Goal: Book appointment/travel/reservation

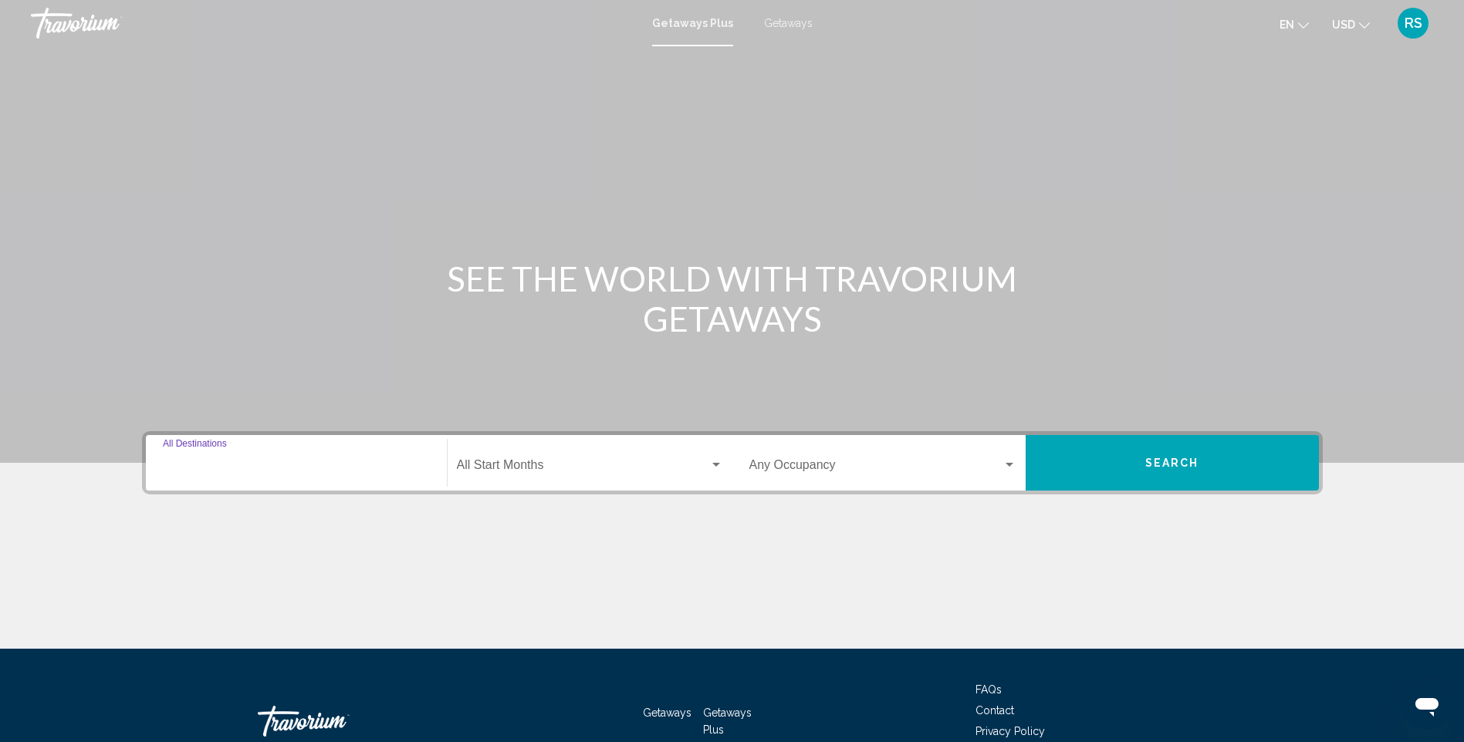
click at [273, 470] on input "Destination All Destinations" at bounding box center [296, 468] width 267 height 14
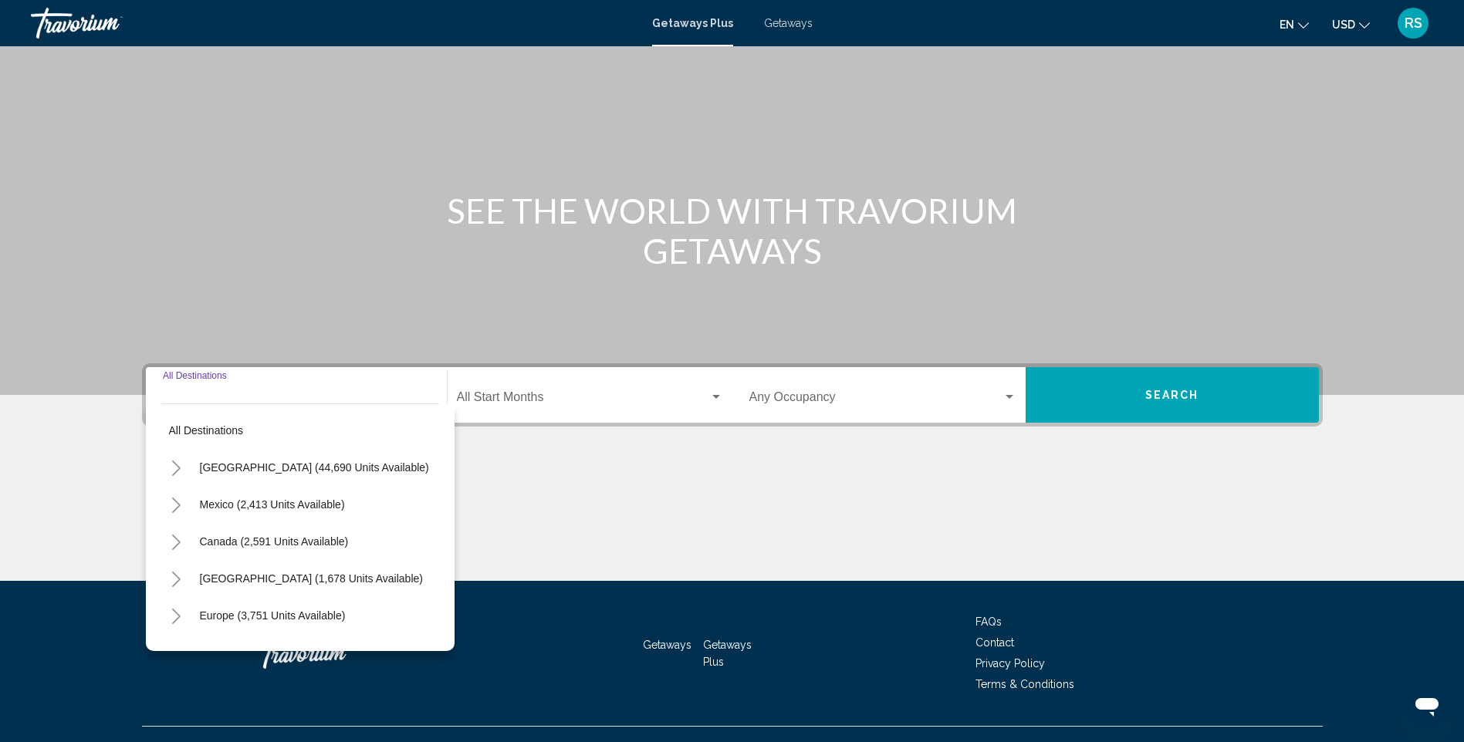
scroll to position [96, 0]
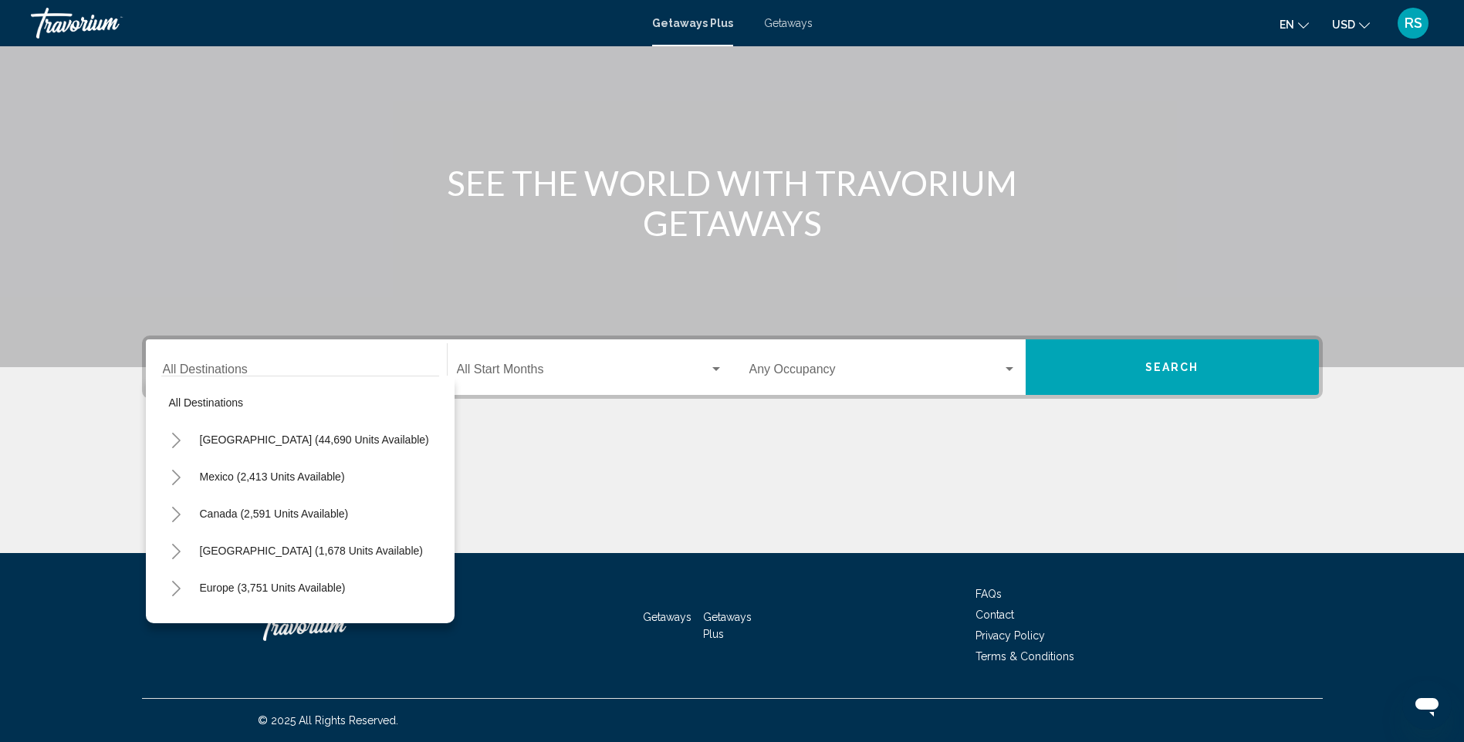
click at [256, 362] on div "Destination All Destinations" at bounding box center [296, 367] width 267 height 49
click at [250, 366] on input "Destination All Destinations" at bounding box center [296, 373] width 267 height 14
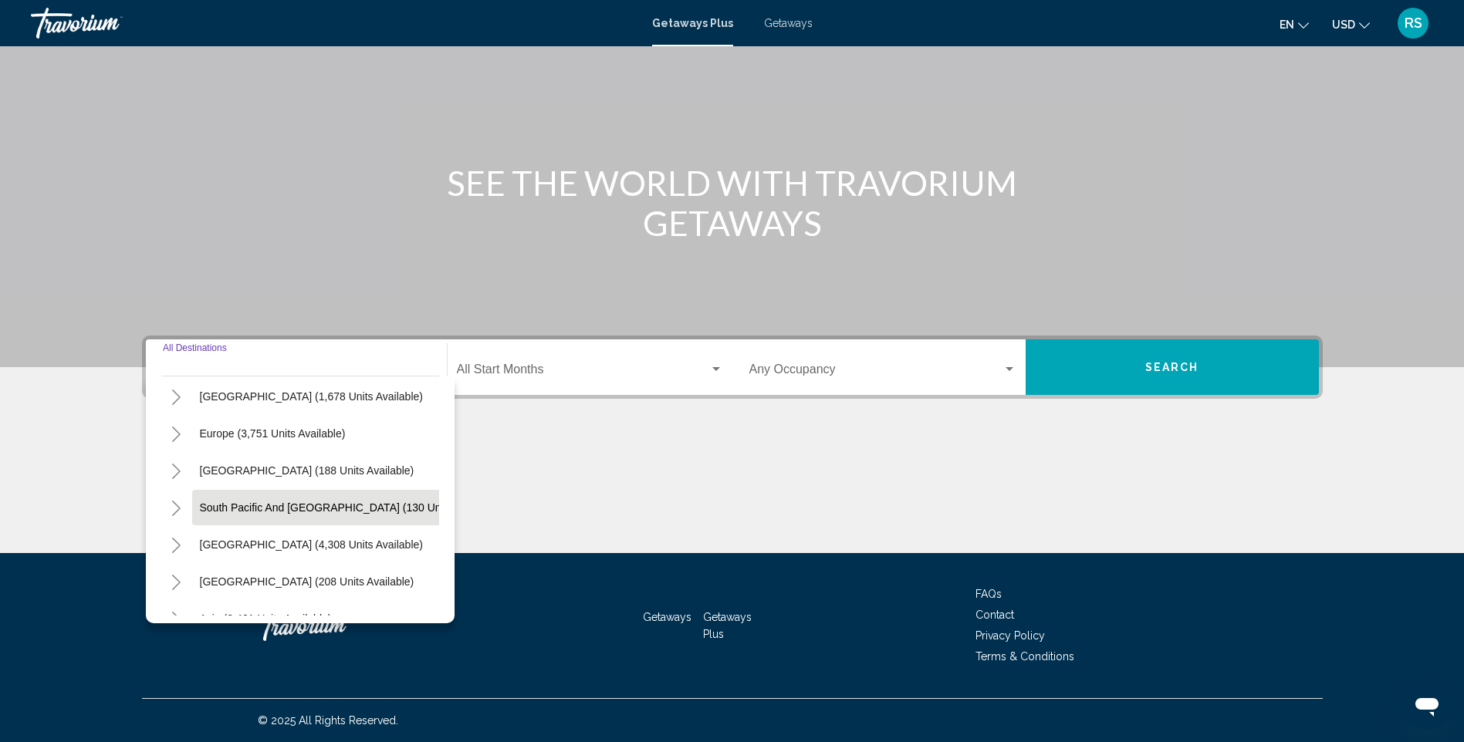
scroll to position [77, 0]
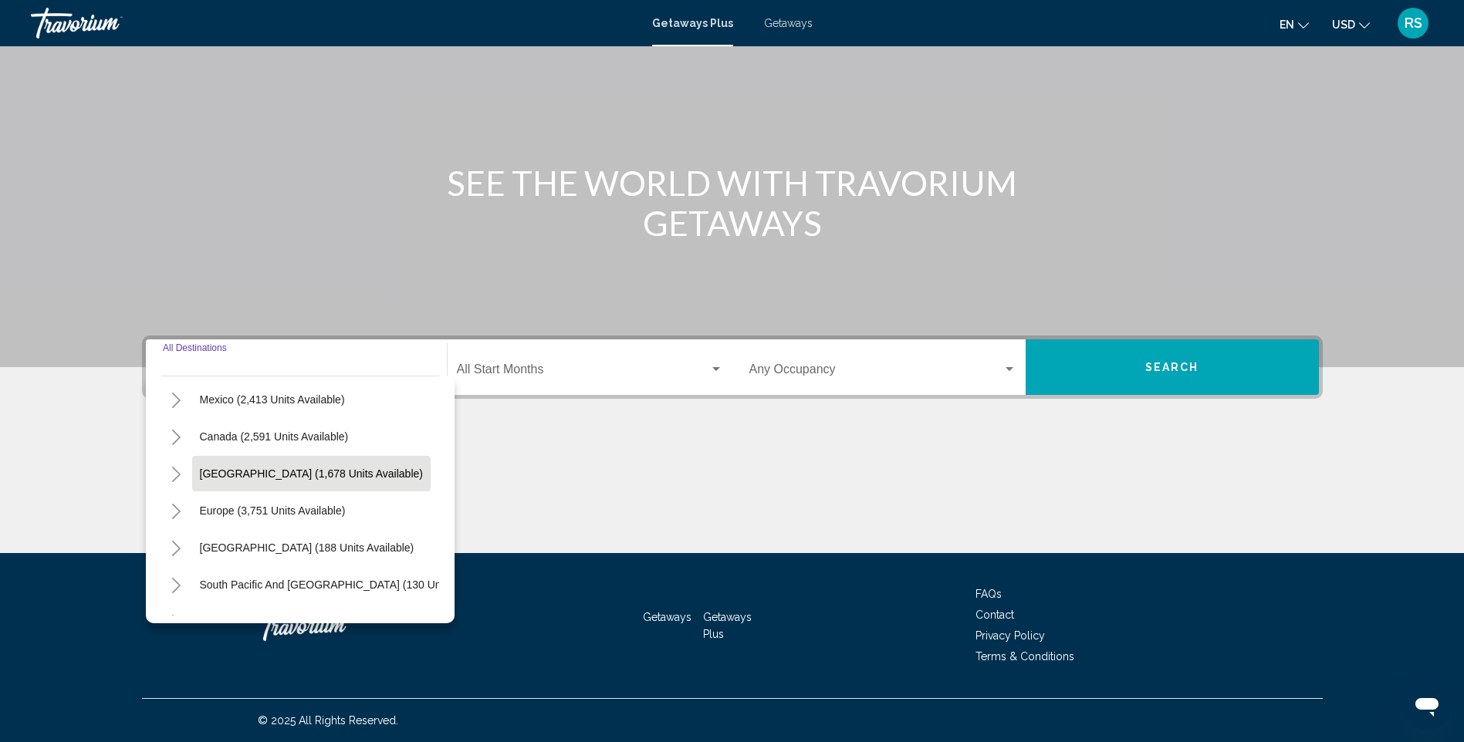
click at [304, 469] on span "[GEOGRAPHIC_DATA] (1,678 units available)" at bounding box center [311, 474] width 223 height 12
type input "**********"
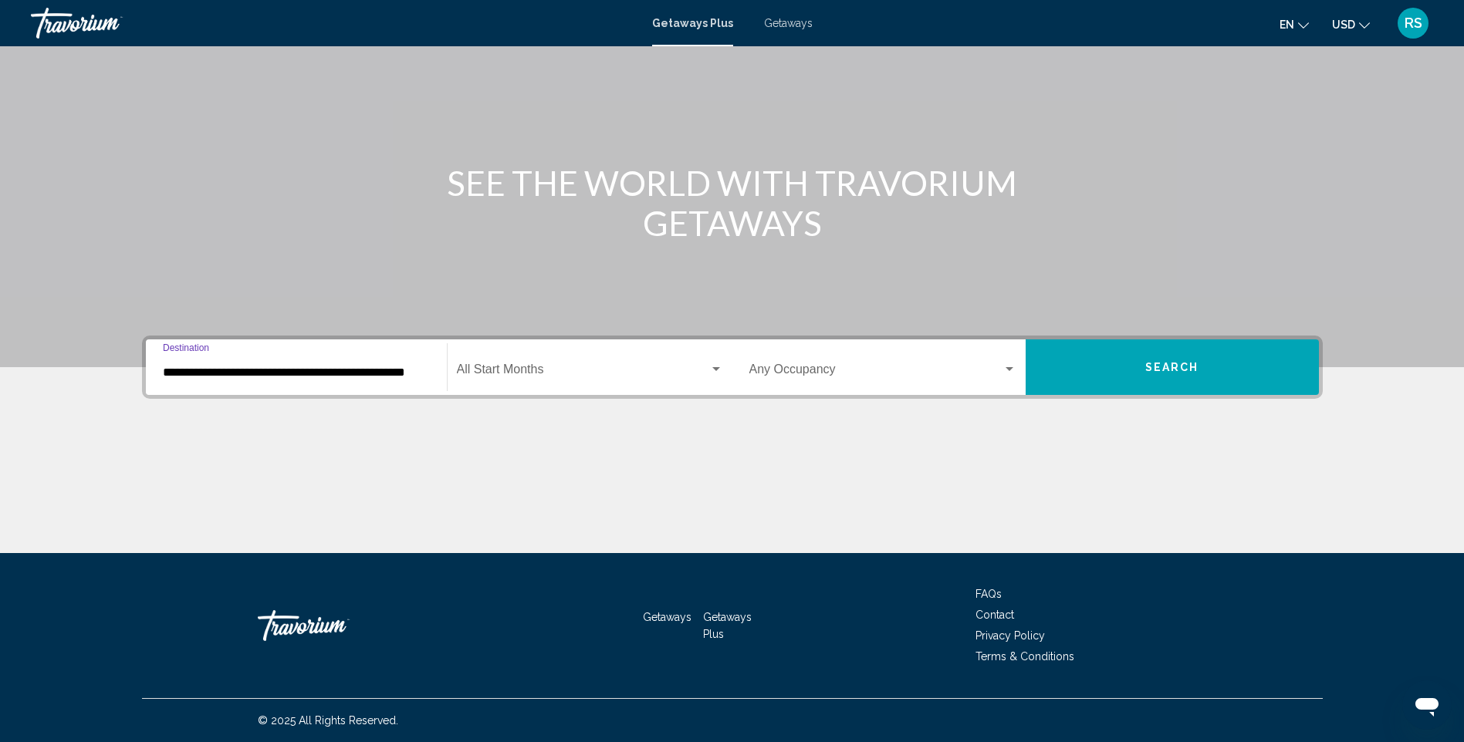
click at [717, 369] on div "Search widget" at bounding box center [716, 369] width 8 height 4
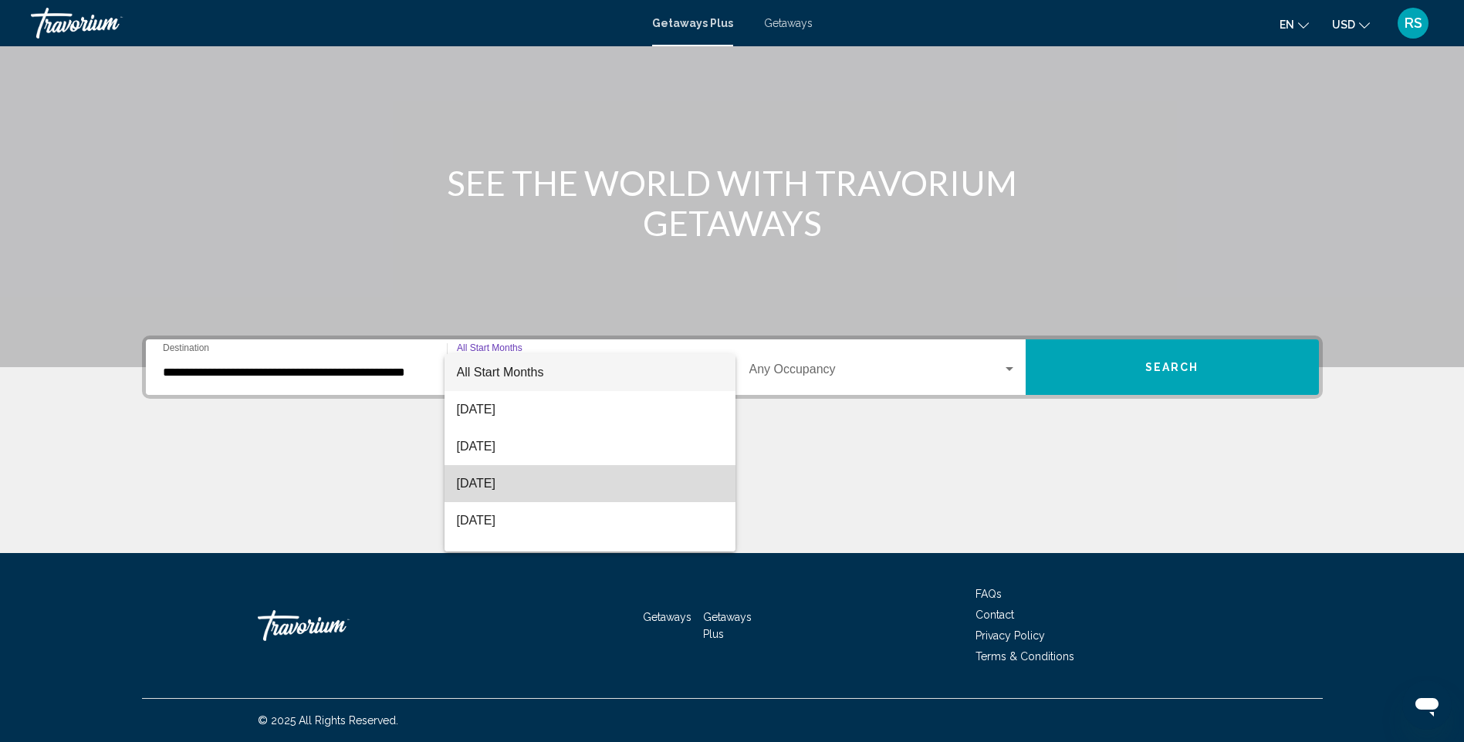
click at [606, 480] on span "[DATE]" at bounding box center [590, 483] width 266 height 37
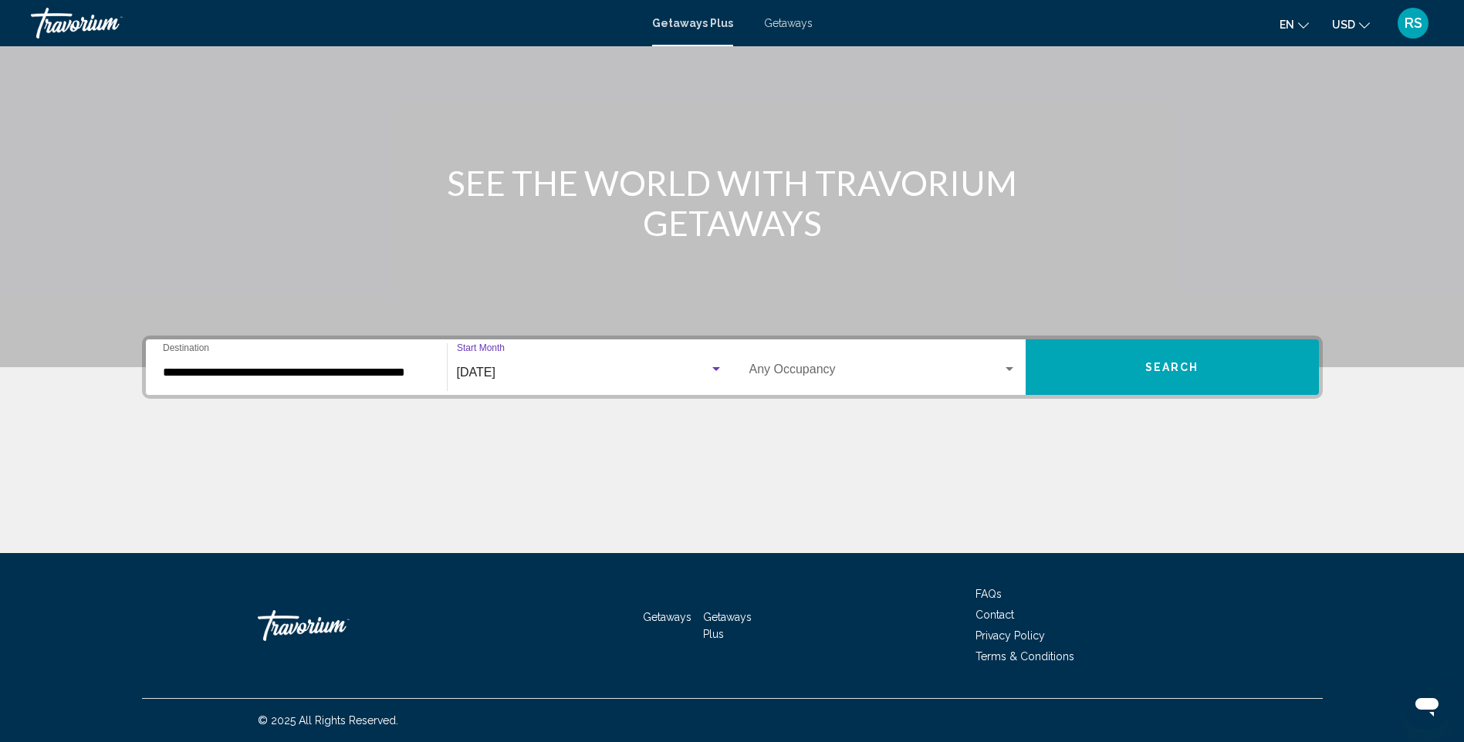
click at [1011, 364] on div "Search widget" at bounding box center [1009, 369] width 14 height 12
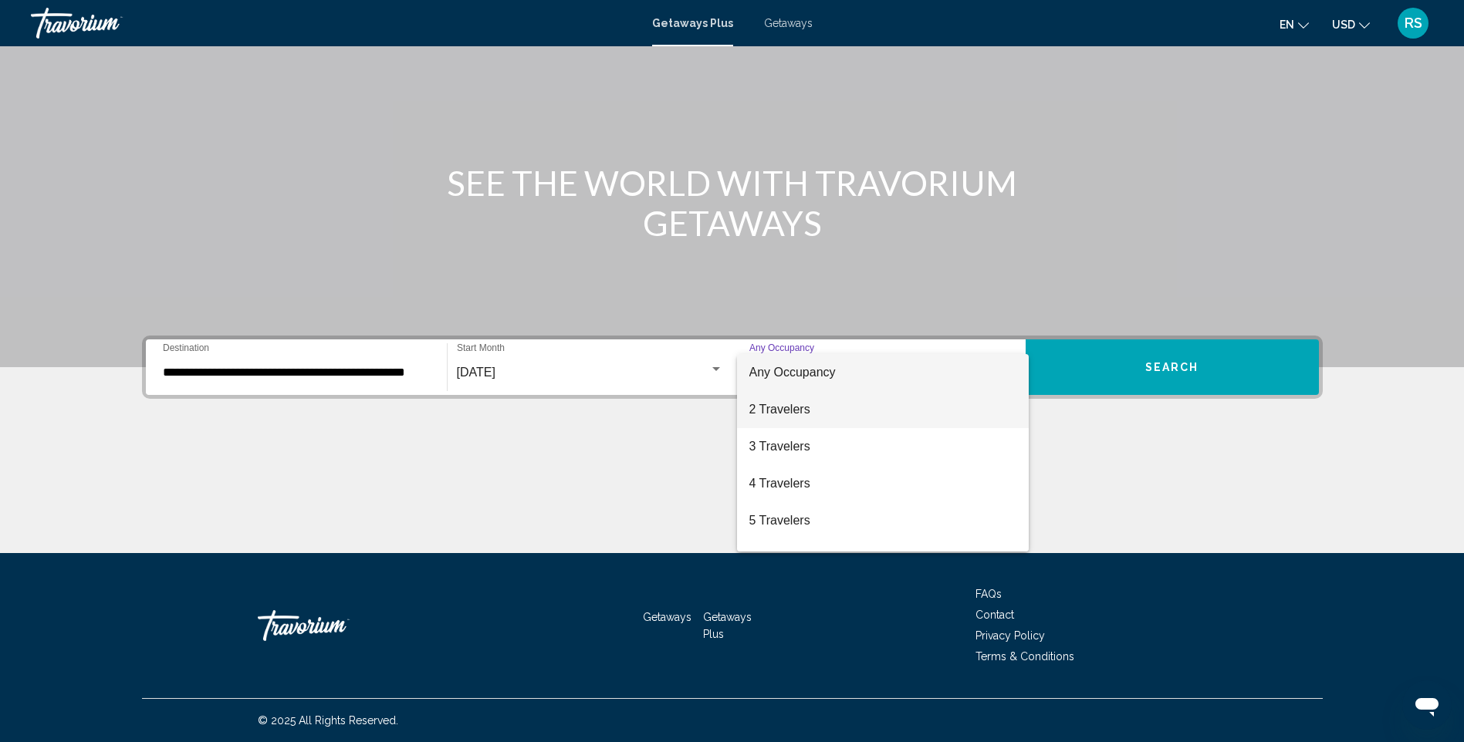
click at [951, 397] on span "2 Travelers" at bounding box center [882, 409] width 267 height 37
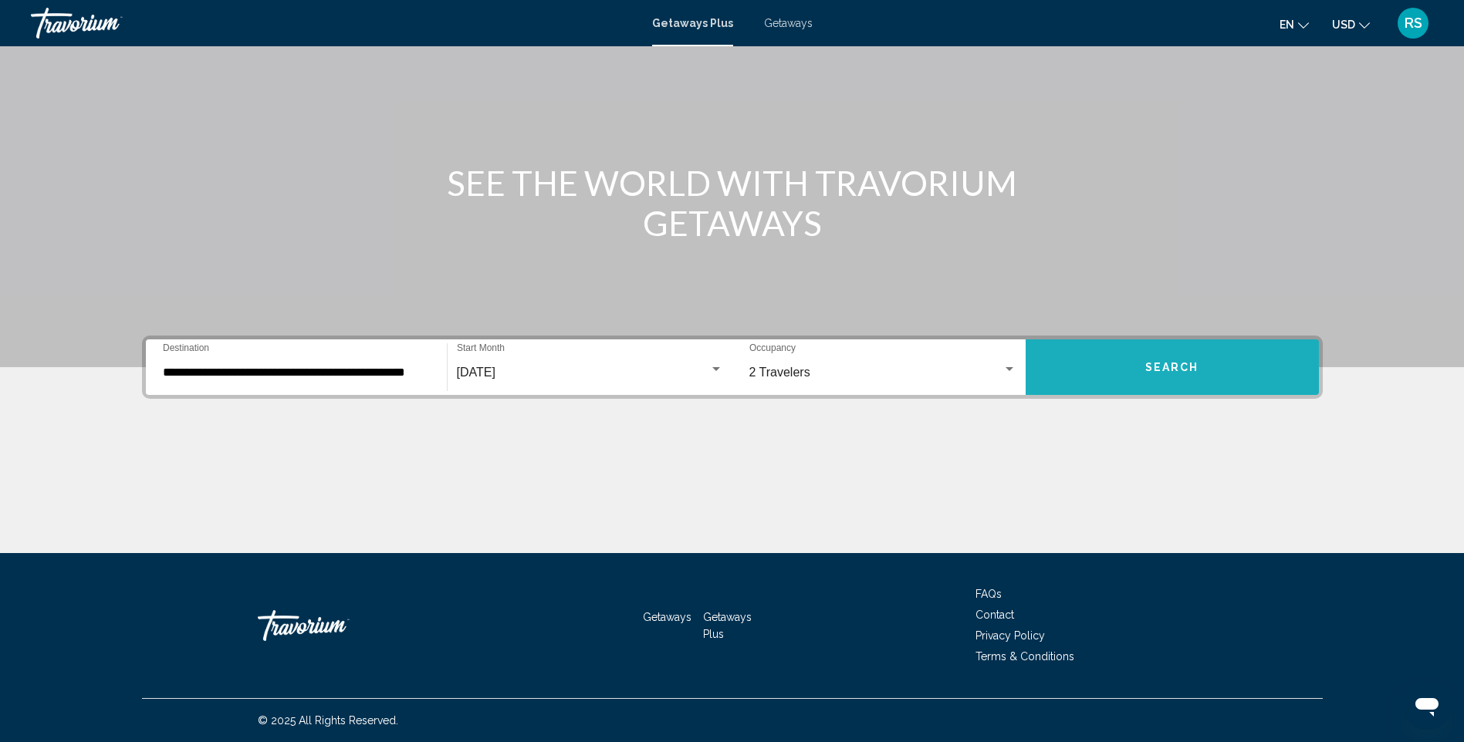
click at [1180, 373] on span "Search" at bounding box center [1172, 368] width 54 height 12
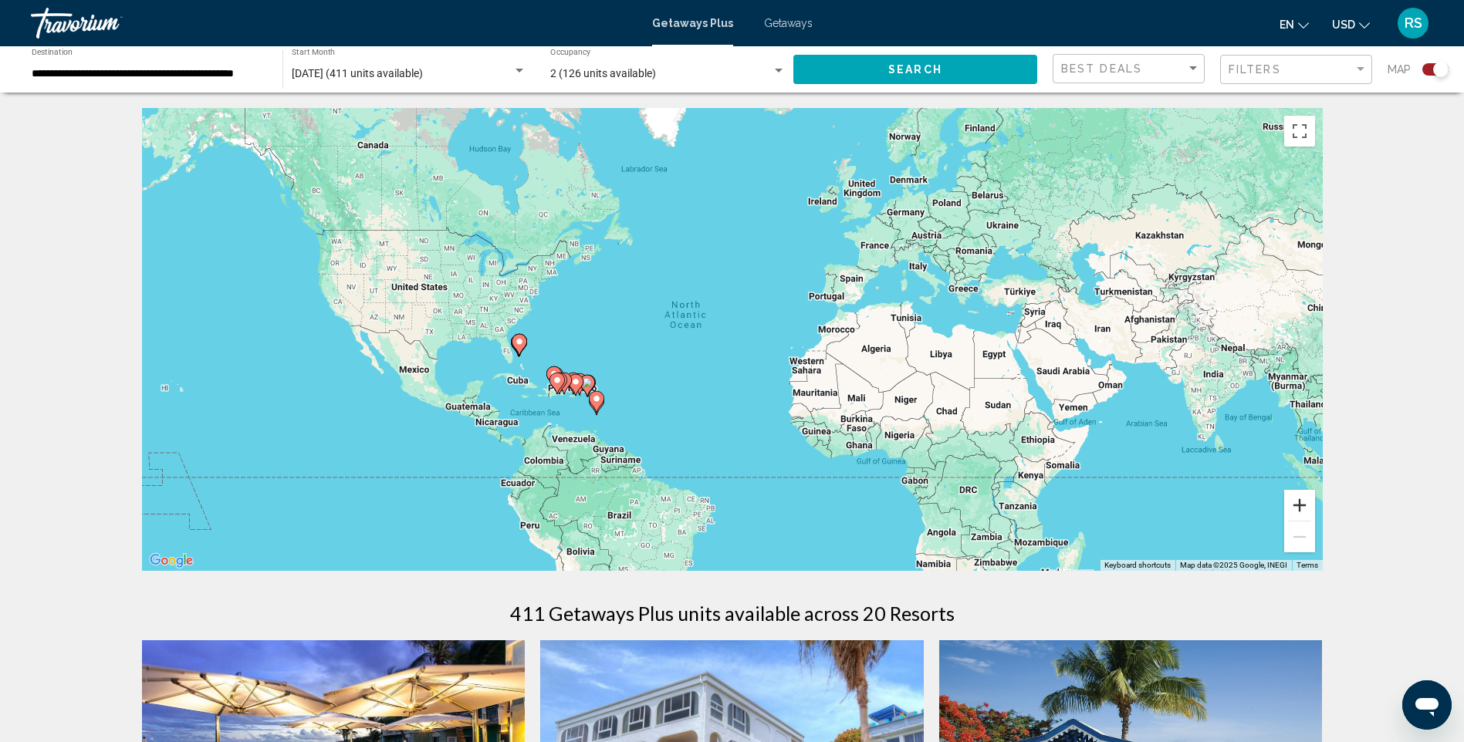
click at [1302, 505] on button "Zoom in" at bounding box center [1299, 505] width 31 height 31
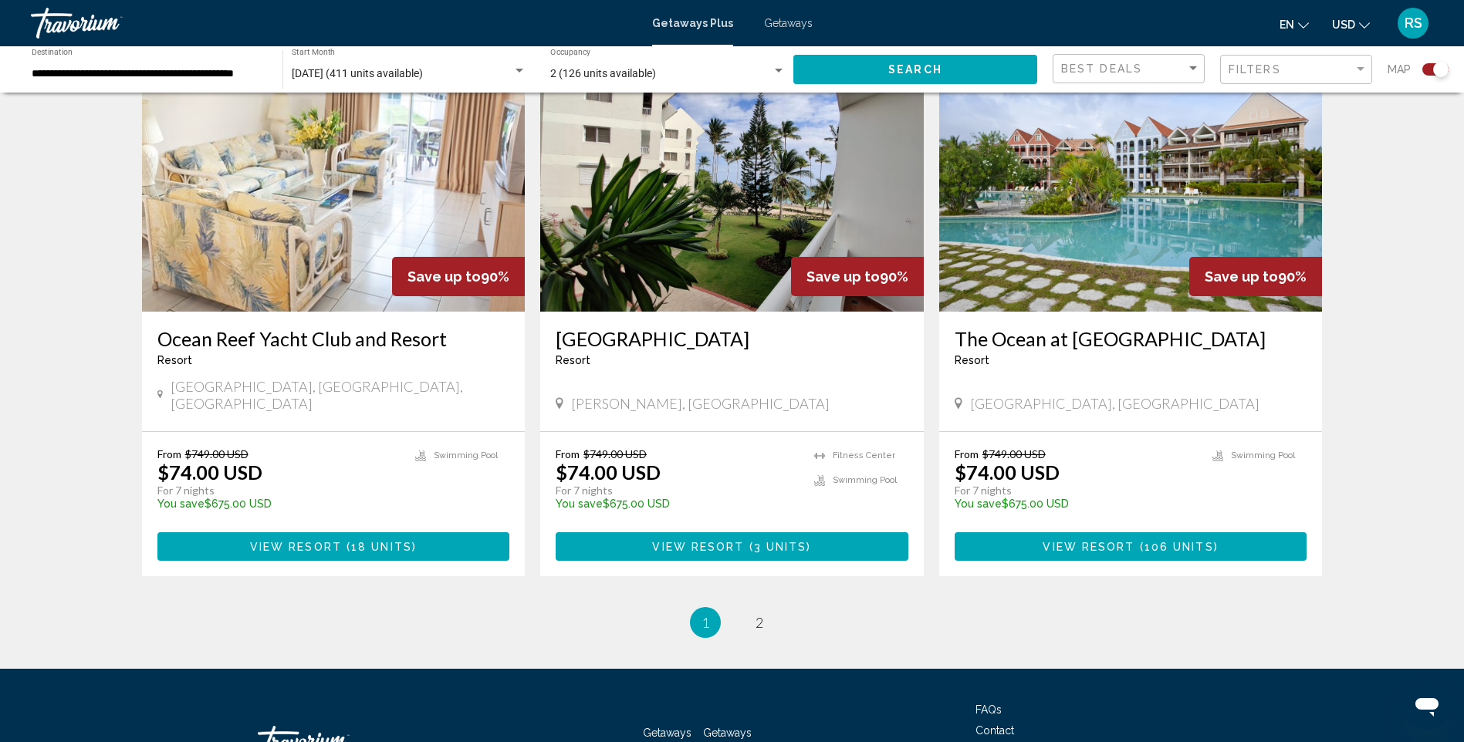
scroll to position [2275, 0]
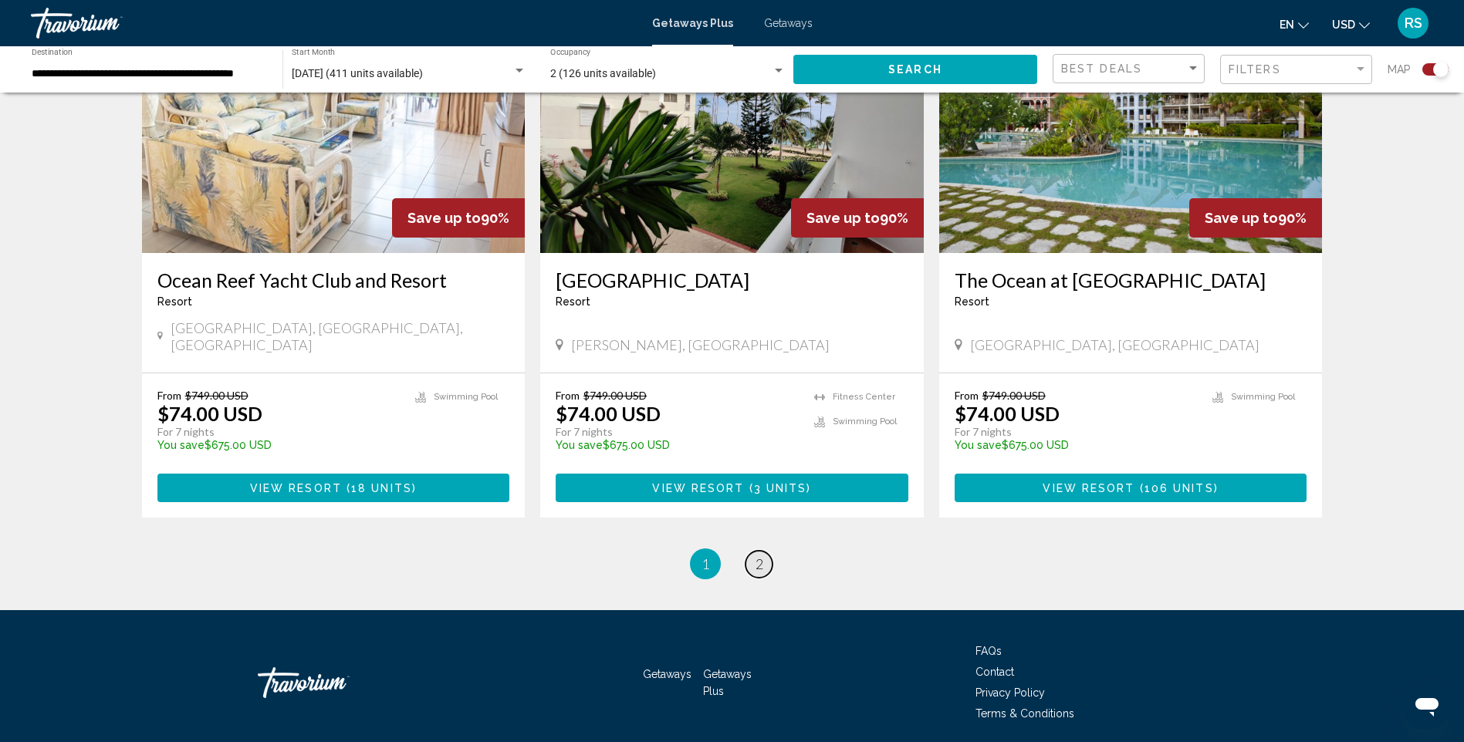
click at [760, 556] on span "2" at bounding box center [759, 564] width 8 height 17
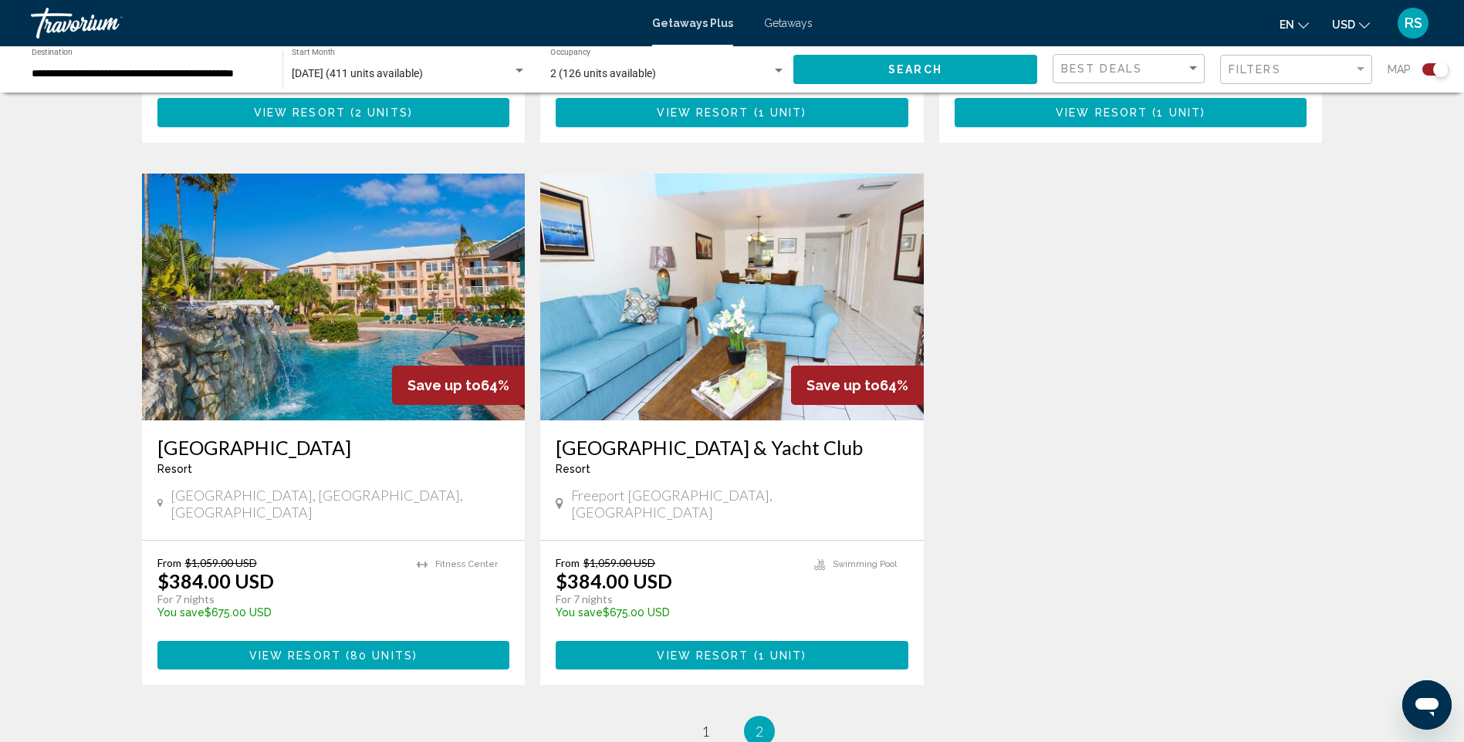
scroll to position [1749, 0]
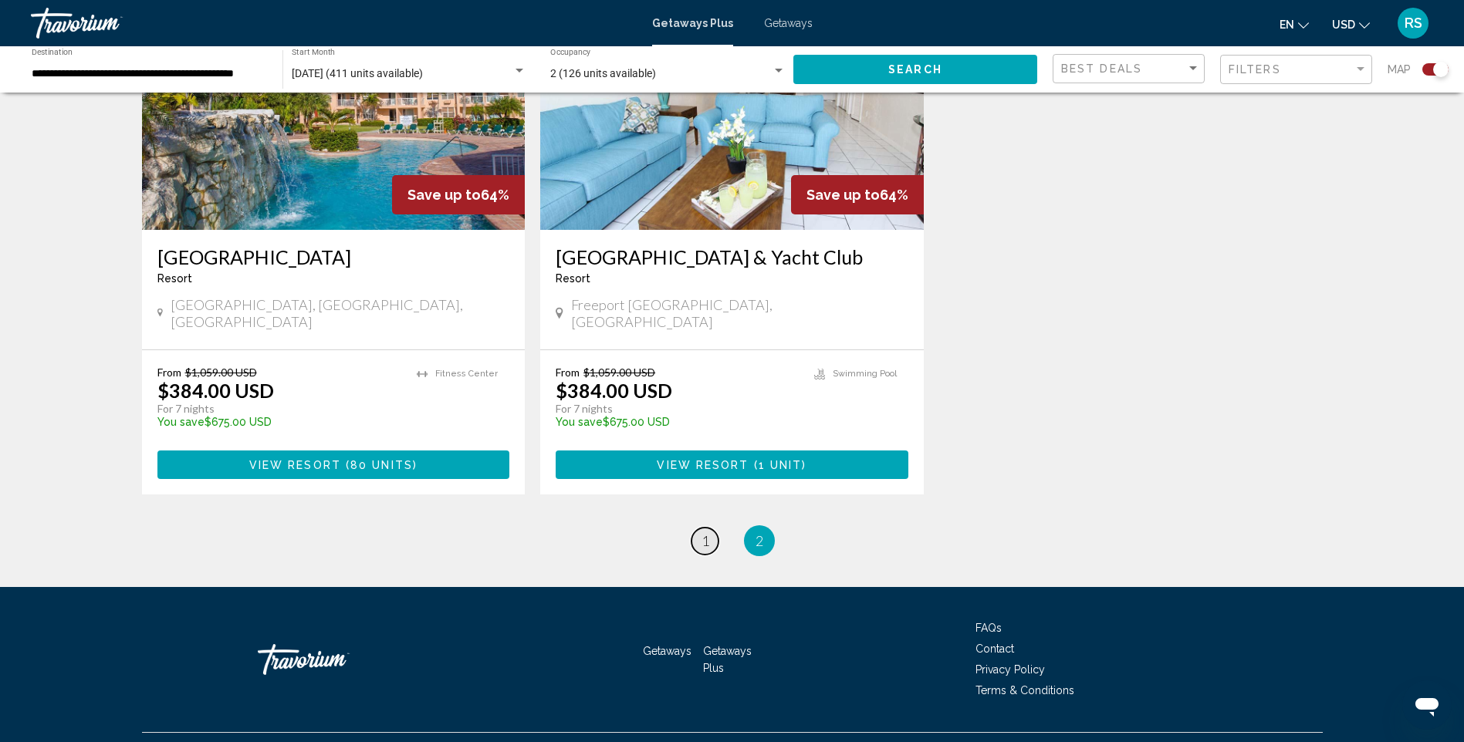
click at [700, 528] on link "page 1" at bounding box center [704, 541] width 27 height 27
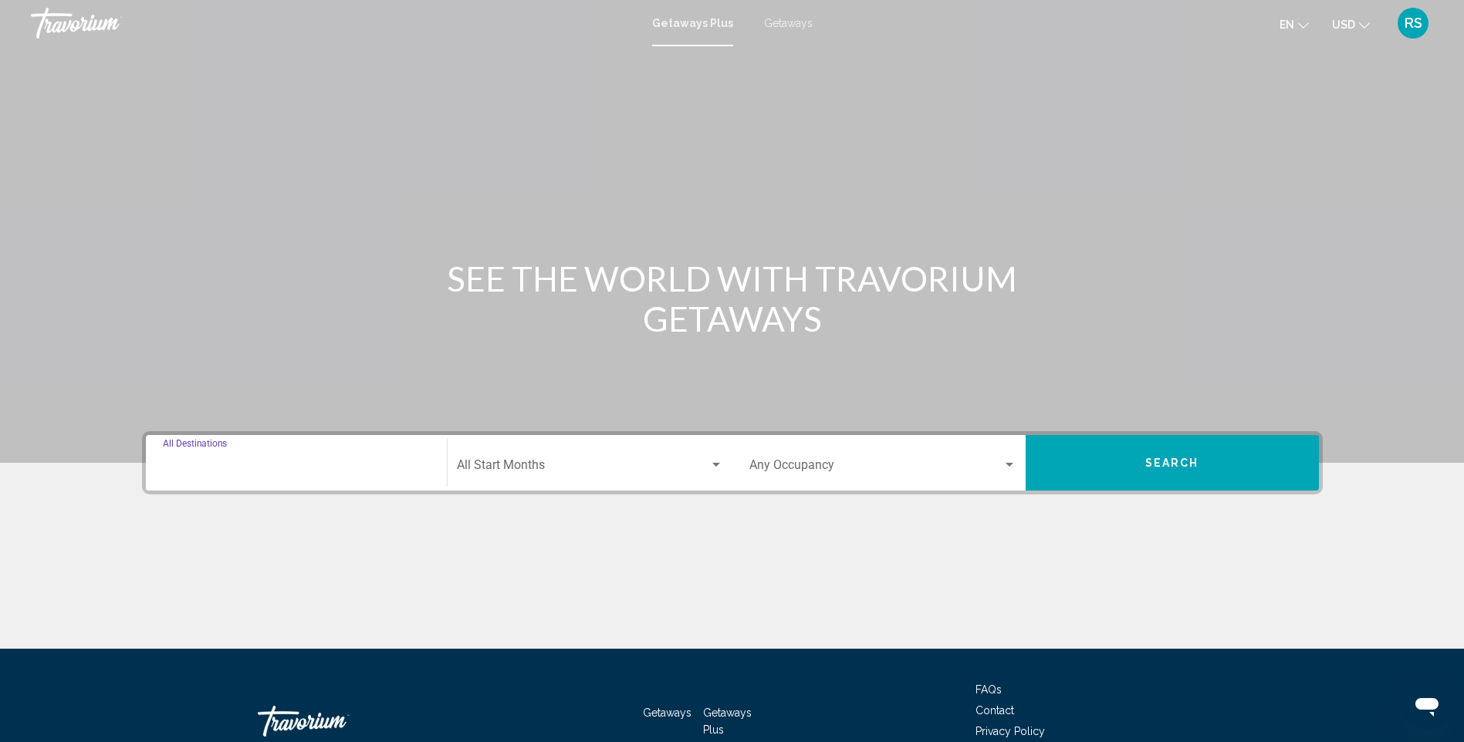
click at [285, 466] on input "Destination All Destinations" at bounding box center [296, 468] width 267 height 14
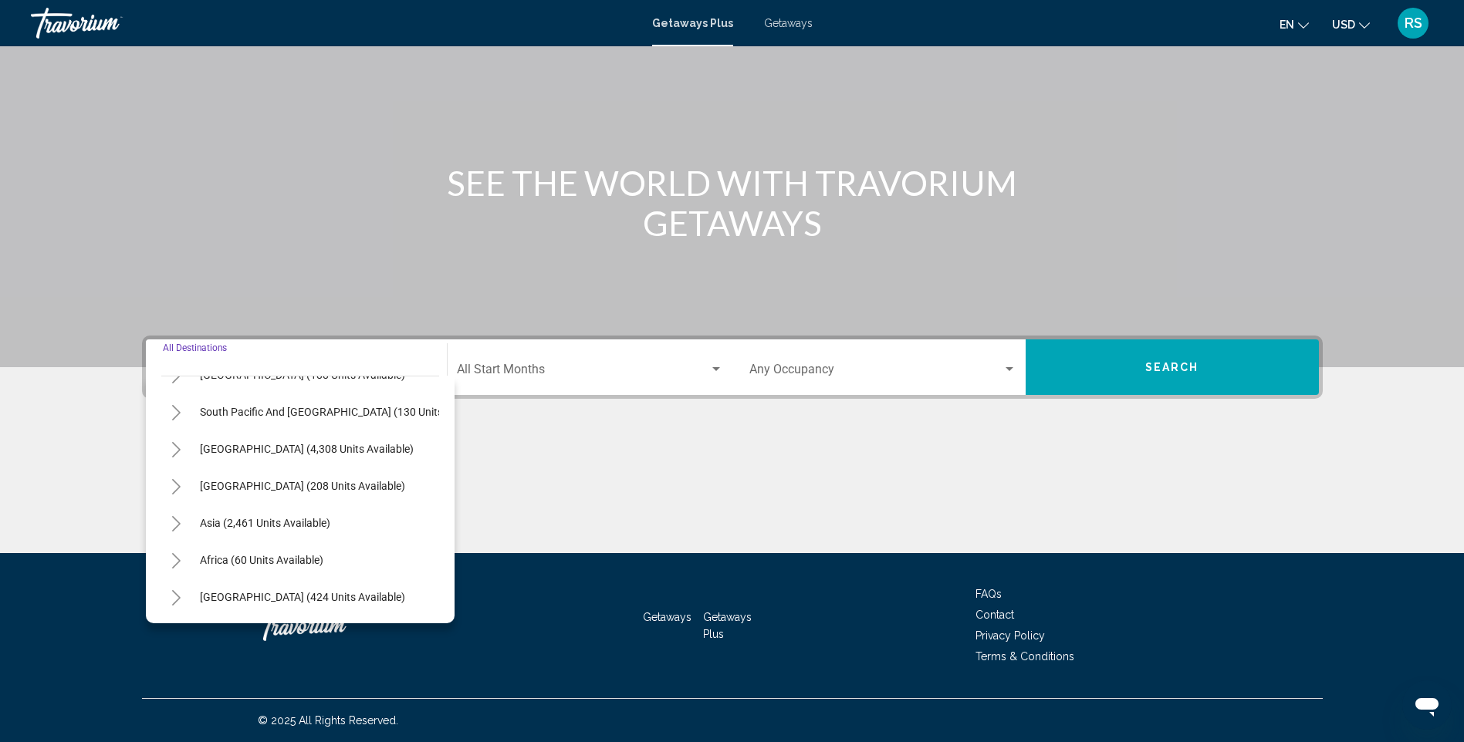
scroll to position [262, 0]
click at [273, 480] on span "[GEOGRAPHIC_DATA] (208 units available)" at bounding box center [302, 486] width 205 height 12
type input "**********"
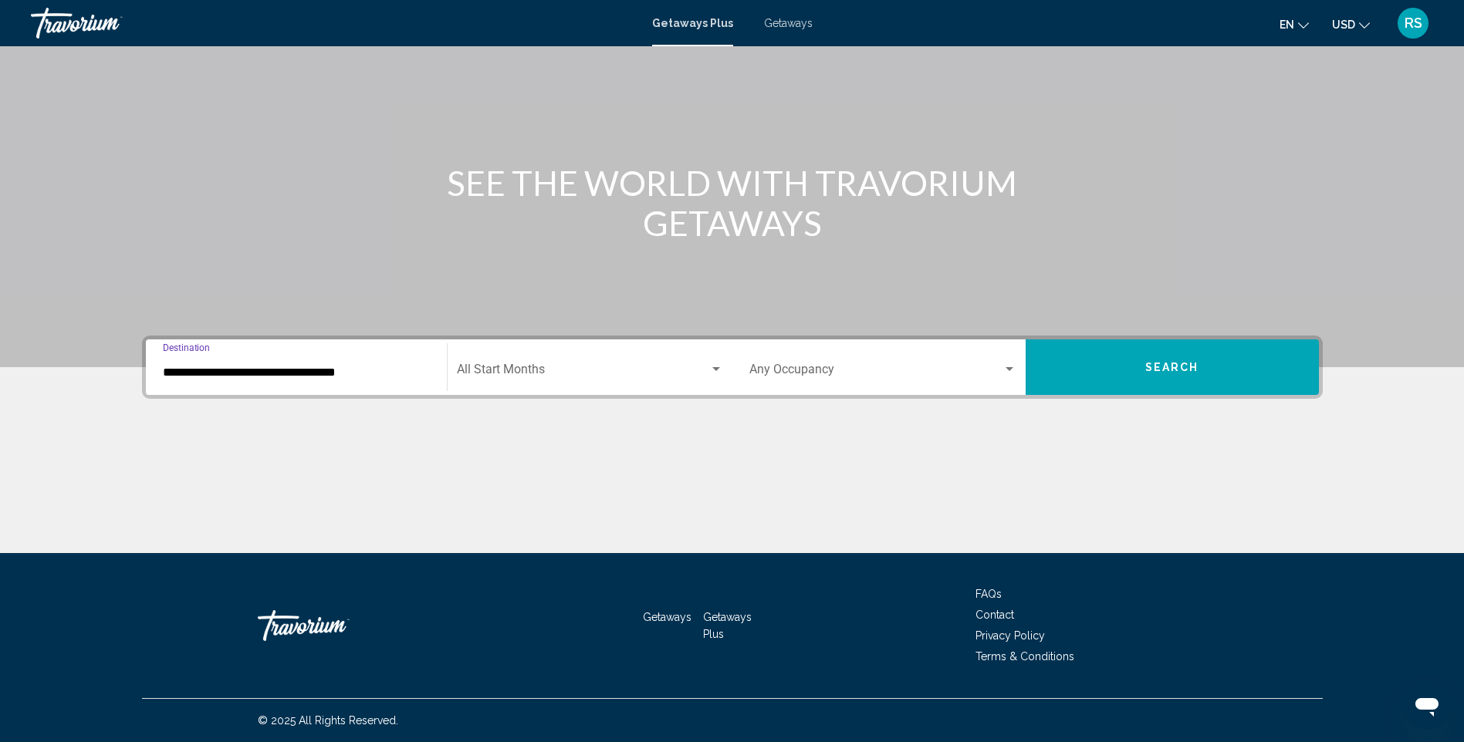
click at [599, 367] on span "Search widget" at bounding box center [583, 373] width 252 height 14
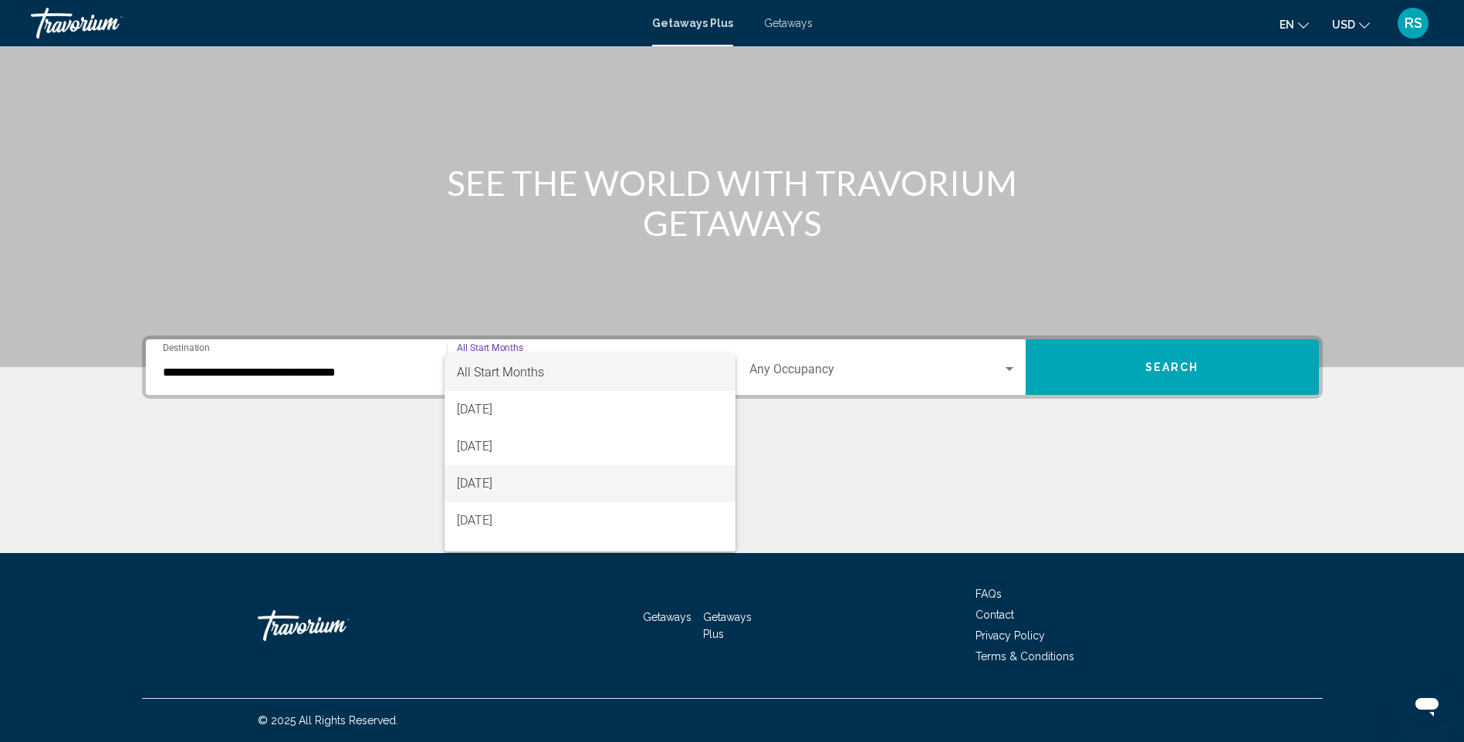
click at [579, 478] on span "[DATE]" at bounding box center [590, 483] width 266 height 37
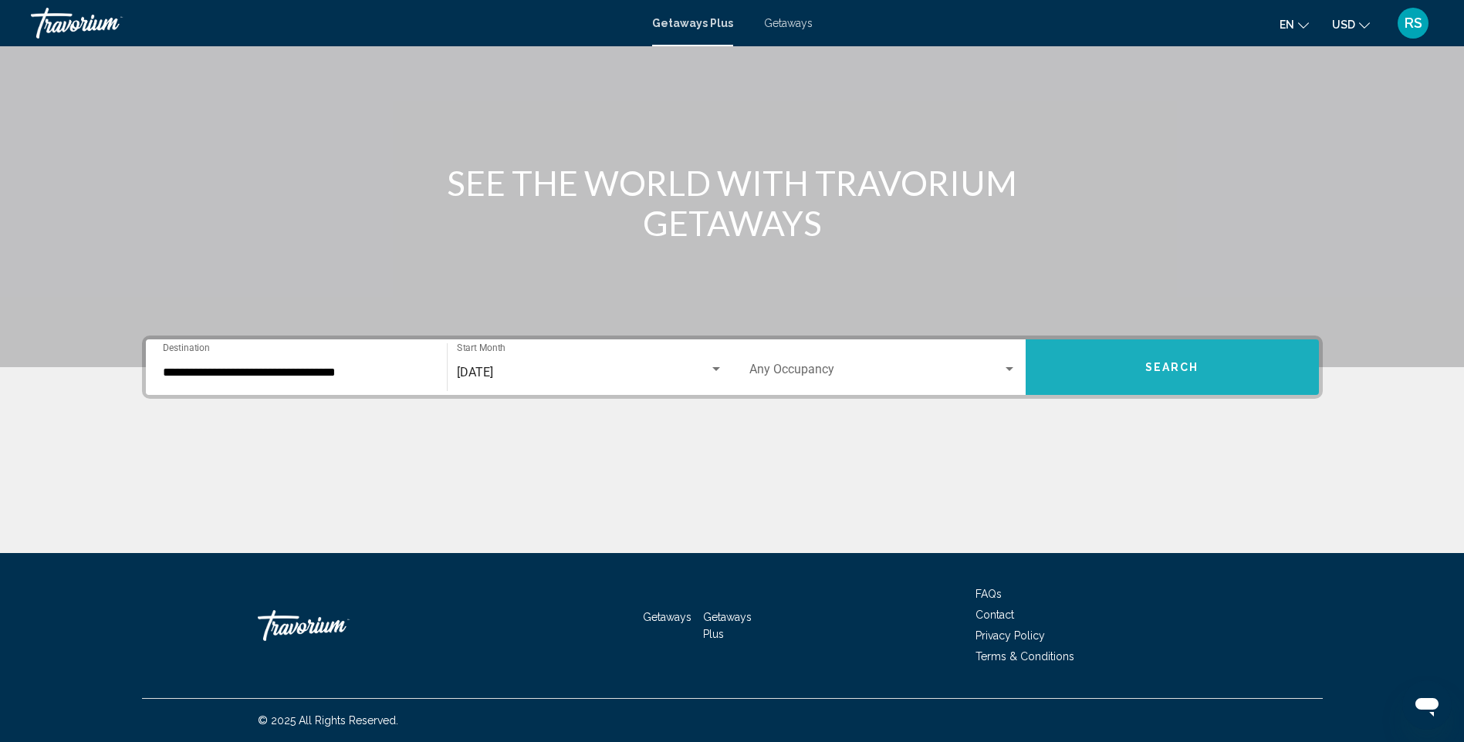
click at [1179, 359] on button "Search" at bounding box center [1171, 367] width 293 height 56
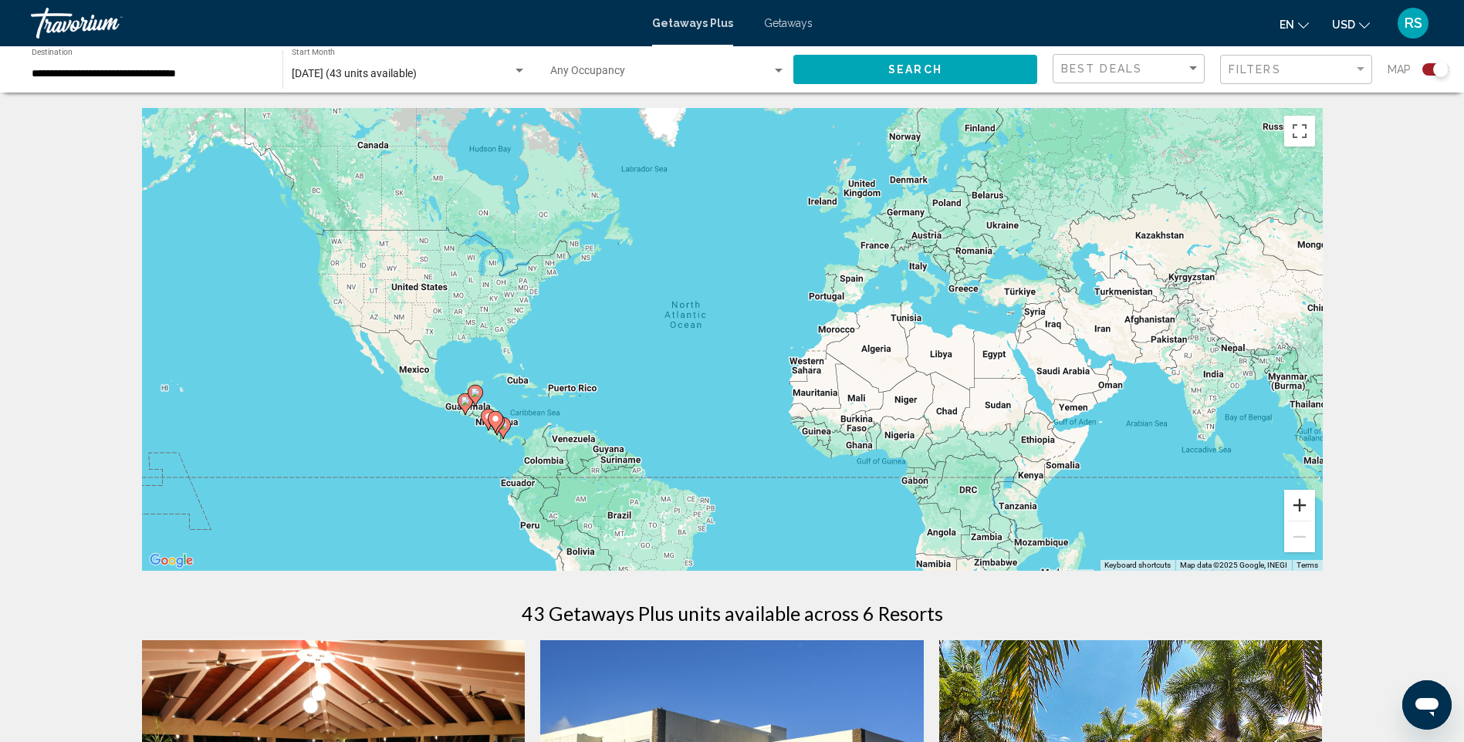
click at [1292, 506] on button "Zoom in" at bounding box center [1299, 505] width 31 height 31
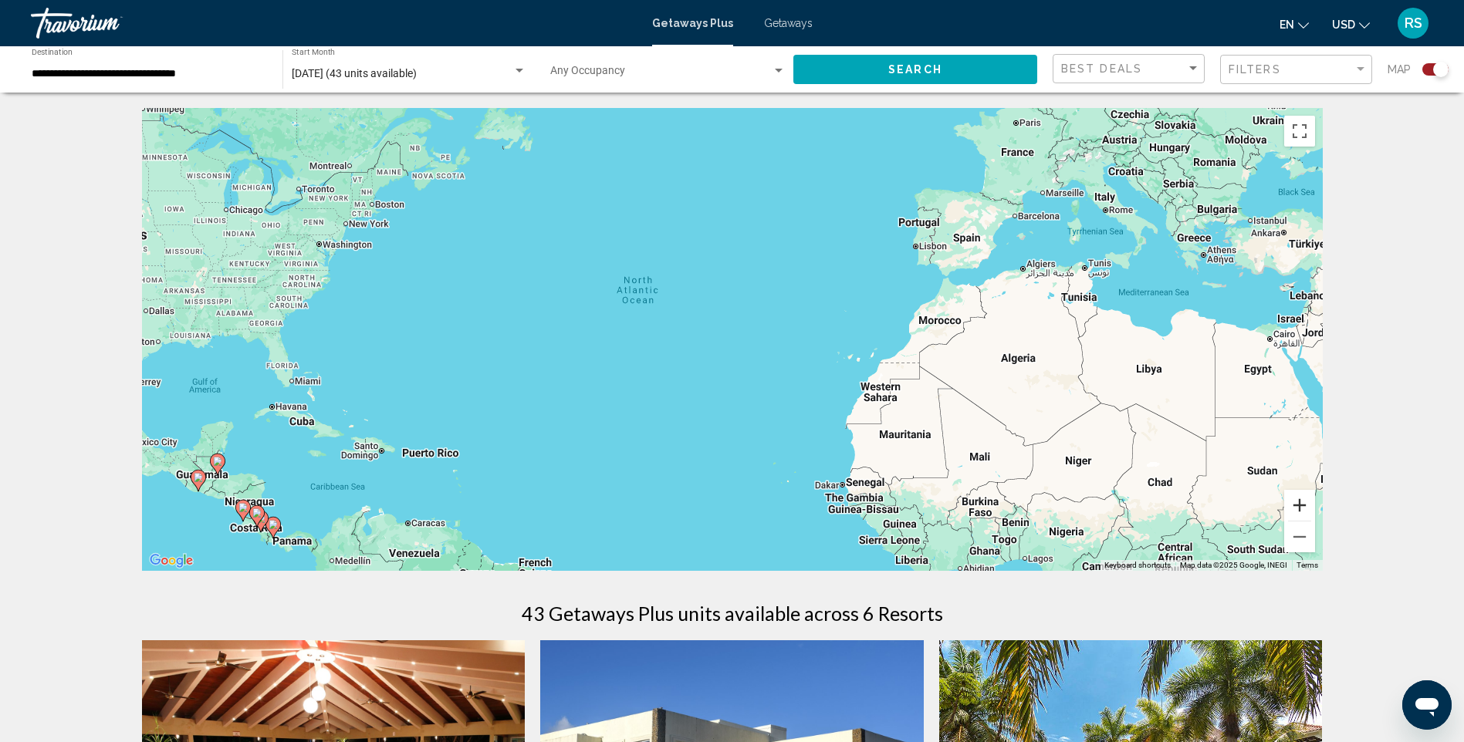
click at [1299, 501] on button "Zoom in" at bounding box center [1299, 505] width 31 height 31
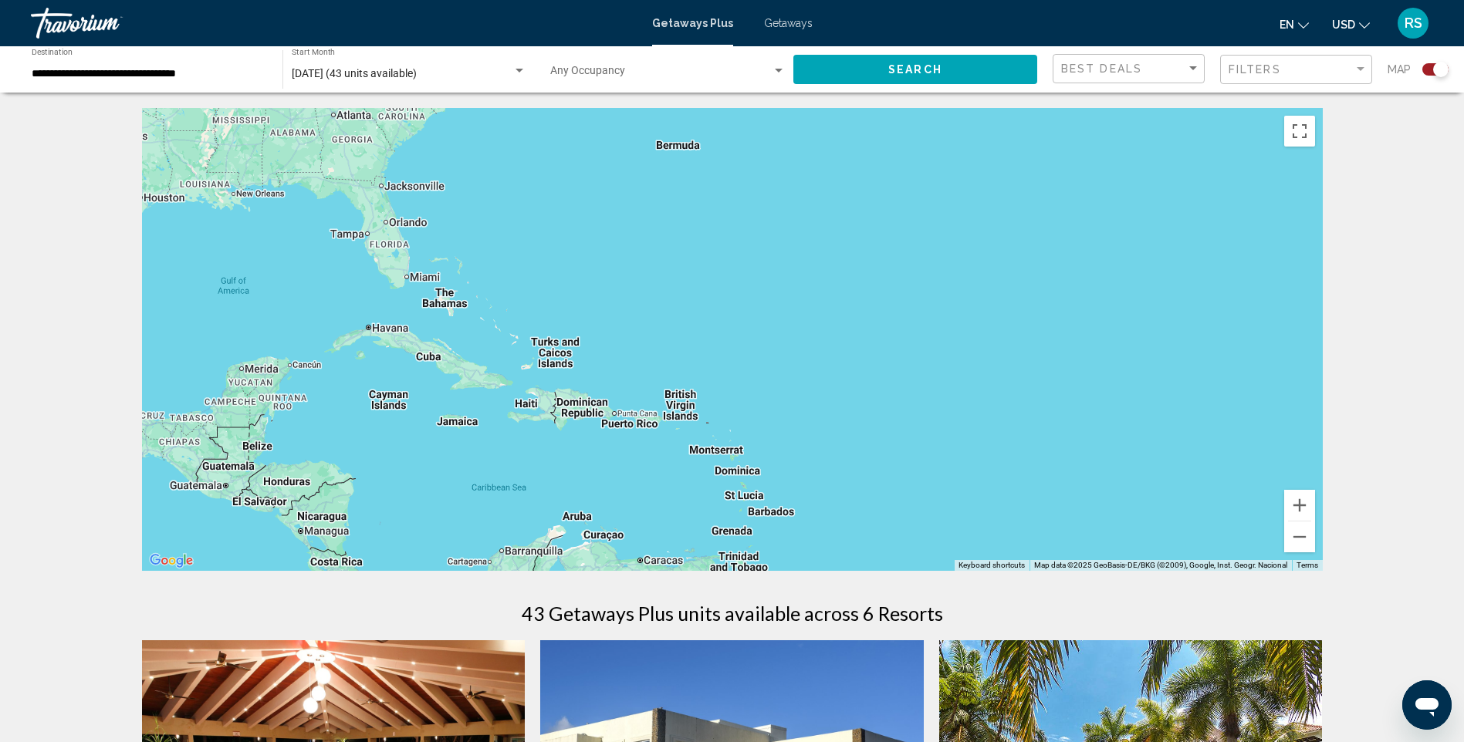
drag, startPoint x: 535, startPoint y: 440, endPoint x: 1095, endPoint y: 292, distance: 579.4
click at [1095, 292] on div "Main content" at bounding box center [732, 339] width 1180 height 463
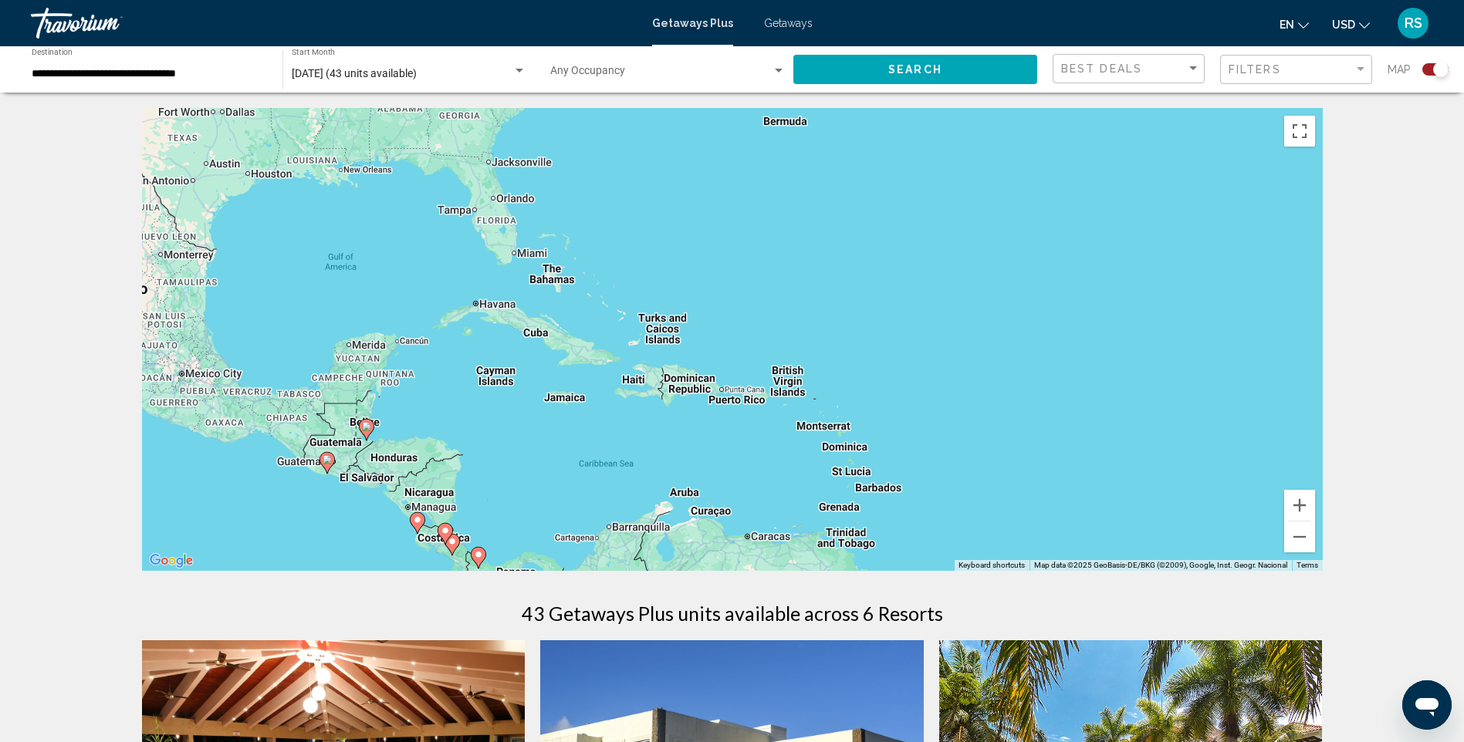
drag, startPoint x: 580, startPoint y: 424, endPoint x: 687, endPoint y: 404, distance: 108.5
click at [687, 404] on div "To activate drag with keyboard, press Alt + Enter. Once in keyboard drag state,…" at bounding box center [732, 339] width 1180 height 463
click at [1299, 503] on button "Zoom in" at bounding box center [1299, 505] width 31 height 31
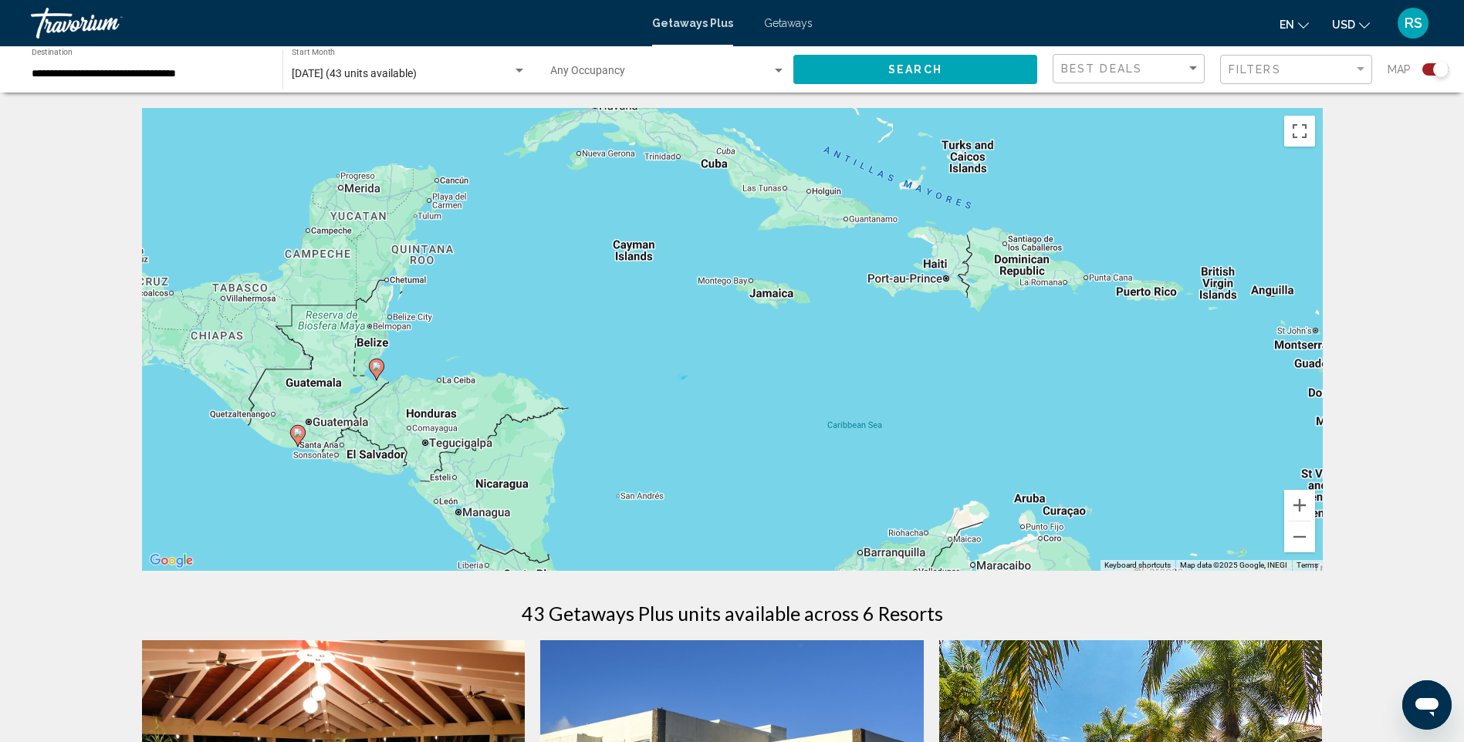
drag, startPoint x: 510, startPoint y: 467, endPoint x: 866, endPoint y: 312, distance: 388.4
click at [866, 312] on div "To activate drag with keyboard, press Alt + Enter. Once in keyboard drag state,…" at bounding box center [732, 339] width 1180 height 463
click at [380, 366] on image "Main content" at bounding box center [377, 367] width 9 height 9
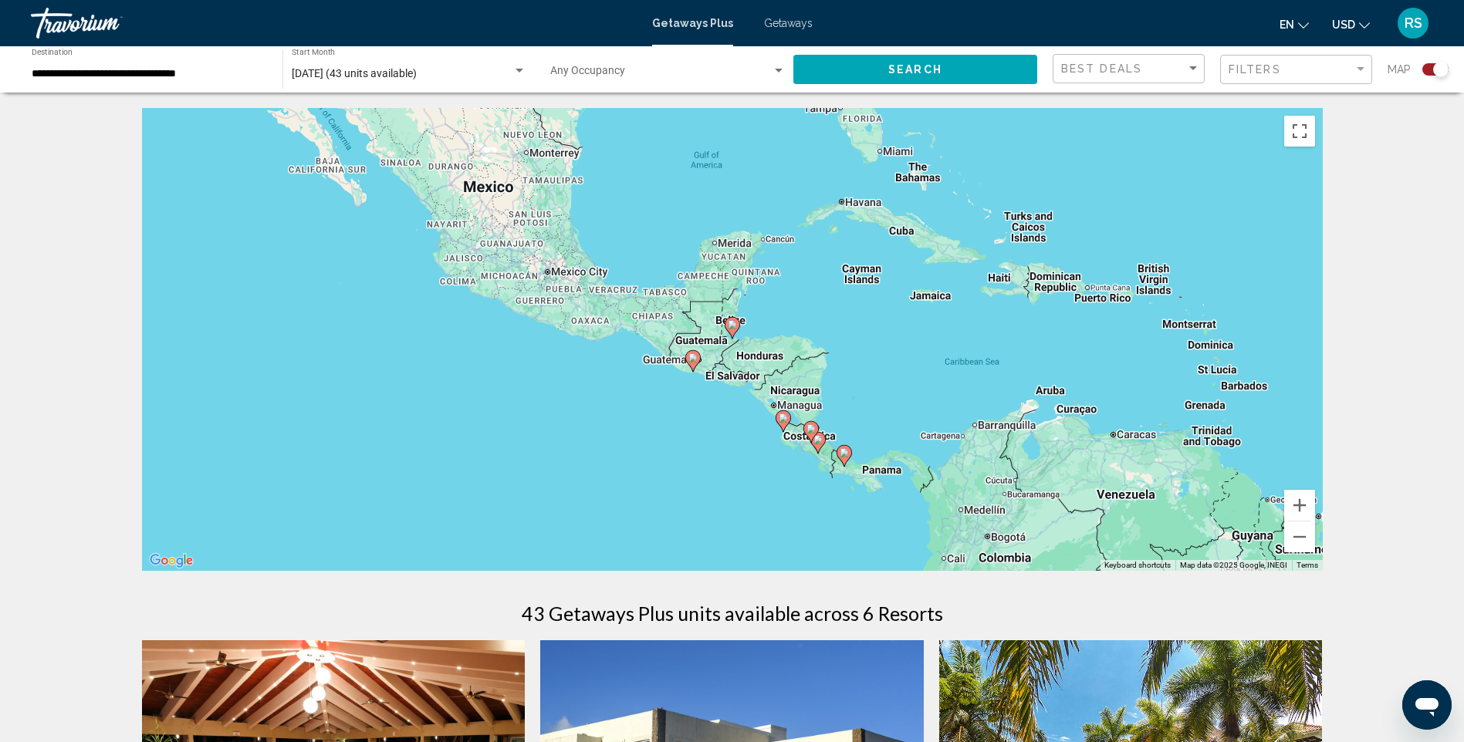
click at [734, 319] on icon "Main content" at bounding box center [731, 328] width 14 height 20
type input "**********"
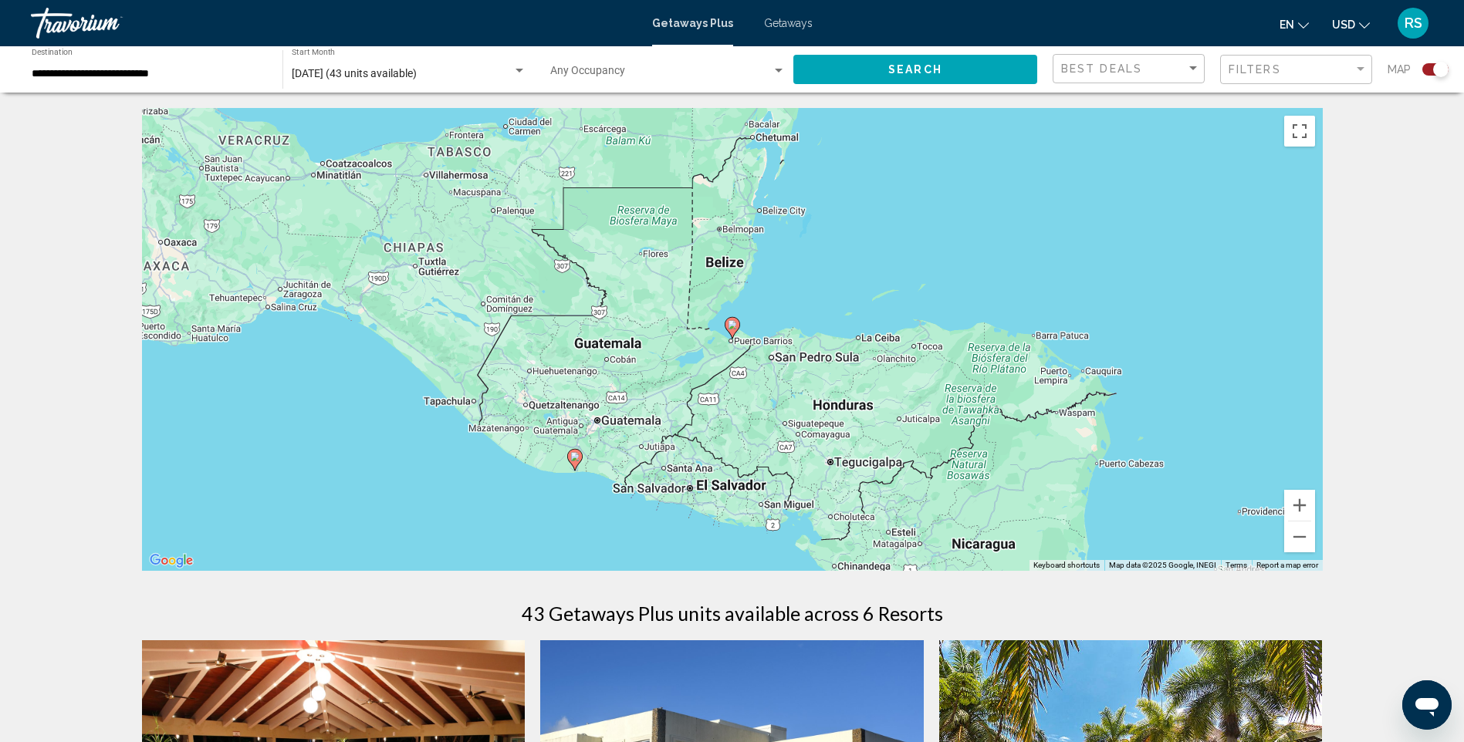
click at [734, 319] on icon "Main content" at bounding box center [731, 328] width 14 height 20
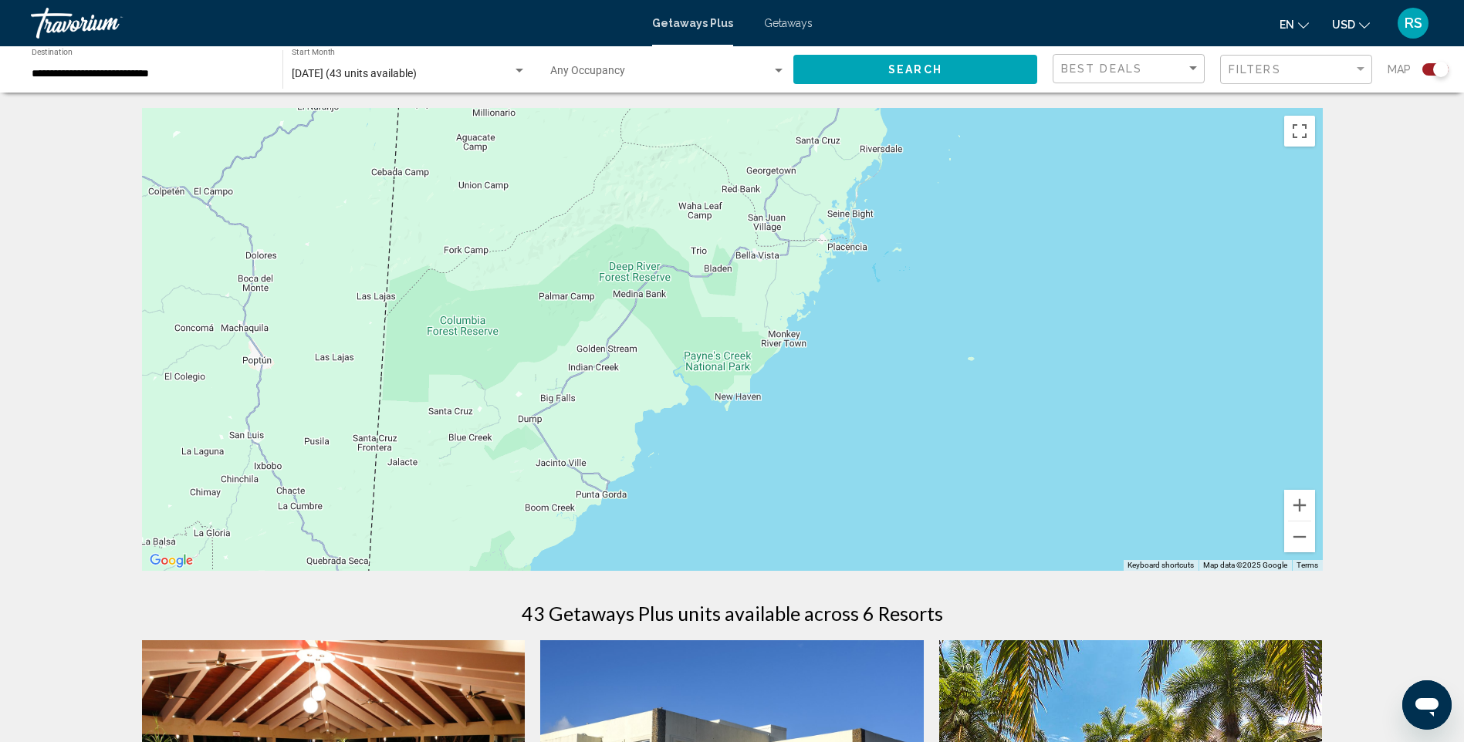
drag, startPoint x: 661, startPoint y: 214, endPoint x: 660, endPoint y: 576, distance: 362.6
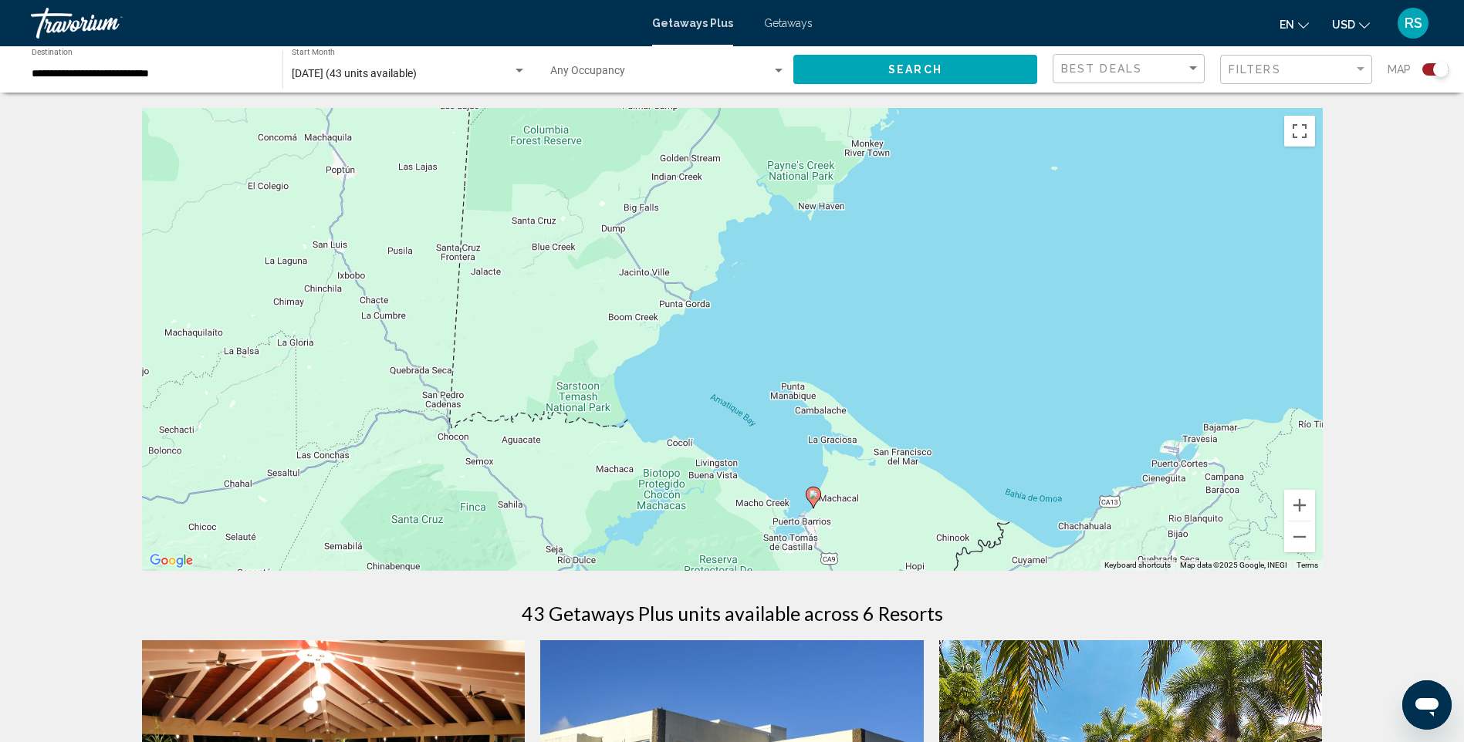
drag, startPoint x: 838, startPoint y: 335, endPoint x: 923, endPoint y: 128, distance: 223.5
click at [923, 128] on div "To activate drag with keyboard, press Alt + Enter. Once in keyboard drag state,…" at bounding box center [732, 339] width 1180 height 463
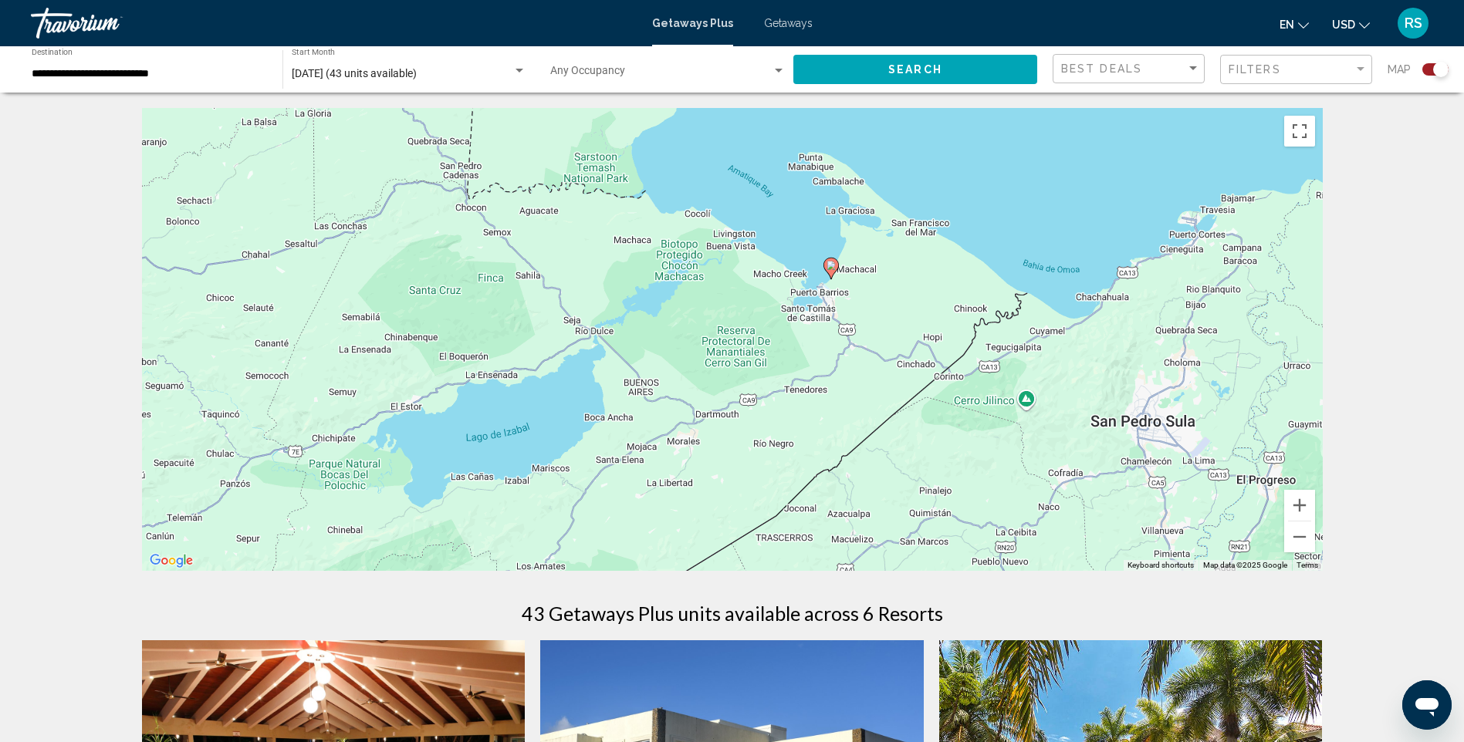
drag, startPoint x: 890, startPoint y: 410, endPoint x: 903, endPoint y: 194, distance: 217.2
click at [903, 194] on div "To activate drag with keyboard, press Alt + Enter. Once in keyboard drag state,…" at bounding box center [732, 339] width 1180 height 463
click at [1299, 533] on button "Zoom out" at bounding box center [1299, 537] width 31 height 31
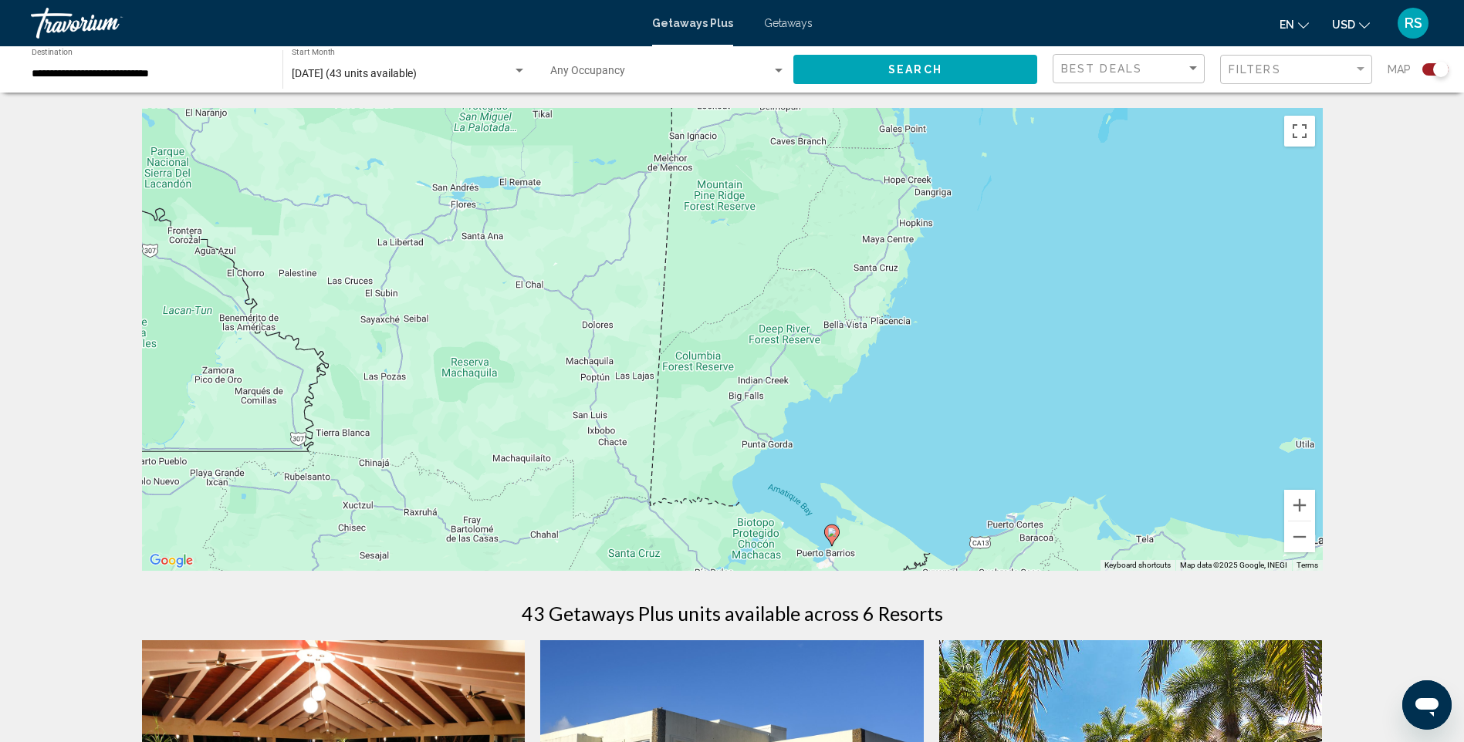
drag, startPoint x: 874, startPoint y: 373, endPoint x: 923, endPoint y: 619, distance: 250.9
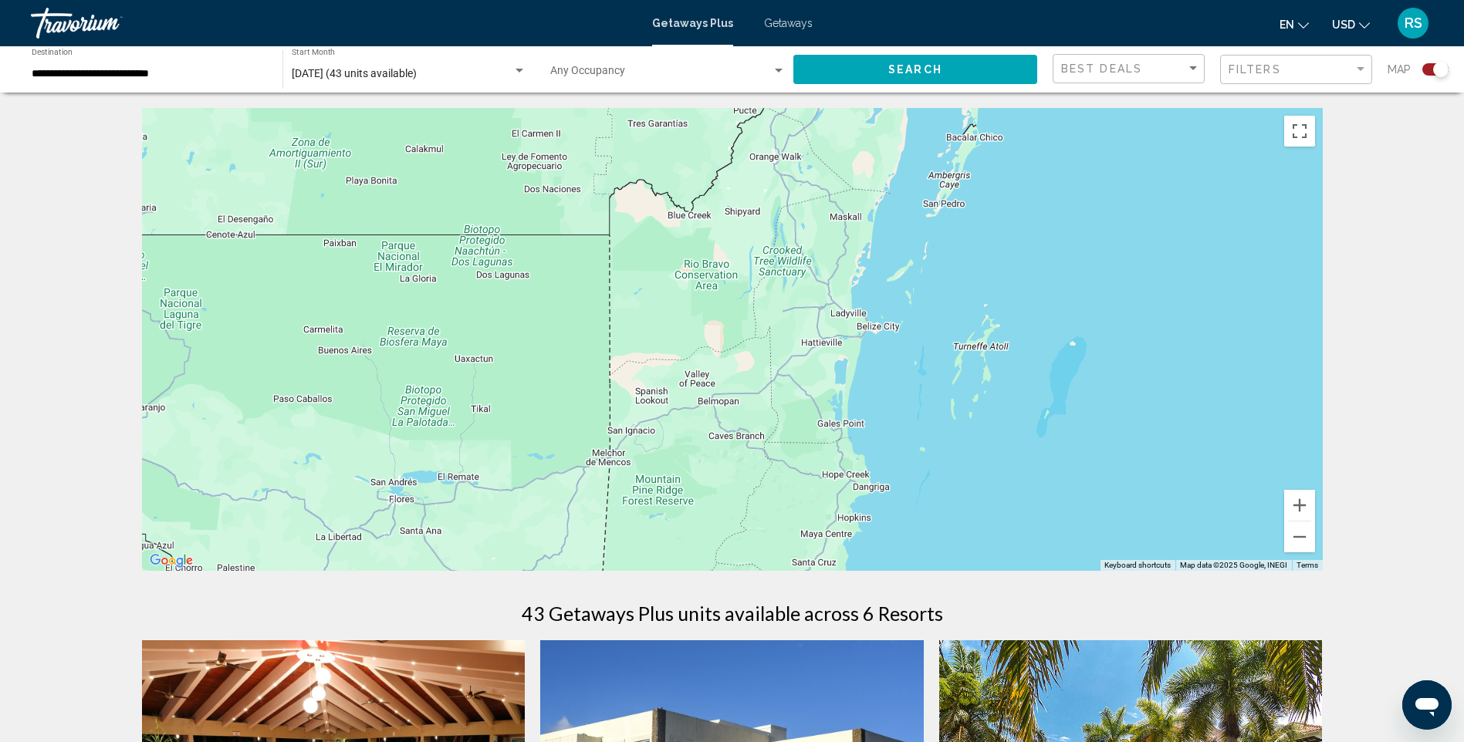
drag, startPoint x: 925, startPoint y: 363, endPoint x: 870, endPoint y: 653, distance: 295.4
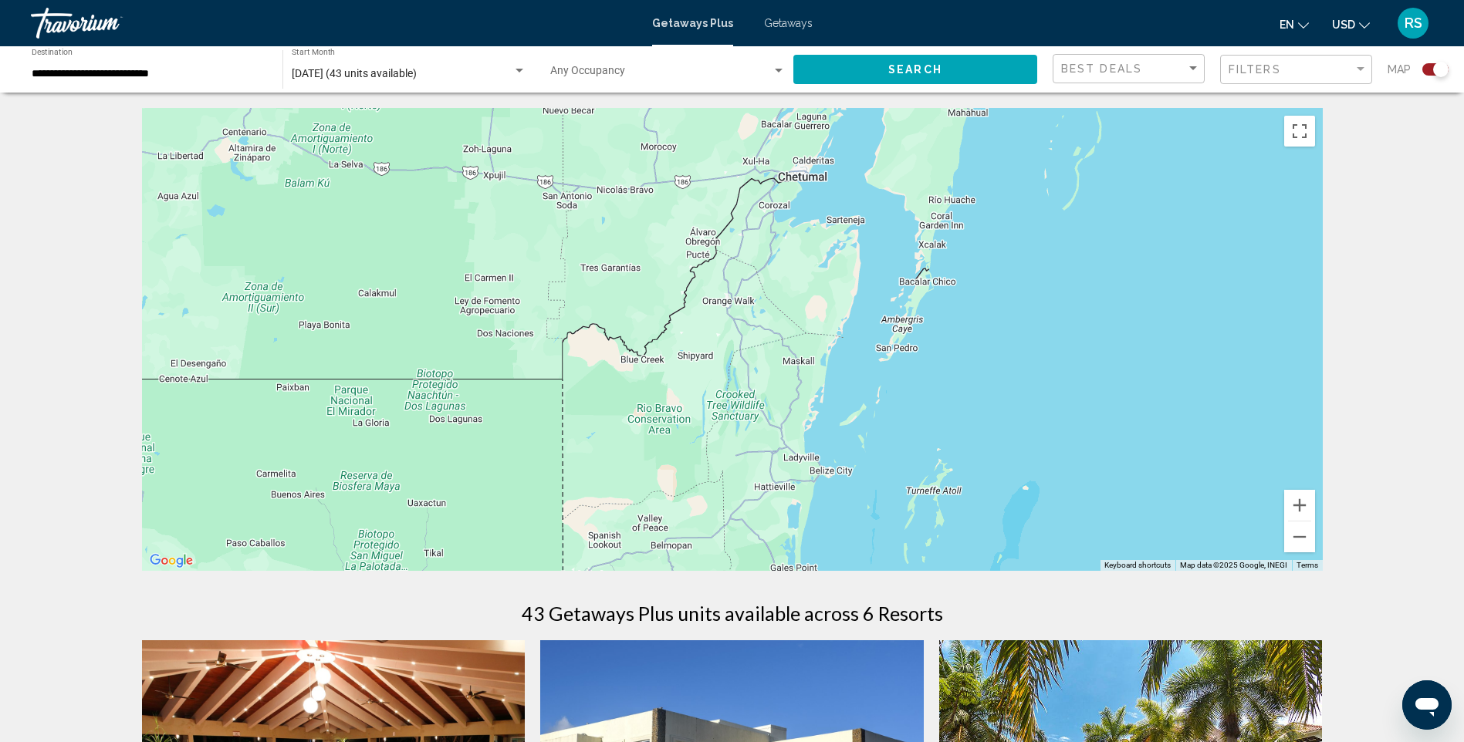
drag, startPoint x: 838, startPoint y: 406, endPoint x: 799, endPoint y: 530, distance: 130.3
click at [799, 530] on div "To activate drag with keyboard, press Alt + Enter. Once in keyboard drag state,…" at bounding box center [732, 339] width 1180 height 463
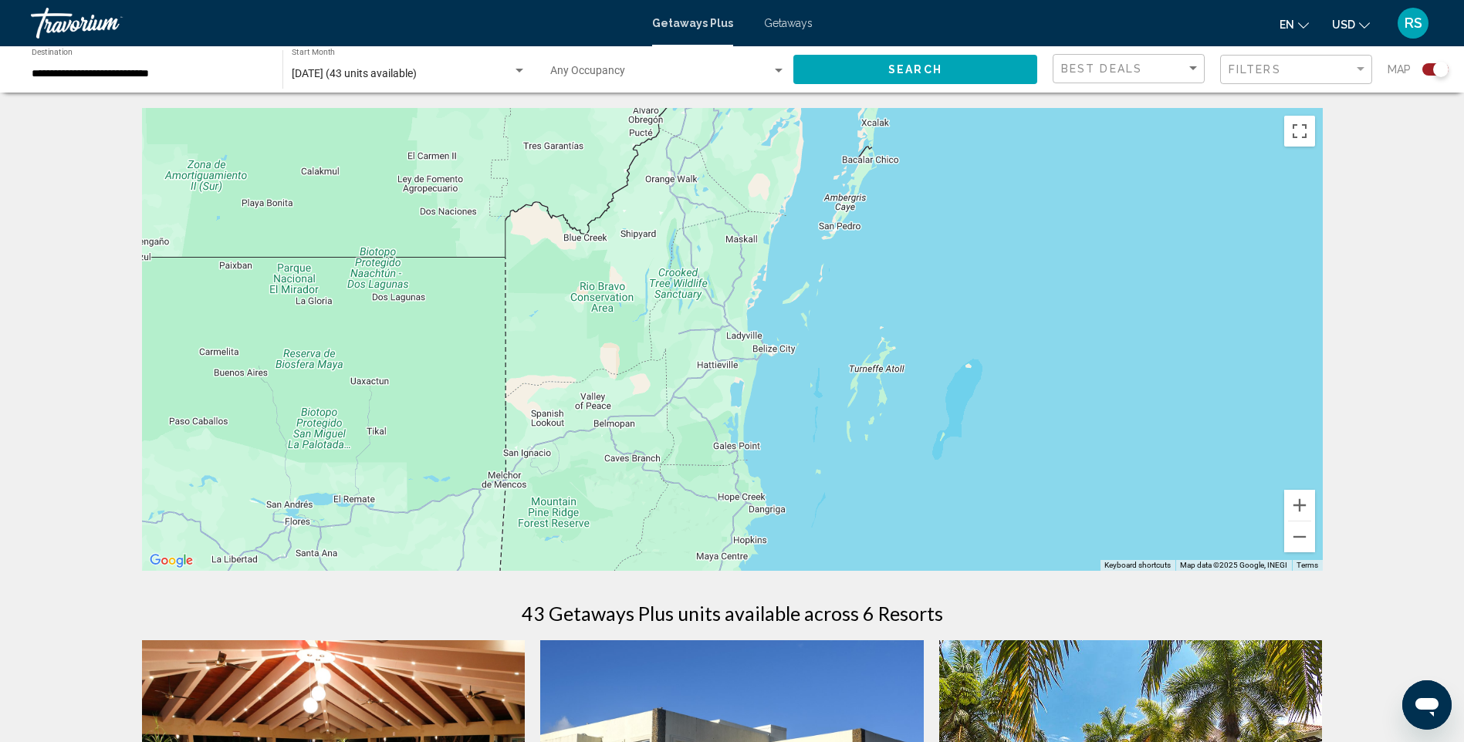
drag, startPoint x: 859, startPoint y: 481, endPoint x: 805, endPoint y: 361, distance: 131.2
click at [805, 357] on div "To activate drag with keyboard, press Alt + Enter. Once in keyboard drag state,…" at bounding box center [732, 339] width 1180 height 463
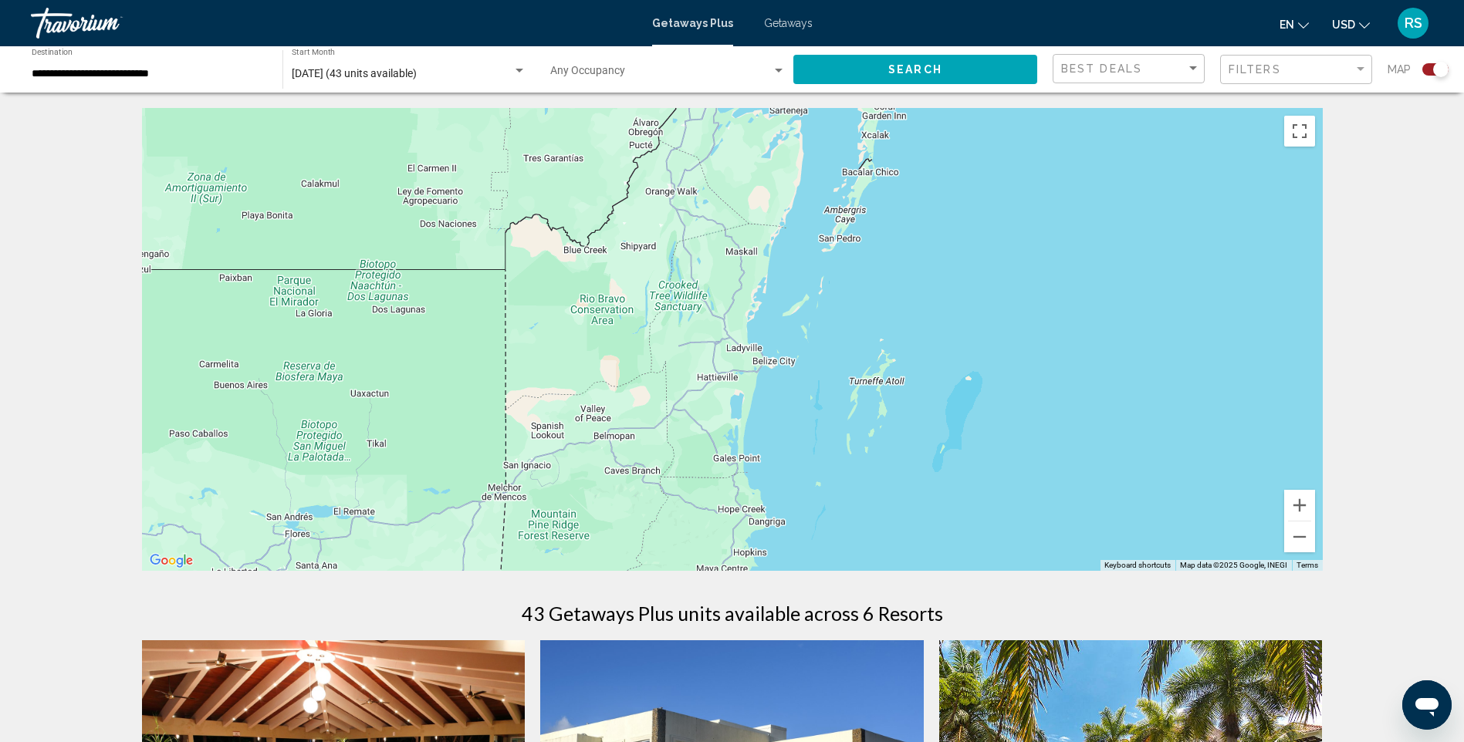
click at [839, 278] on div "To activate drag with keyboard, press Alt + Enter. Once in keyboard drag state,…" at bounding box center [732, 339] width 1180 height 463
click at [770, 282] on div "To activate drag with keyboard, press Alt + Enter. Once in keyboard drag state,…" at bounding box center [732, 339] width 1180 height 463
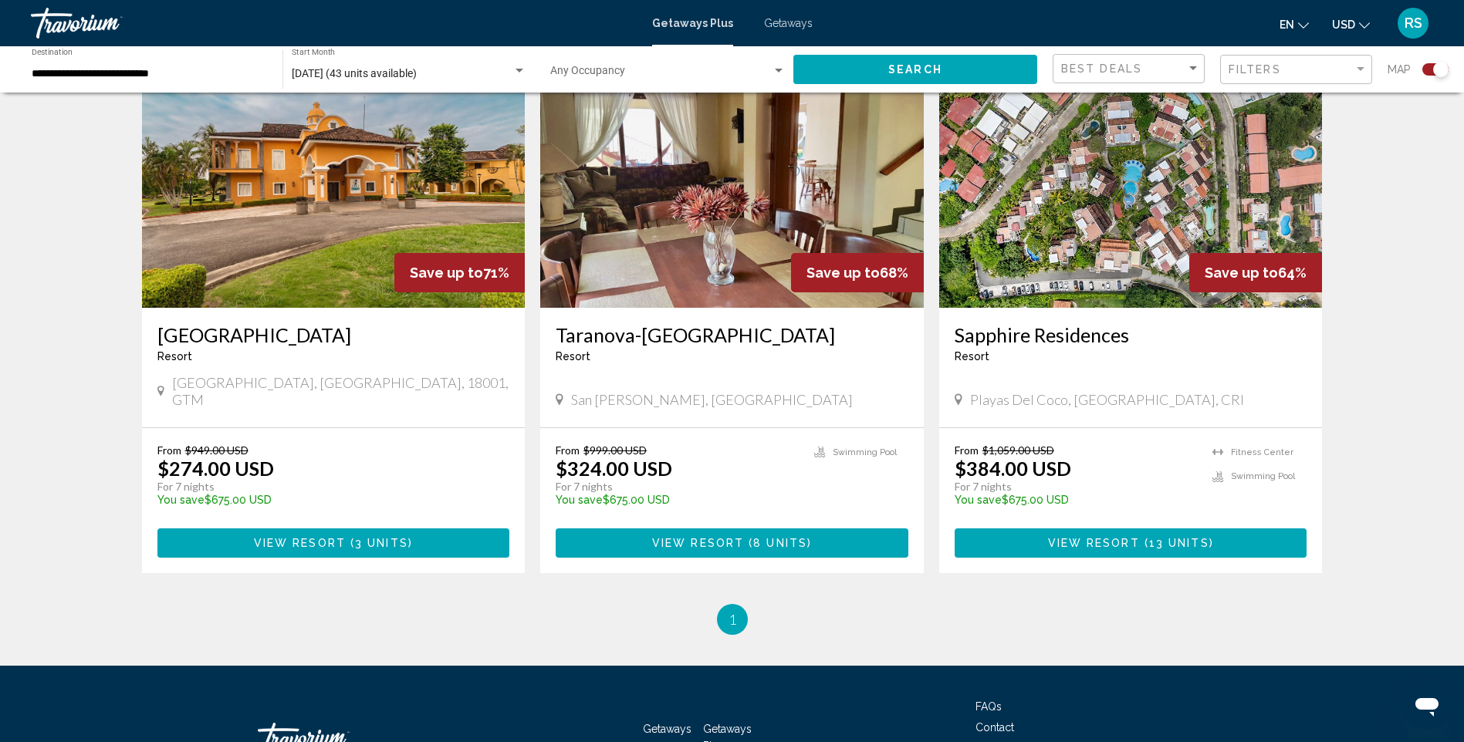
scroll to position [1201, 0]
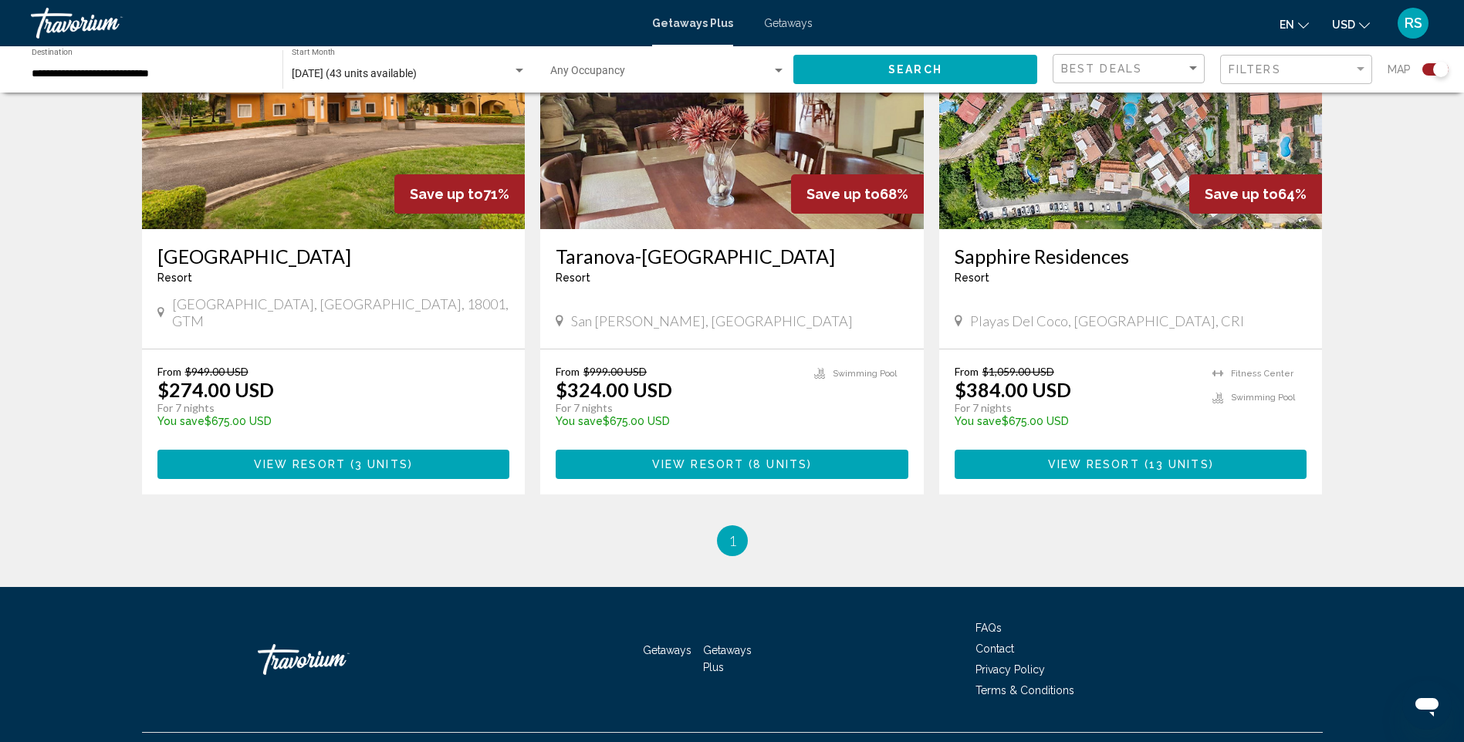
click at [1355, 64] on div "Filter" at bounding box center [1360, 69] width 14 height 12
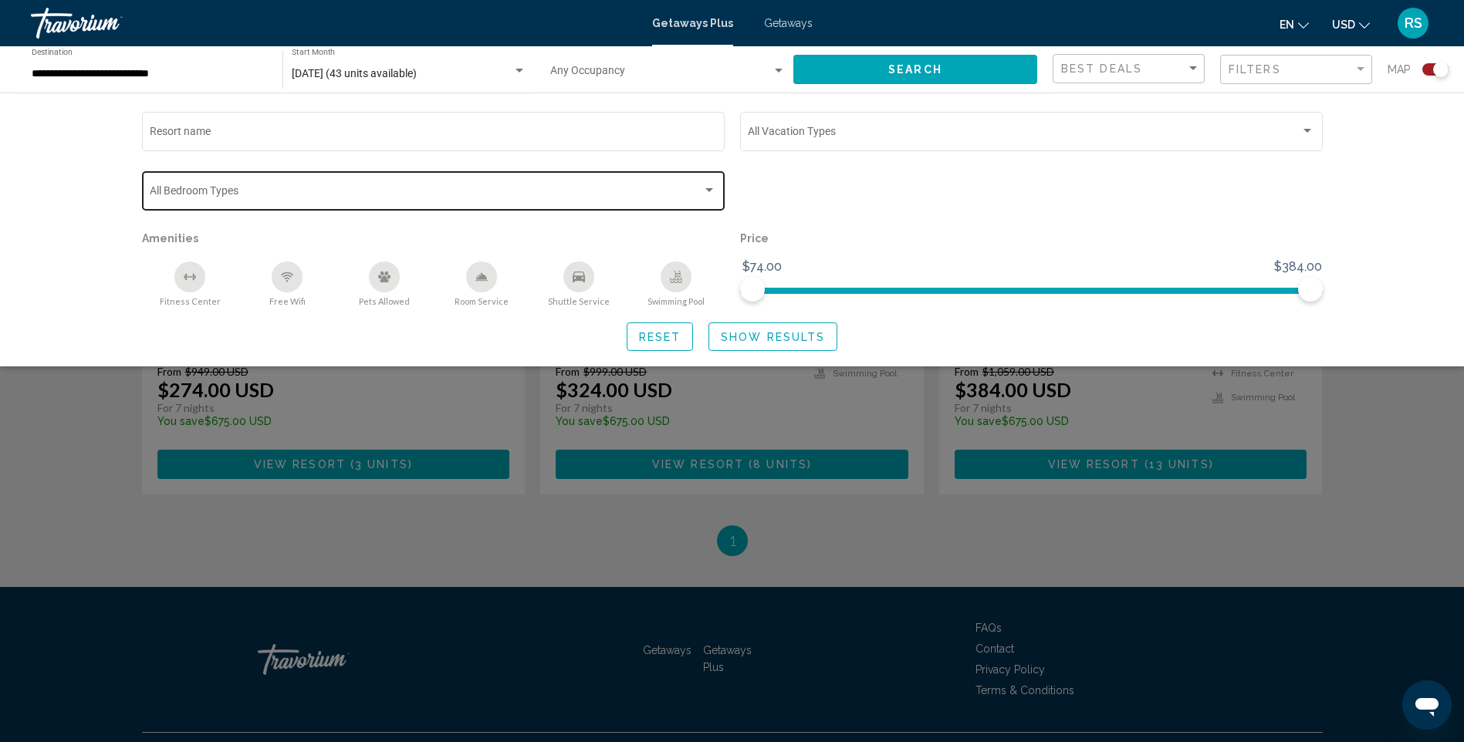
click at [708, 189] on div "Search widget" at bounding box center [709, 190] width 8 height 4
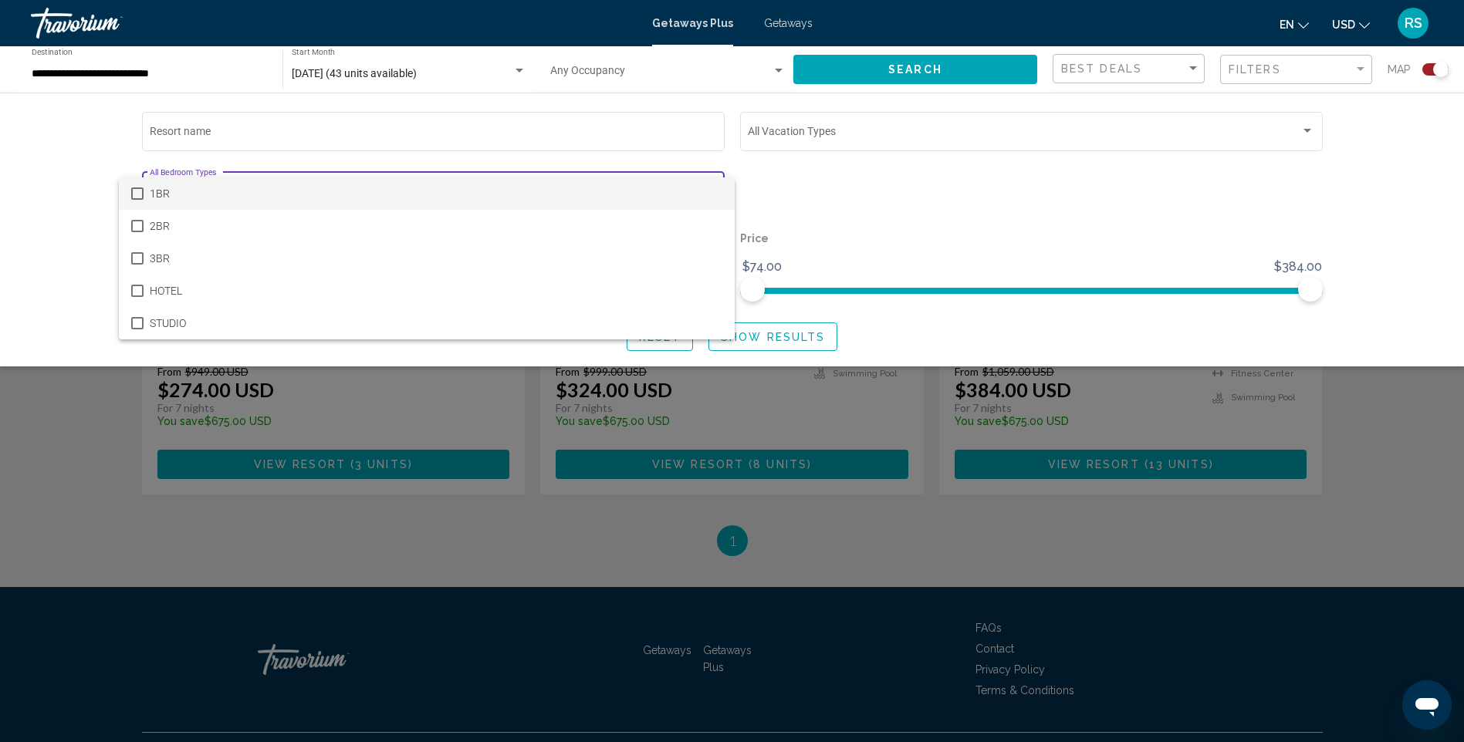
click at [911, 189] on div at bounding box center [732, 371] width 1464 height 742
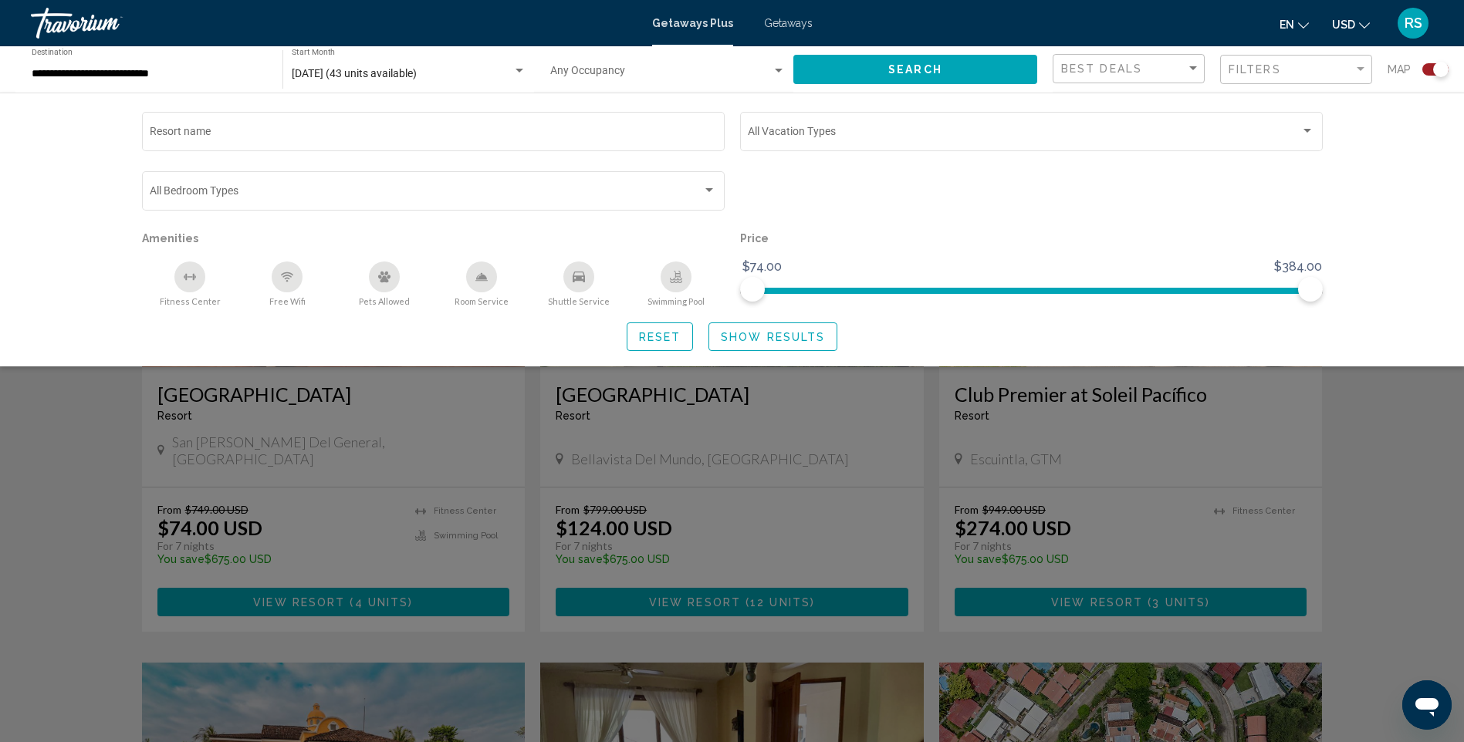
scroll to position [506, 0]
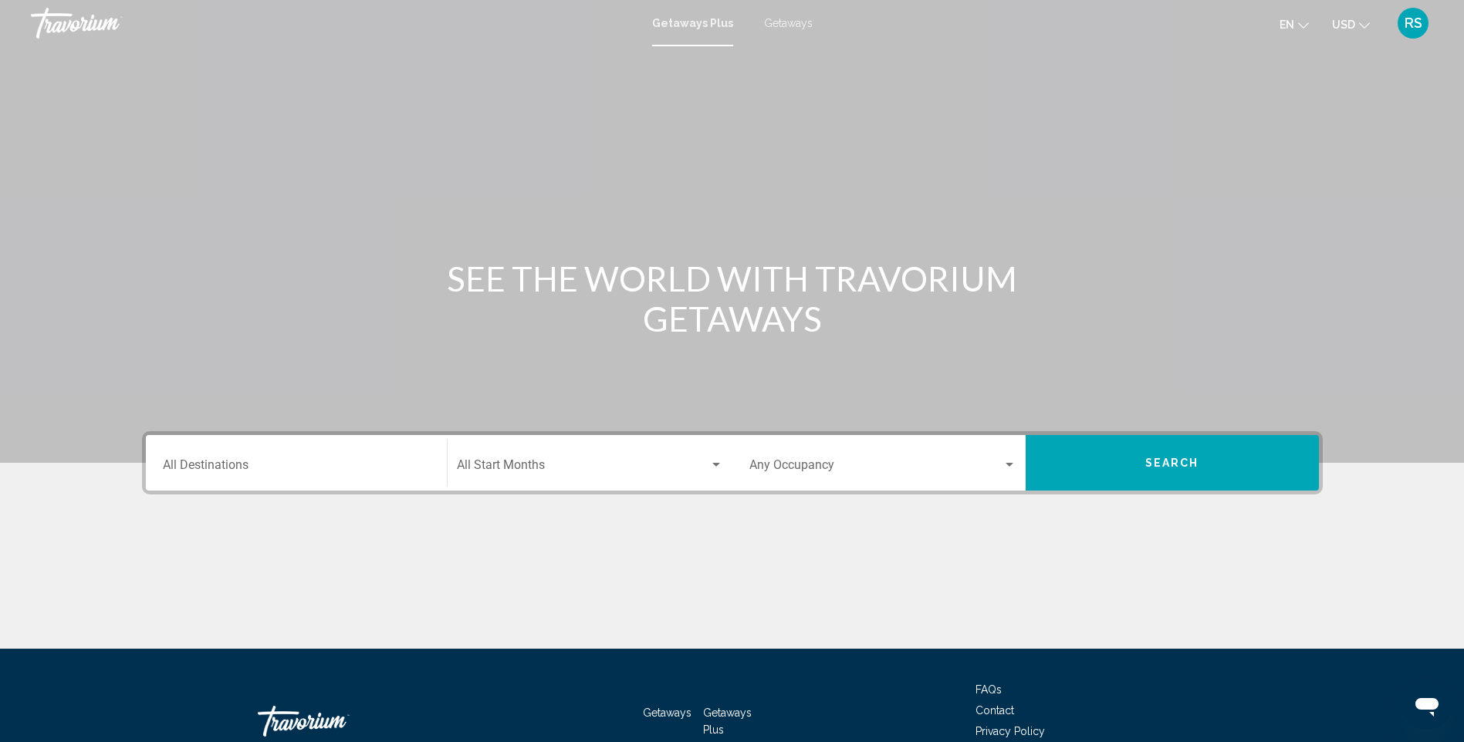
click at [366, 461] on input "Destination All Destinations" at bounding box center [296, 468] width 267 height 14
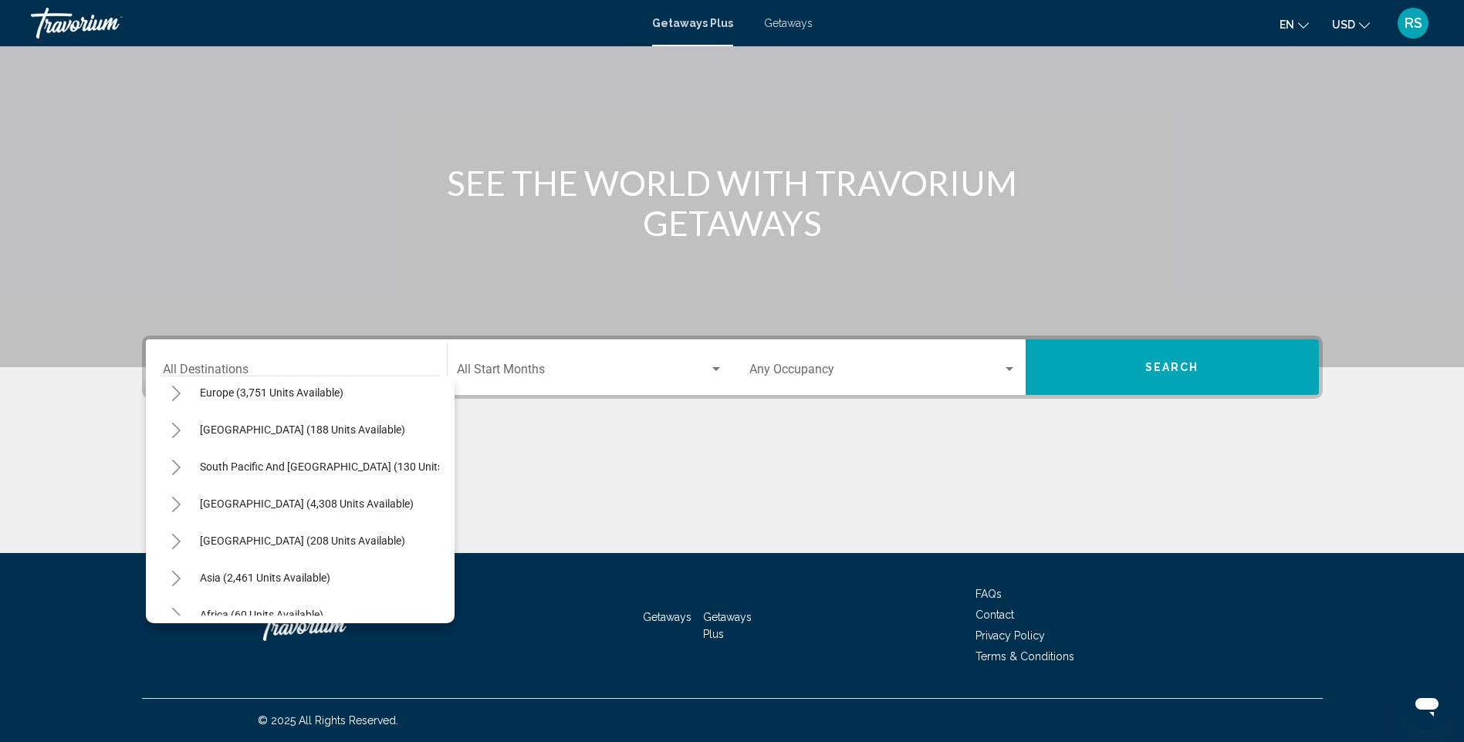
scroll to position [226, 0]
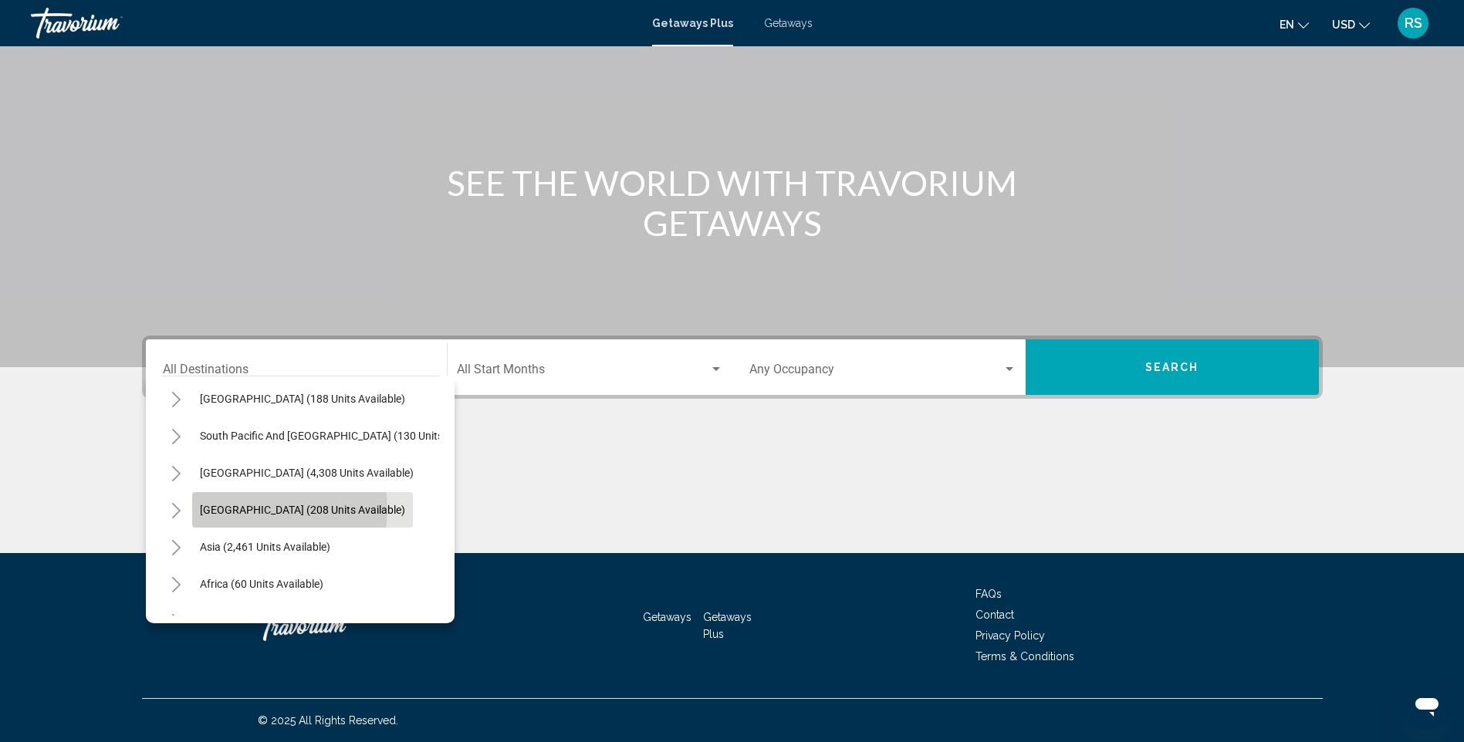
click at [257, 509] on span "[GEOGRAPHIC_DATA] (208 units available)" at bounding box center [302, 510] width 205 height 12
type input "**********"
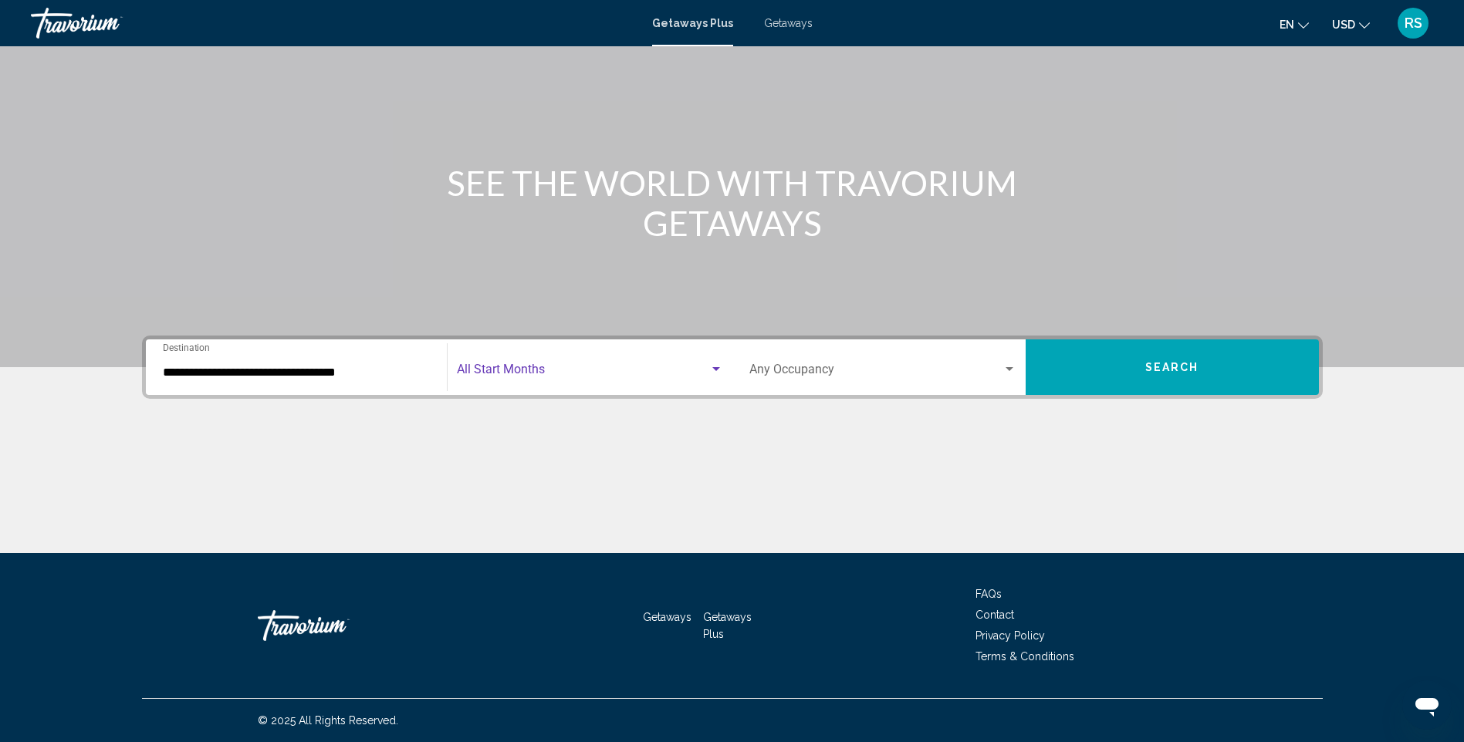
click at [603, 366] on span "Search widget" at bounding box center [583, 373] width 252 height 14
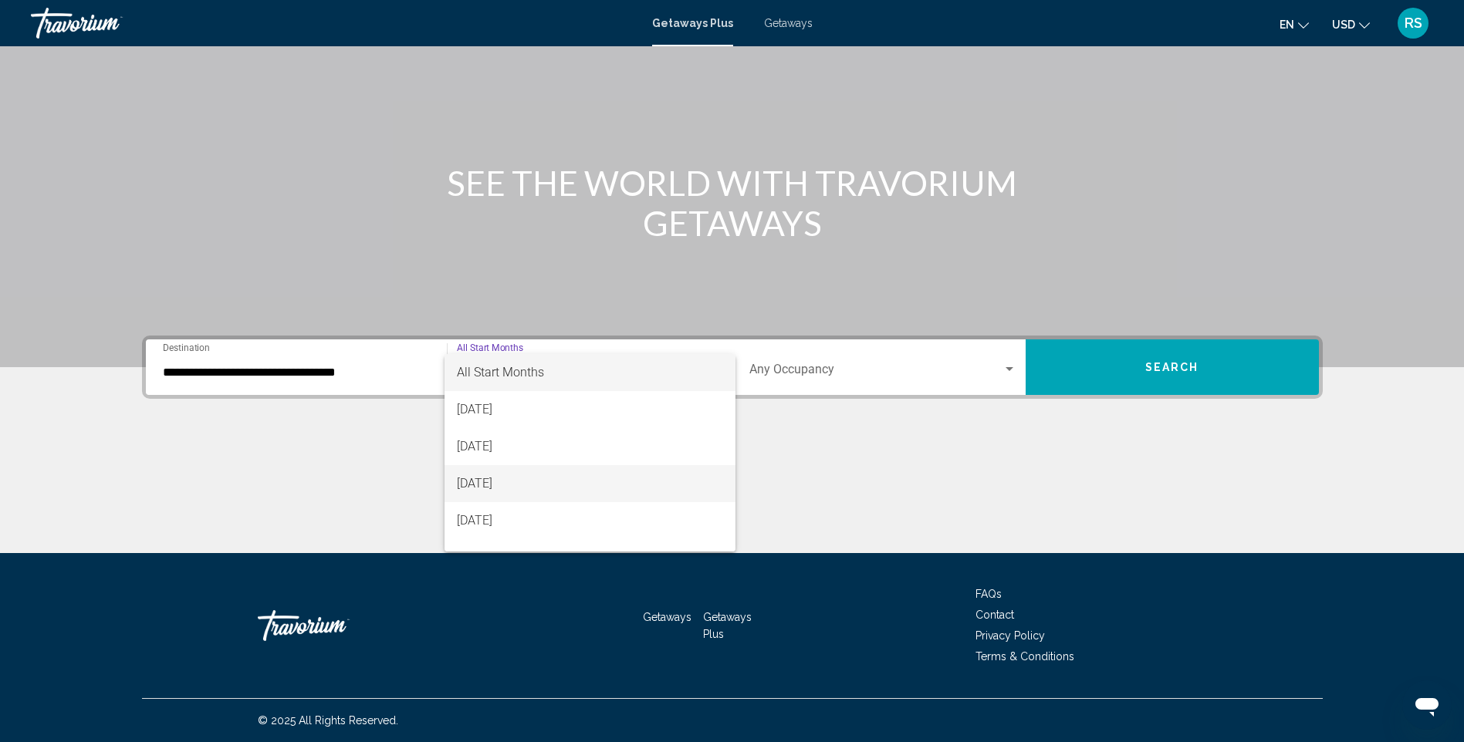
click at [600, 483] on span "[DATE]" at bounding box center [590, 483] width 266 height 37
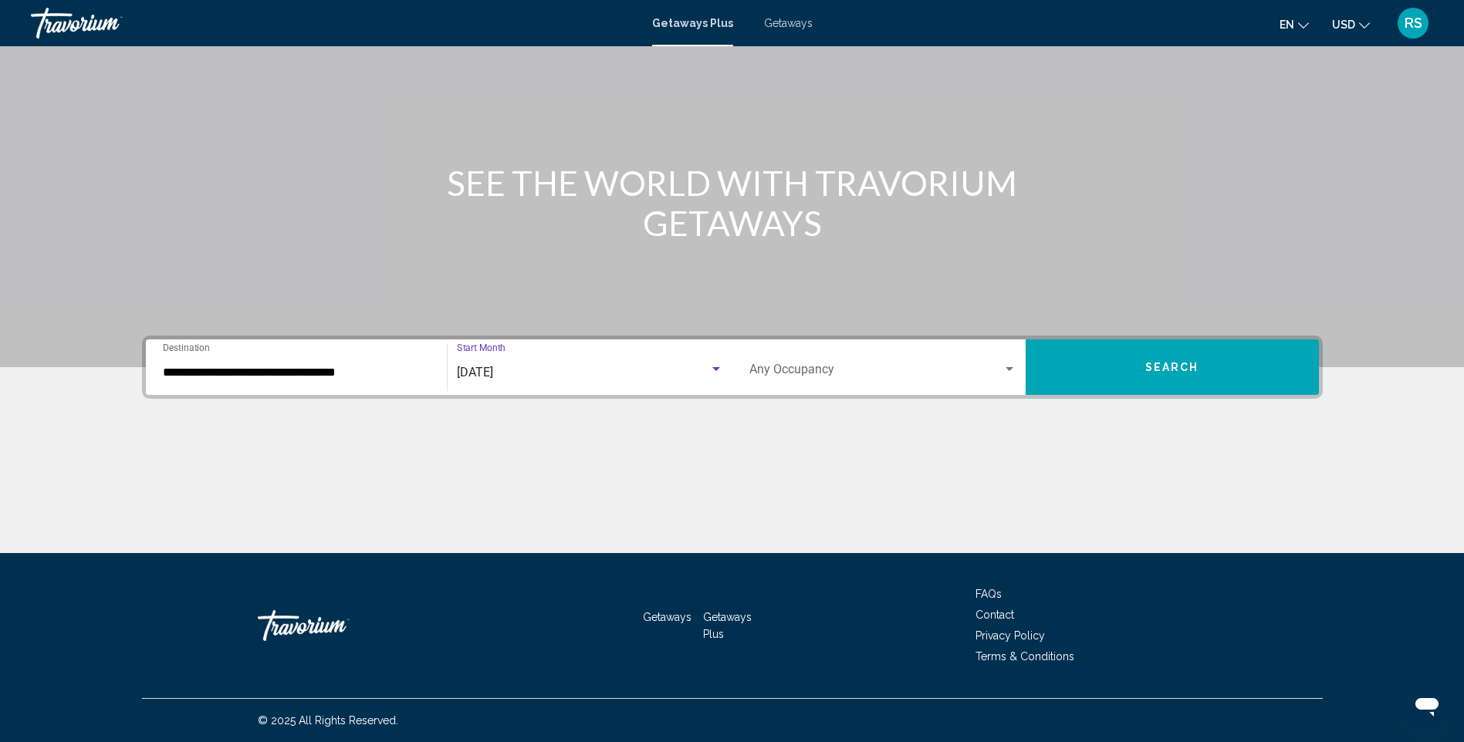
click at [1170, 359] on button "Search" at bounding box center [1171, 367] width 293 height 56
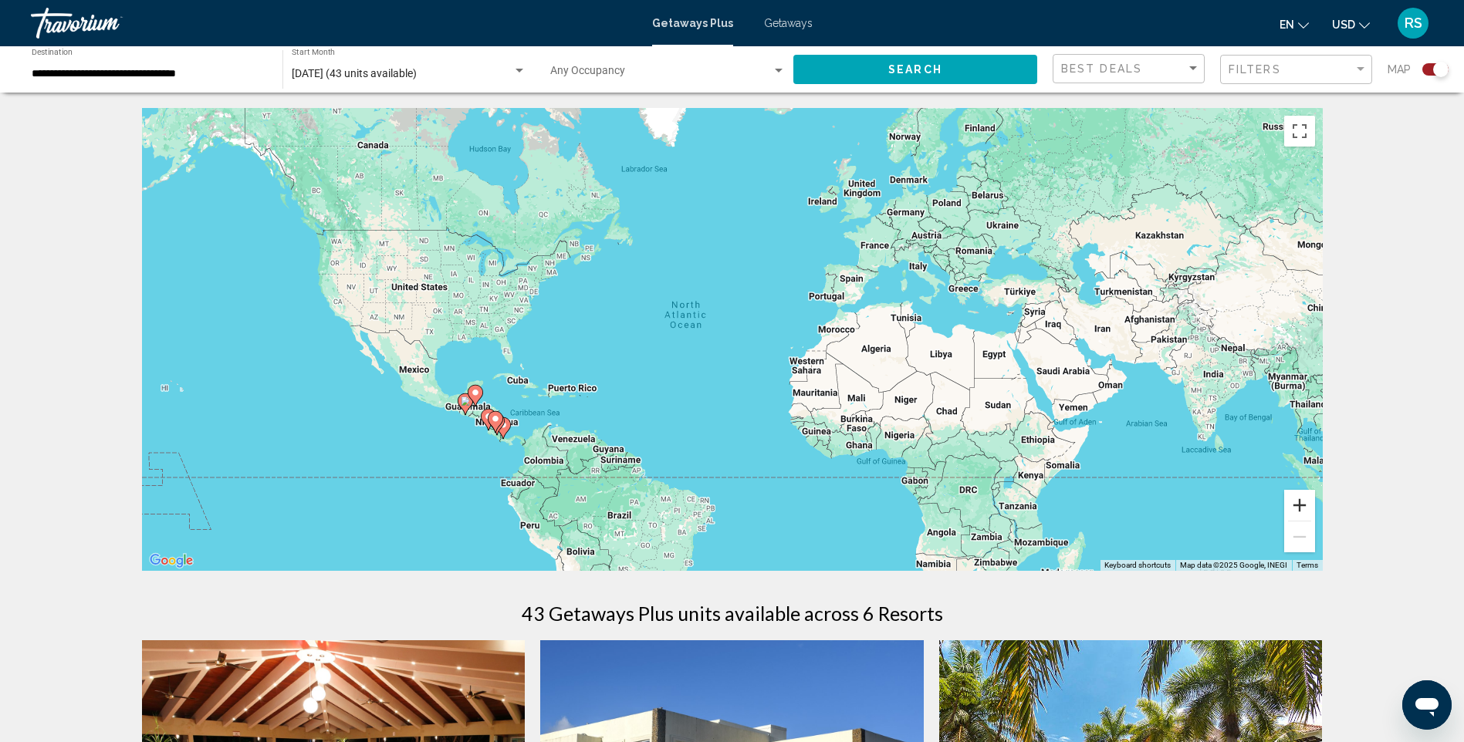
click at [1298, 503] on button "Zoom in" at bounding box center [1299, 505] width 31 height 31
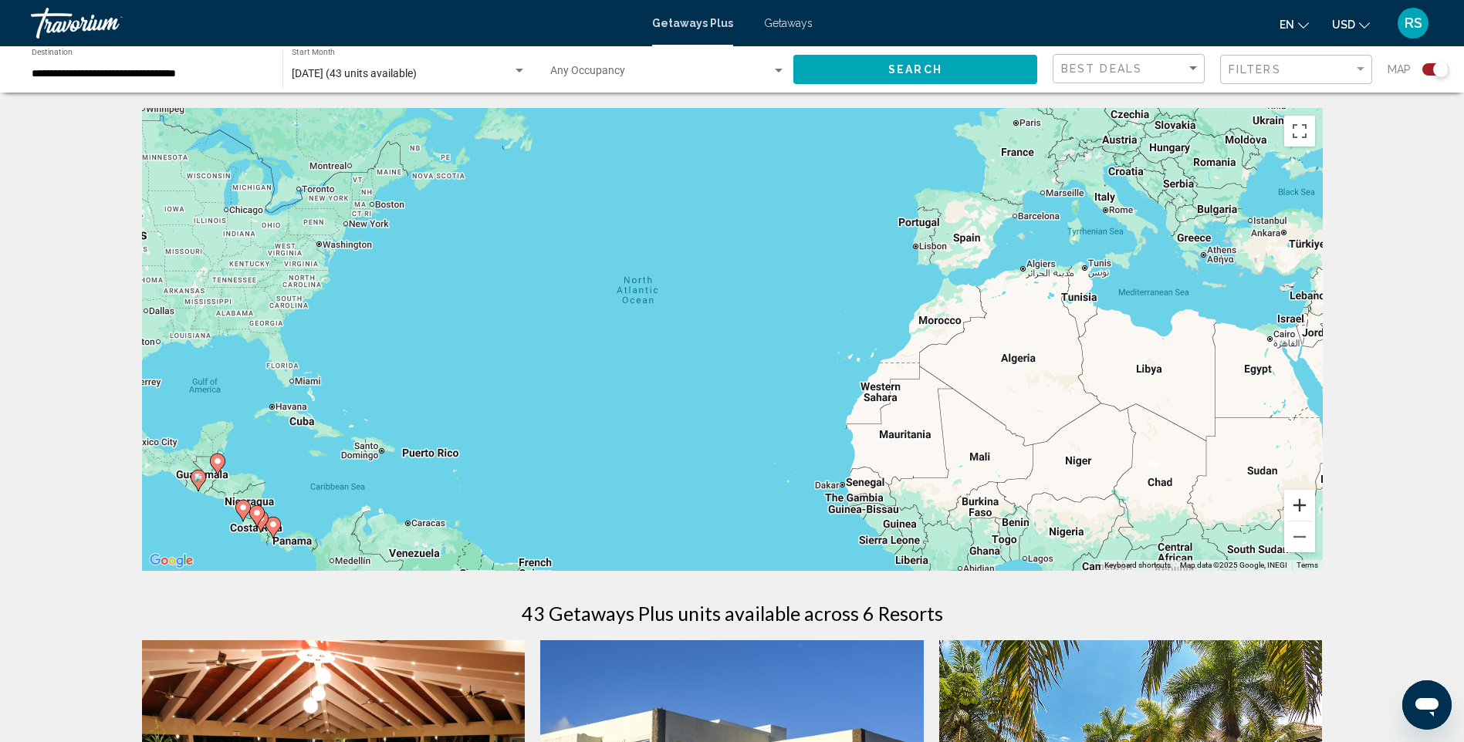
click at [1300, 496] on button "Zoom in" at bounding box center [1299, 505] width 31 height 31
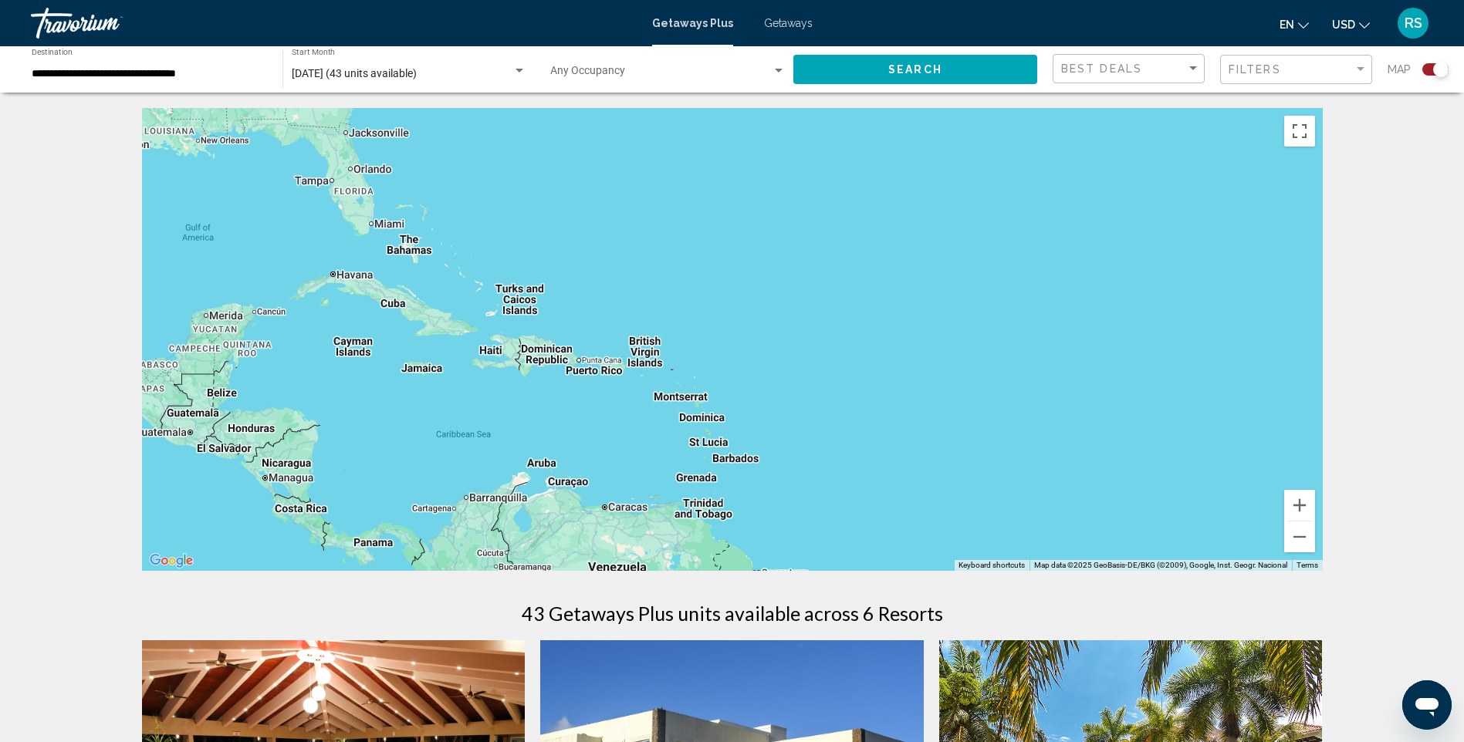
drag, startPoint x: 652, startPoint y: 450, endPoint x: 1147, endPoint y: 292, distance: 520.0
click at [1147, 292] on div "Main content" at bounding box center [732, 339] width 1180 height 463
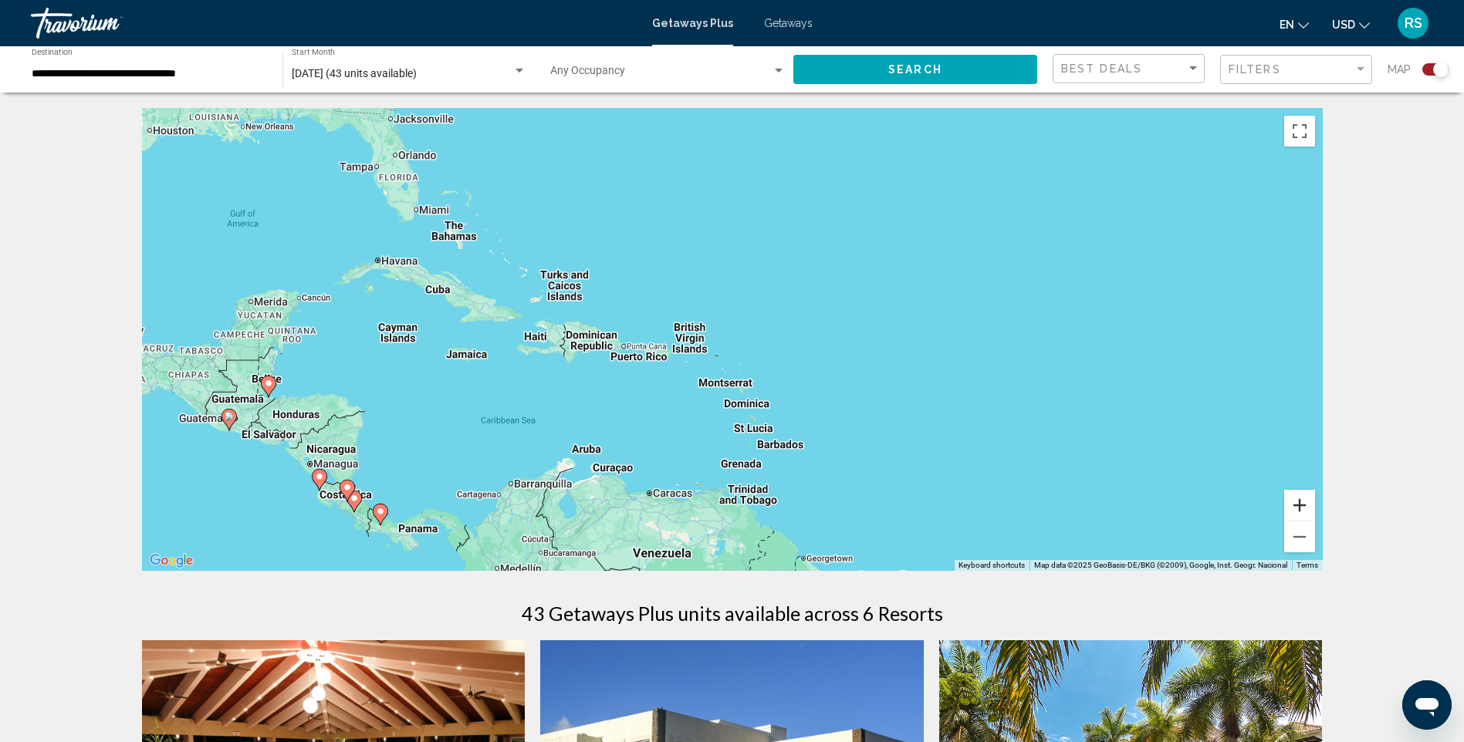
click at [1300, 504] on button "Zoom in" at bounding box center [1299, 505] width 31 height 31
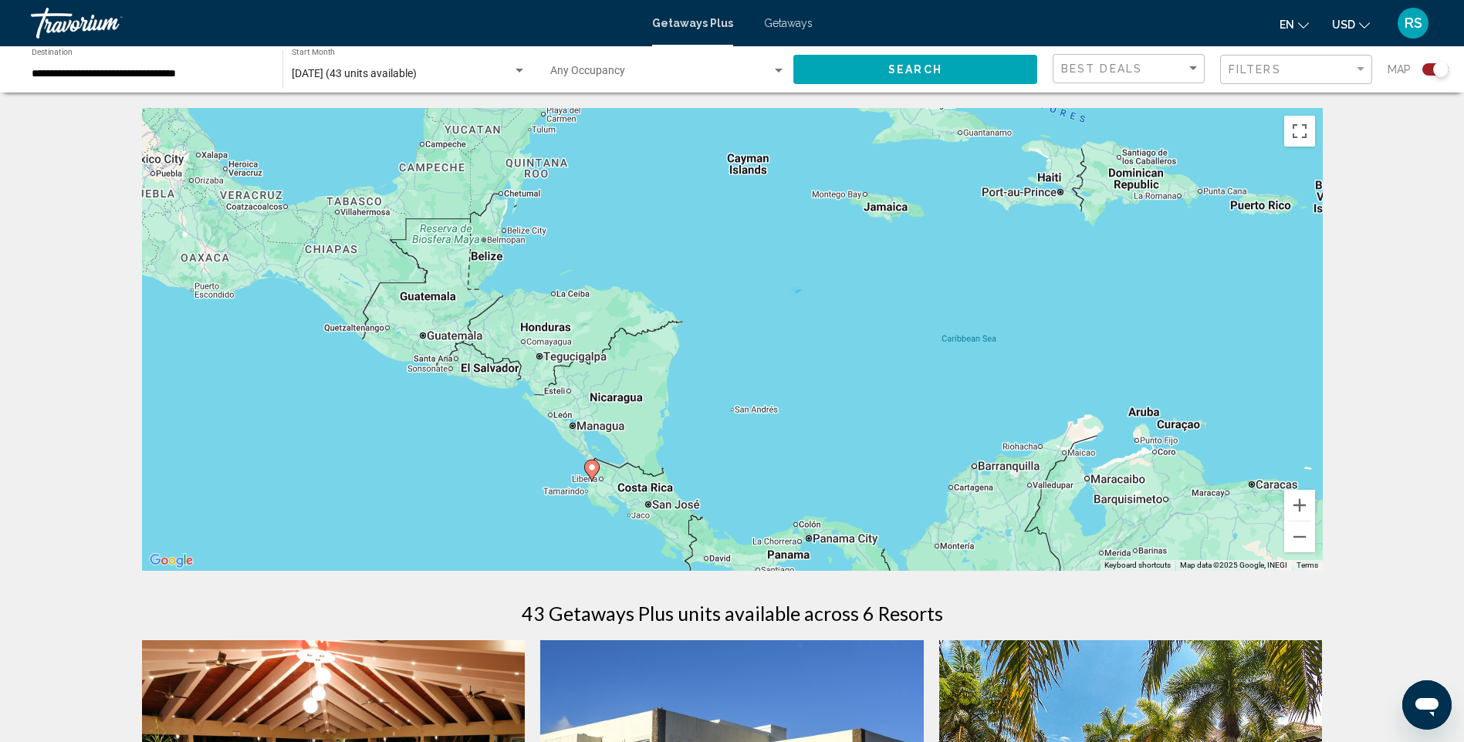
drag, startPoint x: 629, startPoint y: 481, endPoint x: 1315, endPoint y: 319, distance: 705.5
click at [1315, 319] on div "To activate drag with keyboard, press Alt + Enter. Once in keyboard drag state,…" at bounding box center [732, 339] width 1180 height 463
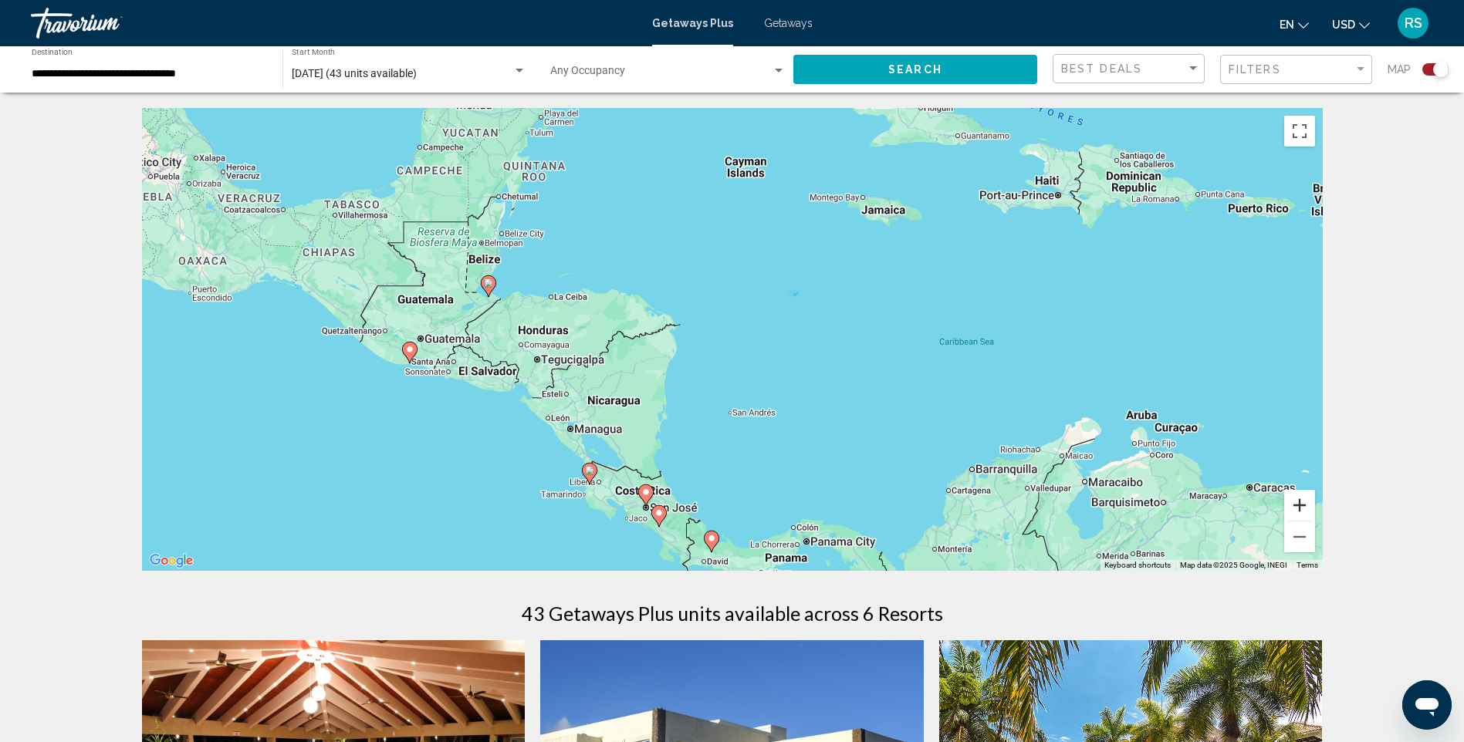
click at [1303, 504] on button "Zoom in" at bounding box center [1299, 505] width 31 height 31
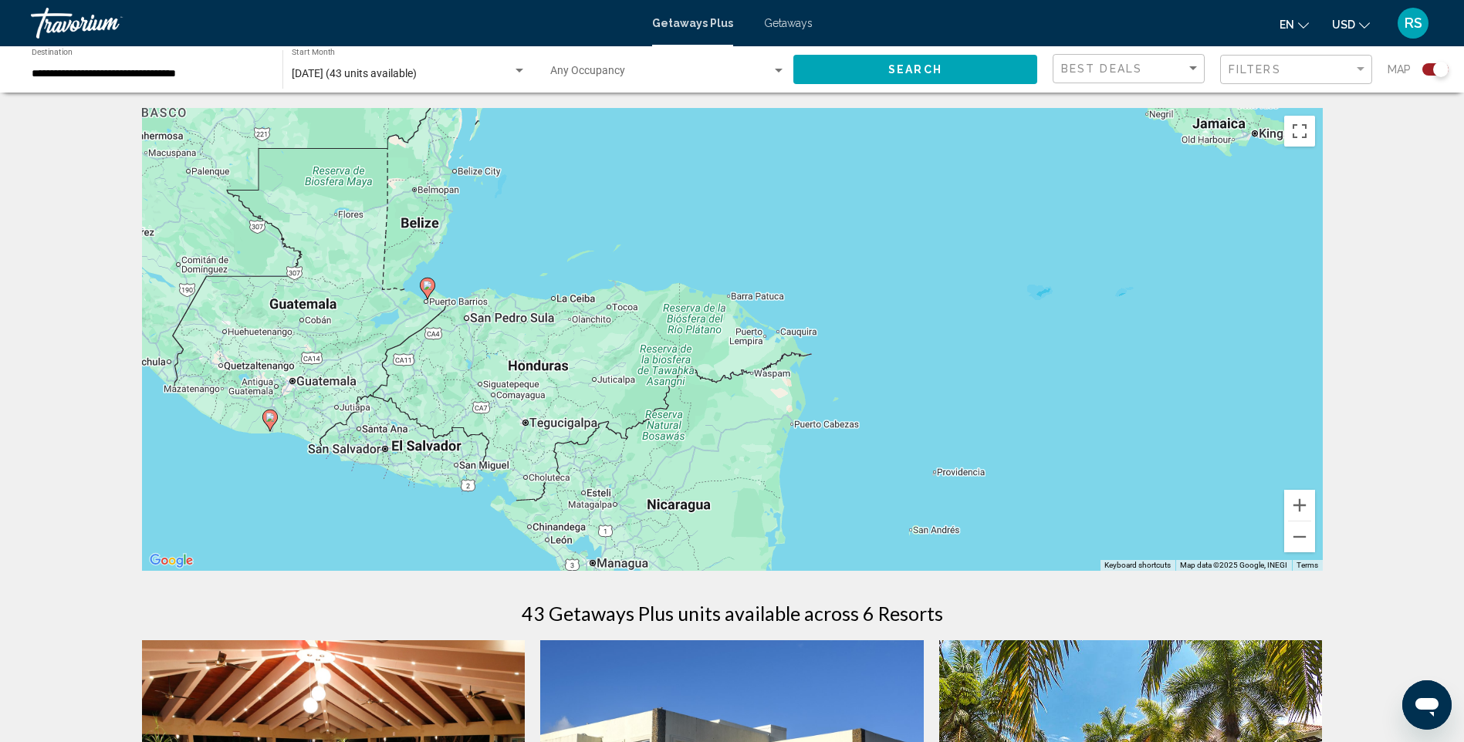
drag, startPoint x: 419, startPoint y: 270, endPoint x: 680, endPoint y: 333, distance: 268.3
click at [680, 333] on div "To activate drag with keyboard, press Alt + Enter. Once in keyboard drag state,…" at bounding box center [732, 339] width 1180 height 463
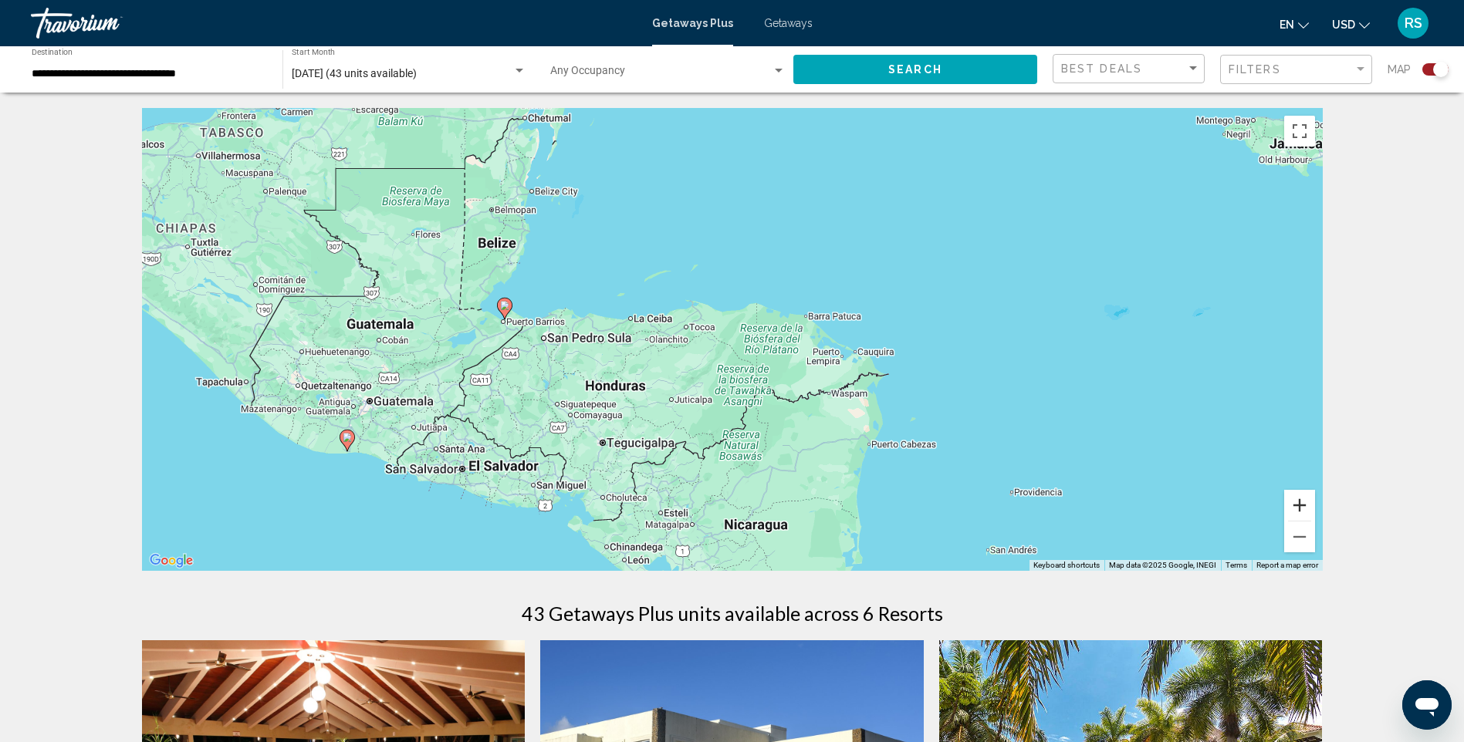
click at [1301, 498] on button "Zoom in" at bounding box center [1299, 505] width 31 height 31
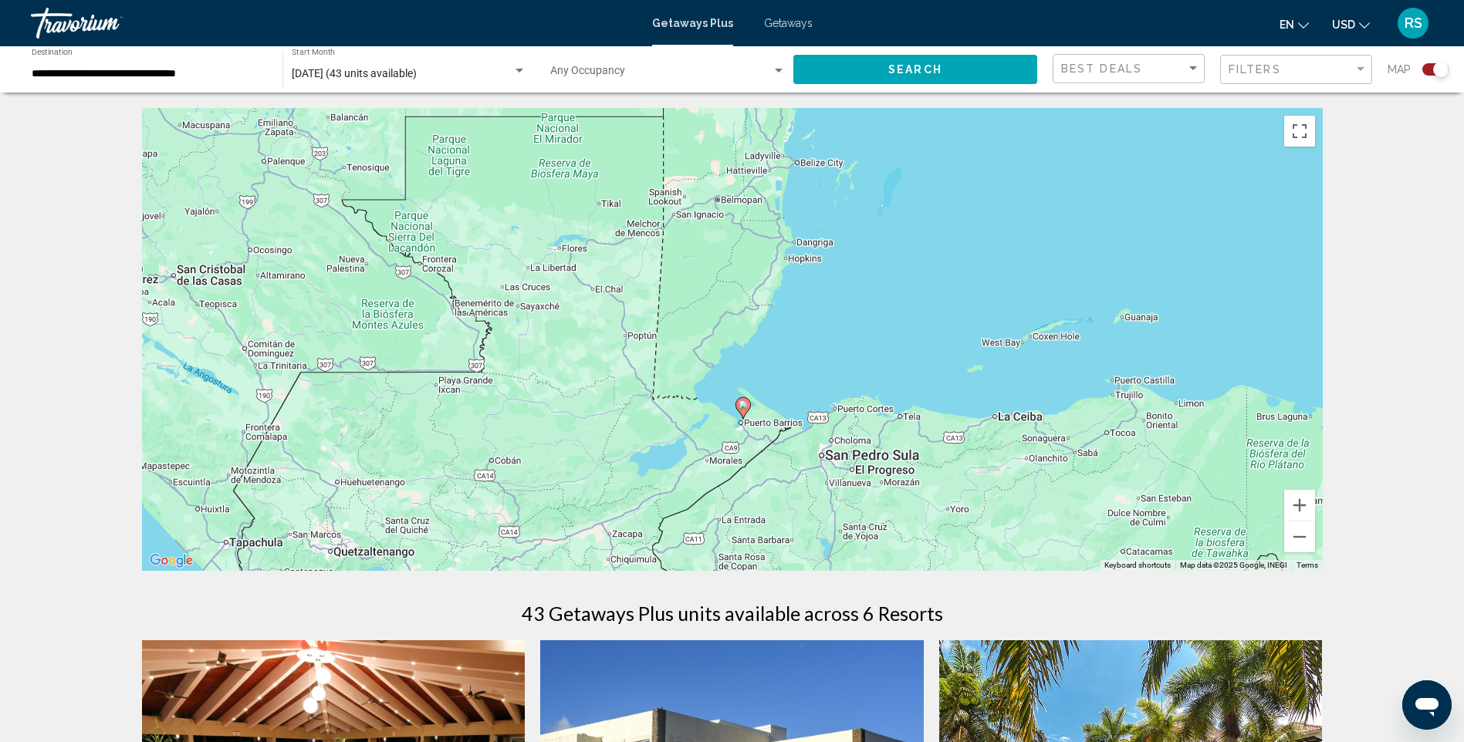
drag, startPoint x: 359, startPoint y: 346, endPoint x: 829, endPoint y: 464, distance: 484.7
click at [829, 464] on div "To activate drag with keyboard, press Alt + Enter. Once in keyboard drag state,…" at bounding box center [732, 339] width 1180 height 463
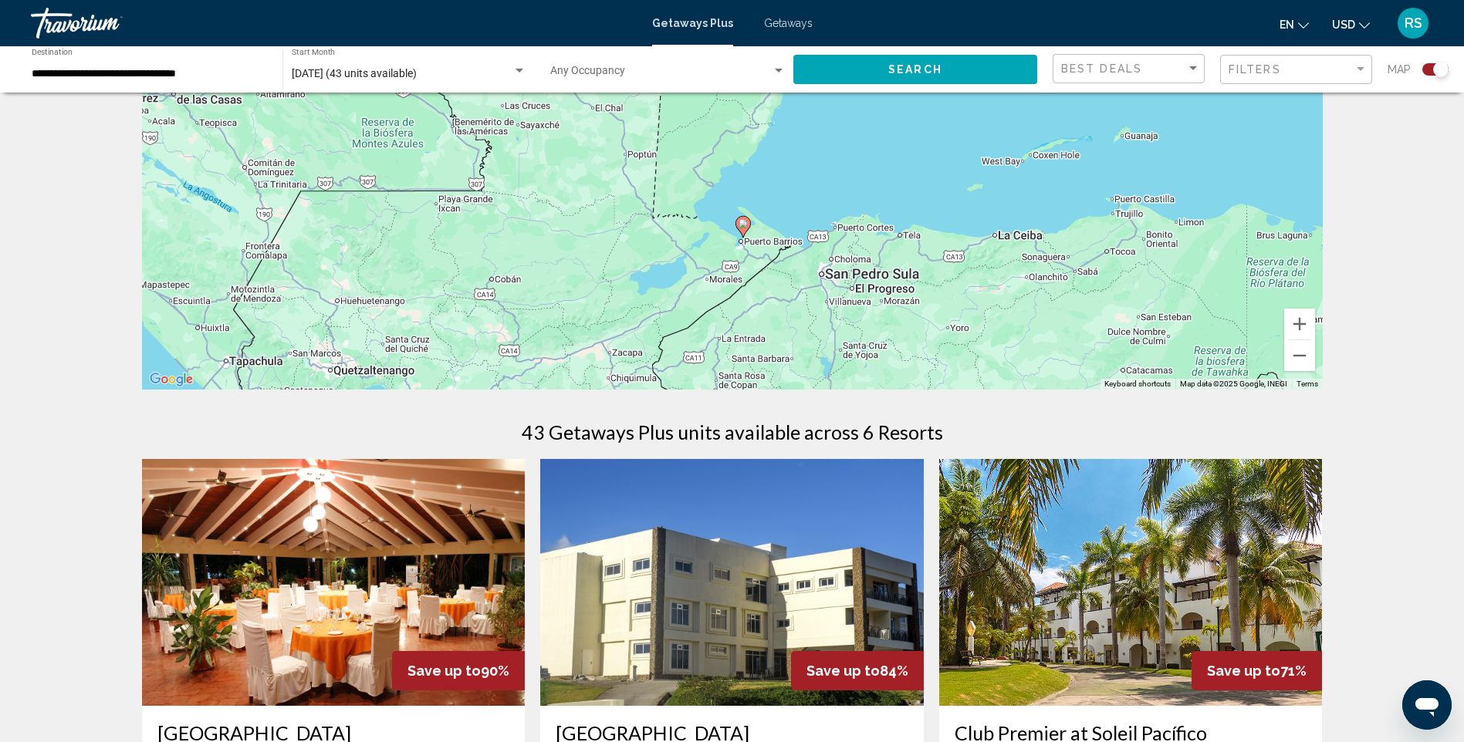
scroll to position [309, 0]
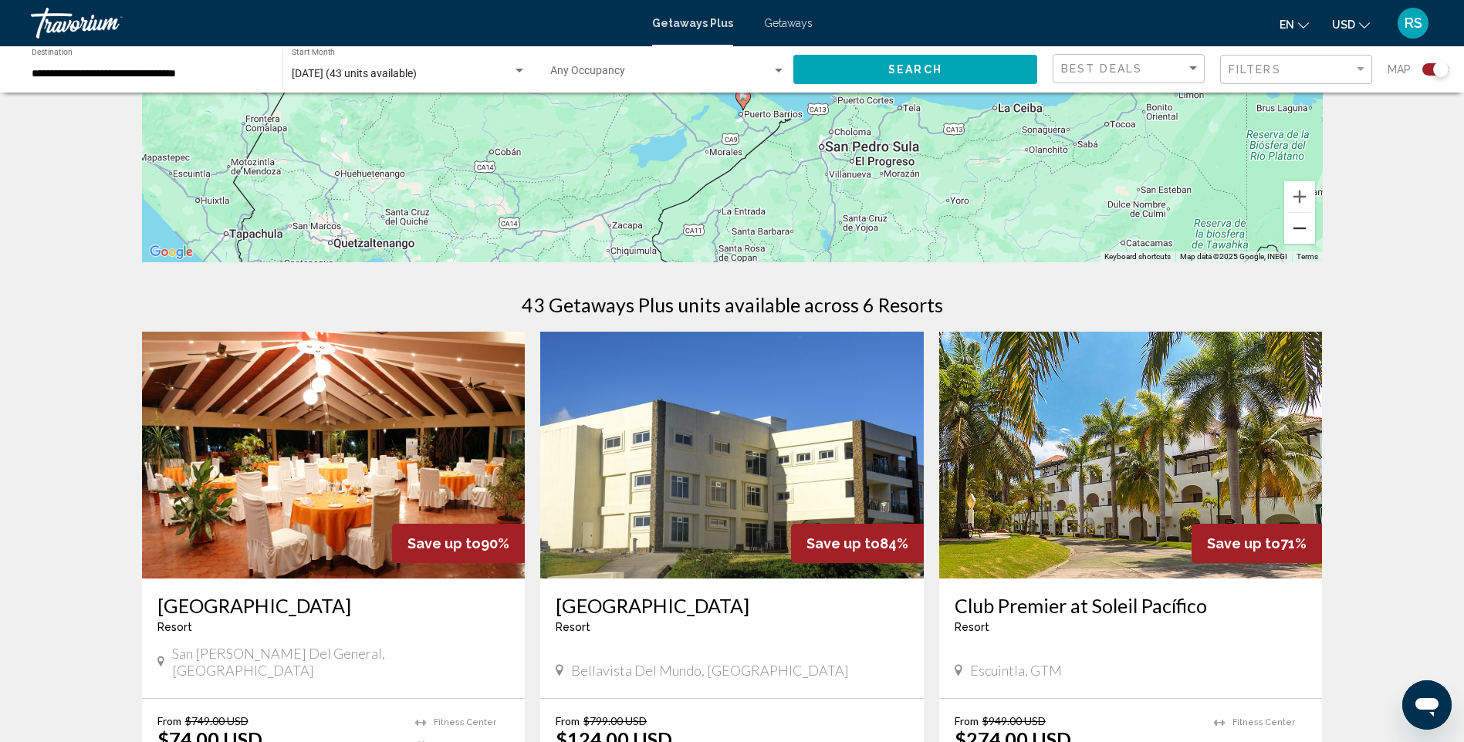
click at [1295, 231] on button "Zoom out" at bounding box center [1299, 228] width 31 height 31
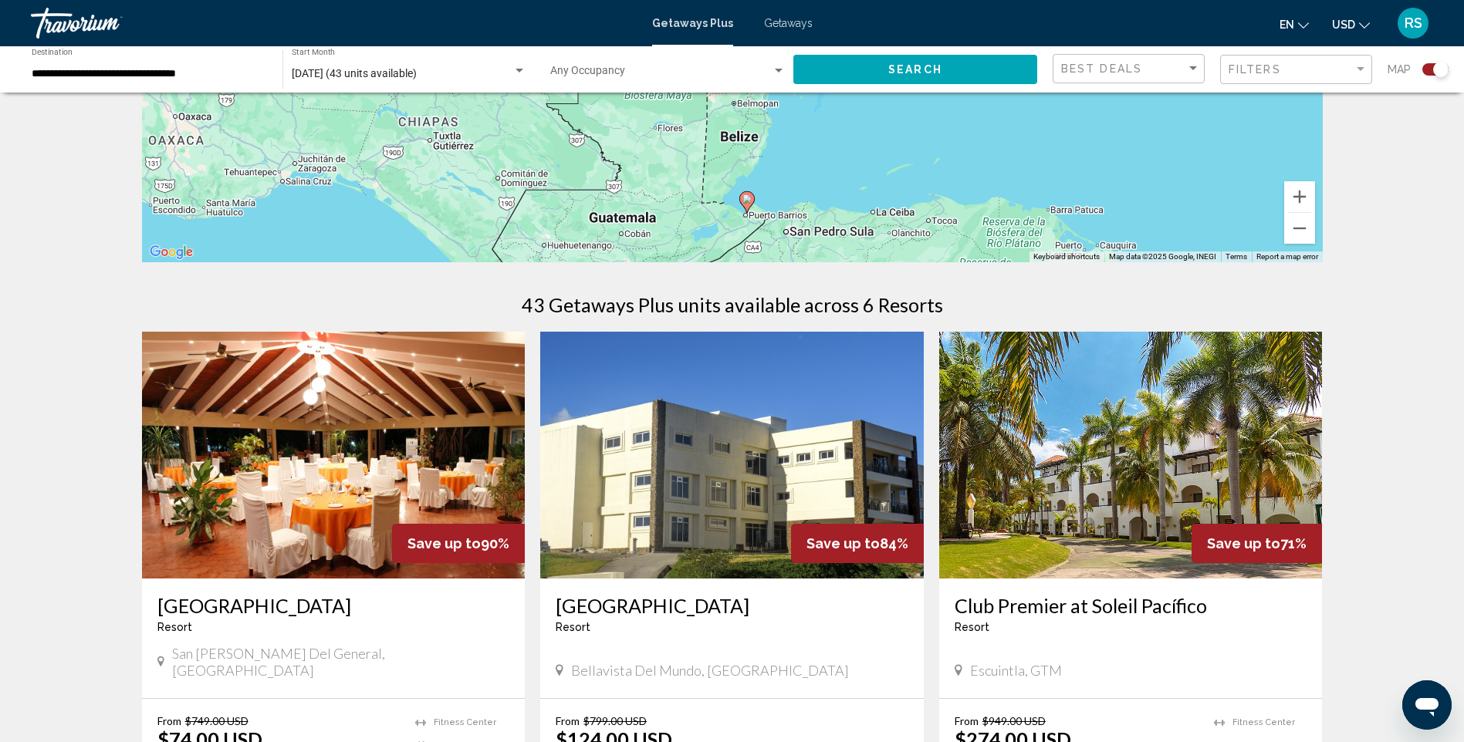
drag, startPoint x: 929, startPoint y: 159, endPoint x: 937, endPoint y: 308, distance: 149.1
click at [937, 308] on div "← Move left → Move right ↑ Move up ↓ Move down + Zoom in - Zoom out Home Jump l…" at bounding box center [732, 623] width 1242 height 1649
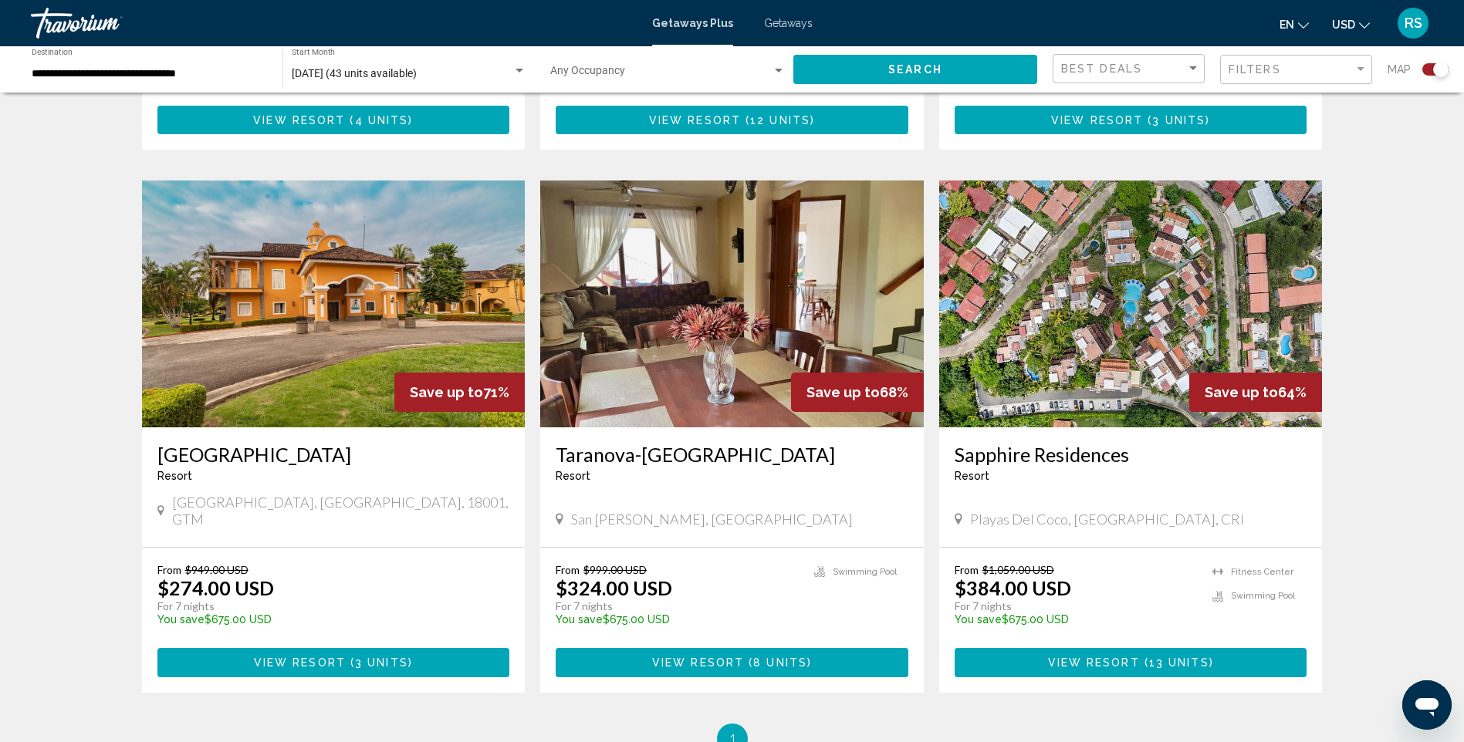
scroll to position [1003, 0]
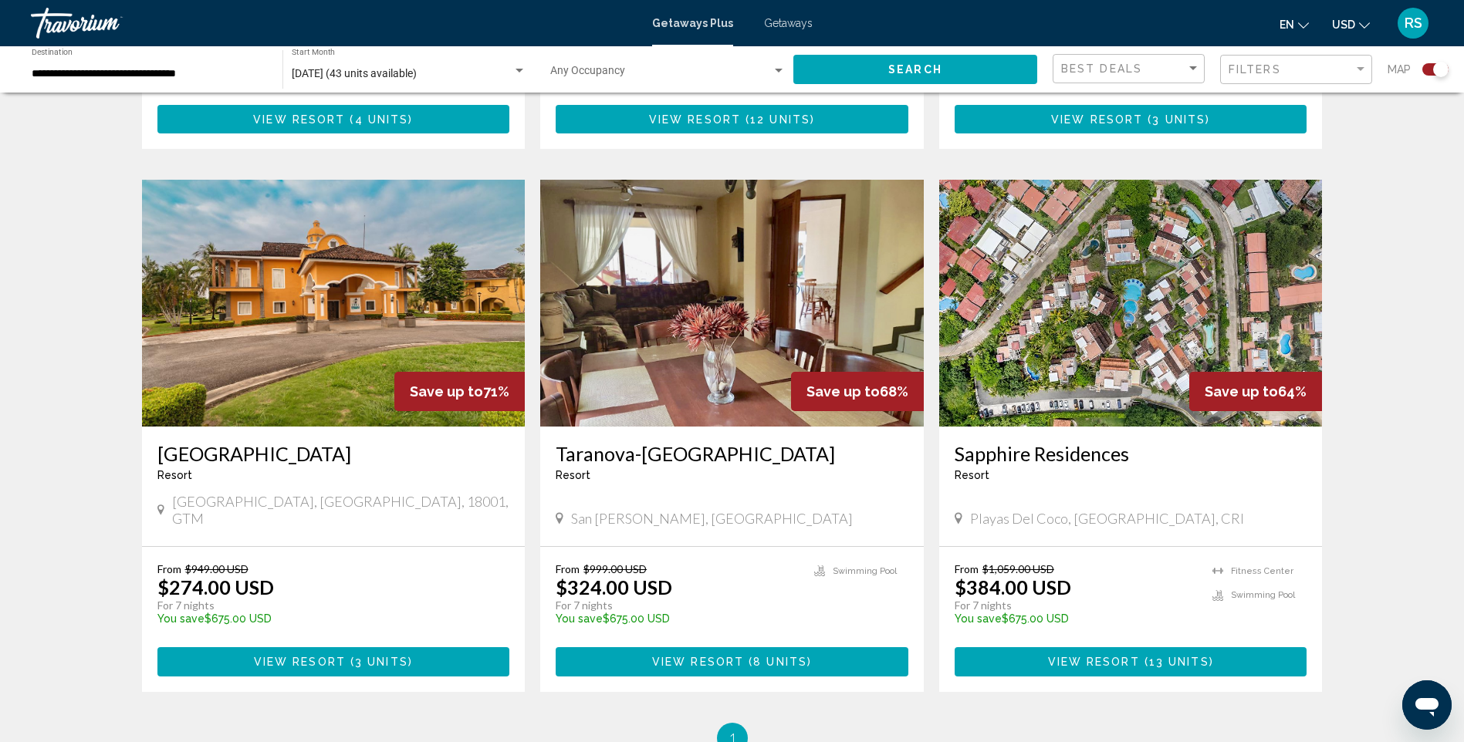
click at [316, 657] on span "View Resort" at bounding box center [300, 663] width 92 height 12
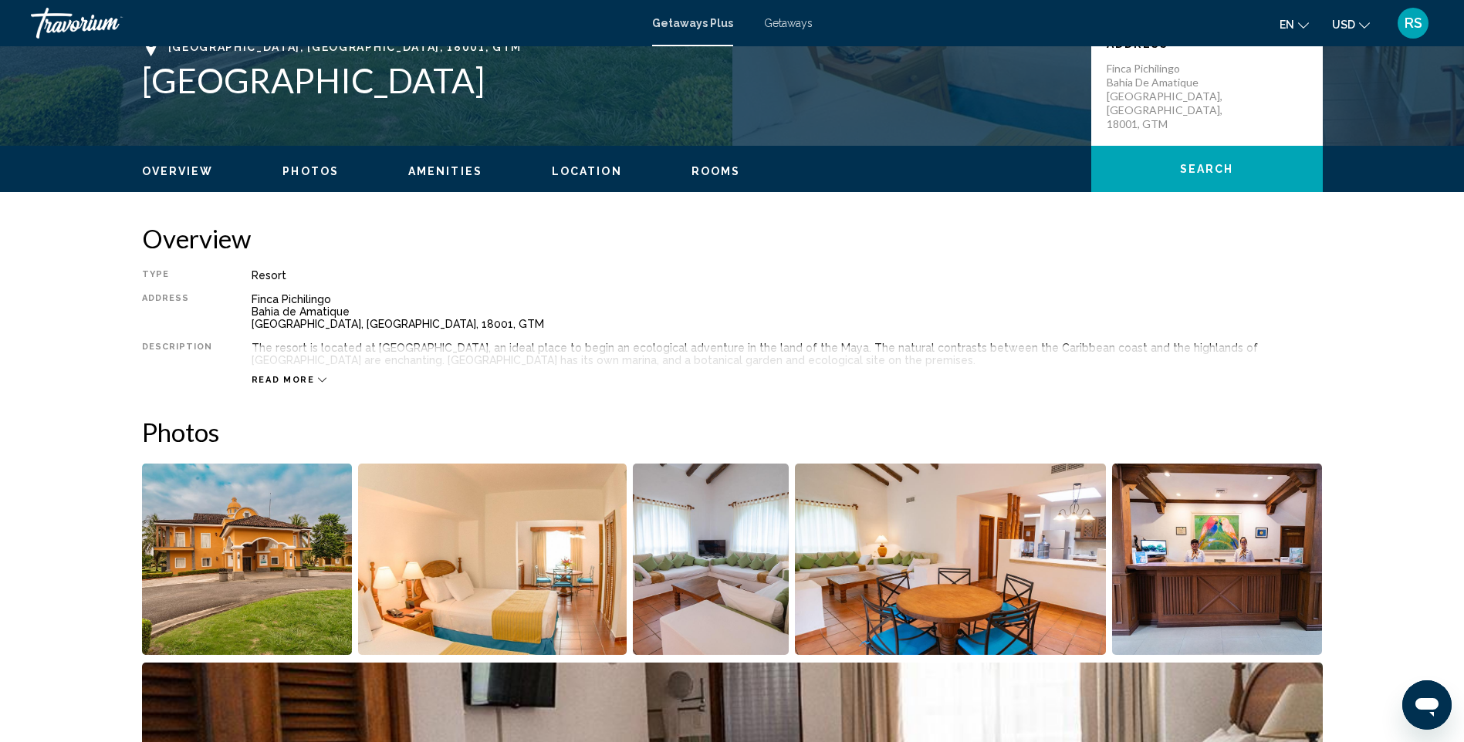
scroll to position [386, 0]
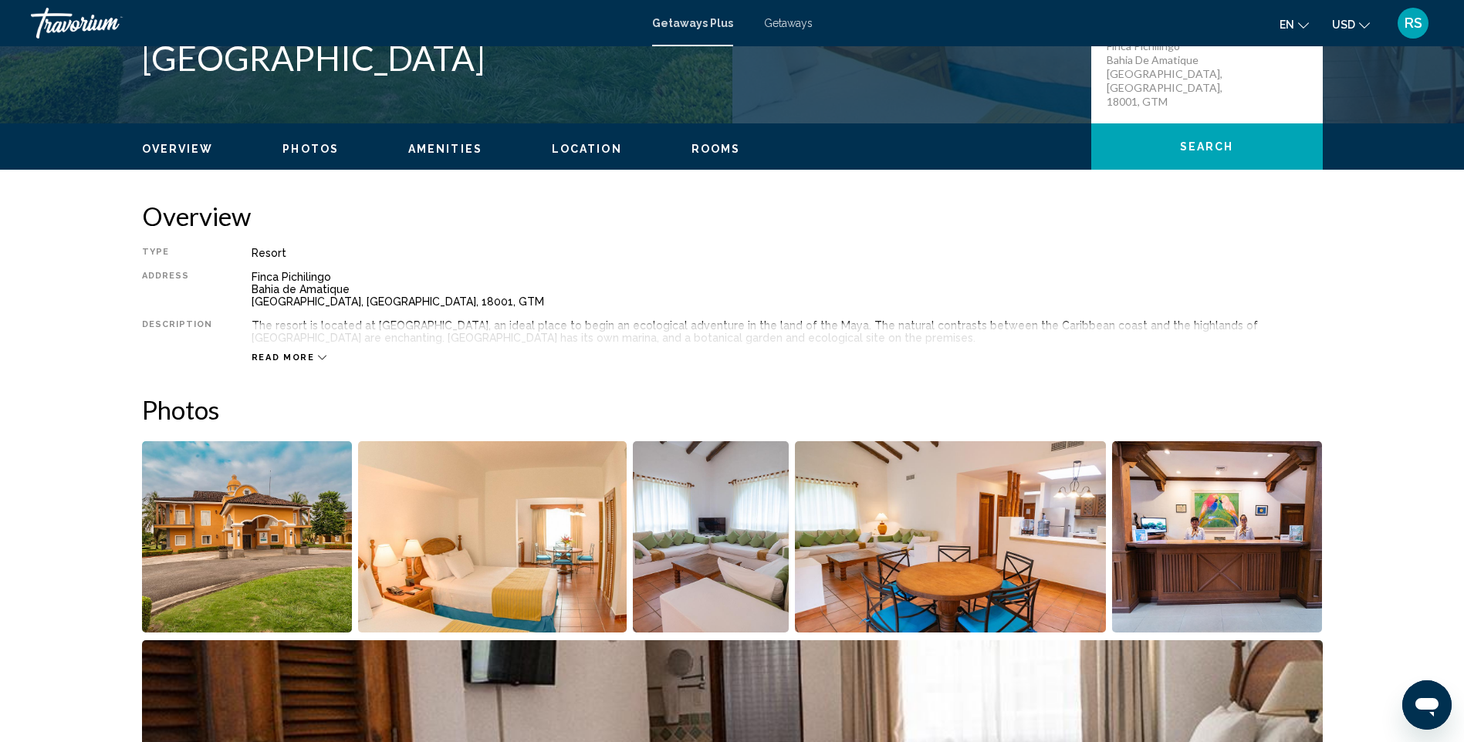
click at [260, 491] on img "Open full-screen image slider" at bounding box center [247, 536] width 211 height 191
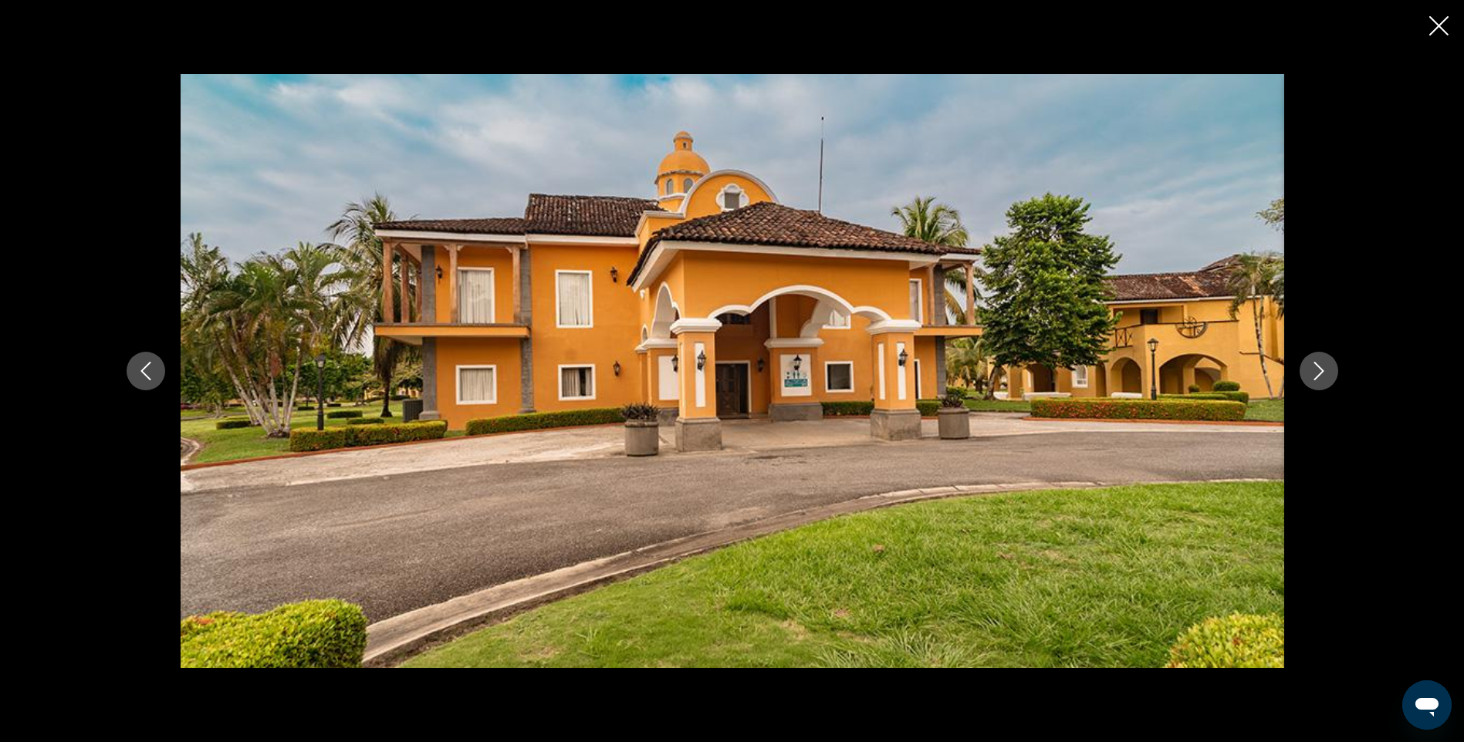
click at [1320, 354] on button "Next image" at bounding box center [1318, 371] width 39 height 39
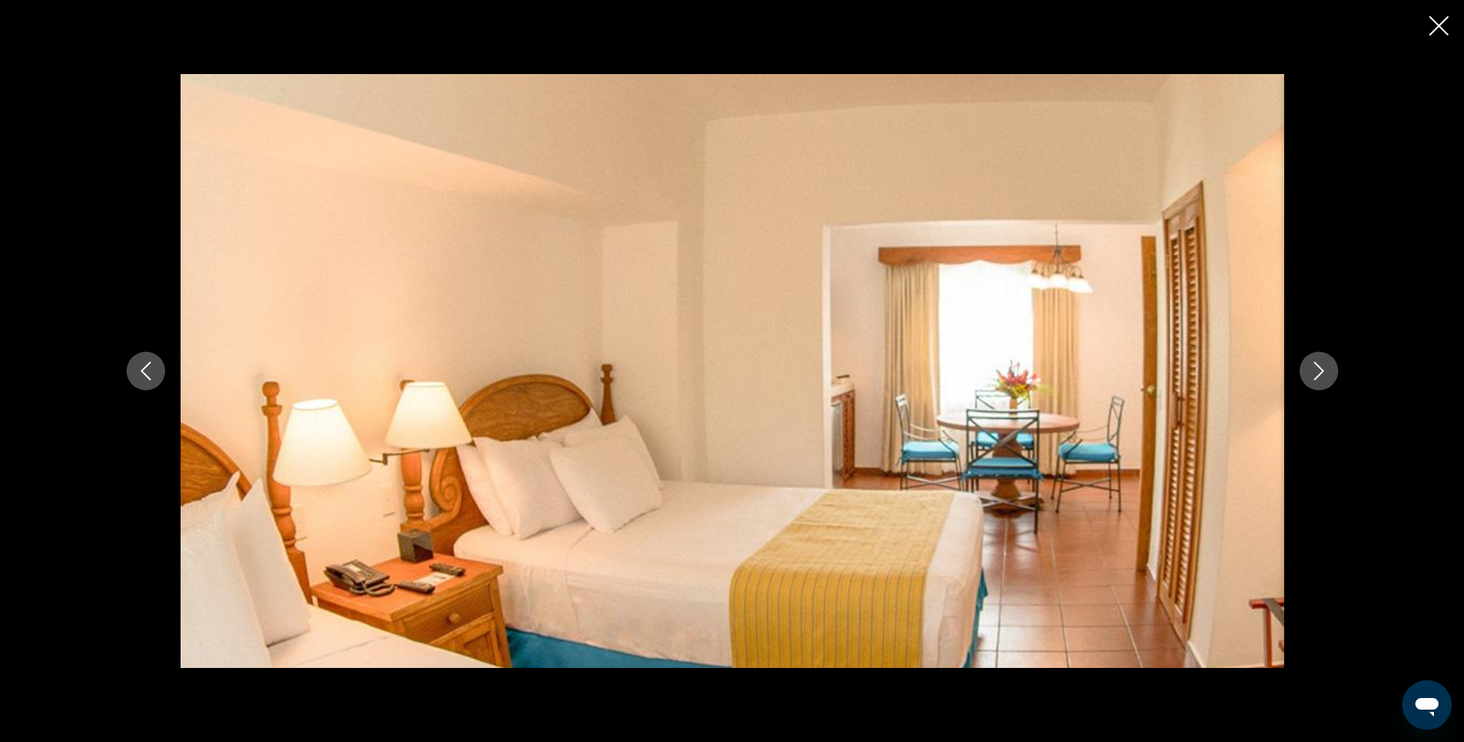
click at [1319, 371] on icon "Next image" at bounding box center [1318, 371] width 19 height 19
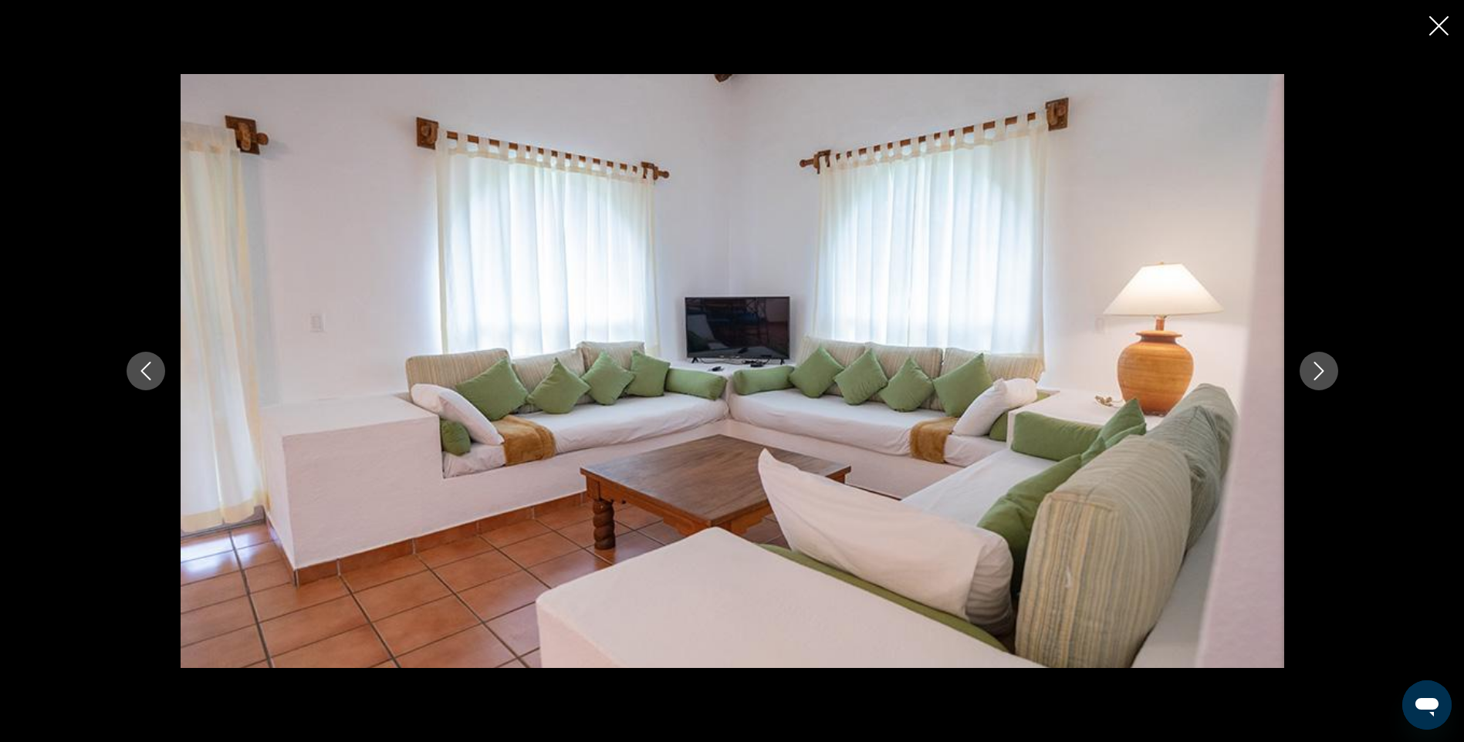
click at [1319, 371] on icon "Next image" at bounding box center [1318, 371] width 19 height 19
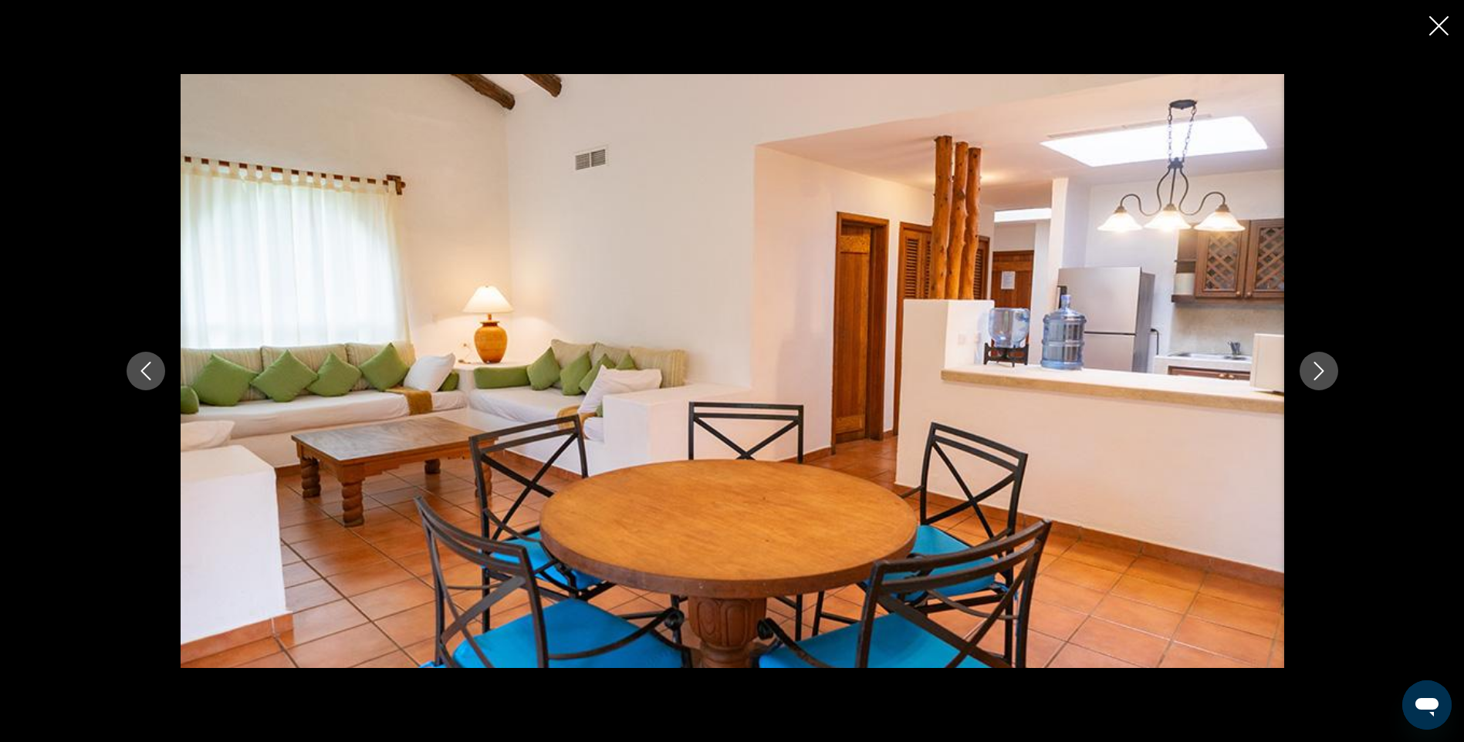
click at [1316, 369] on icon "Next image" at bounding box center [1318, 371] width 19 height 19
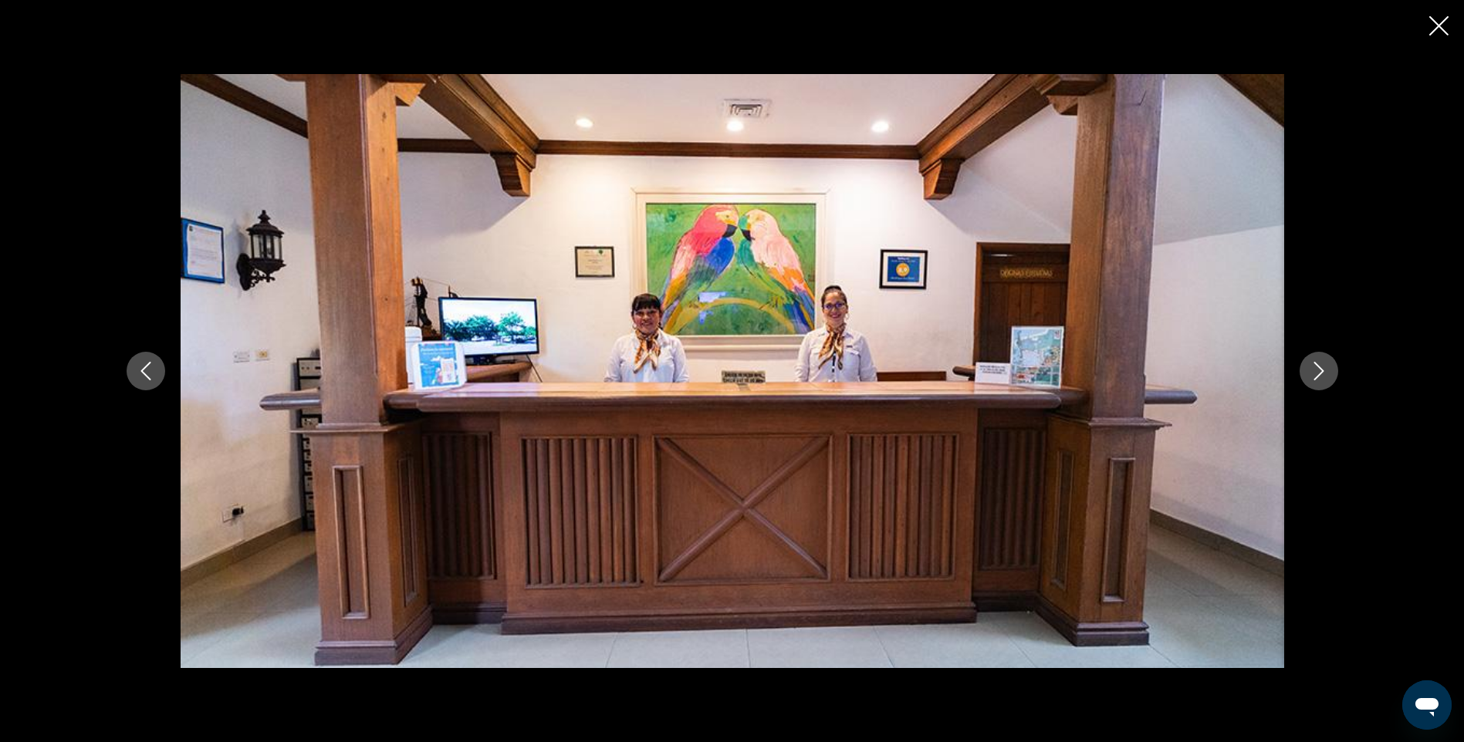
click at [1316, 369] on icon "Next image" at bounding box center [1318, 371] width 19 height 19
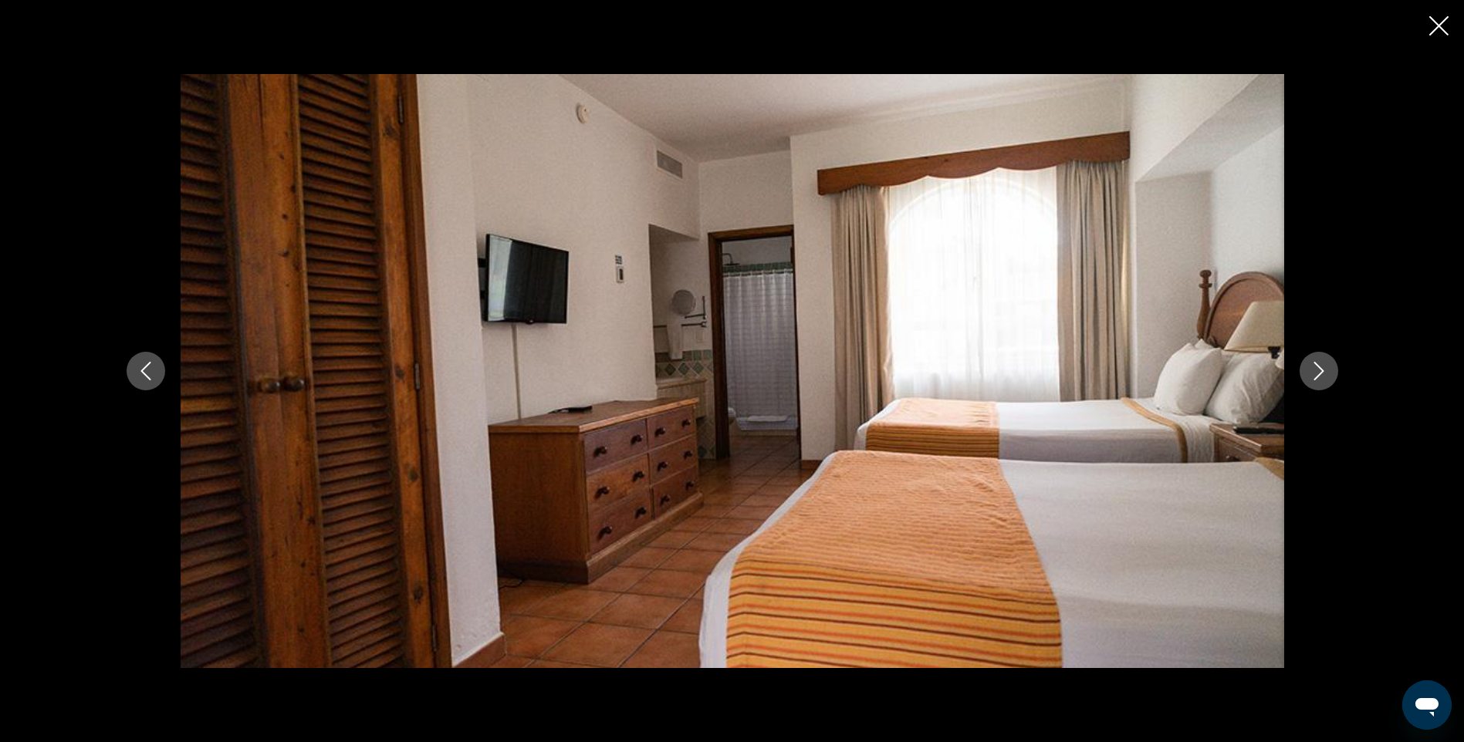
click at [1316, 369] on icon "Next image" at bounding box center [1318, 371] width 19 height 19
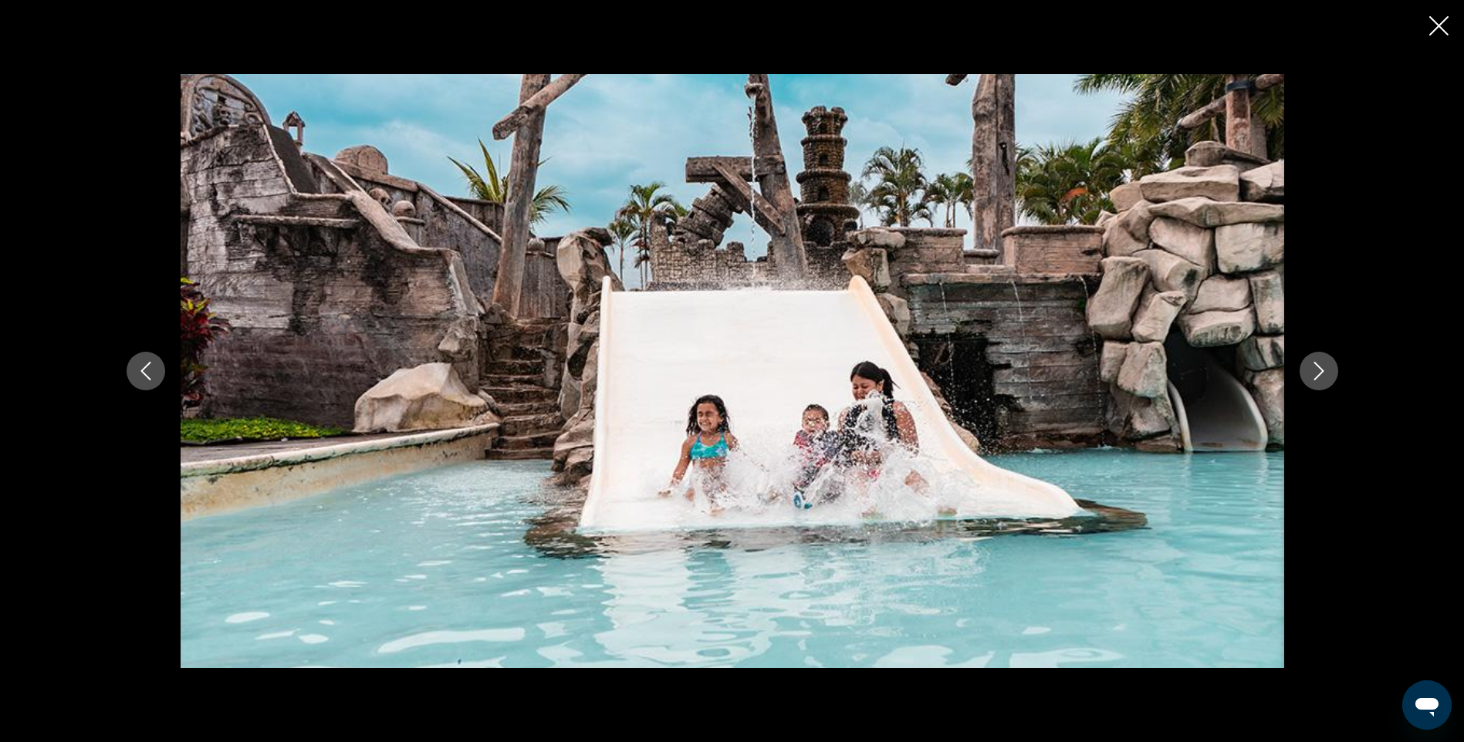
click at [1316, 369] on icon "Next image" at bounding box center [1318, 371] width 19 height 19
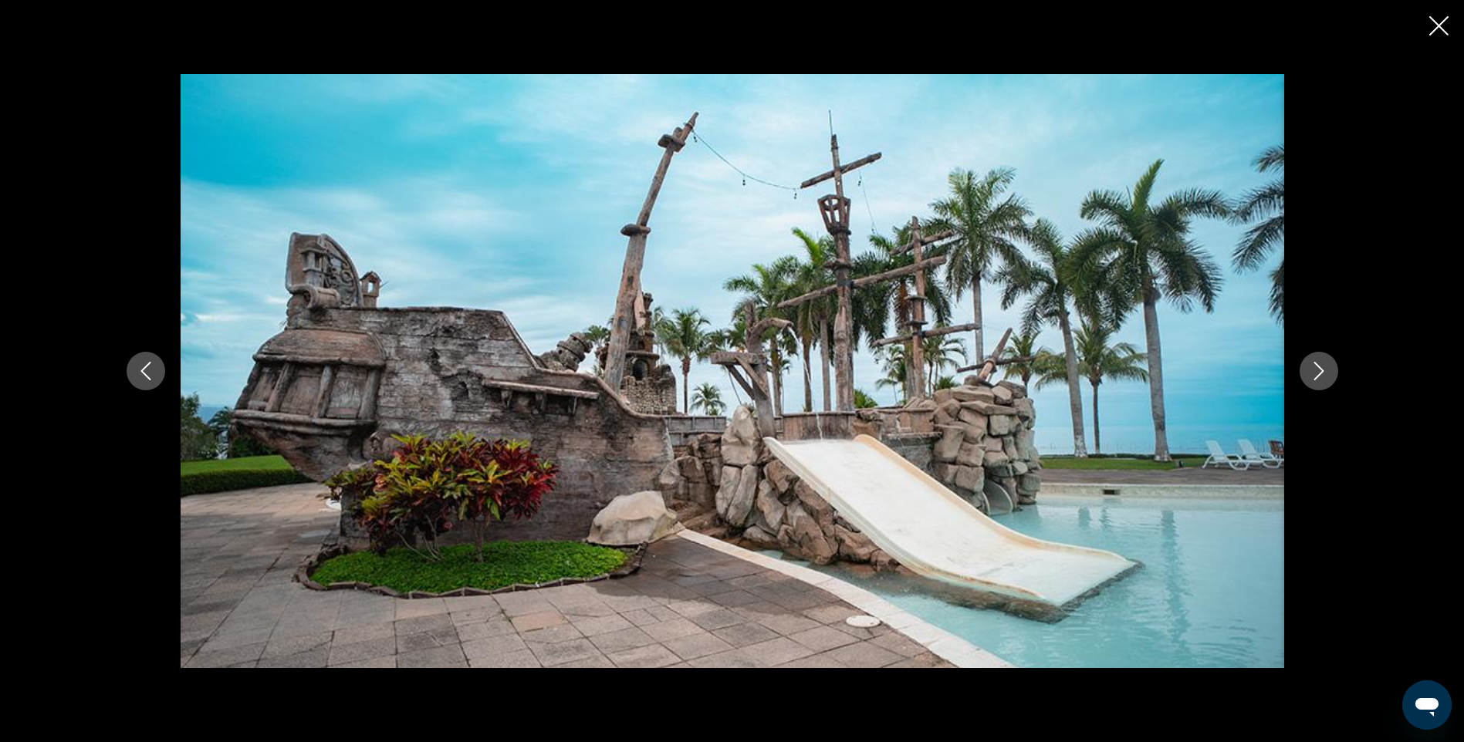
click at [1316, 369] on icon "Next image" at bounding box center [1318, 371] width 19 height 19
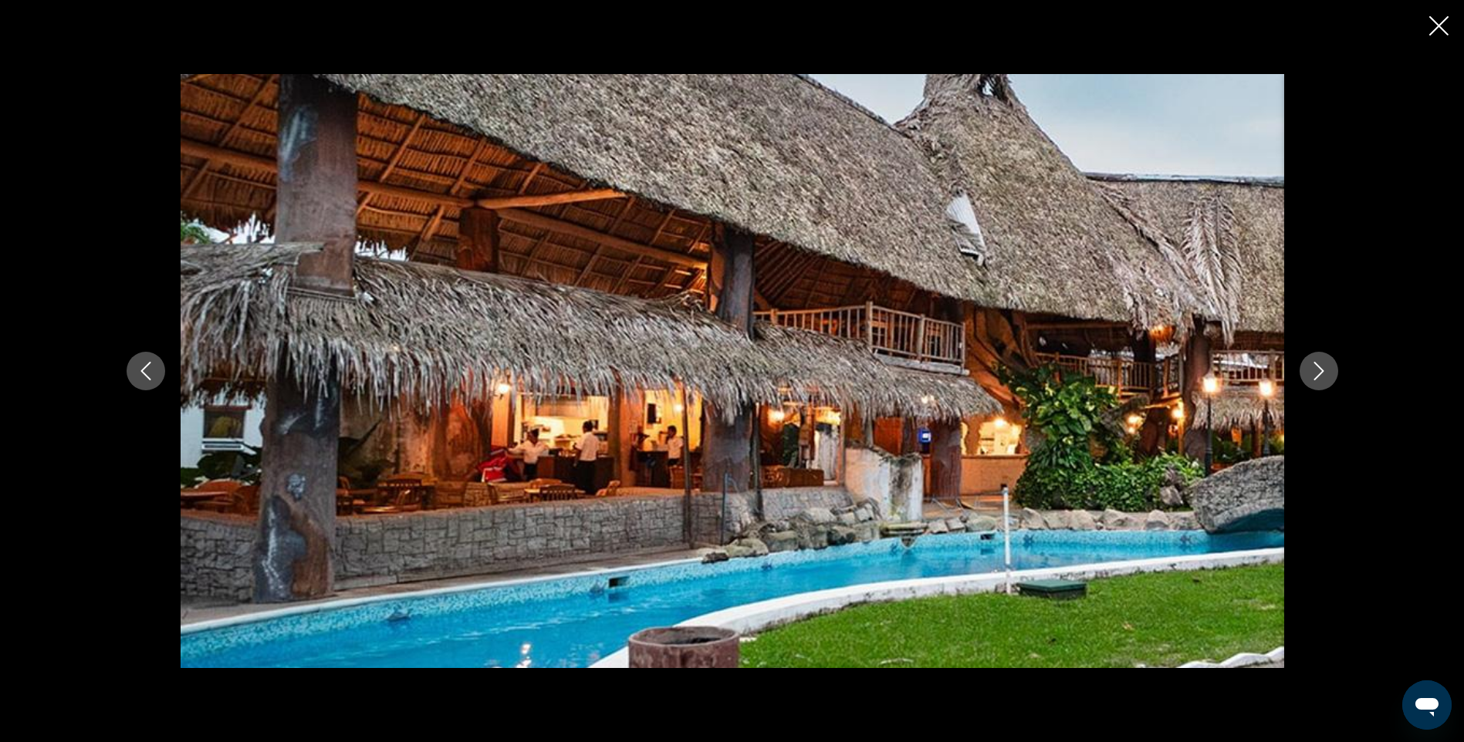
click at [1316, 369] on icon "Next image" at bounding box center [1318, 371] width 19 height 19
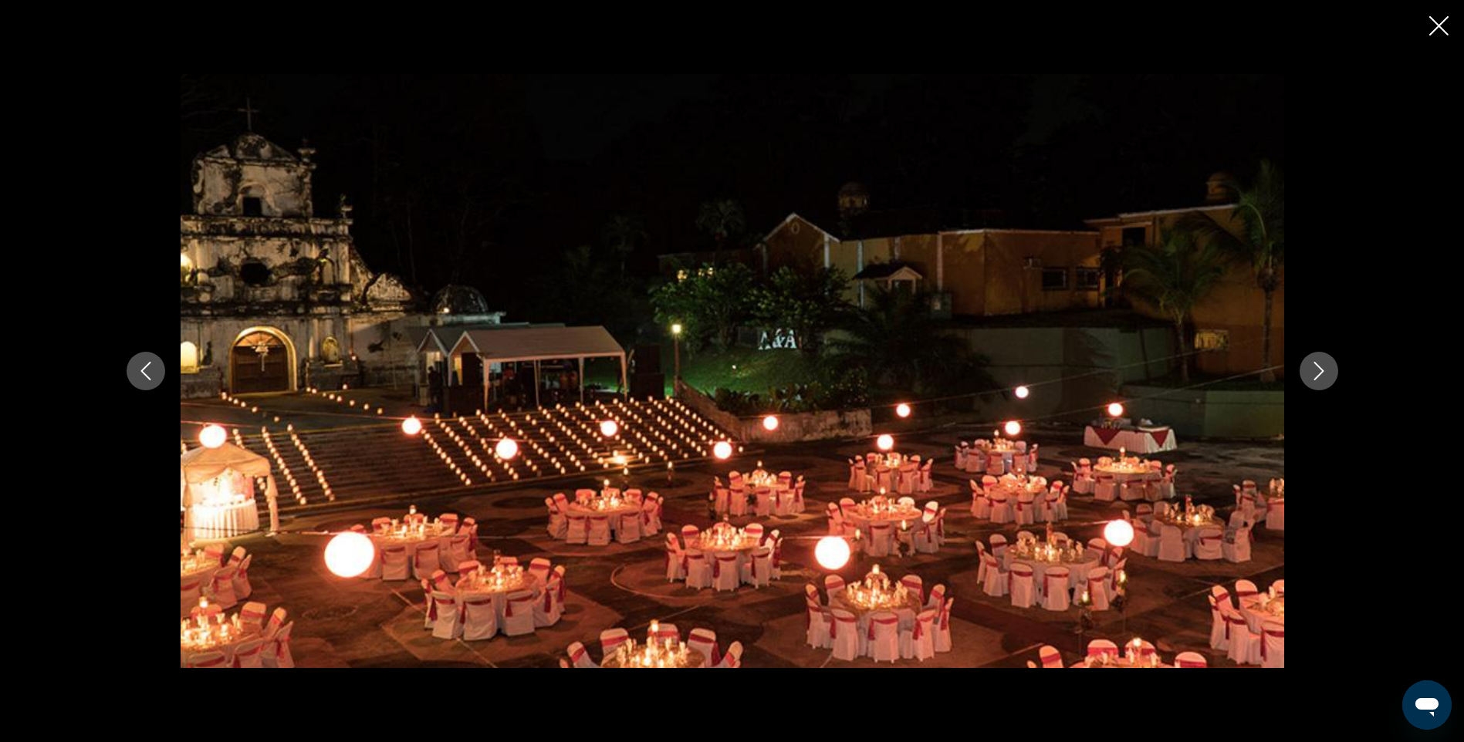
click at [1317, 368] on icon "Next image" at bounding box center [1318, 371] width 19 height 19
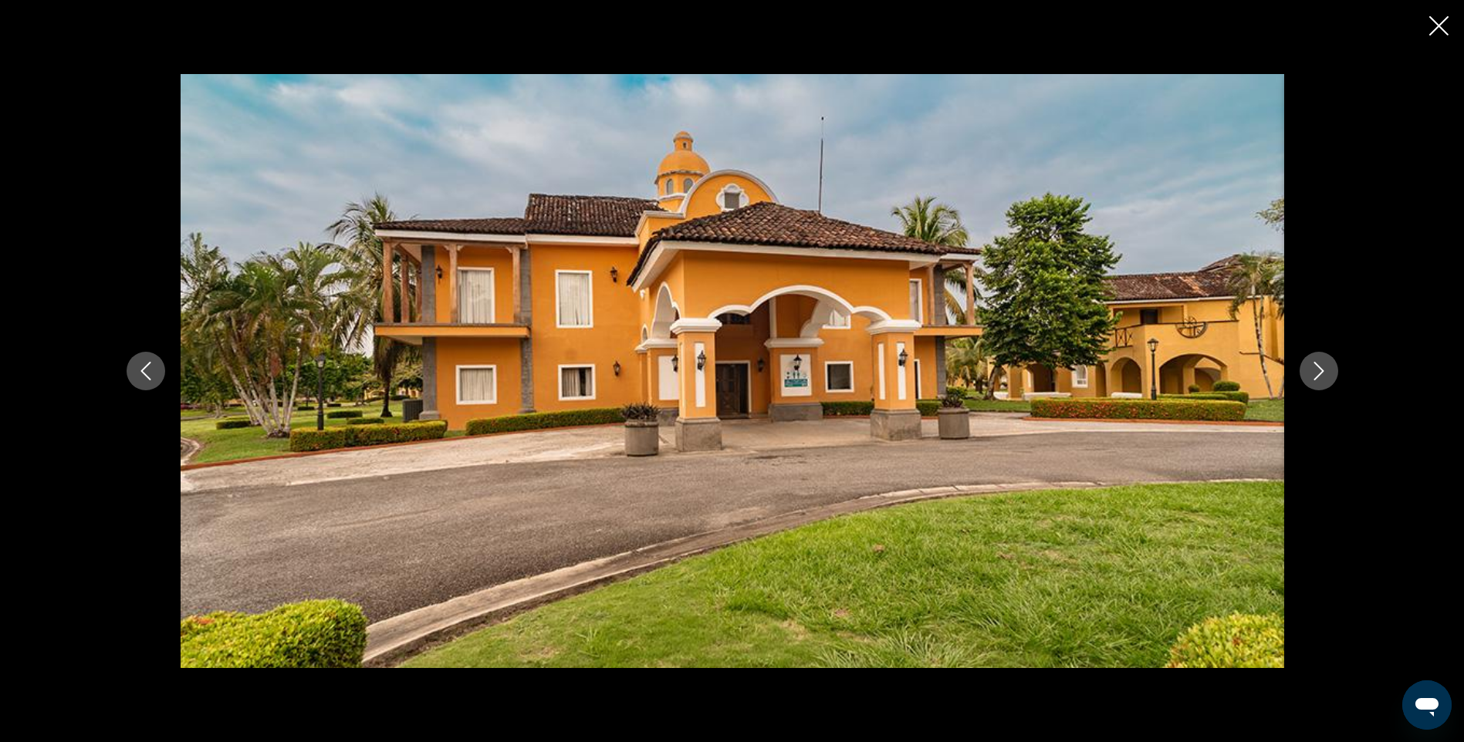
click at [1437, 21] on icon "Close slideshow" at bounding box center [1438, 25] width 19 height 19
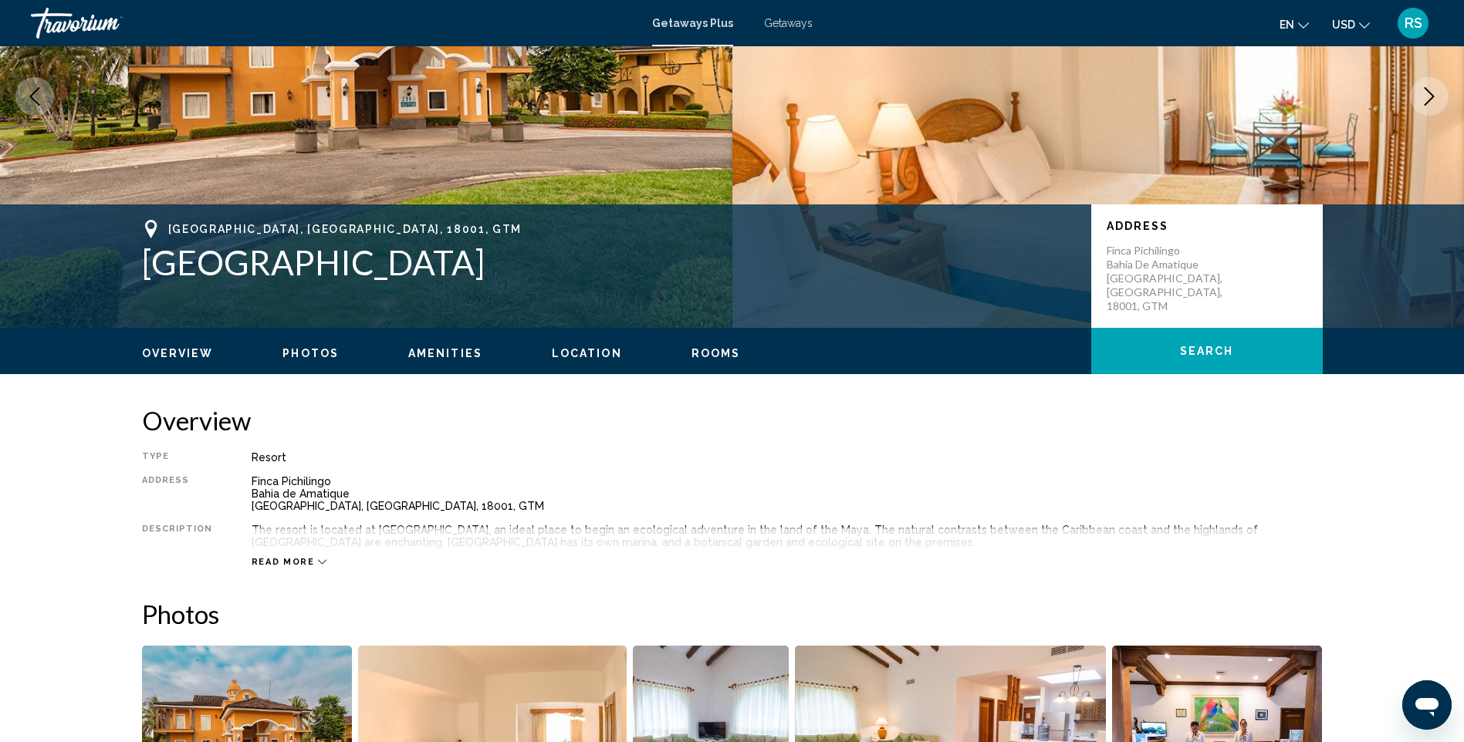
scroll to position [154, 0]
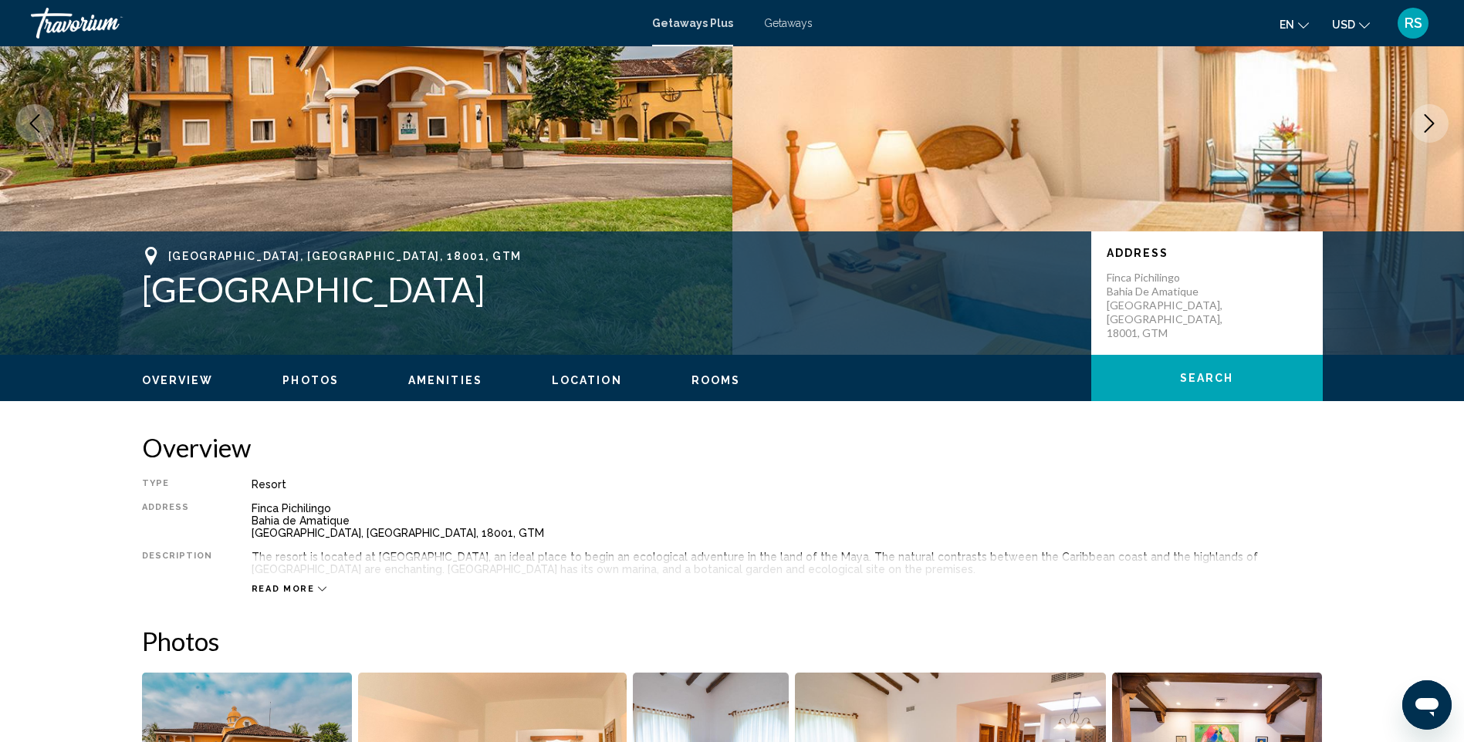
click at [37, 125] on icon "Previous image" at bounding box center [34, 123] width 19 height 19
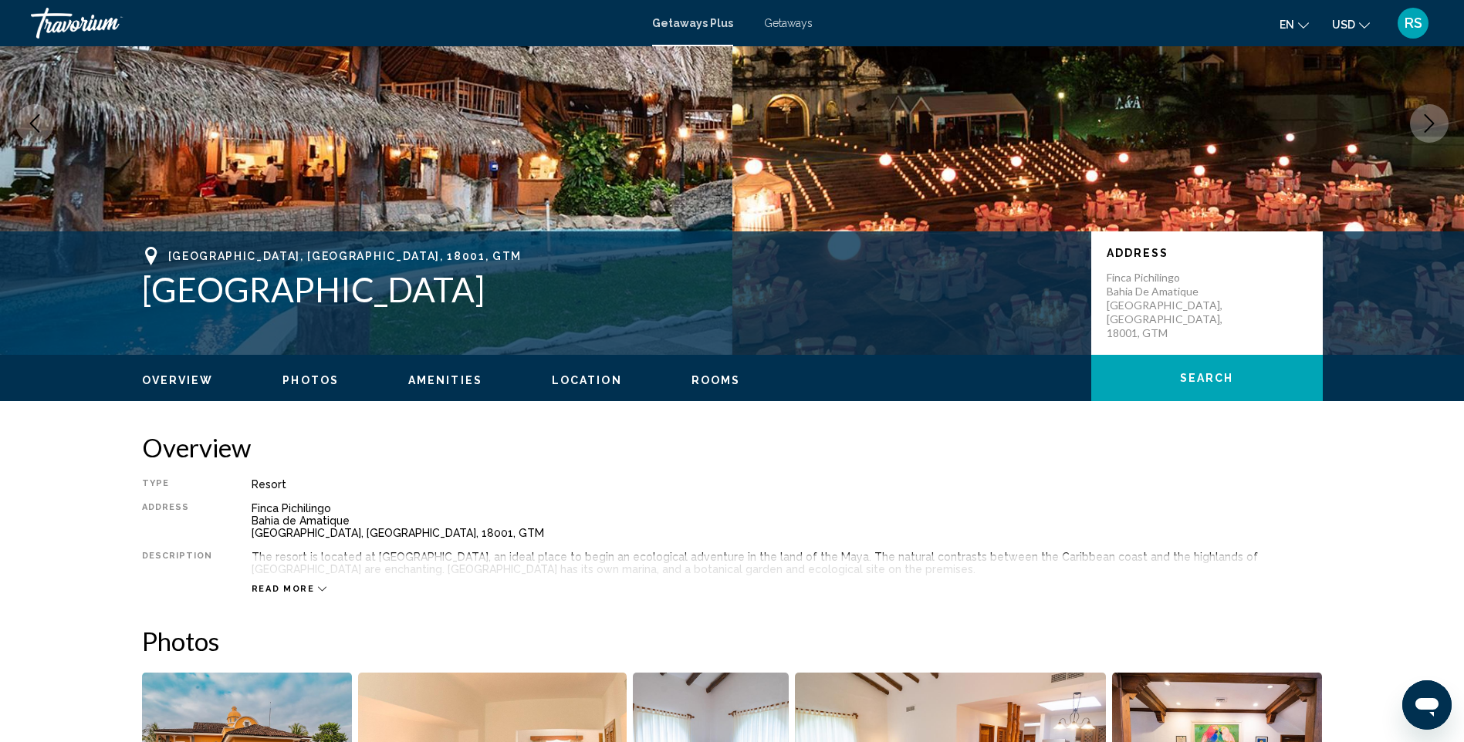
click at [23, 124] on button "Previous image" at bounding box center [34, 123] width 39 height 39
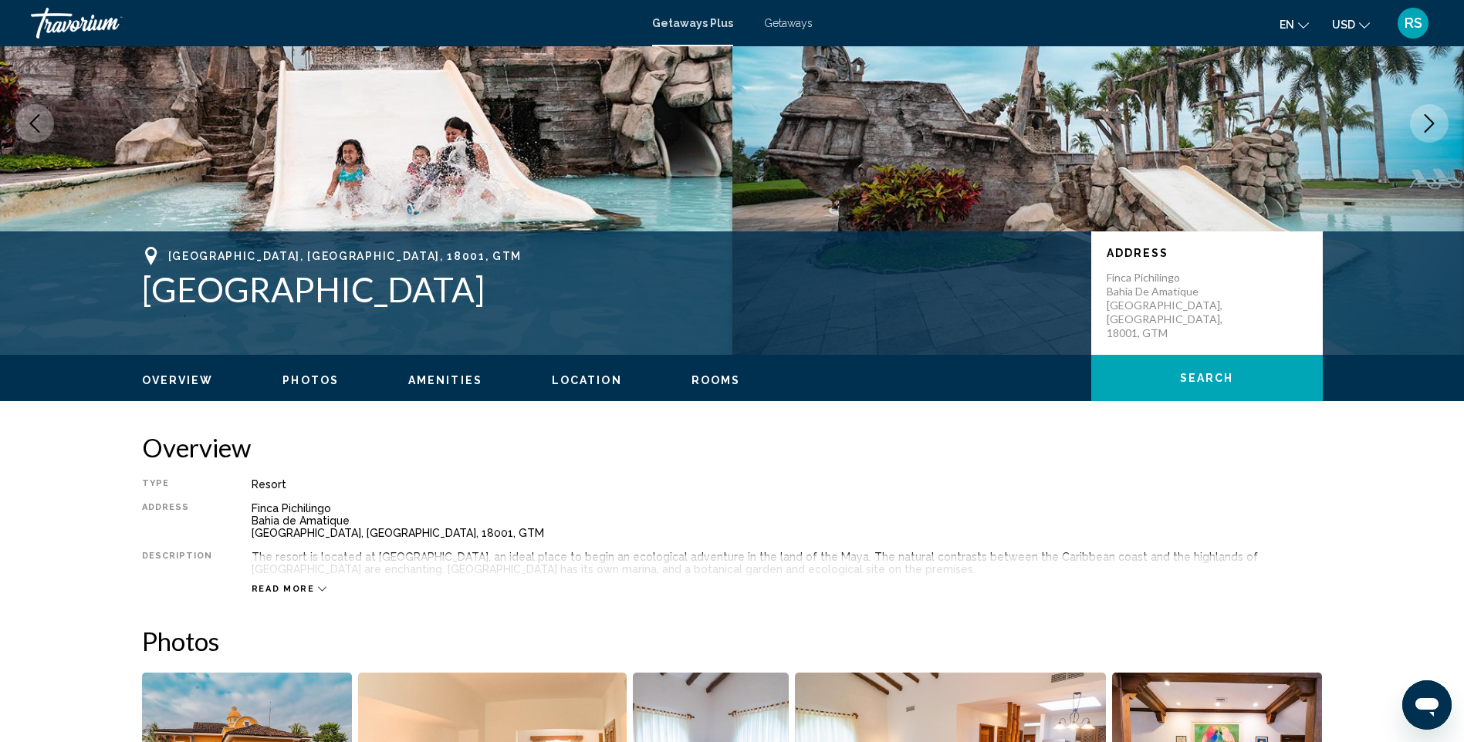
click at [32, 115] on icon "Previous image" at bounding box center [34, 123] width 19 height 19
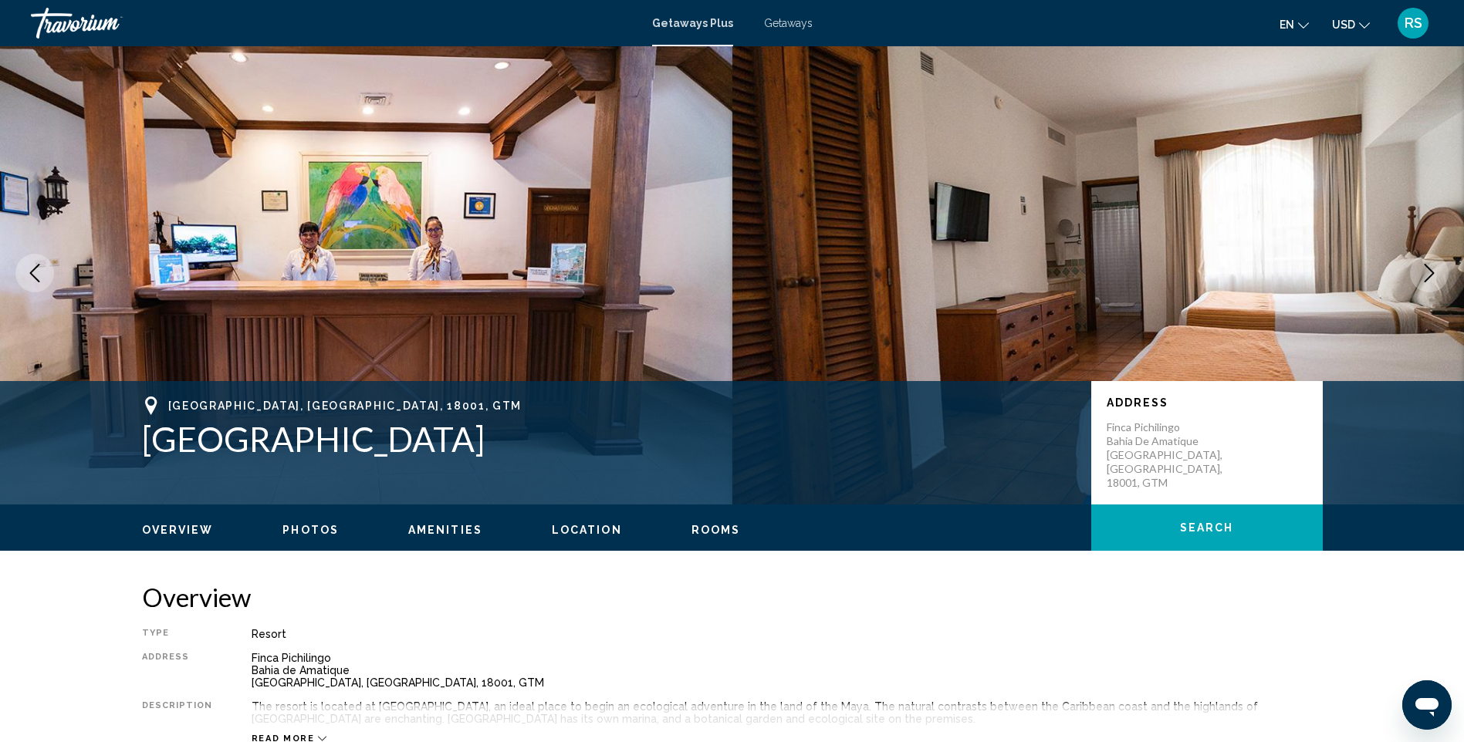
scroll to position [0, 0]
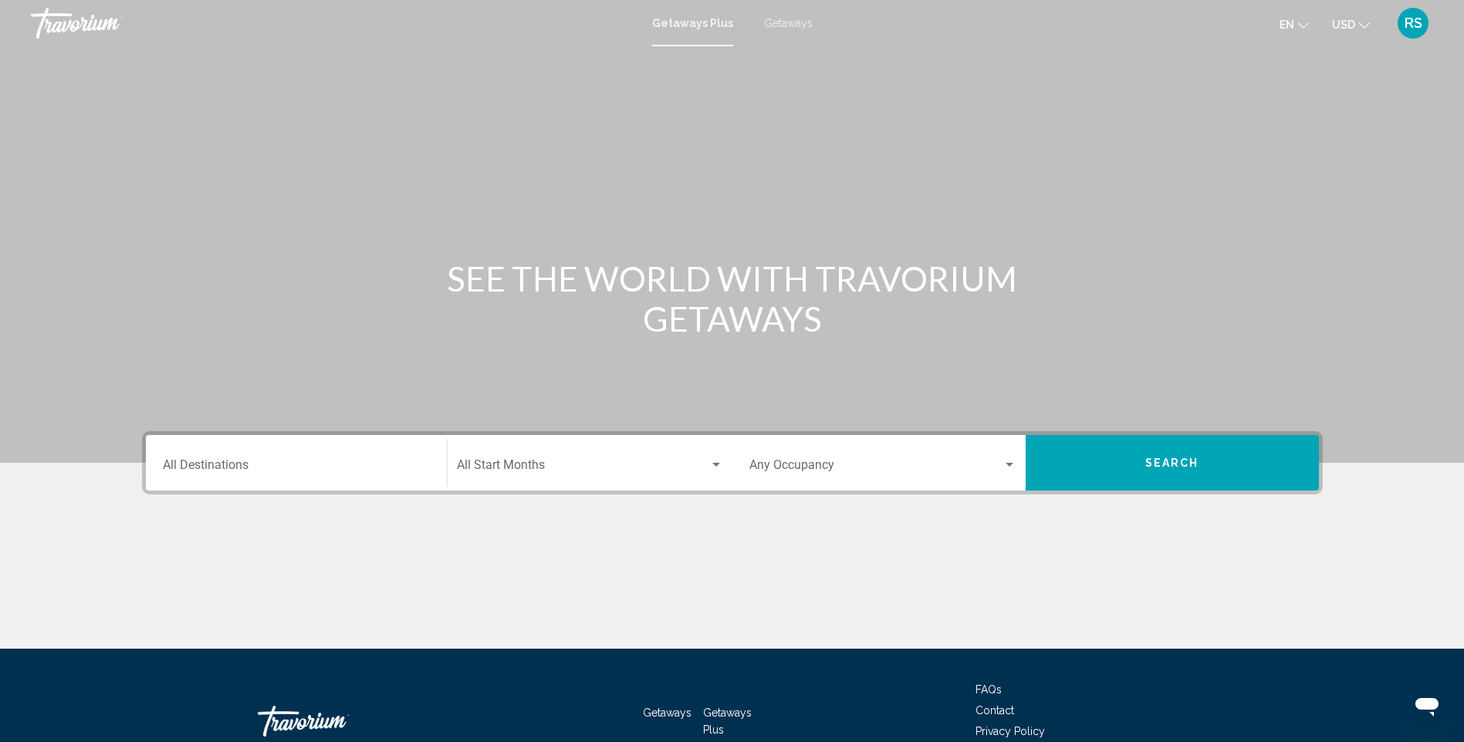
click at [359, 460] on div "Destination All Destinations" at bounding box center [296, 463] width 267 height 49
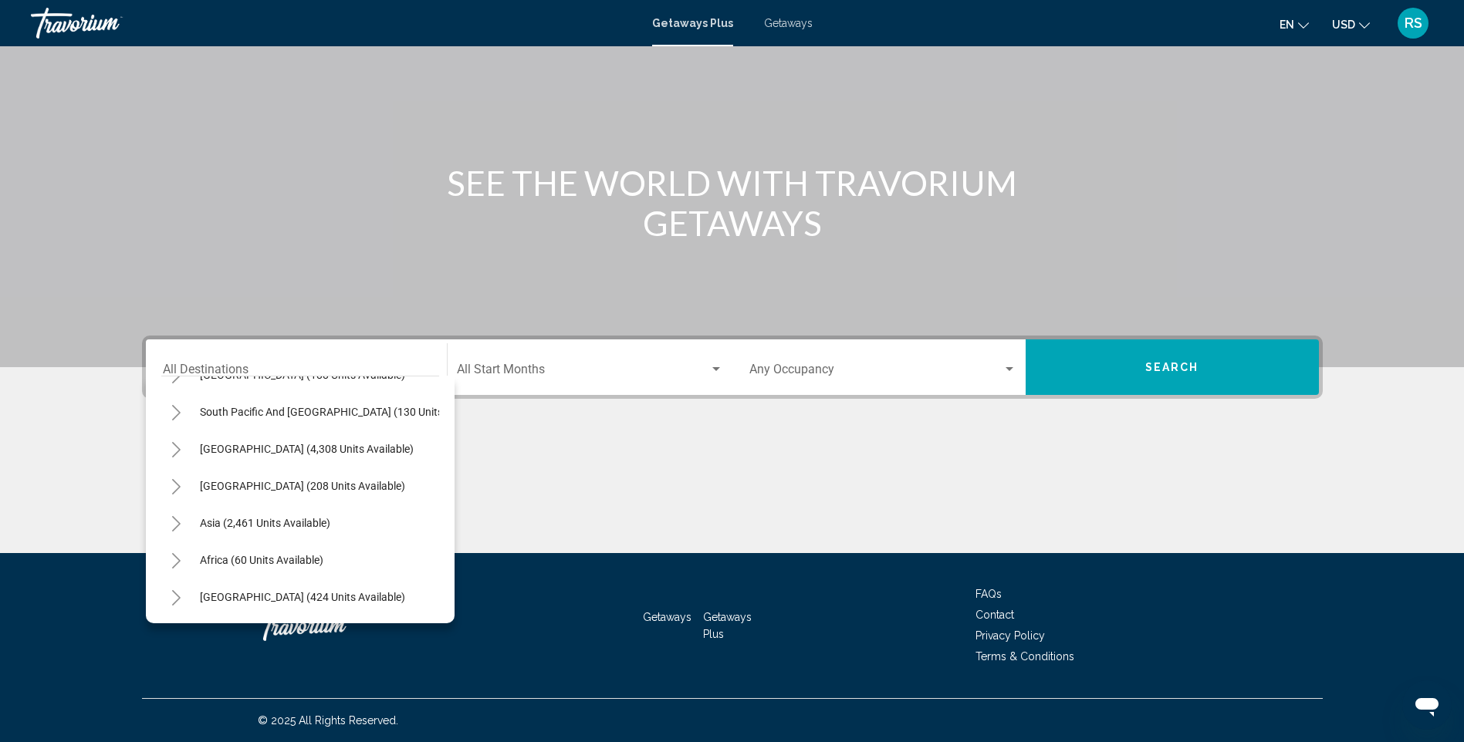
scroll to position [262, 0]
click at [282, 431] on button "[GEOGRAPHIC_DATA] (4,308 units available)" at bounding box center [306, 448] width 229 height 35
type input "**********"
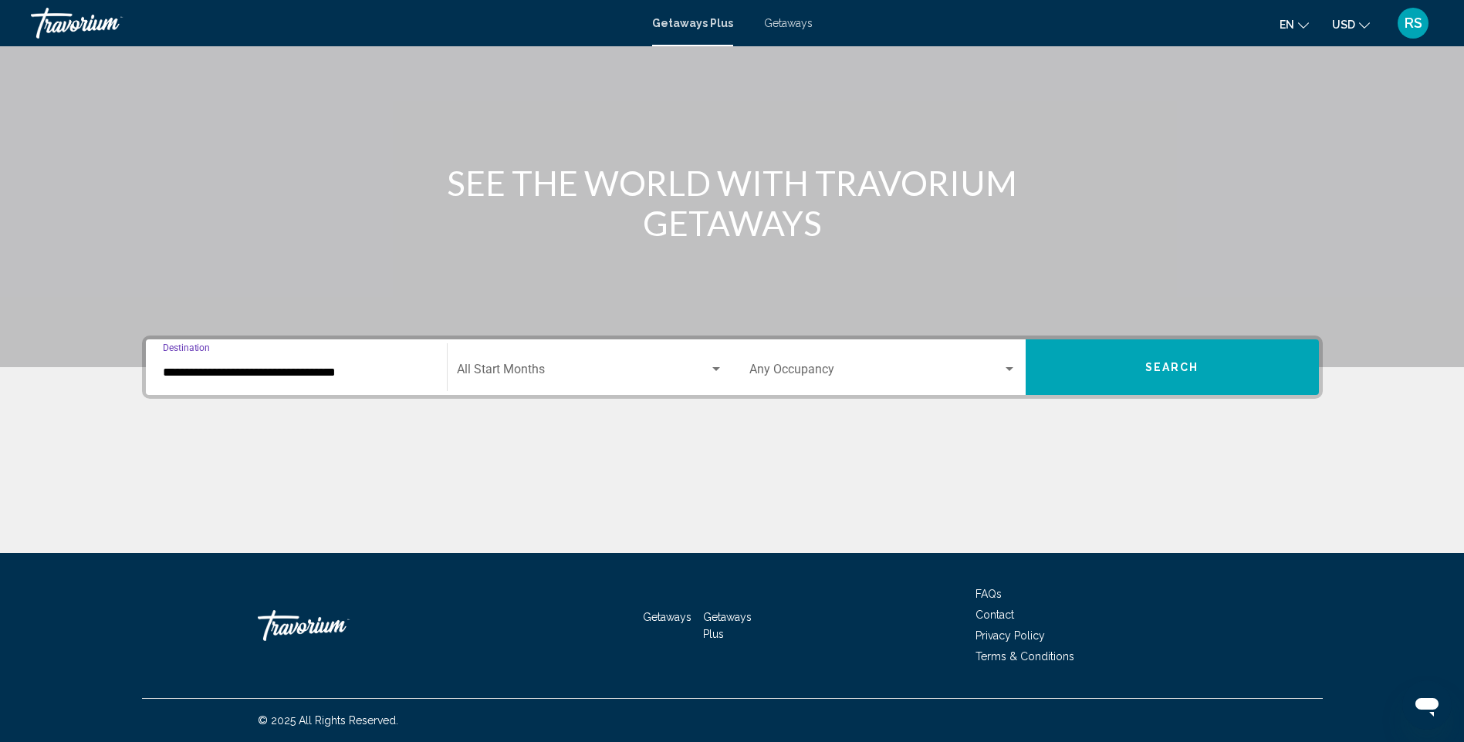
click at [662, 375] on span "Search widget" at bounding box center [583, 373] width 252 height 14
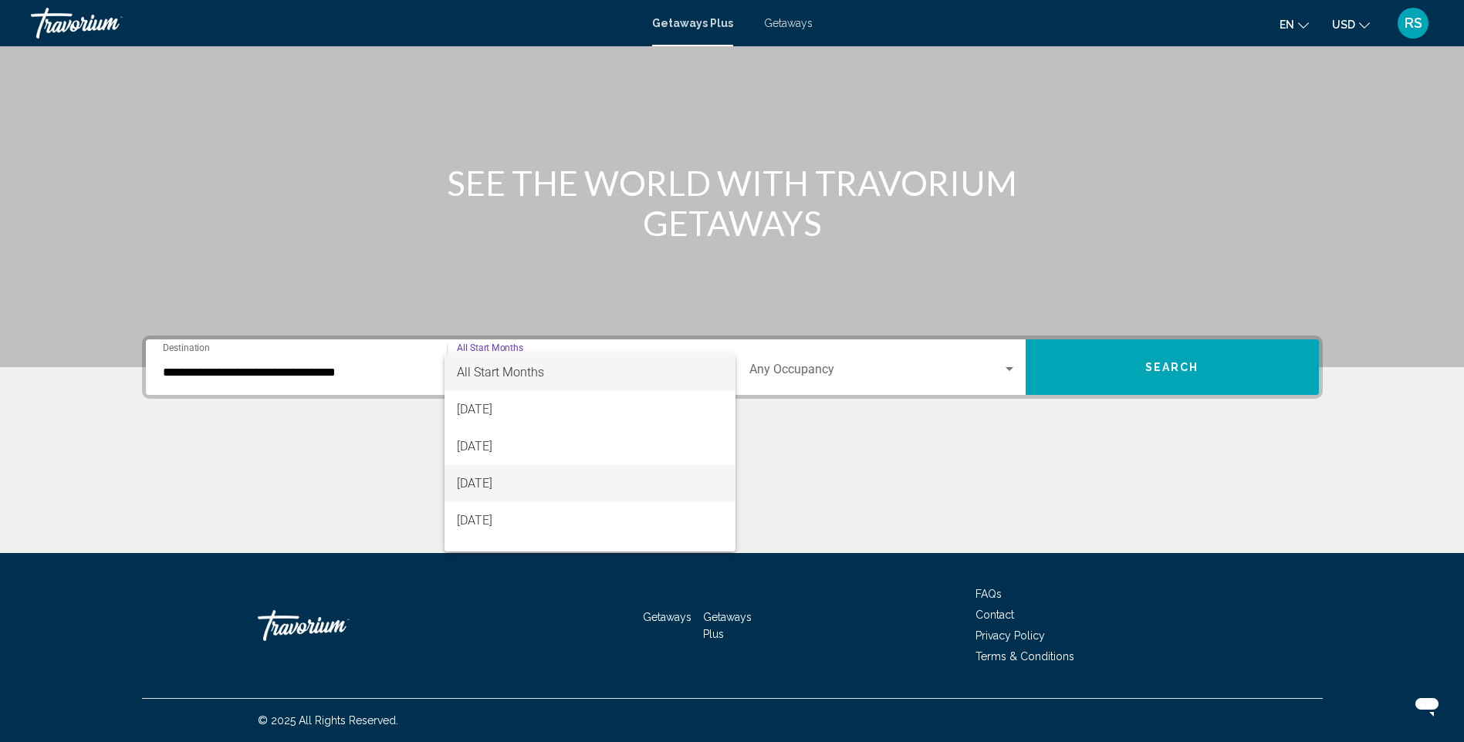
click at [565, 475] on span "[DATE]" at bounding box center [590, 483] width 266 height 37
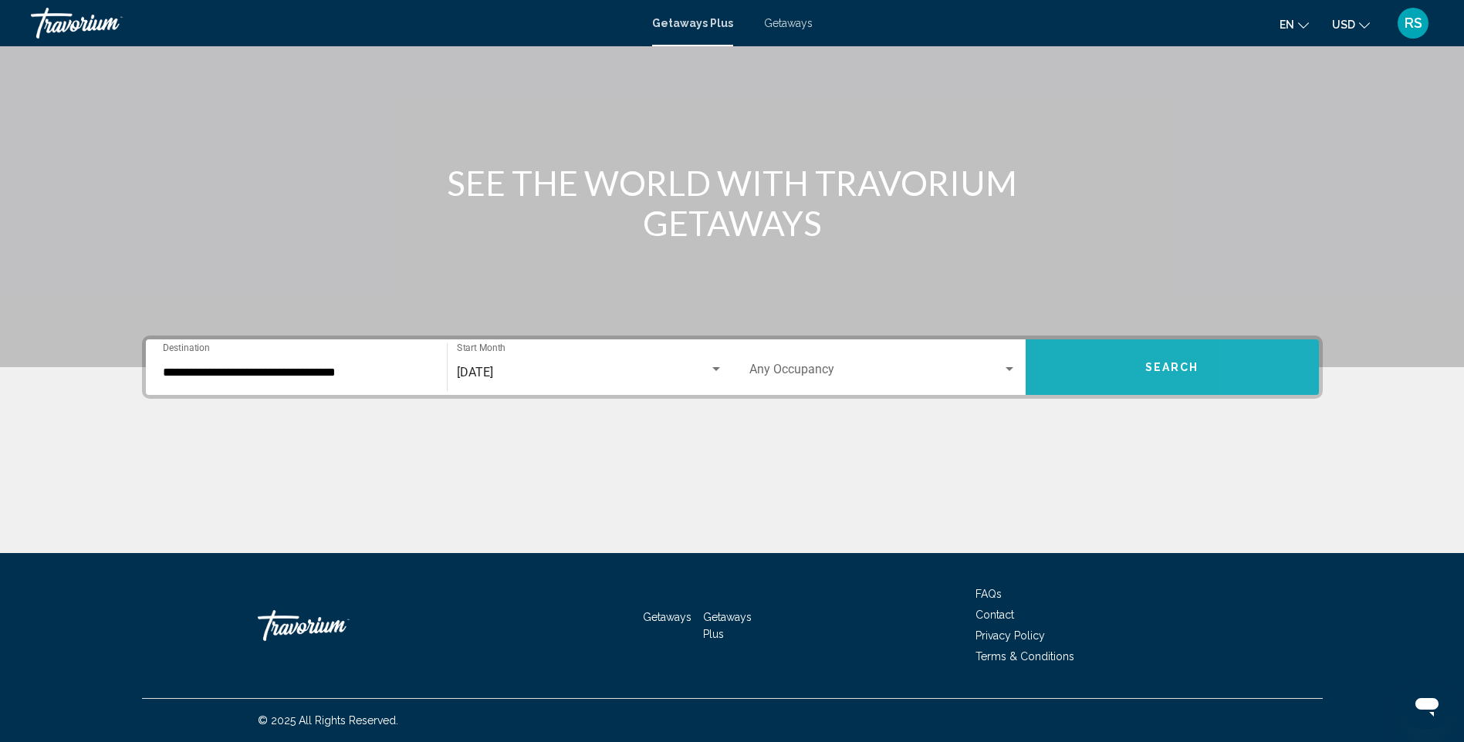
click at [1269, 367] on button "Search" at bounding box center [1171, 367] width 293 height 56
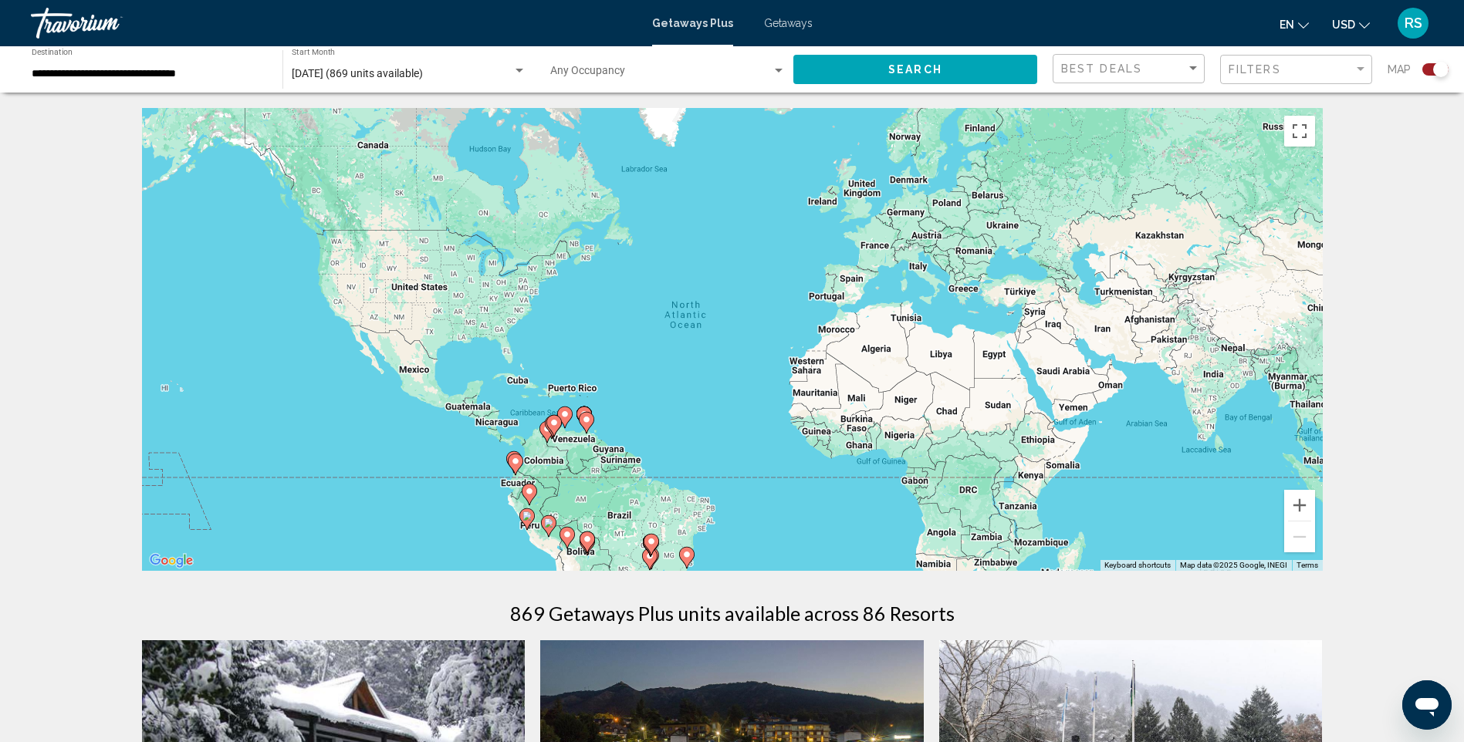
click at [563, 414] on image "Main content" at bounding box center [564, 414] width 9 height 9
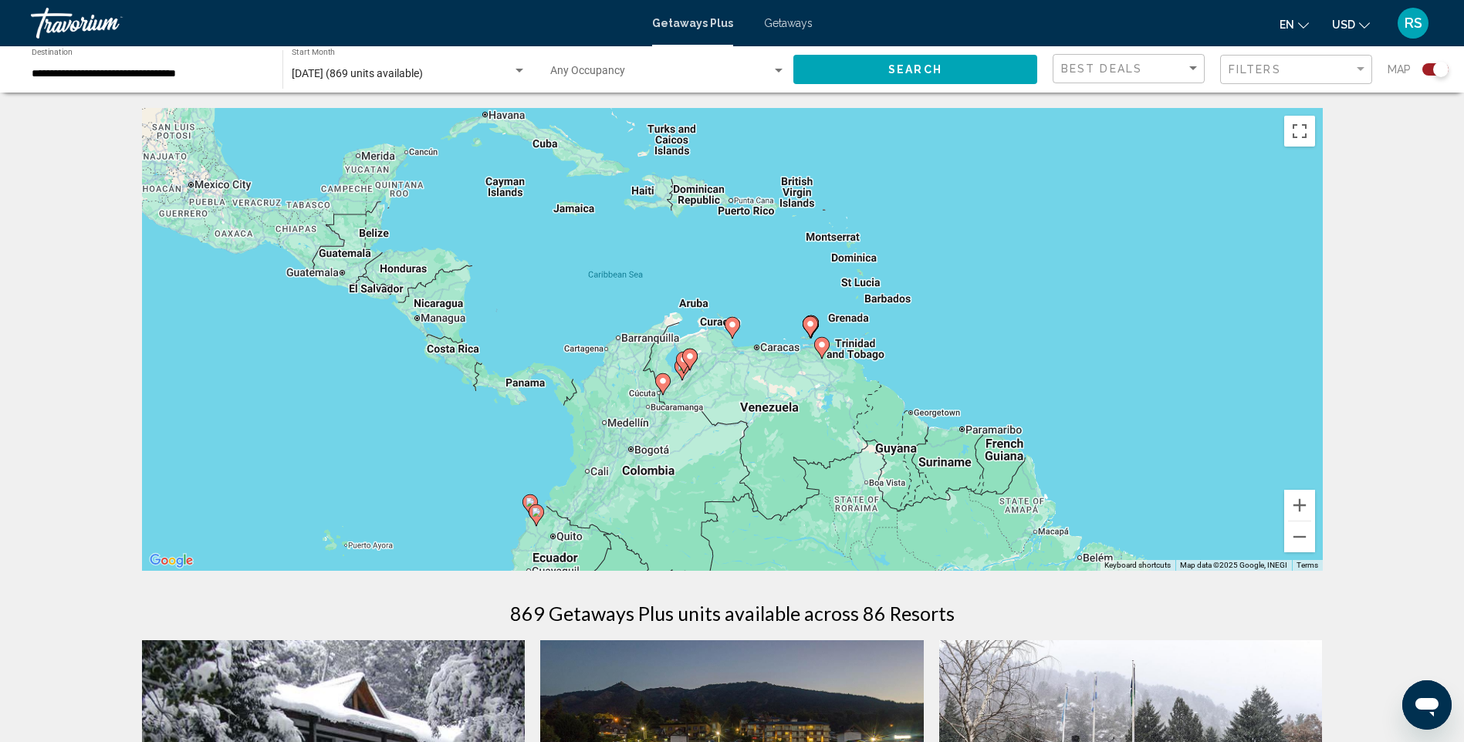
click at [729, 323] on image "Main content" at bounding box center [732, 324] width 9 height 9
type input "**********"
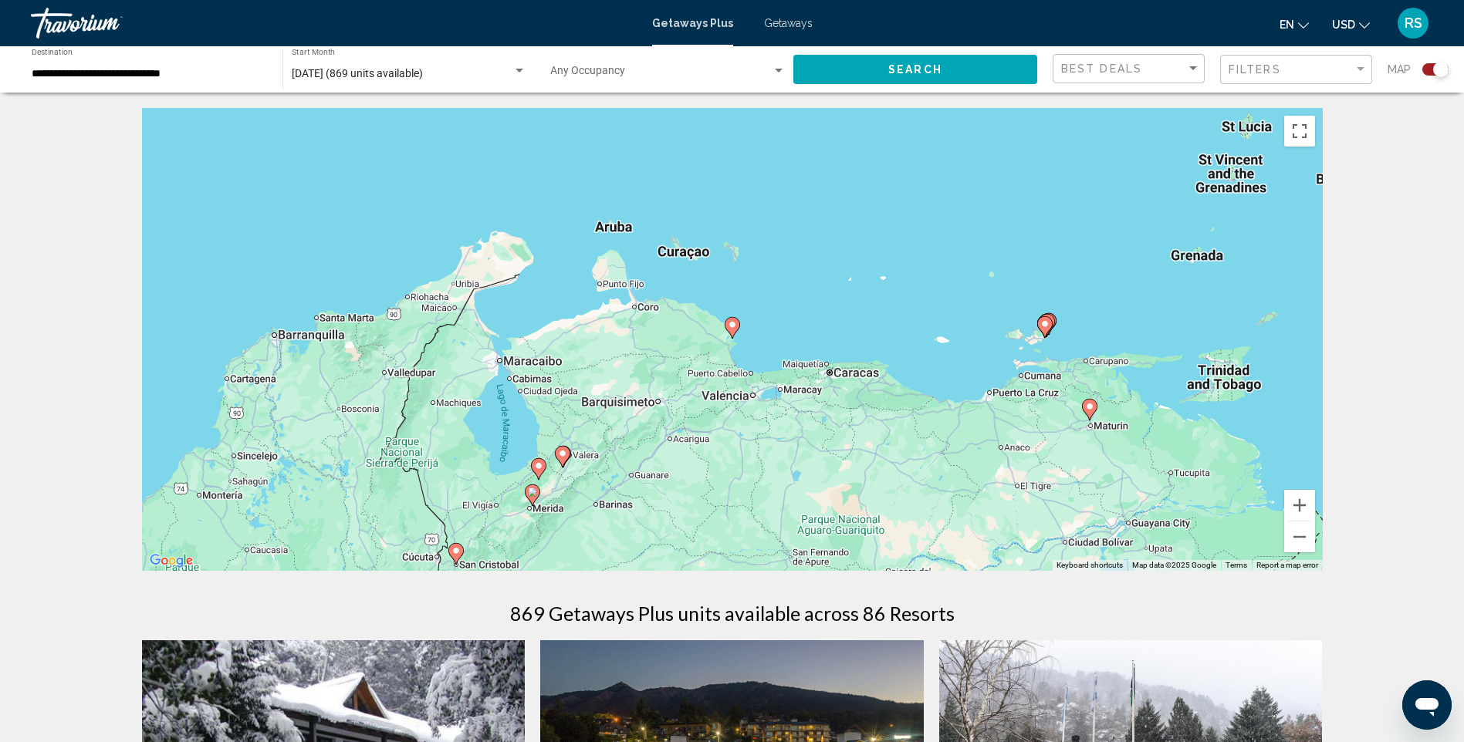
click at [730, 323] on image "Main content" at bounding box center [732, 324] width 9 height 9
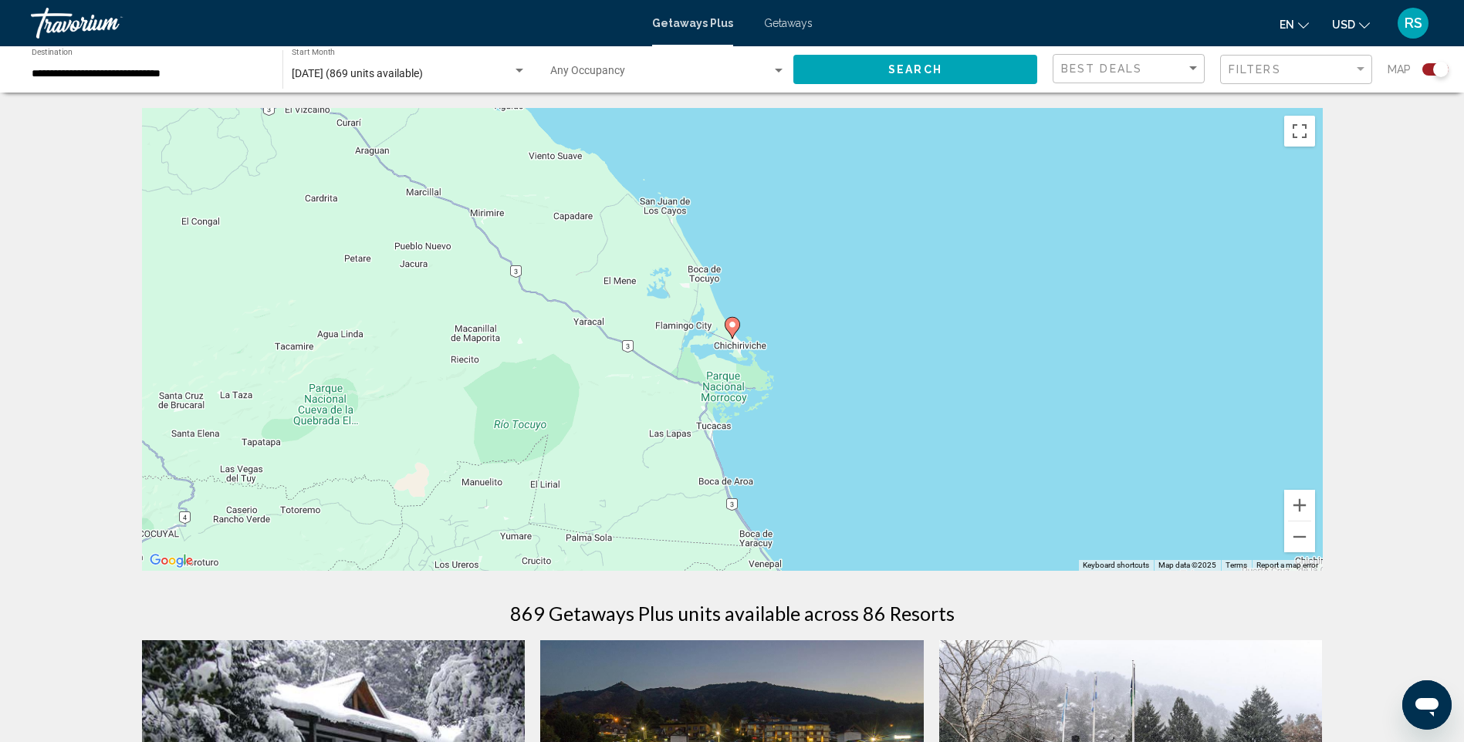
click at [730, 324] on image "Main content" at bounding box center [732, 324] width 9 height 9
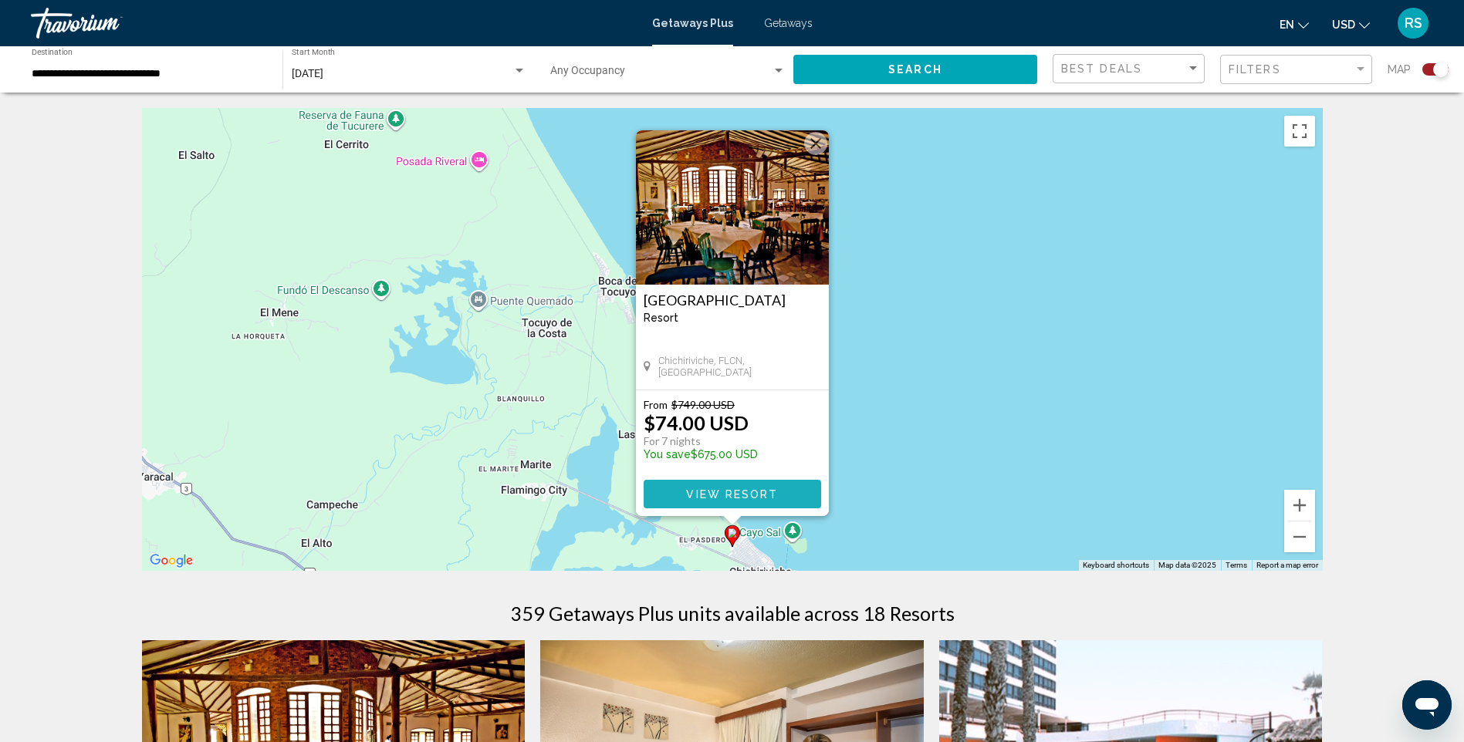
click at [711, 490] on span "View Resort" at bounding box center [732, 494] width 92 height 12
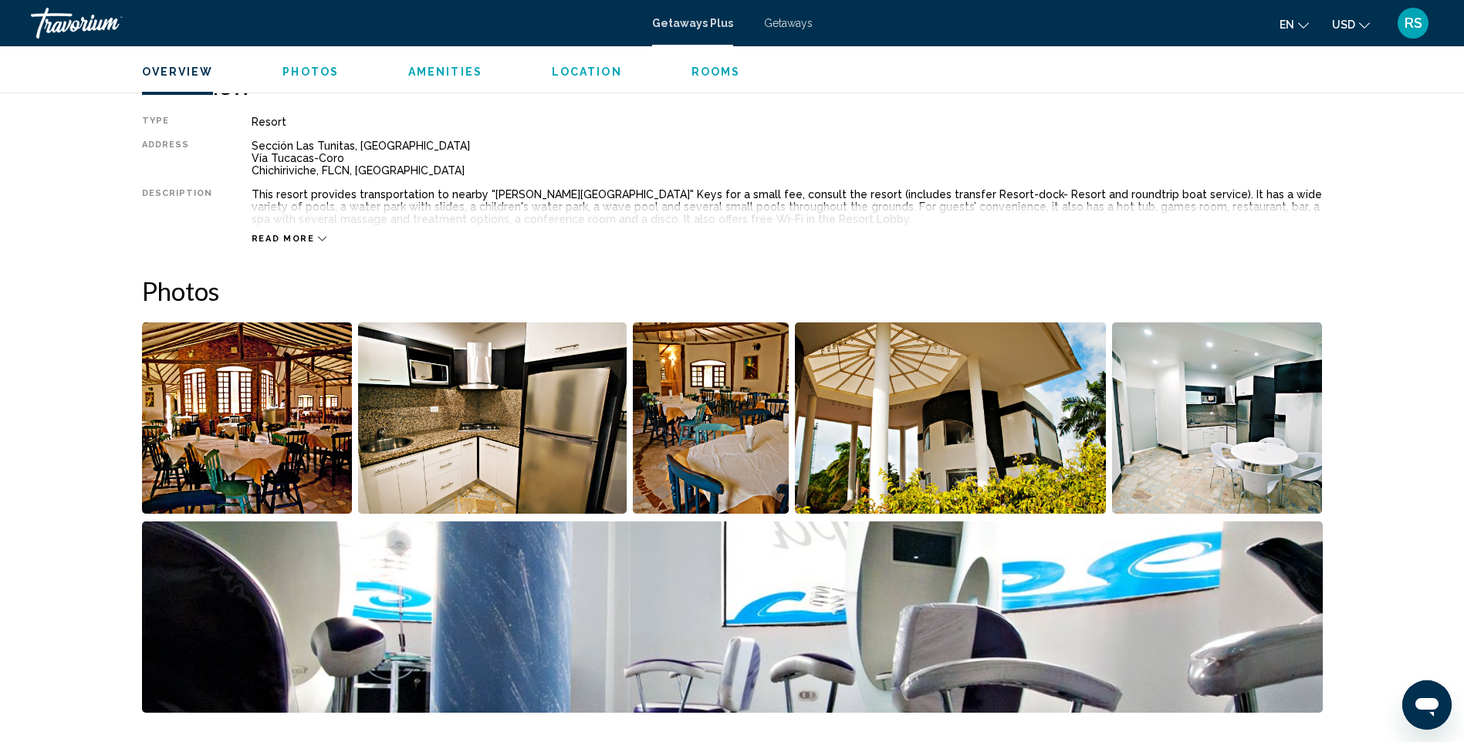
scroll to position [540, 0]
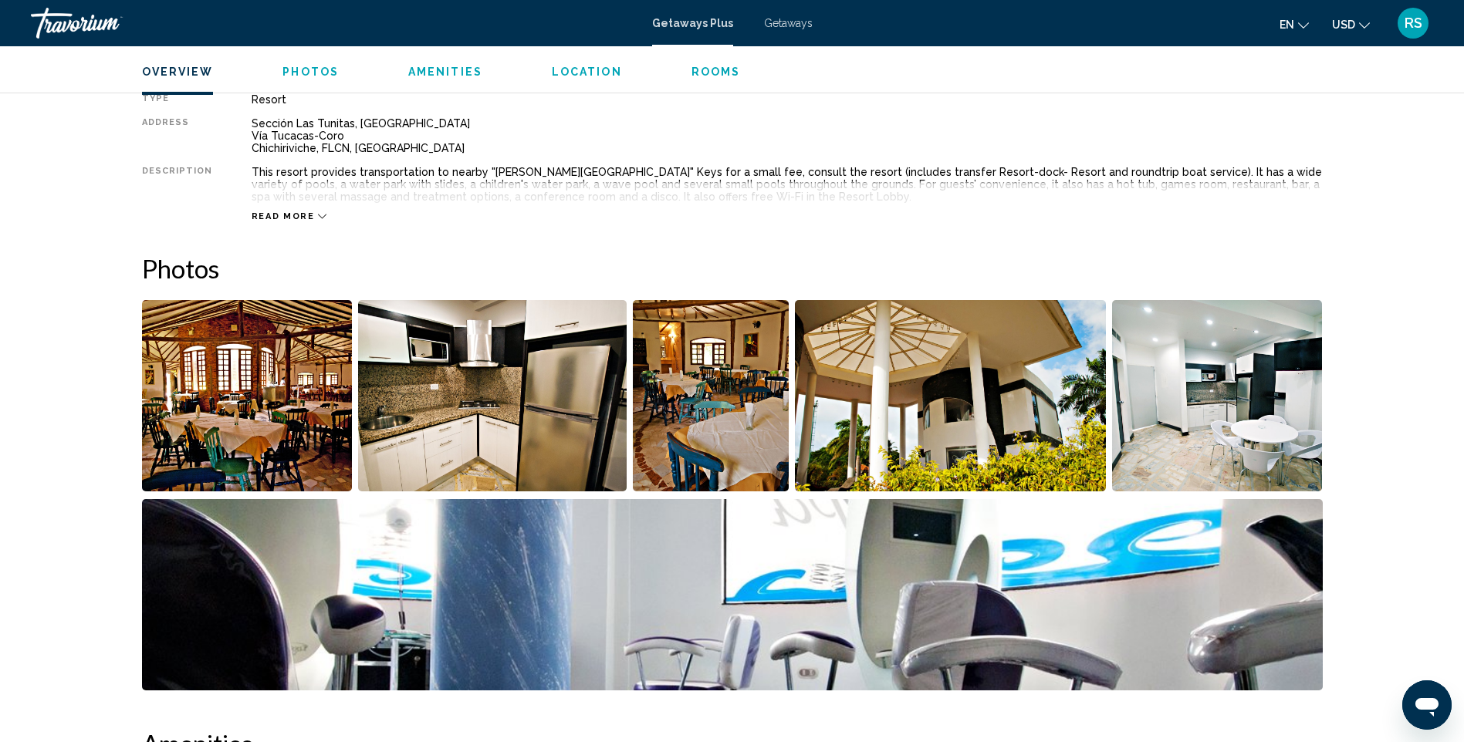
click at [237, 378] on img "Open full-screen image slider" at bounding box center [247, 395] width 211 height 191
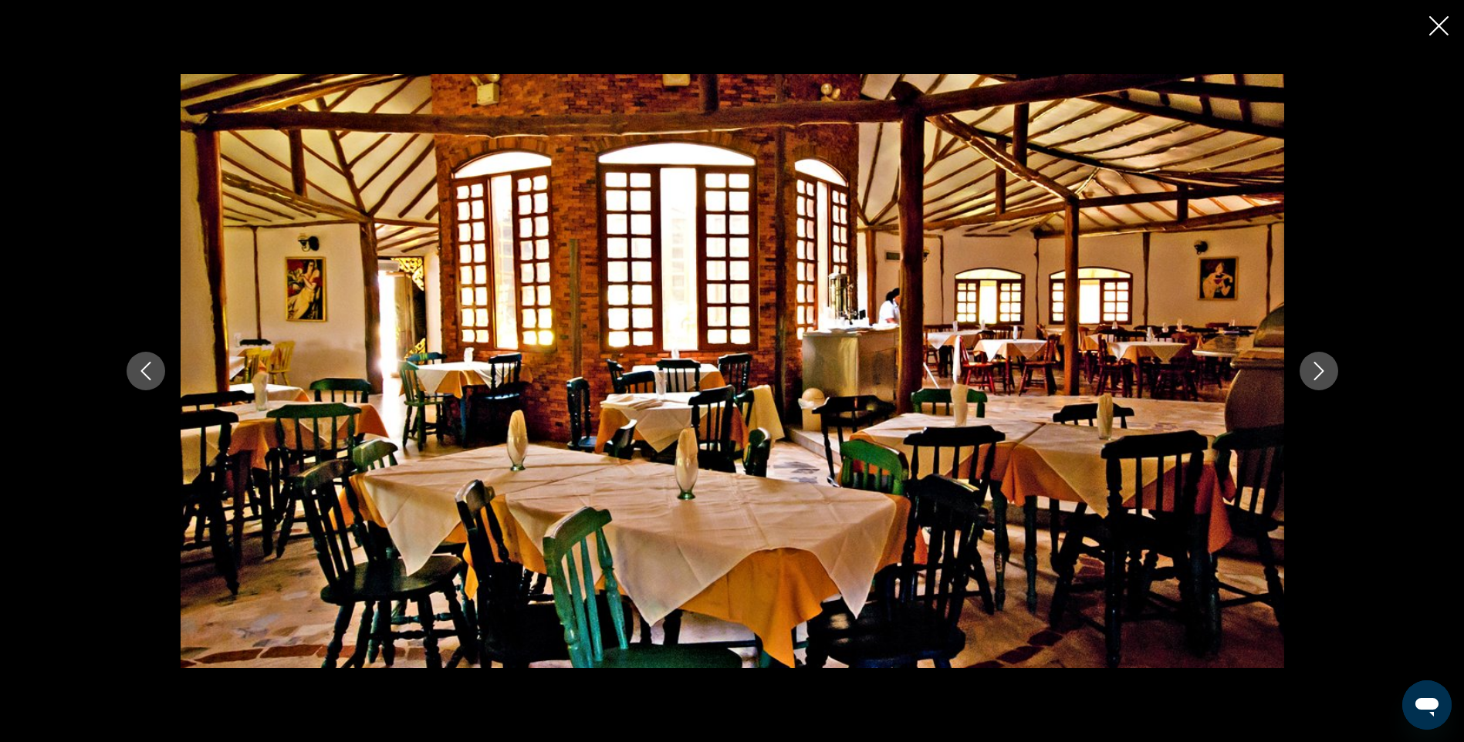
click at [1318, 365] on icon "Next image" at bounding box center [1318, 371] width 19 height 19
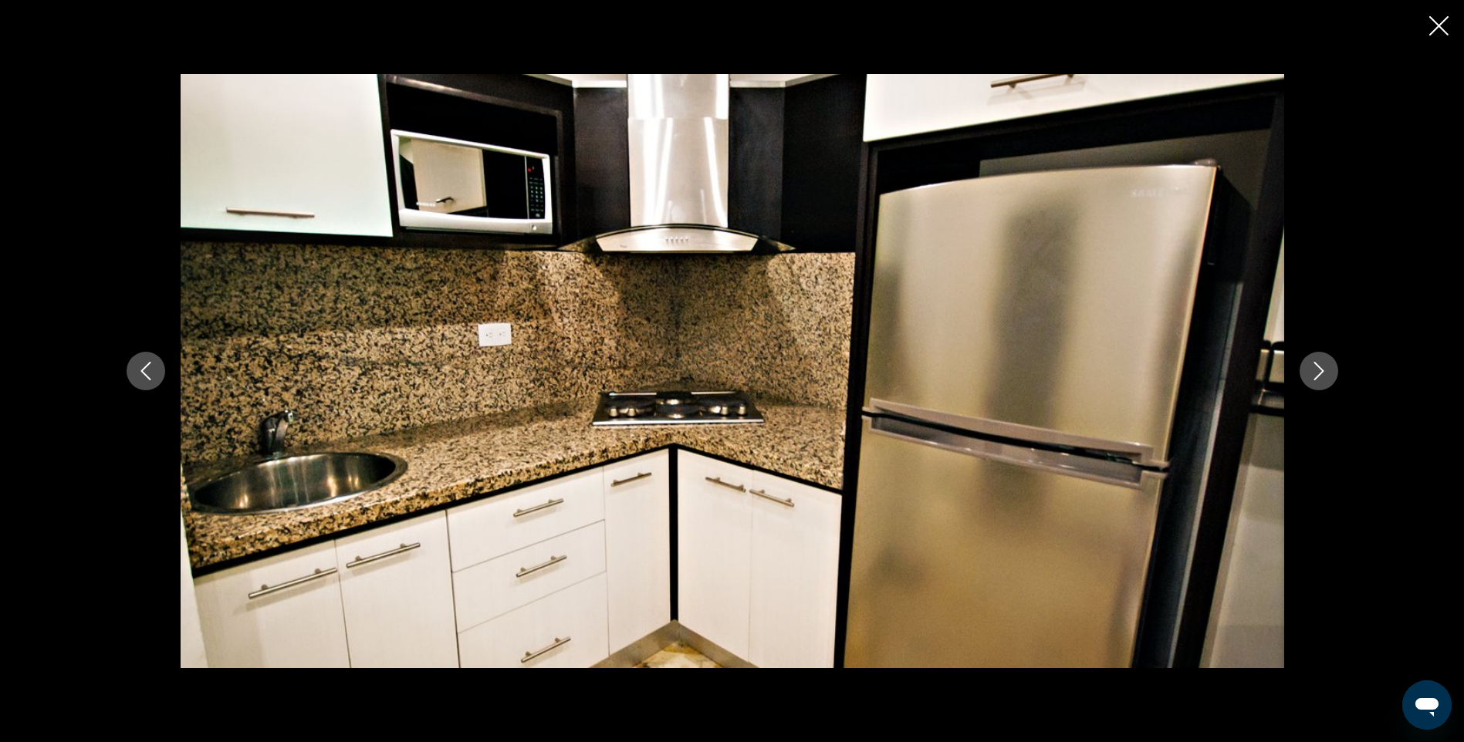
click at [1318, 366] on icon "Next image" at bounding box center [1318, 371] width 19 height 19
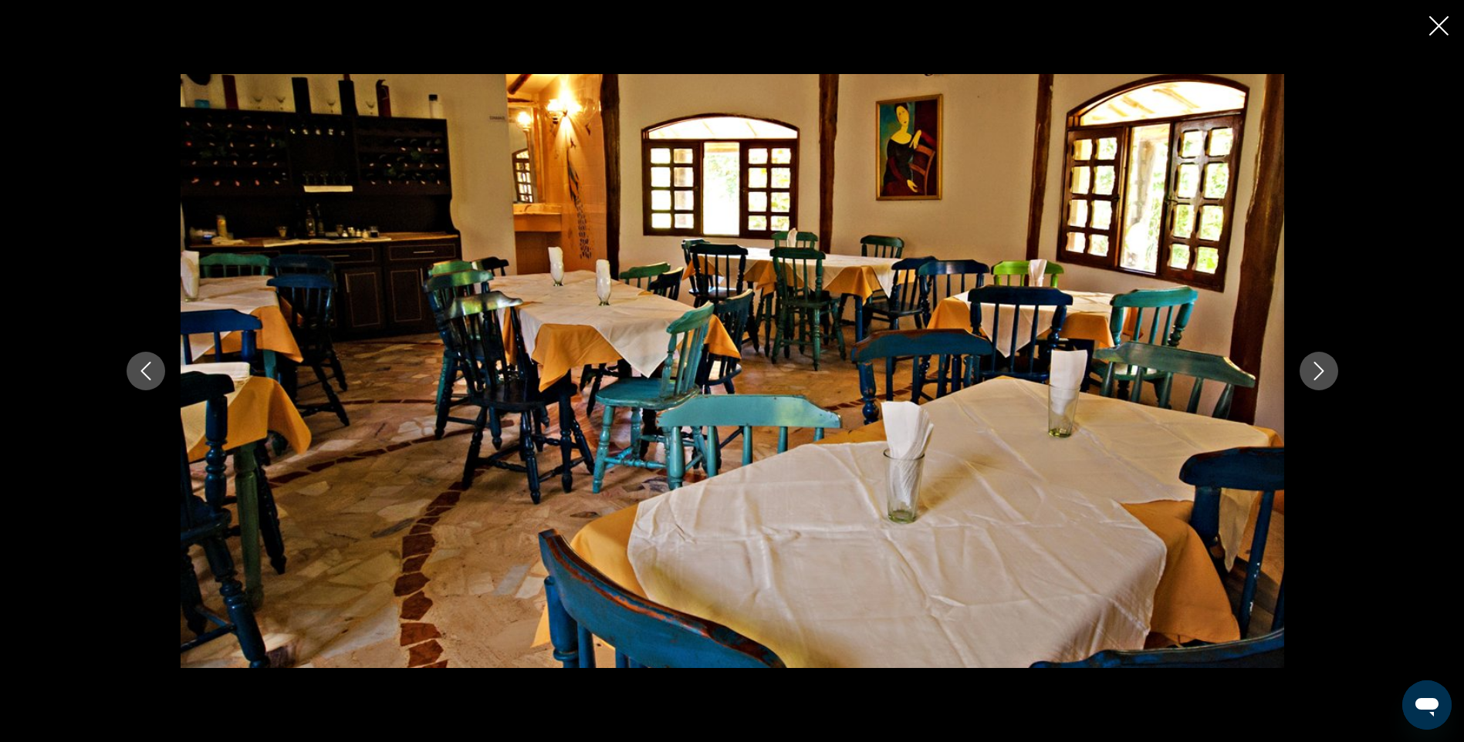
click at [1318, 366] on icon "Next image" at bounding box center [1318, 371] width 10 height 19
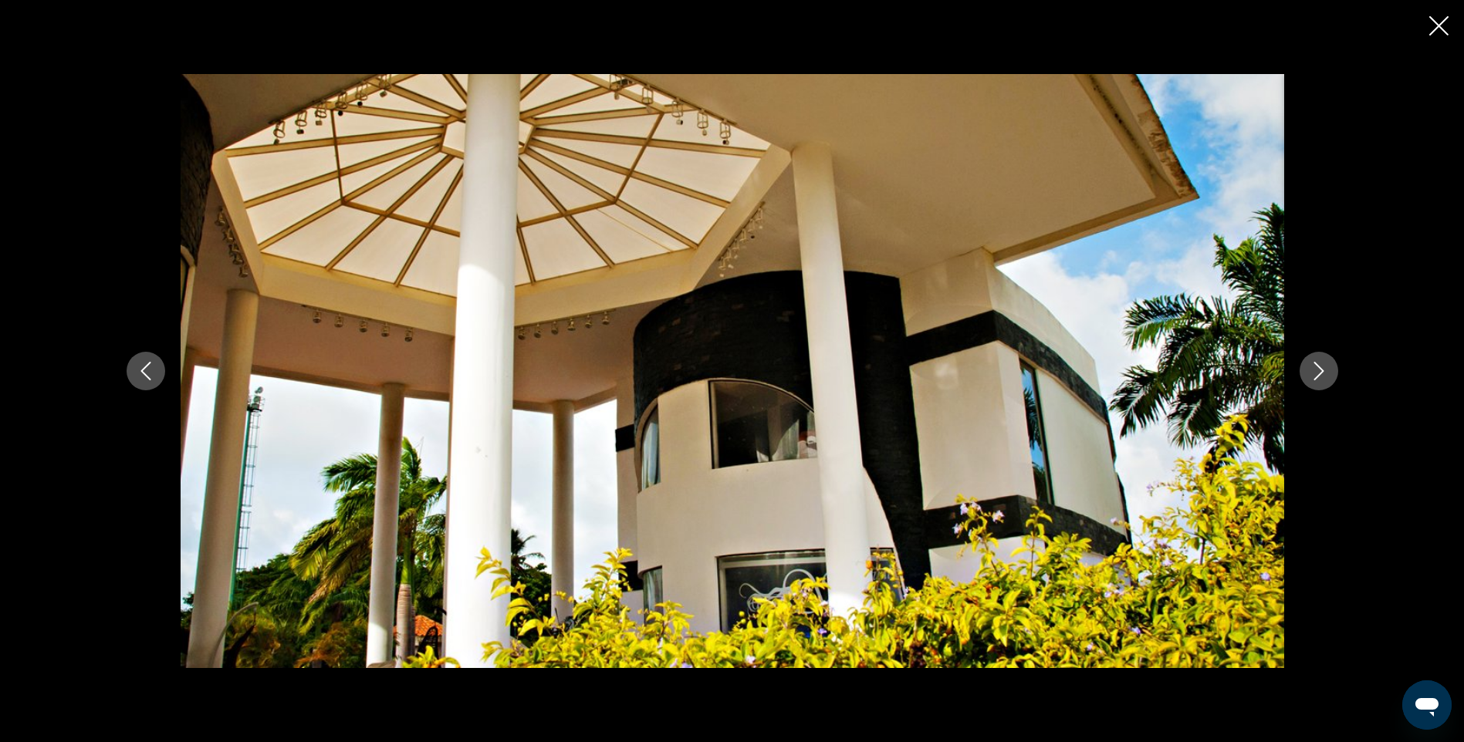
click at [1318, 366] on icon "Next image" at bounding box center [1318, 371] width 10 height 19
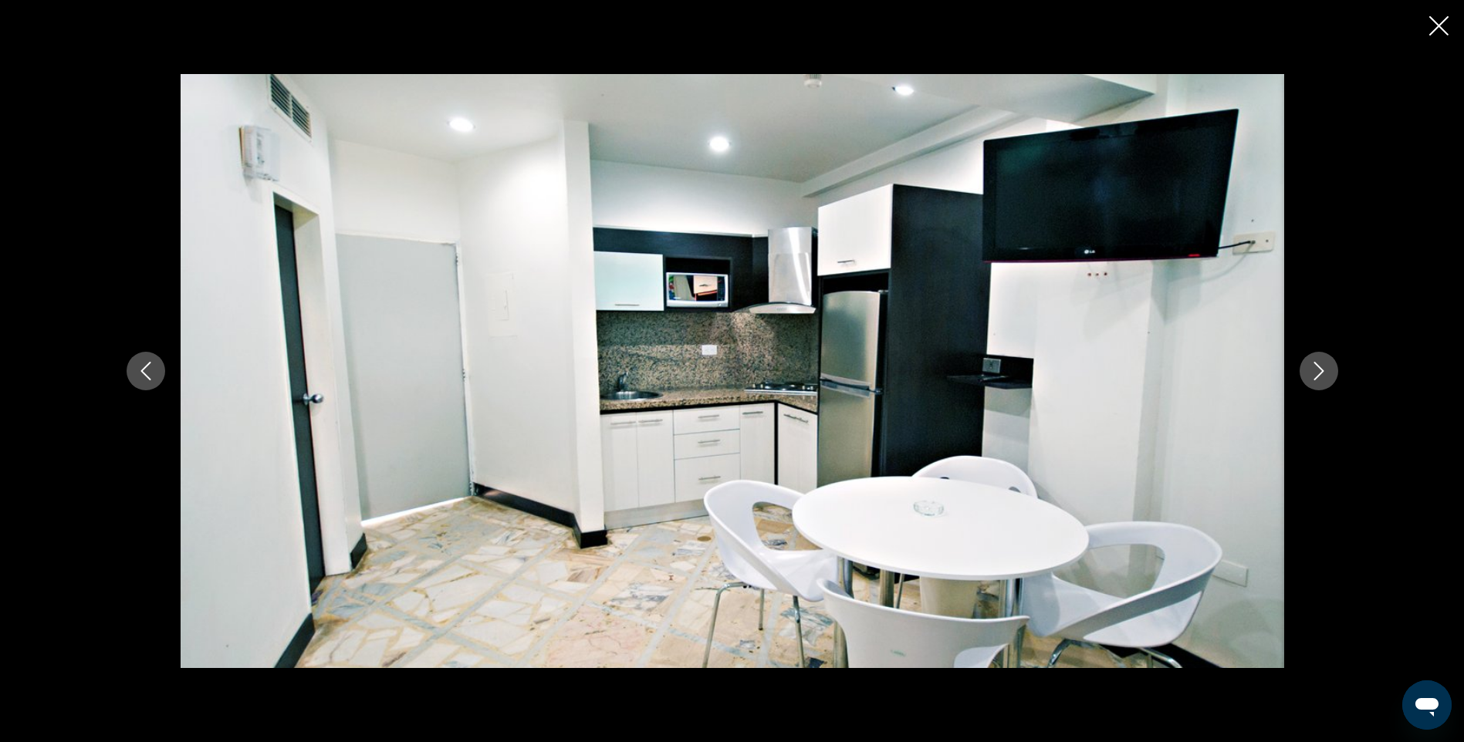
click at [1317, 360] on button "Next image" at bounding box center [1318, 371] width 39 height 39
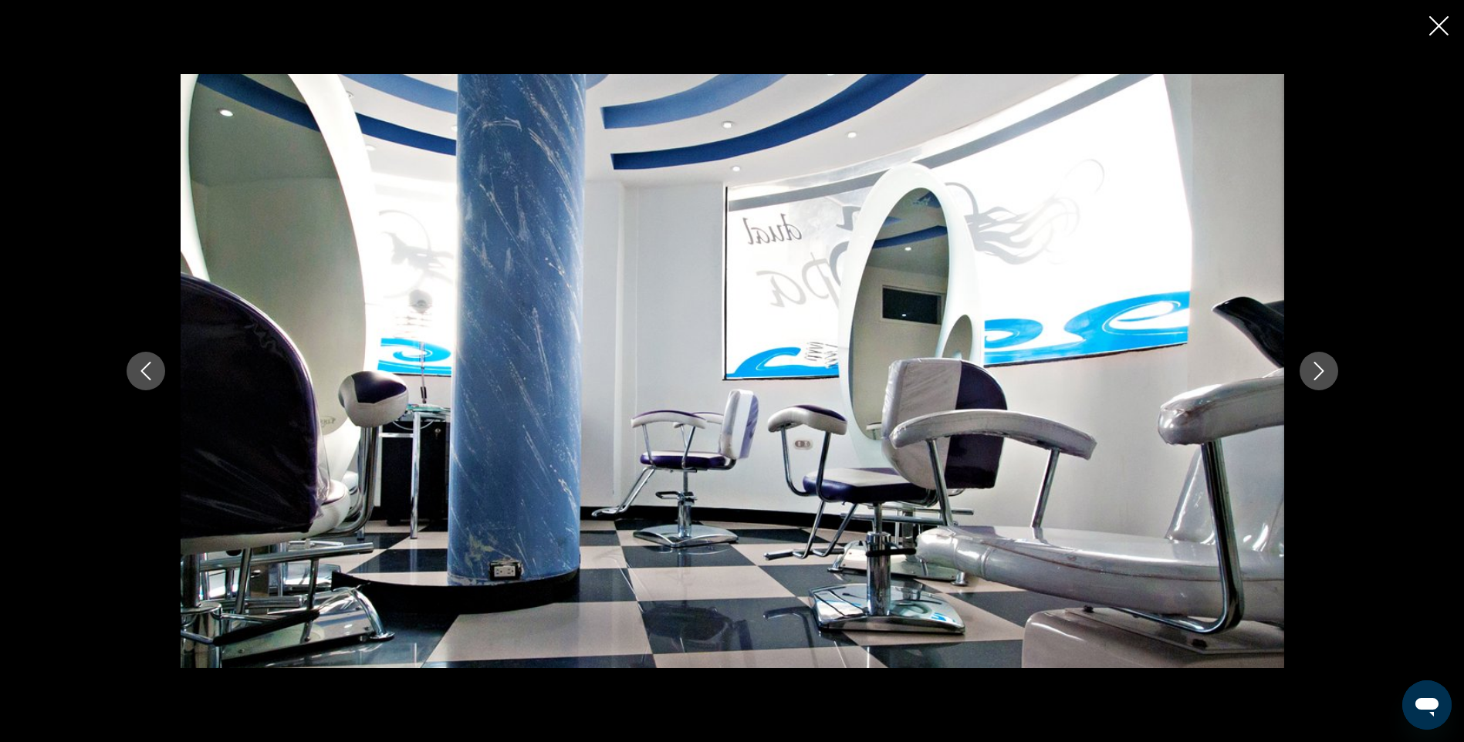
click at [1317, 360] on button "Next image" at bounding box center [1318, 371] width 39 height 39
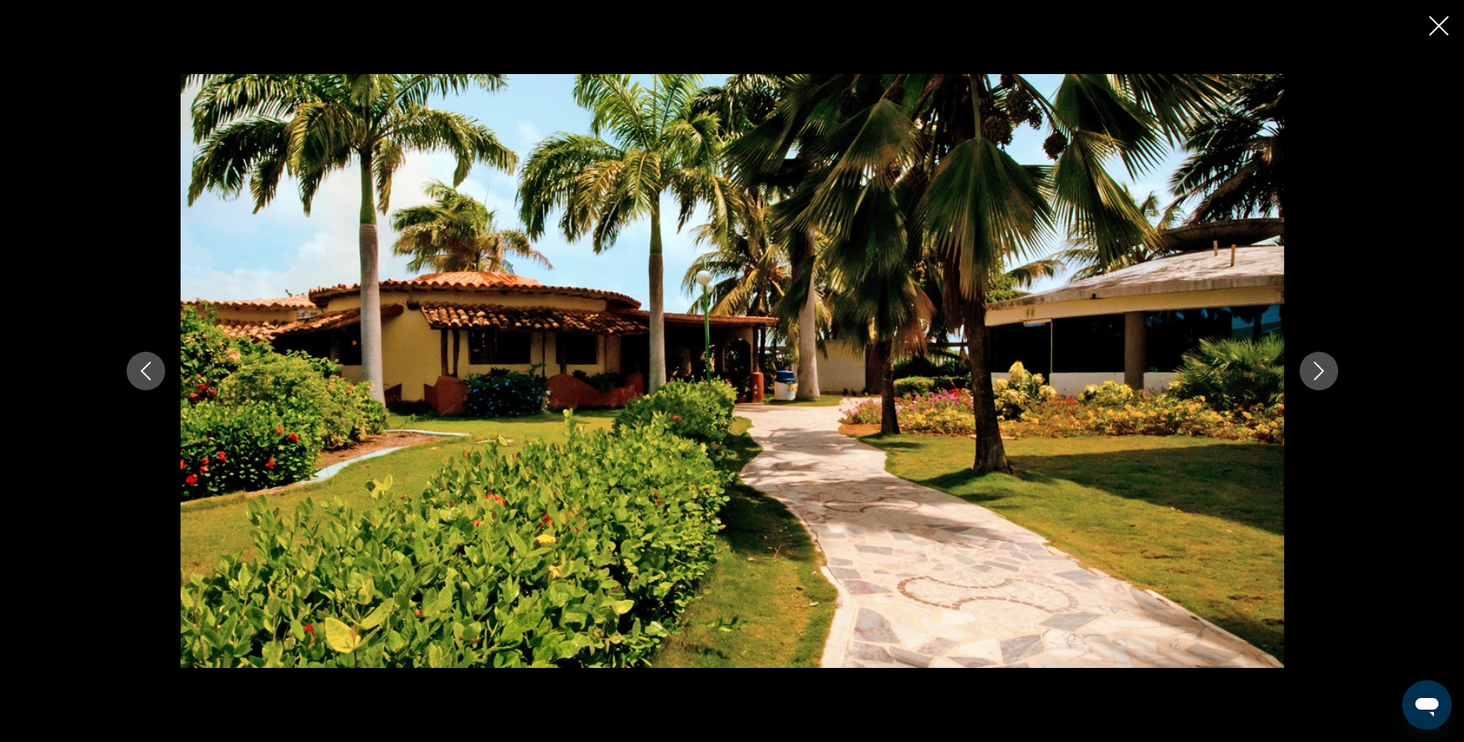
click at [1317, 360] on button "Next image" at bounding box center [1318, 371] width 39 height 39
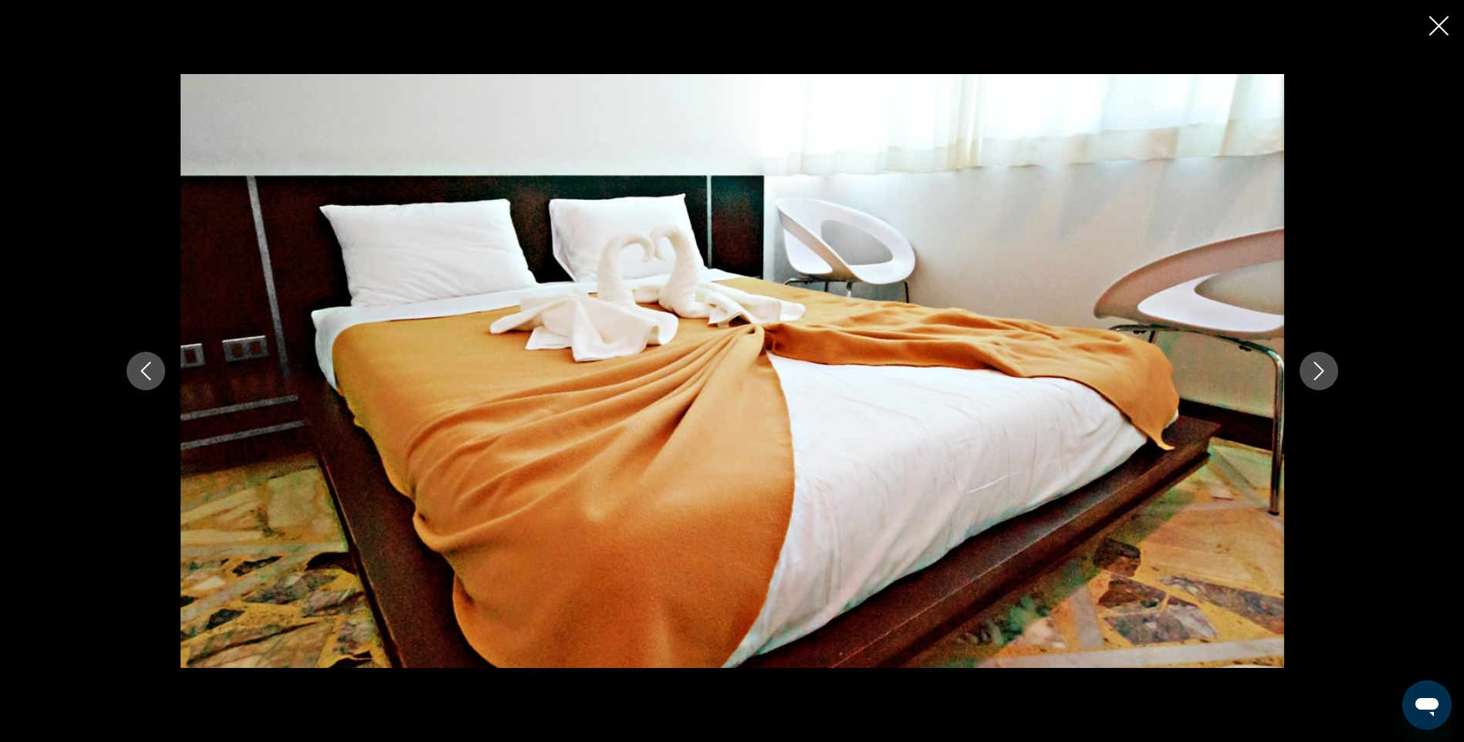
click at [1317, 360] on button "Next image" at bounding box center [1318, 371] width 39 height 39
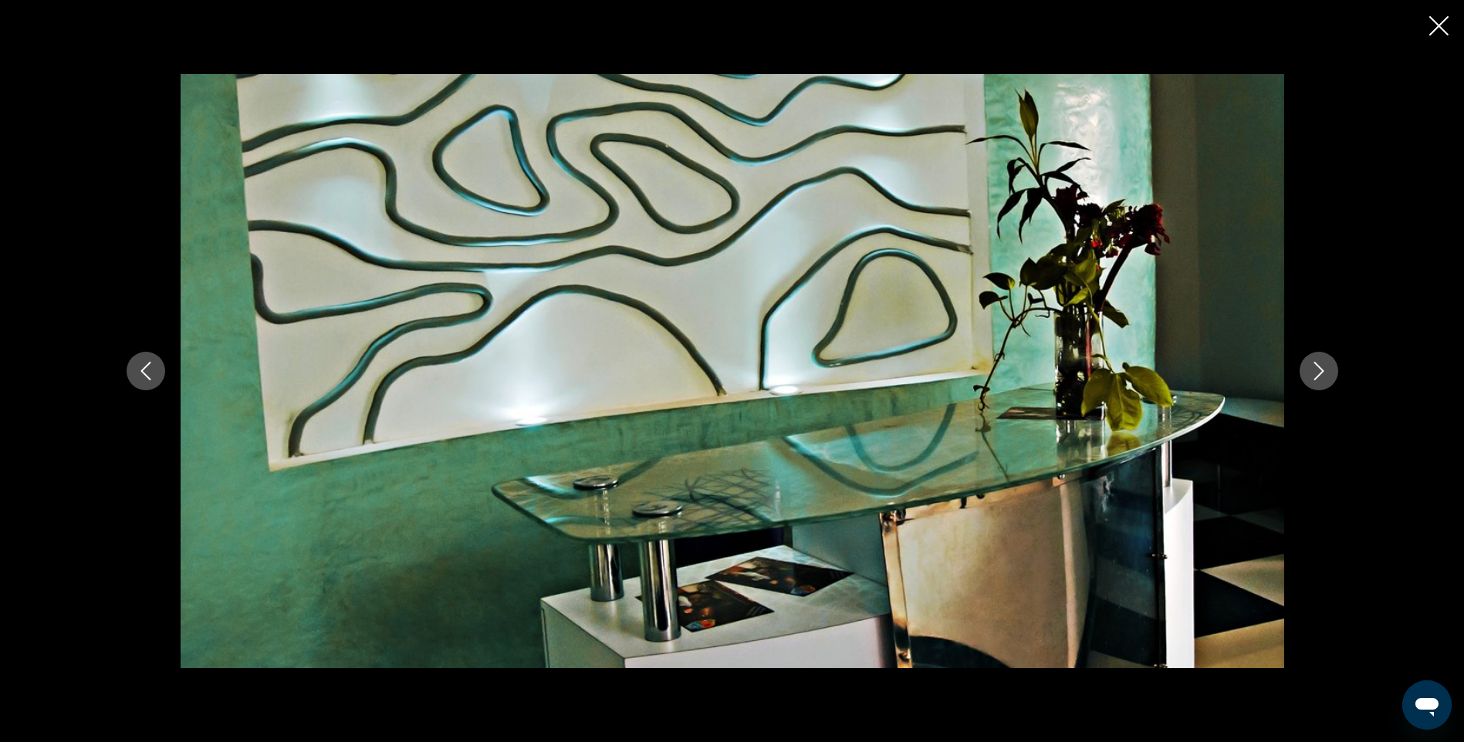
click at [1317, 360] on button "Next image" at bounding box center [1318, 371] width 39 height 39
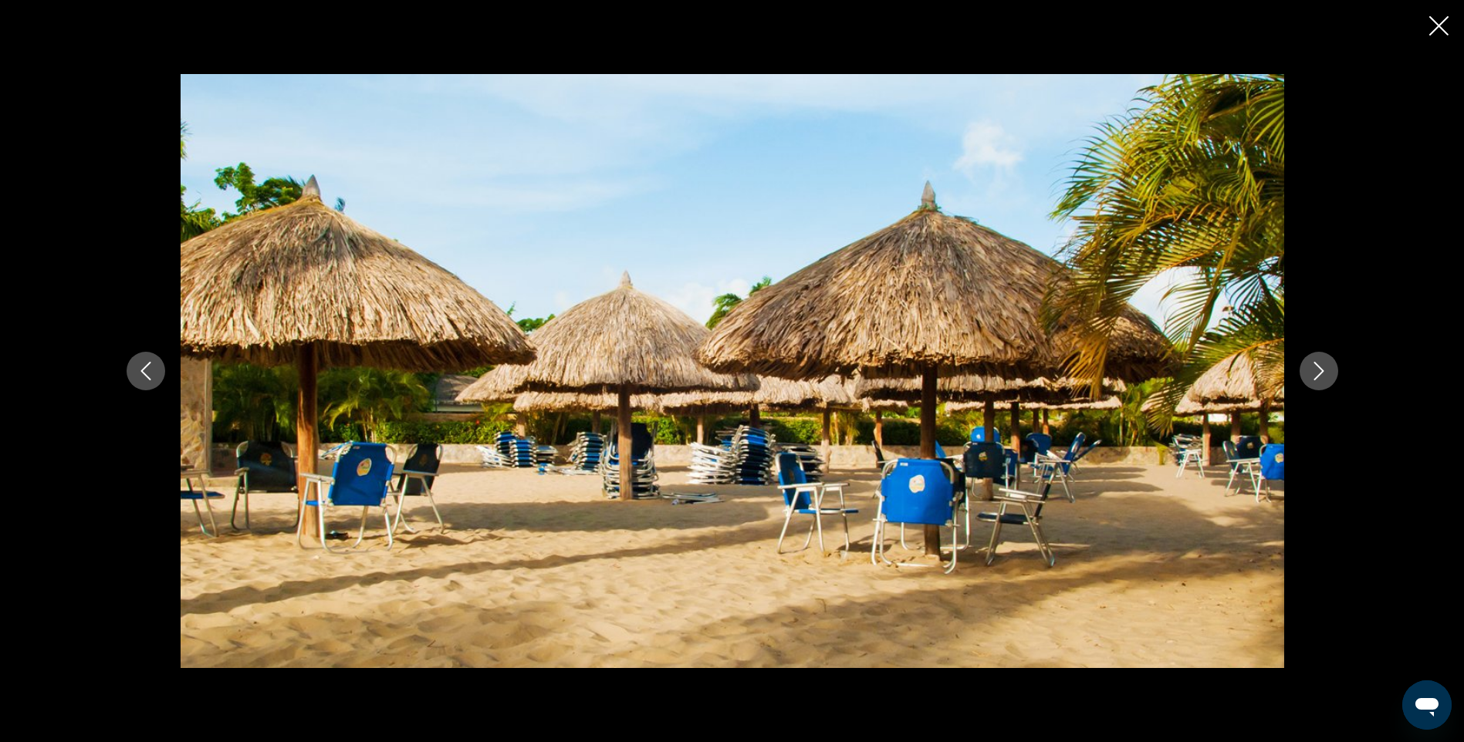
click at [1317, 360] on button "Next image" at bounding box center [1318, 371] width 39 height 39
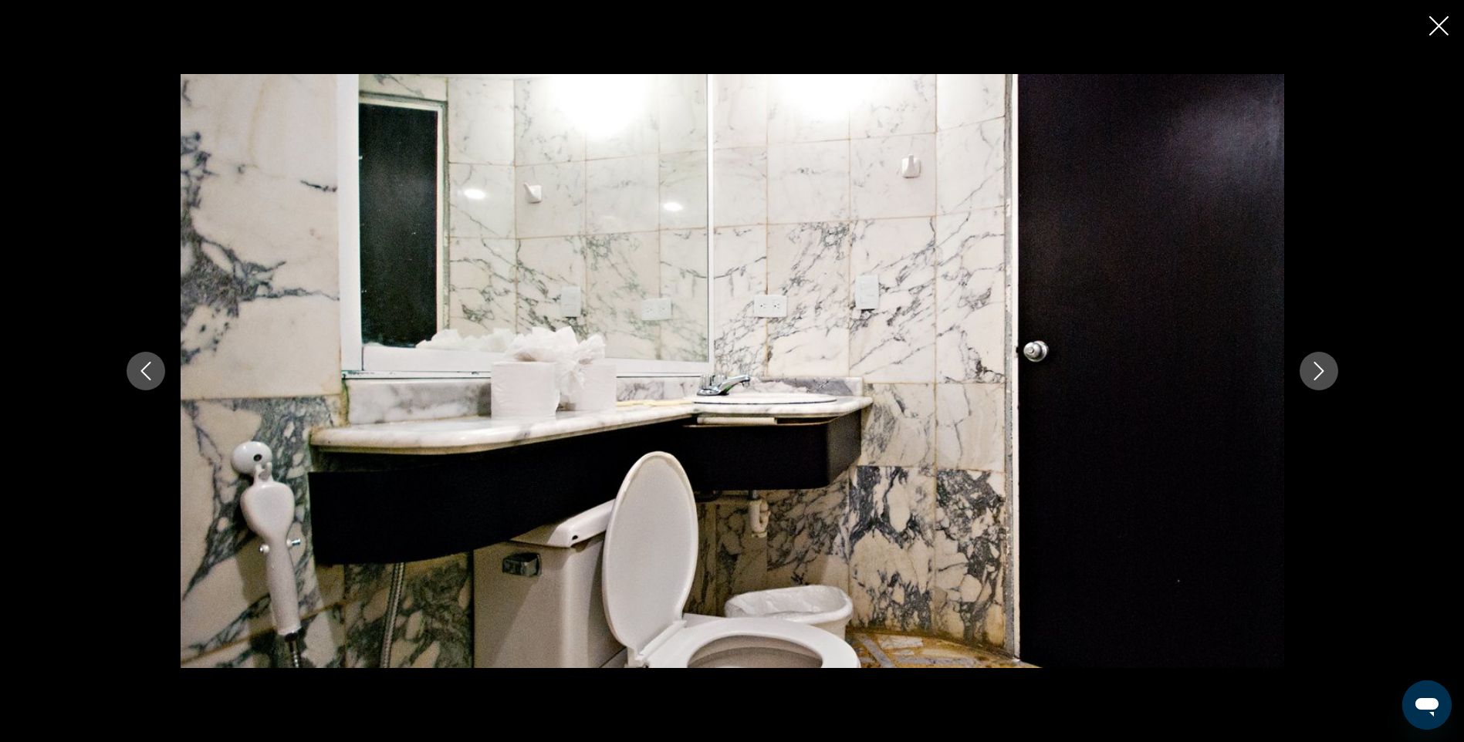
click at [1317, 360] on button "Next image" at bounding box center [1318, 371] width 39 height 39
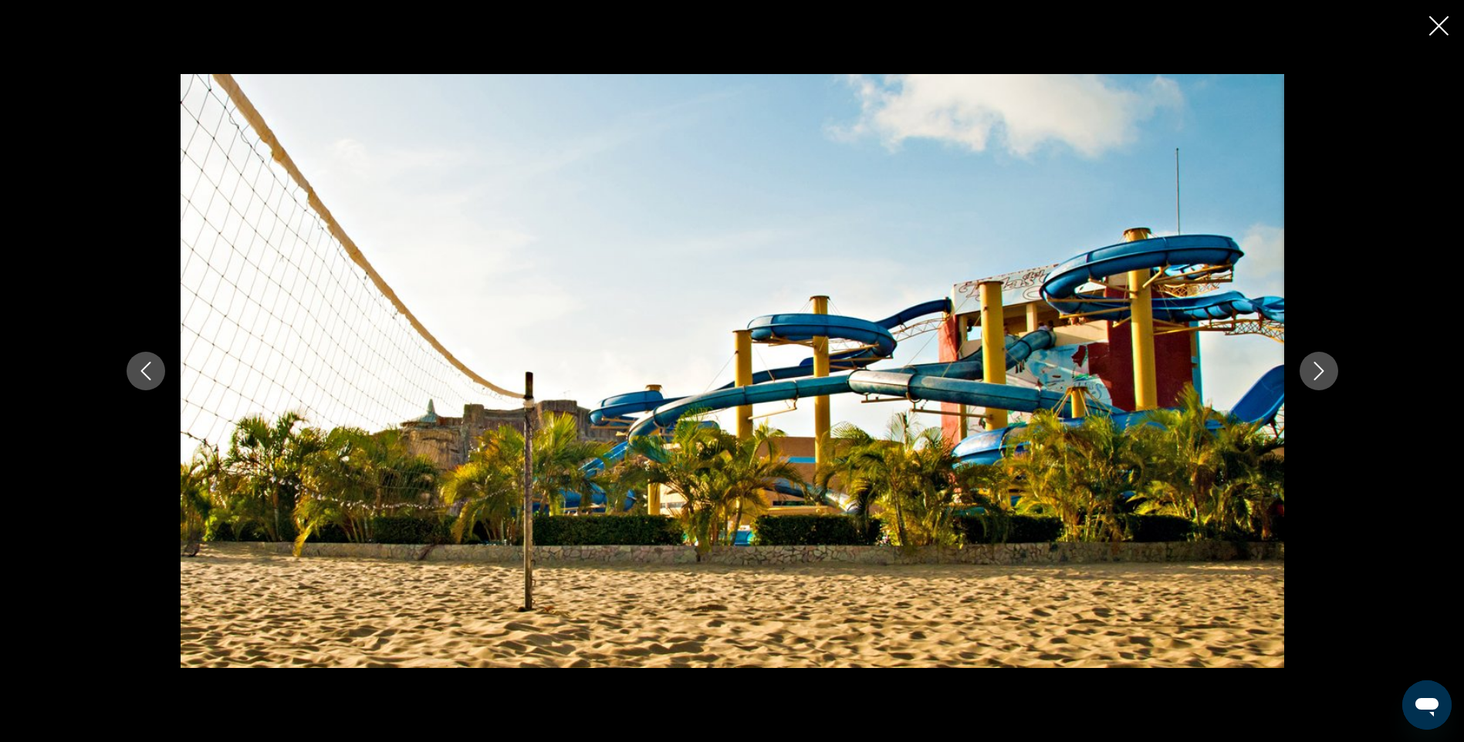
click at [139, 369] on icon "Previous image" at bounding box center [146, 371] width 19 height 19
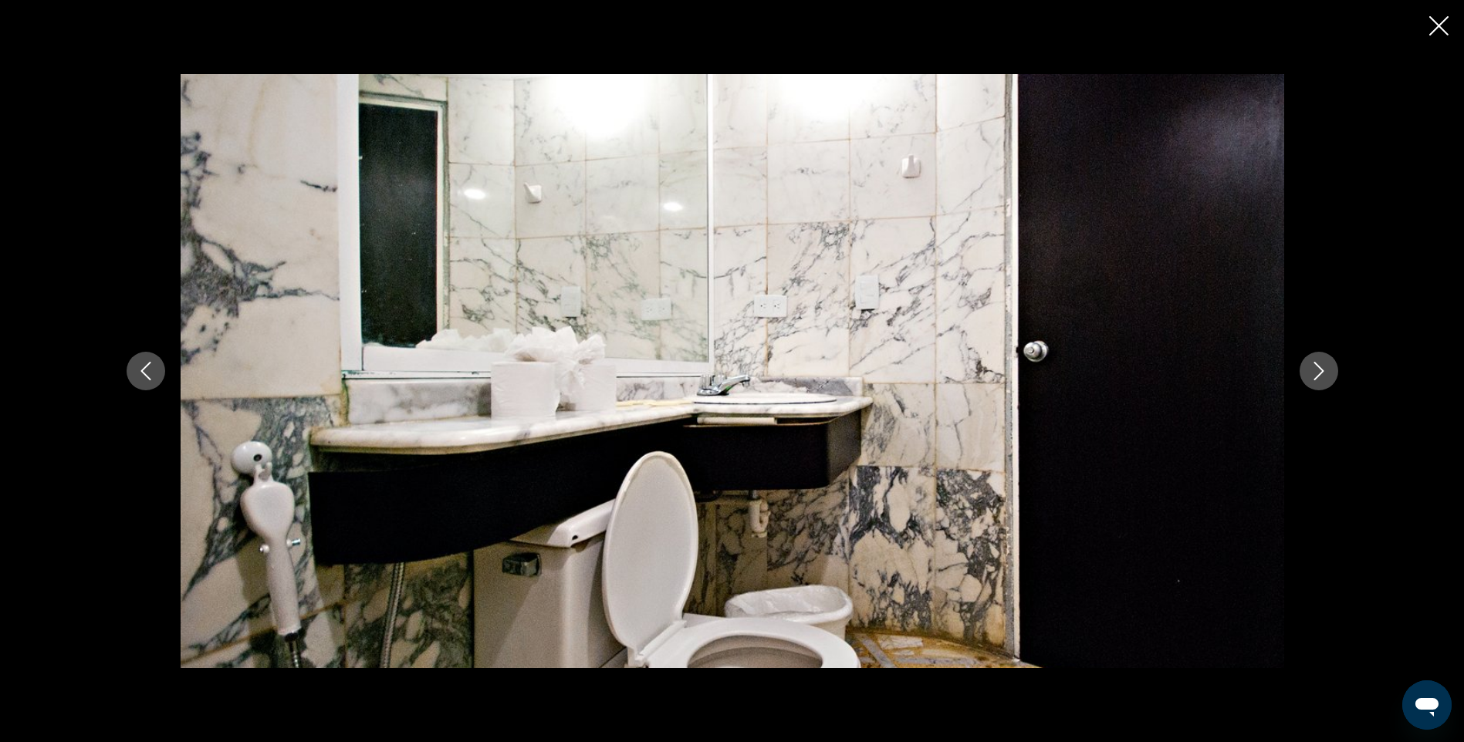
click at [1319, 360] on button "Next image" at bounding box center [1318, 371] width 39 height 39
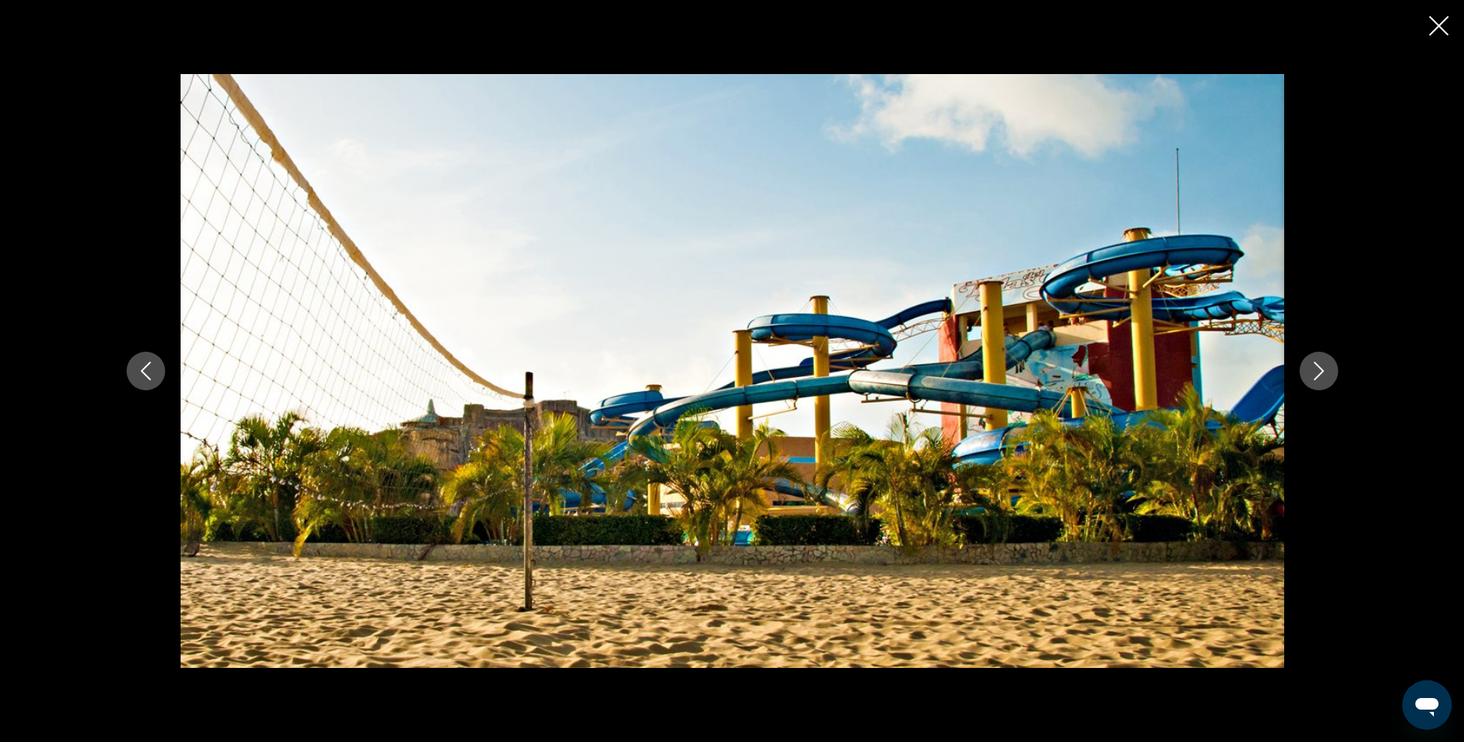
click at [1310, 364] on icon "Next image" at bounding box center [1318, 371] width 19 height 19
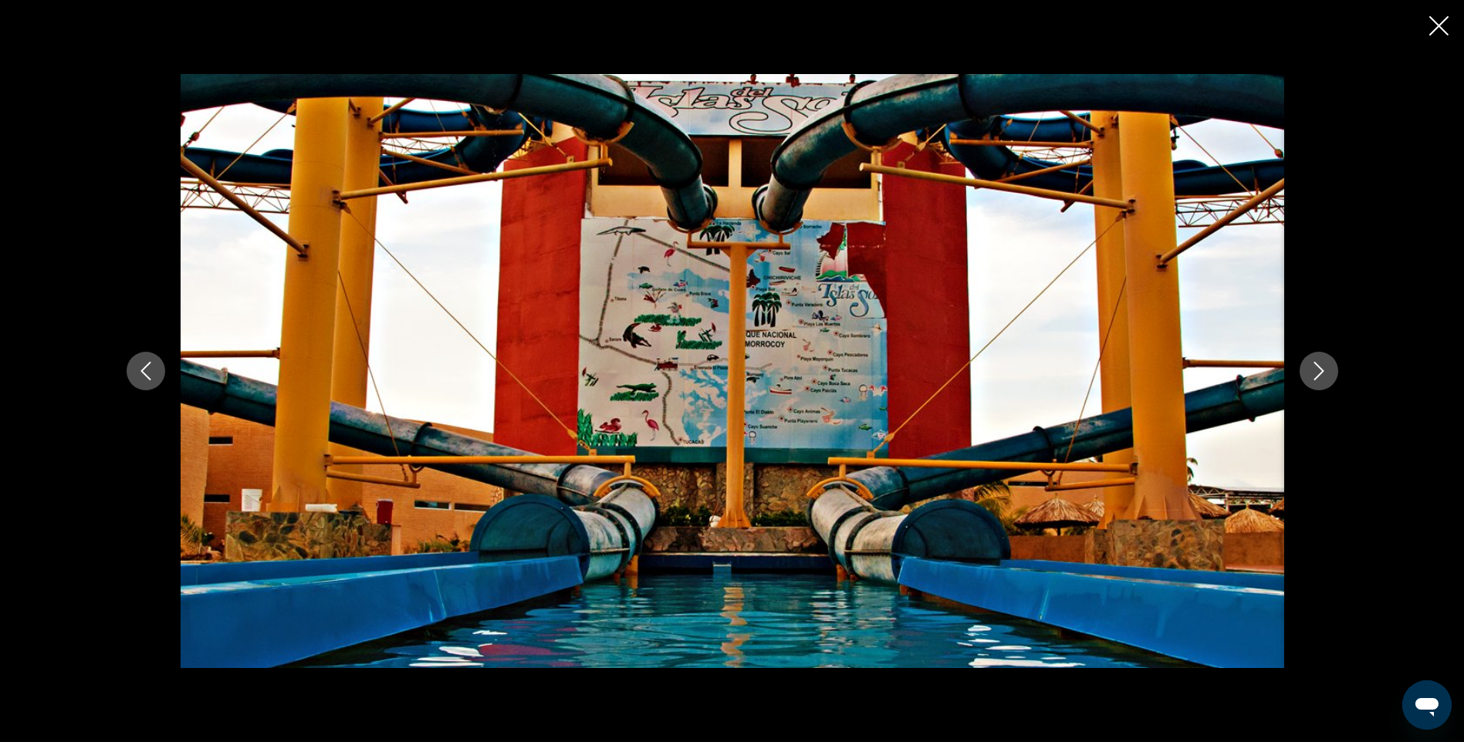
click at [1310, 364] on icon "Next image" at bounding box center [1318, 371] width 19 height 19
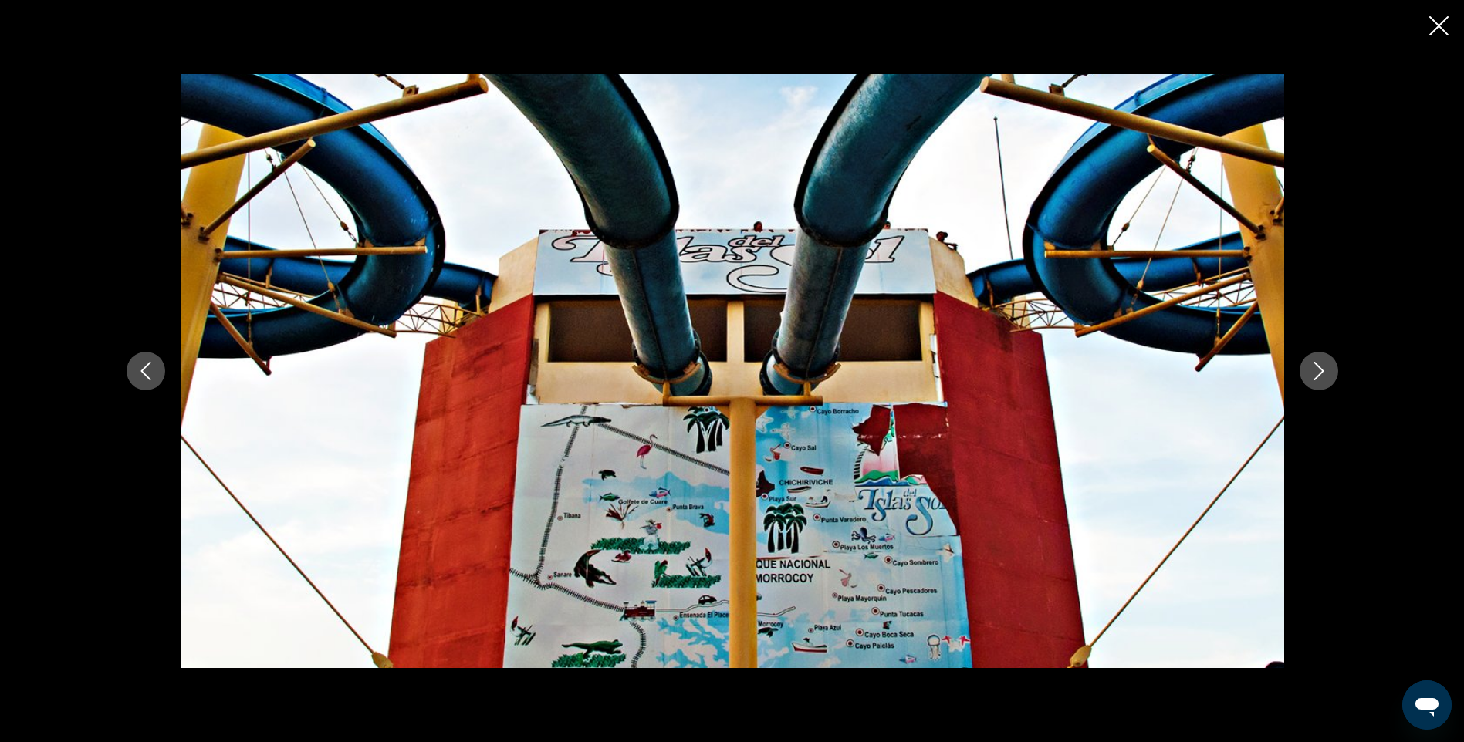
click at [1310, 364] on icon "Next image" at bounding box center [1318, 371] width 19 height 19
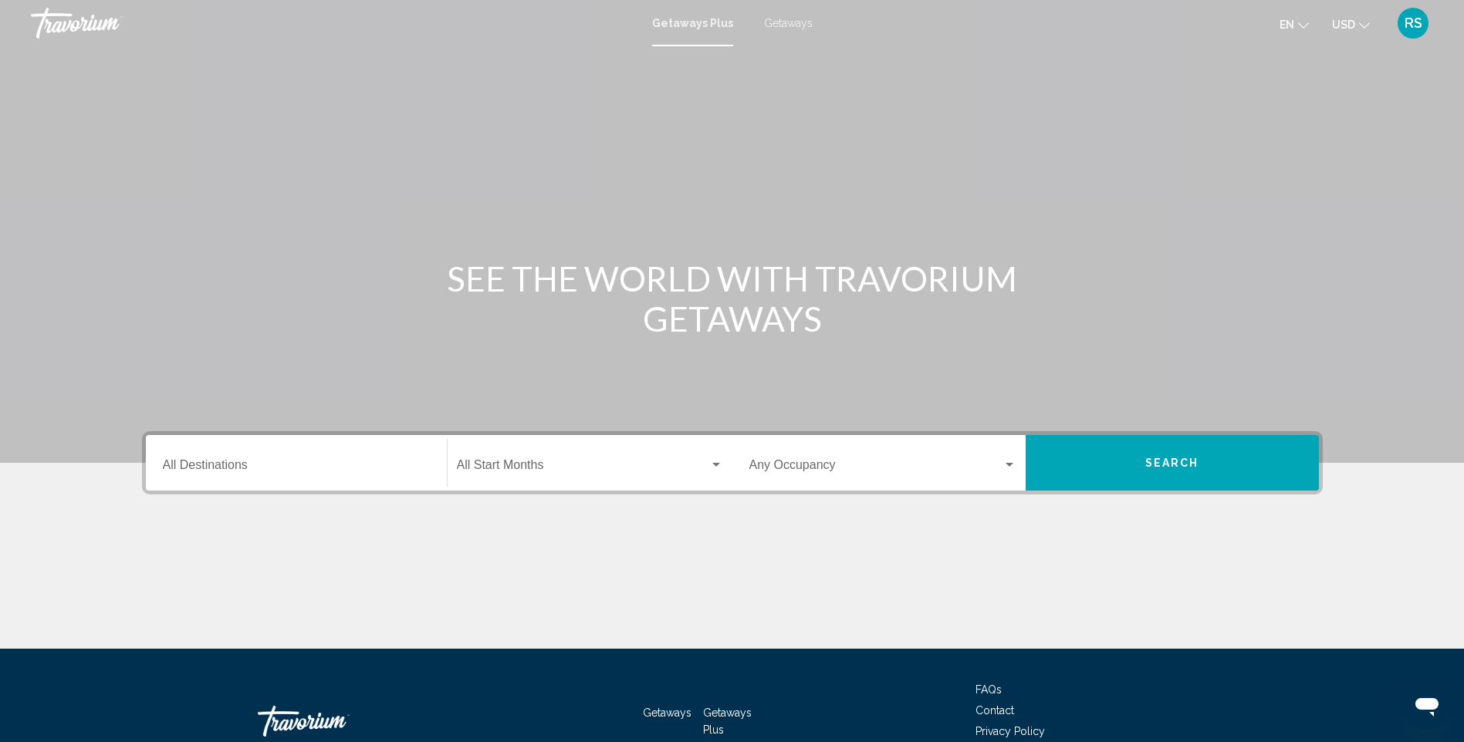
click at [273, 462] on input "Destination All Destinations" at bounding box center [296, 468] width 267 height 14
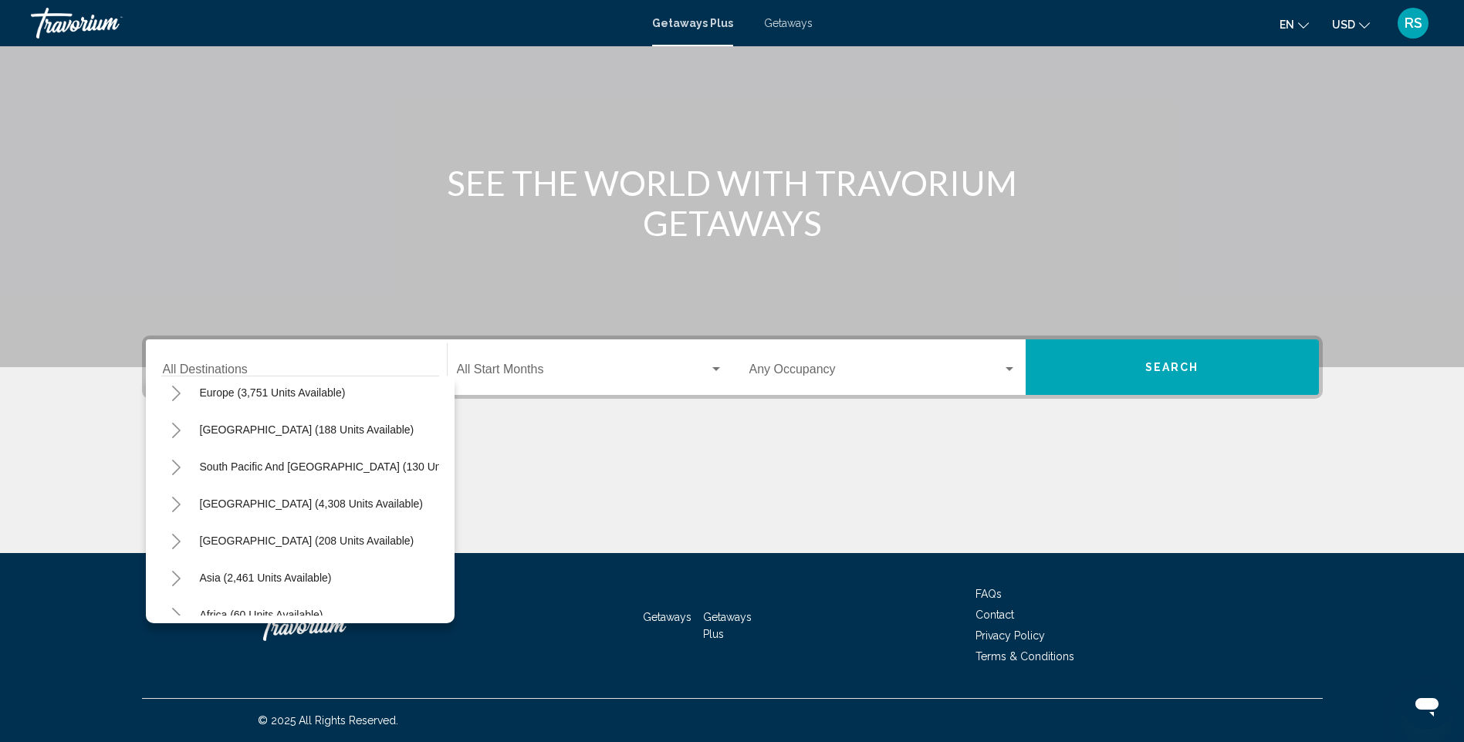
scroll to position [226, 0]
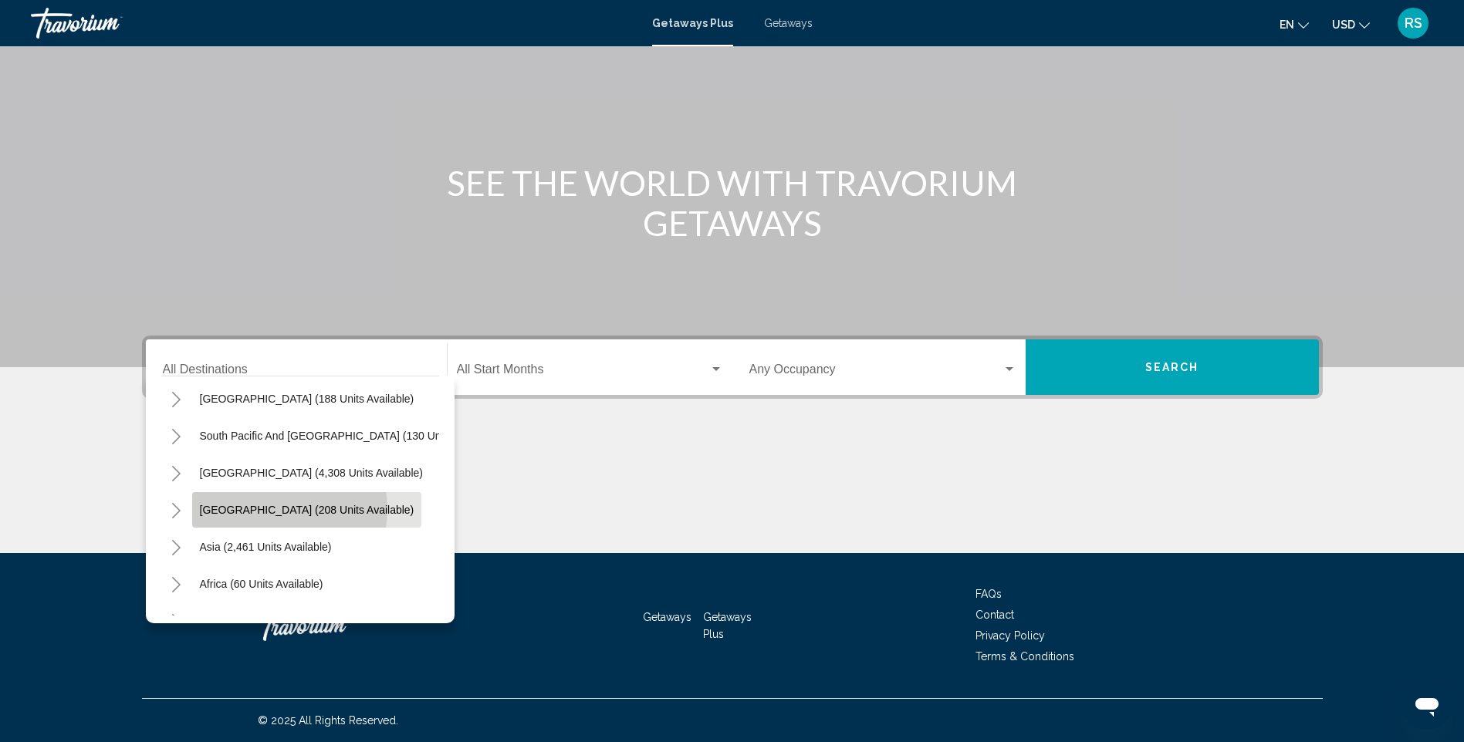
click at [272, 509] on span "[GEOGRAPHIC_DATA] (208 units available)" at bounding box center [307, 510] width 214 height 12
type input "**********"
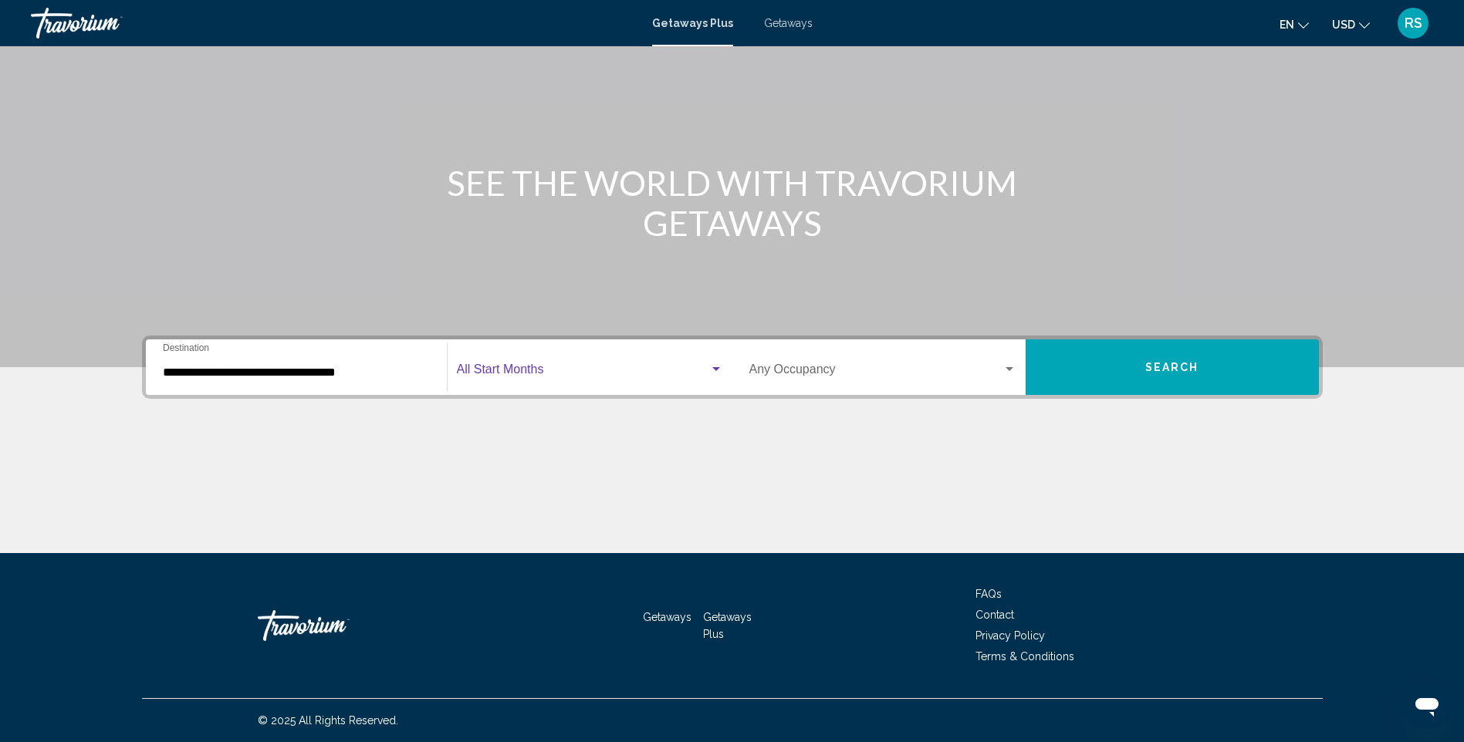
click at [599, 370] on span "Search widget" at bounding box center [583, 373] width 252 height 14
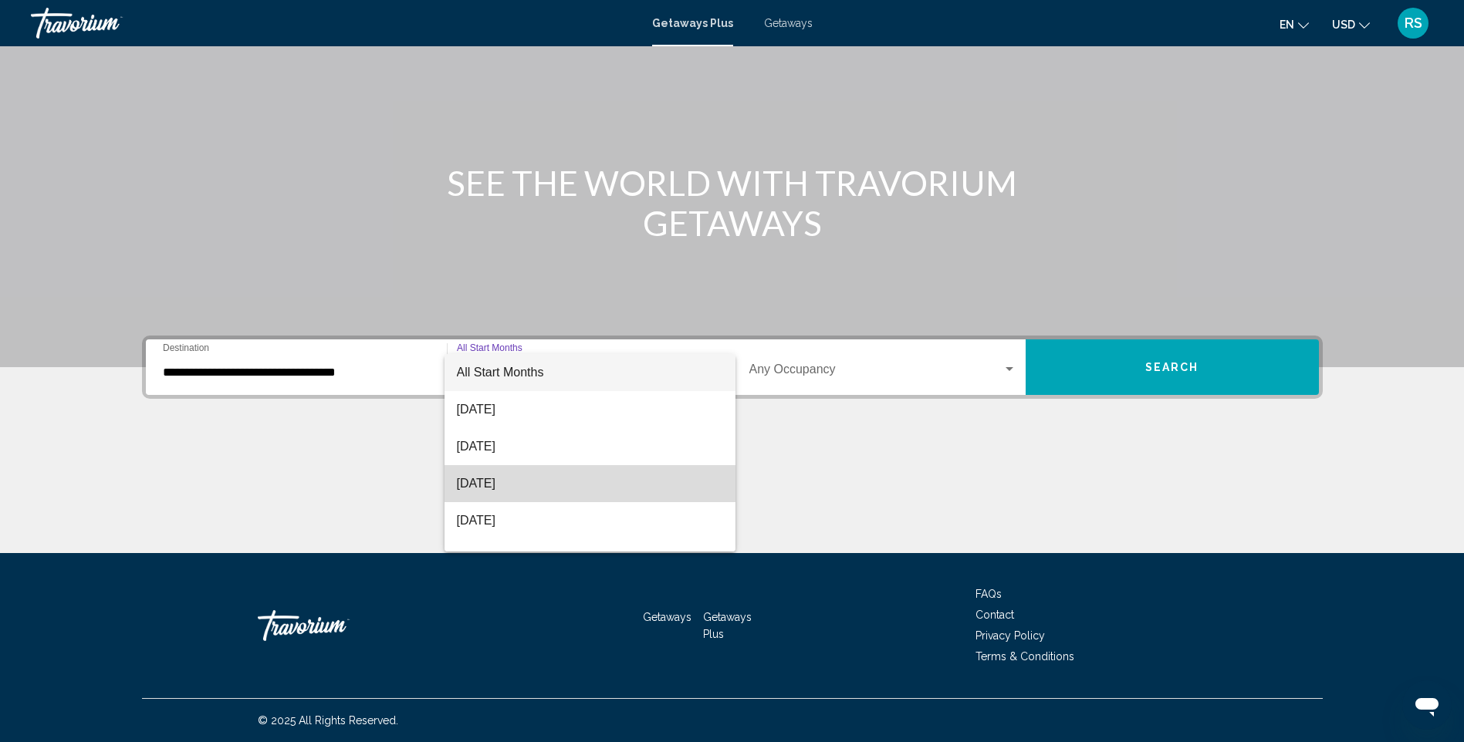
click at [593, 479] on span "[DATE]" at bounding box center [590, 483] width 266 height 37
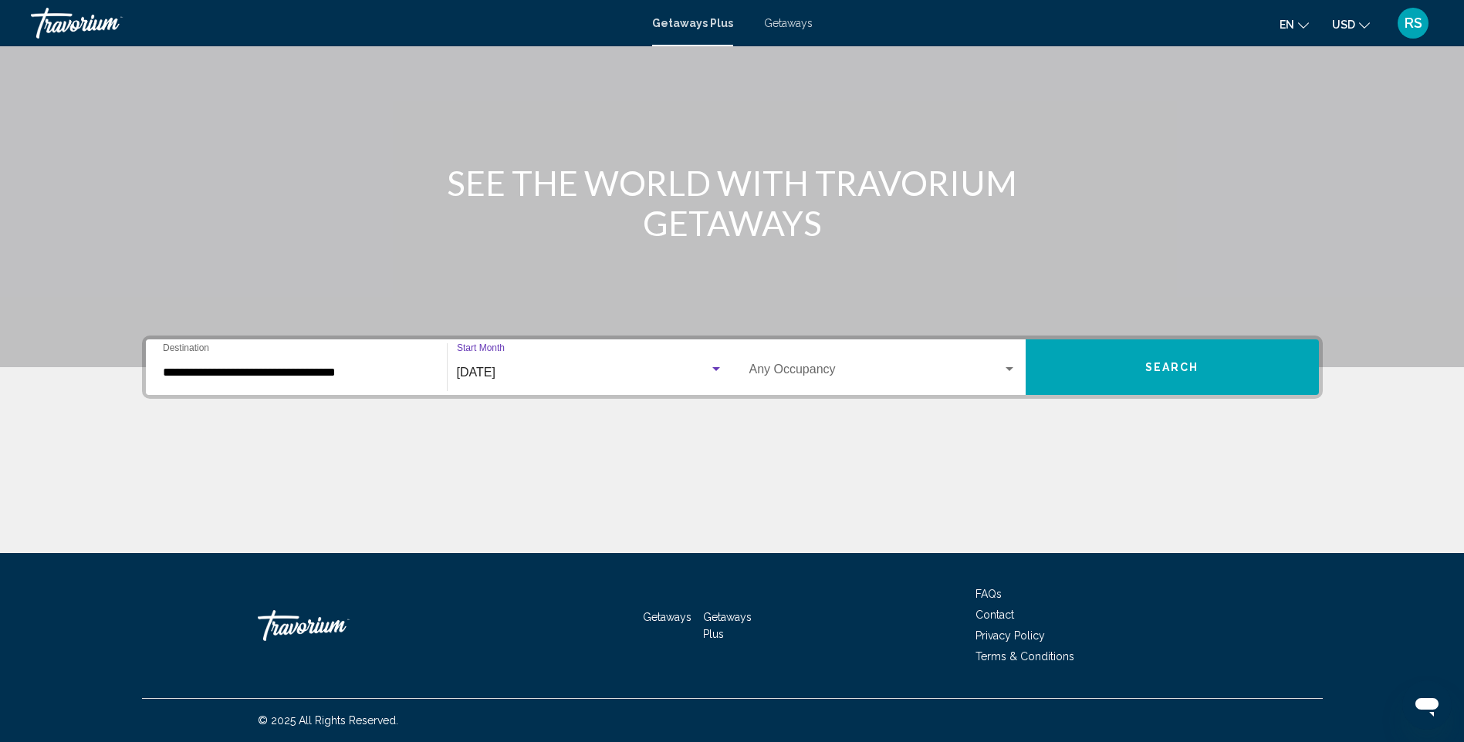
click at [1194, 353] on button "Search" at bounding box center [1171, 367] width 293 height 56
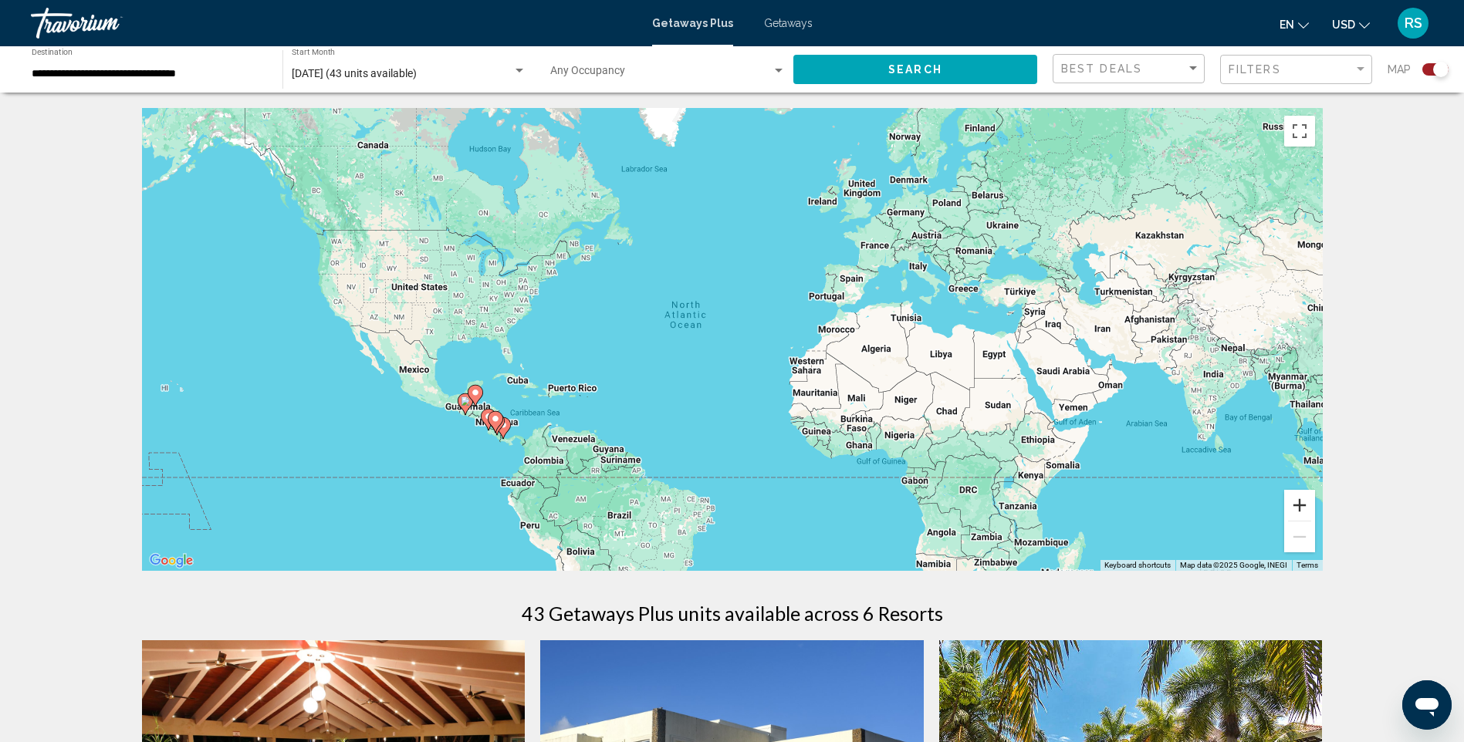
click at [1293, 496] on button "Zoom in" at bounding box center [1299, 505] width 31 height 31
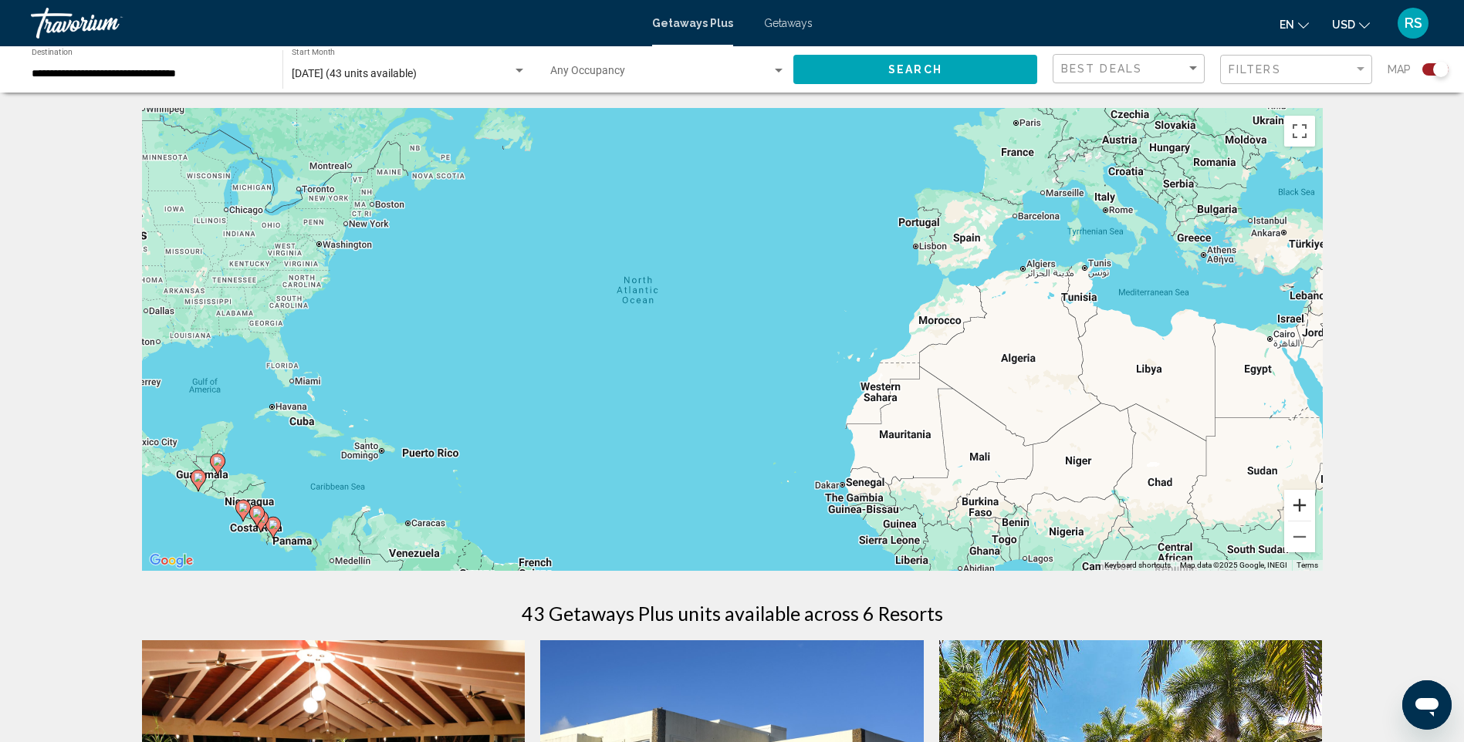
click at [1302, 498] on button "Zoom in" at bounding box center [1299, 505] width 31 height 31
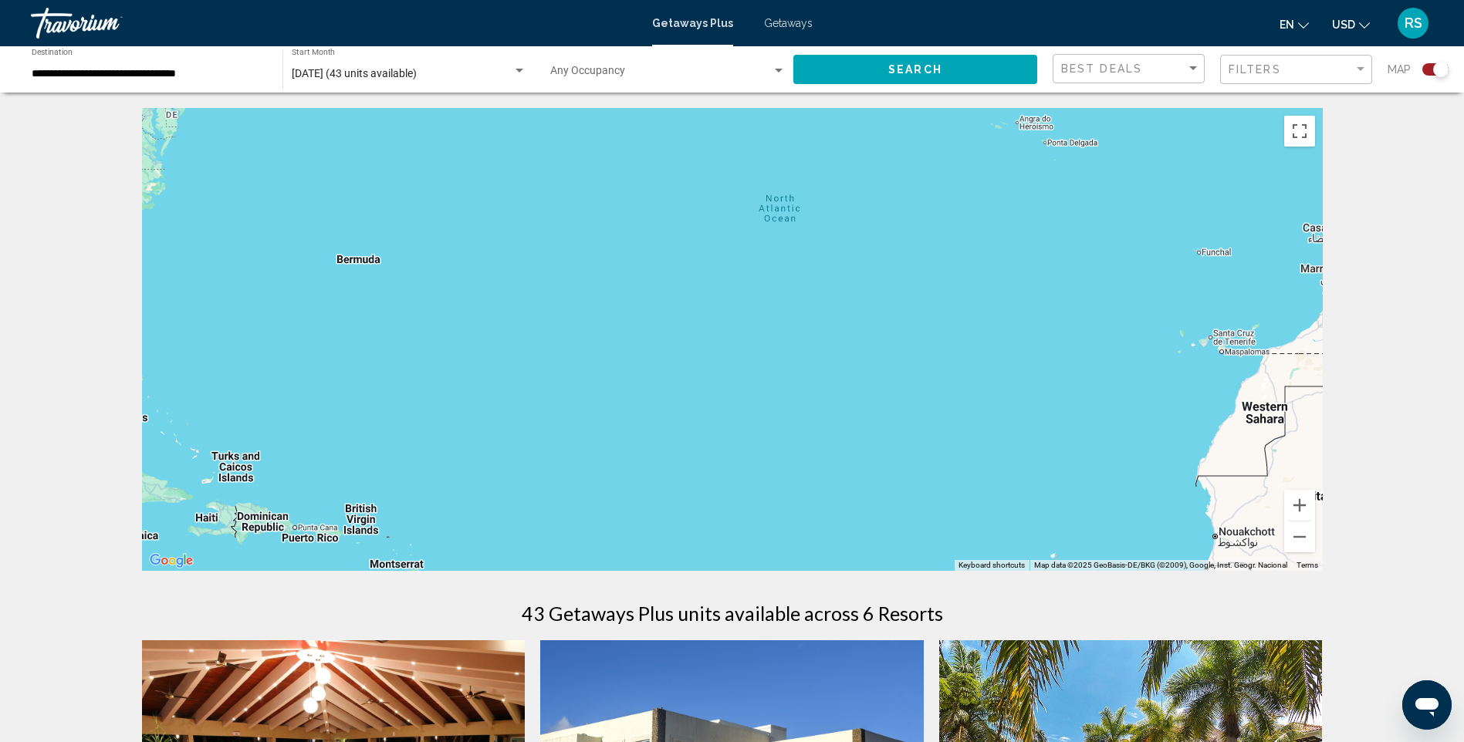
drag, startPoint x: 569, startPoint y: 413, endPoint x: 856, endPoint y: 378, distance: 289.9
click at [863, 378] on div "Main content" at bounding box center [732, 339] width 1180 height 463
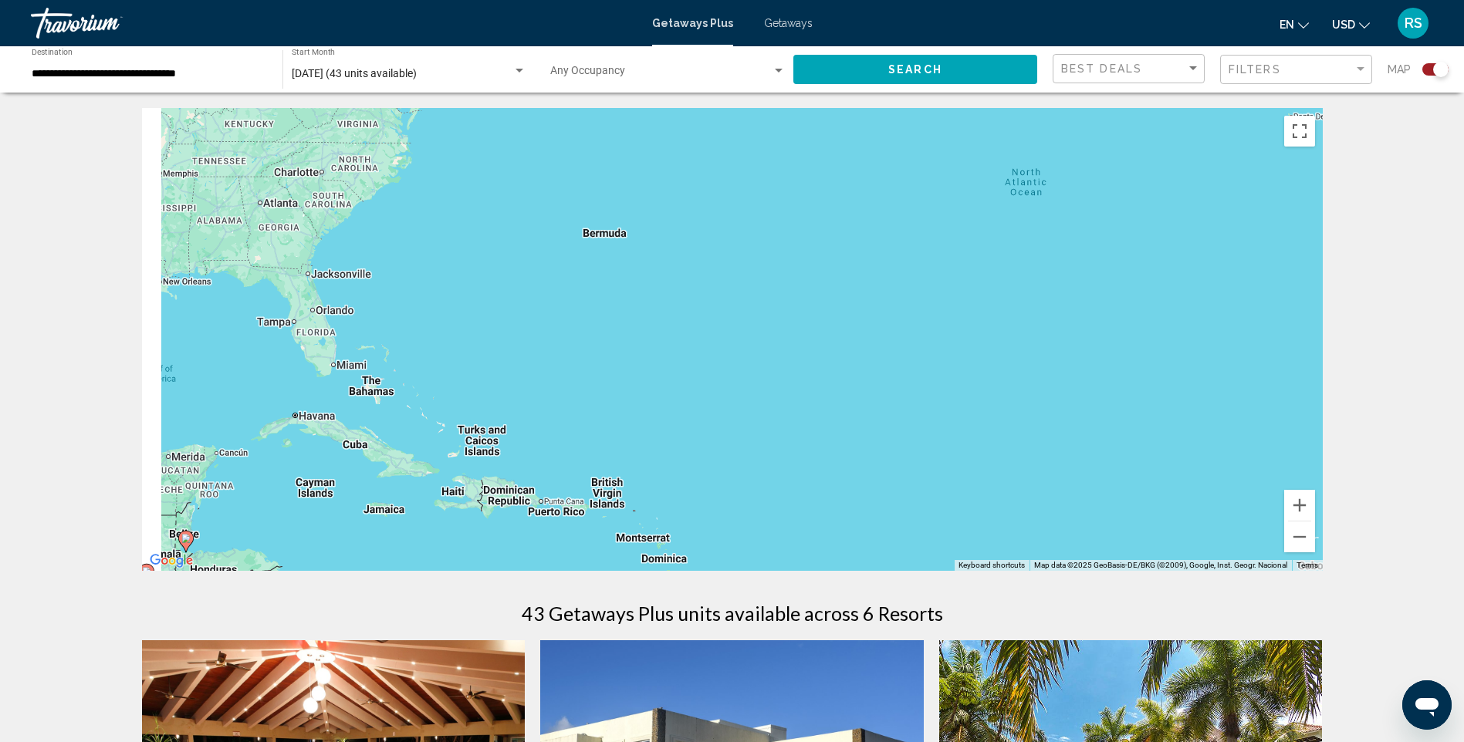
drag, startPoint x: 576, startPoint y: 402, endPoint x: 711, endPoint y: 384, distance: 136.2
click at [692, 387] on div "To activate drag with keyboard, press Alt + Enter. Once in keyboard drag state,…" at bounding box center [732, 339] width 1180 height 463
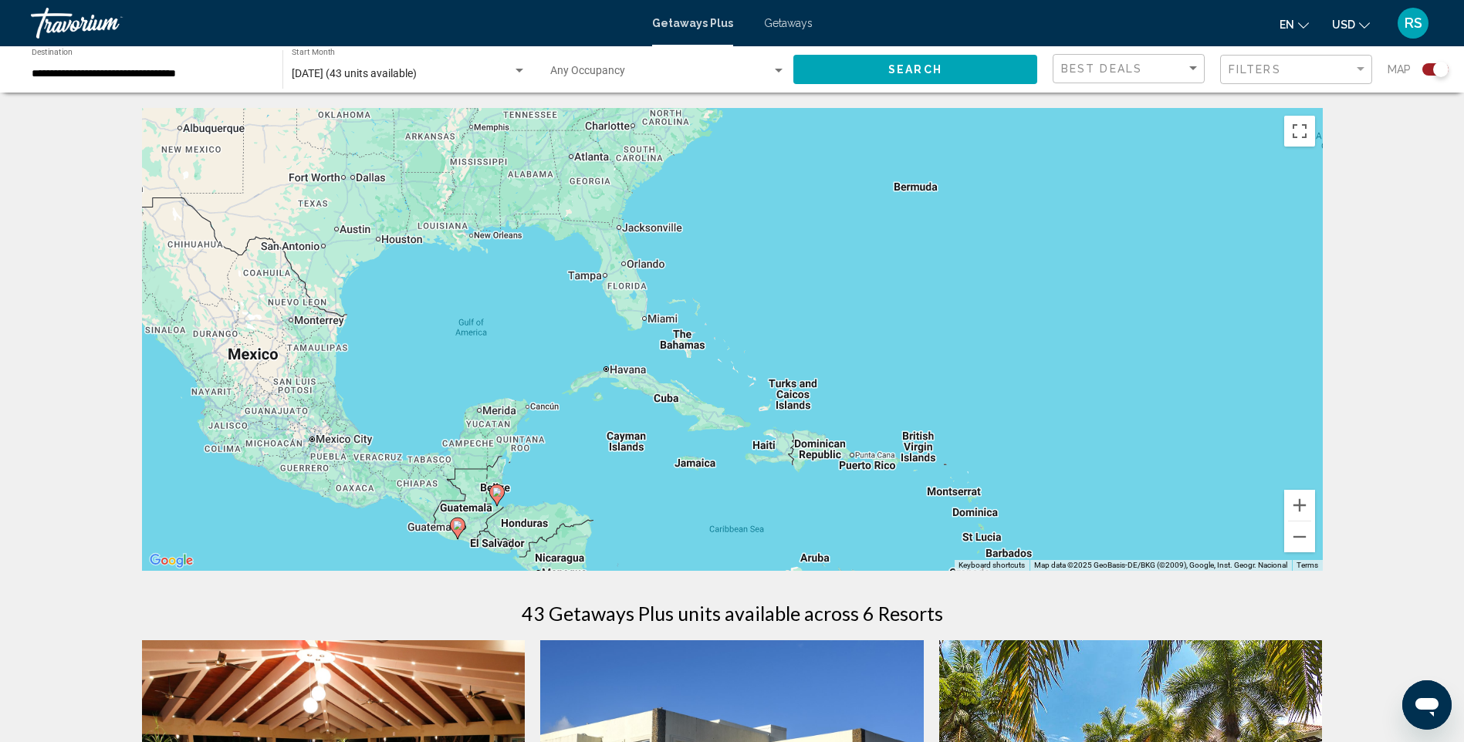
drag, startPoint x: 339, startPoint y: 515, endPoint x: 572, endPoint y: 474, distance: 236.6
click at [572, 474] on div "To activate drag with keyboard, press Alt + Enter. Once in keyboard drag state,…" at bounding box center [732, 339] width 1180 height 463
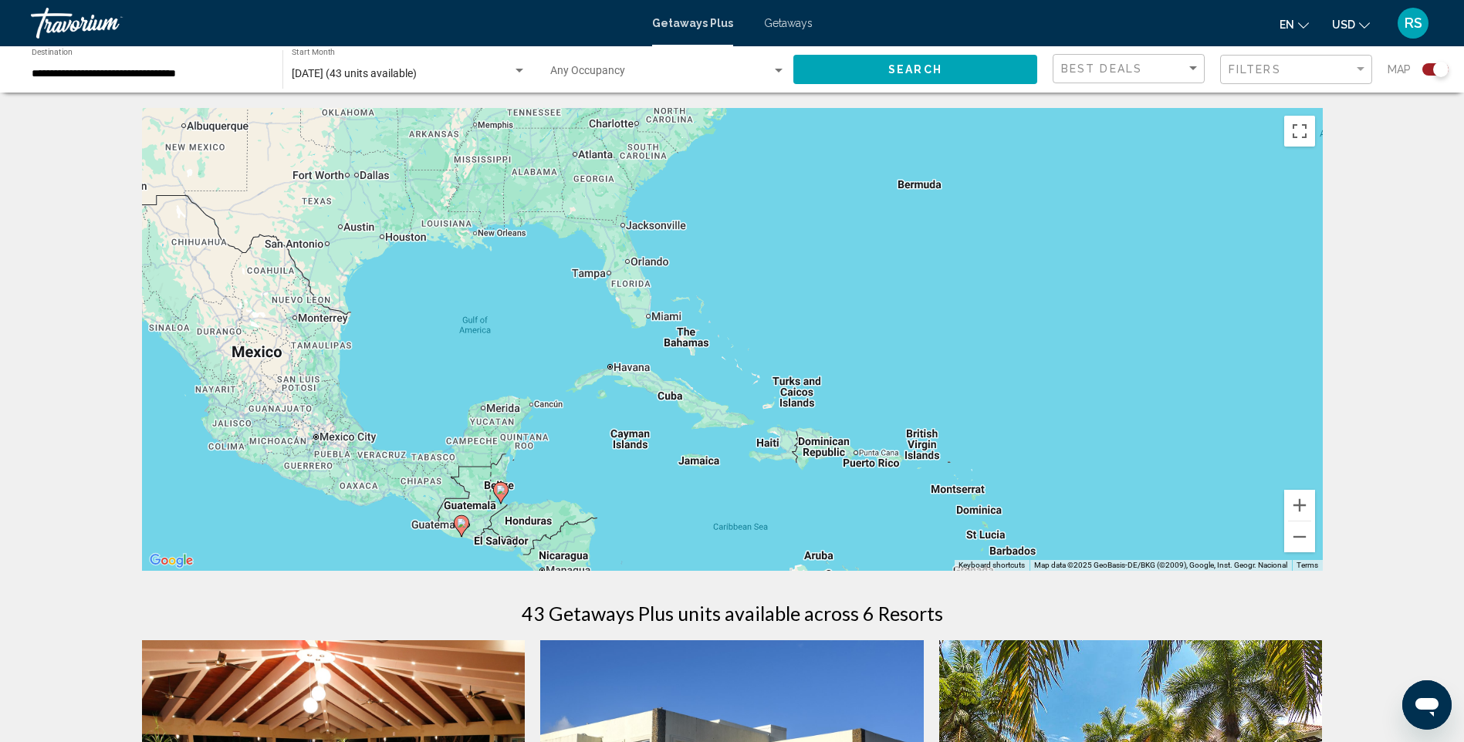
click at [502, 486] on image "Main content" at bounding box center [500, 489] width 9 height 9
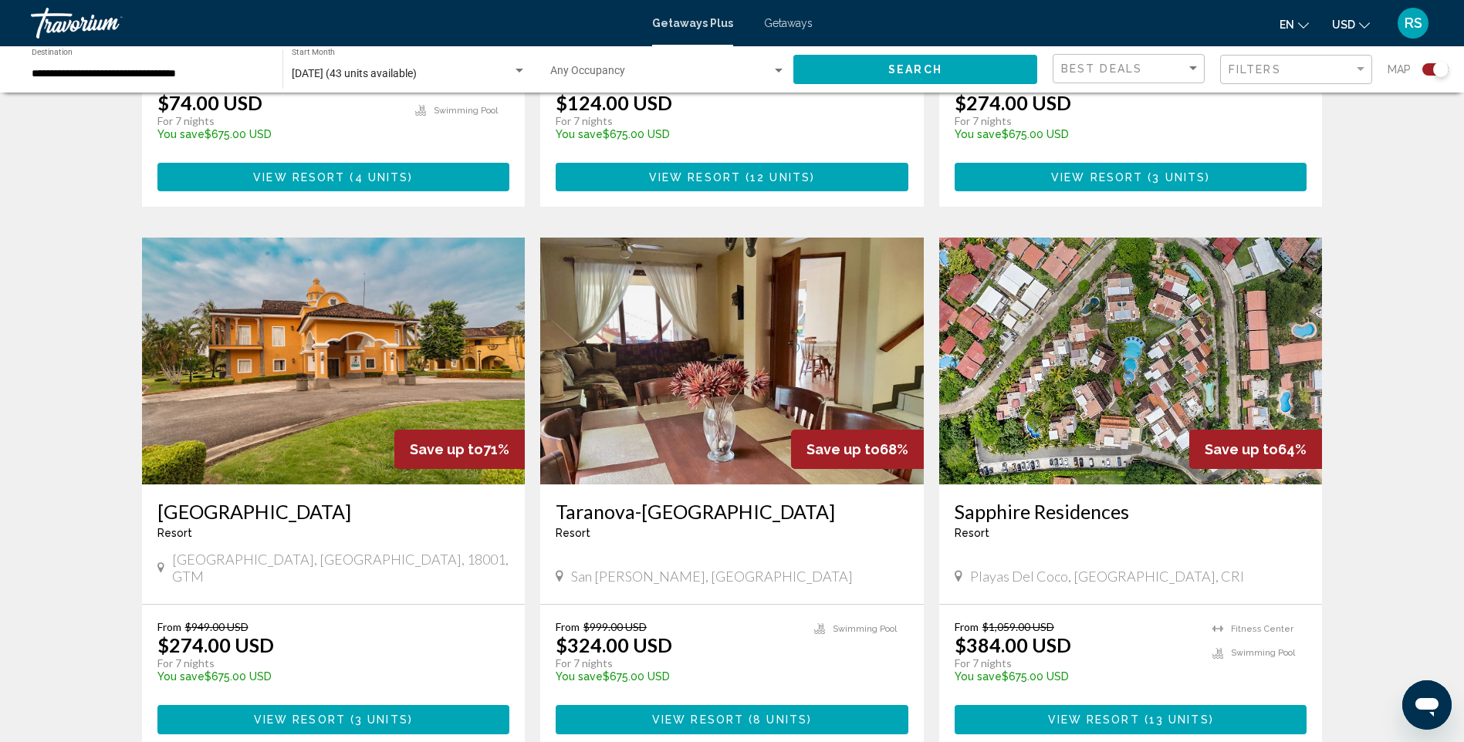
scroll to position [926, 0]
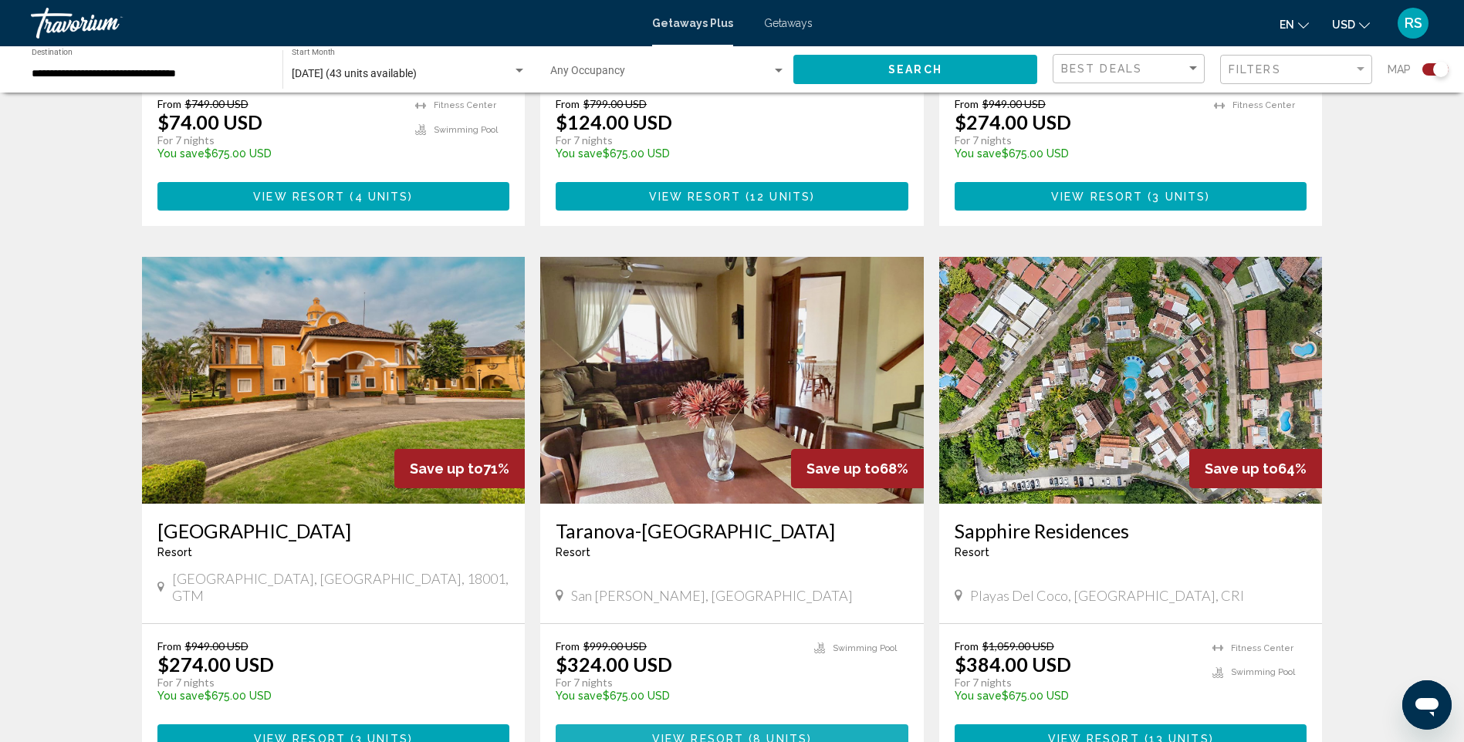
click at [726, 724] on button "View Resort ( 8 units )" at bounding box center [732, 738] width 353 height 29
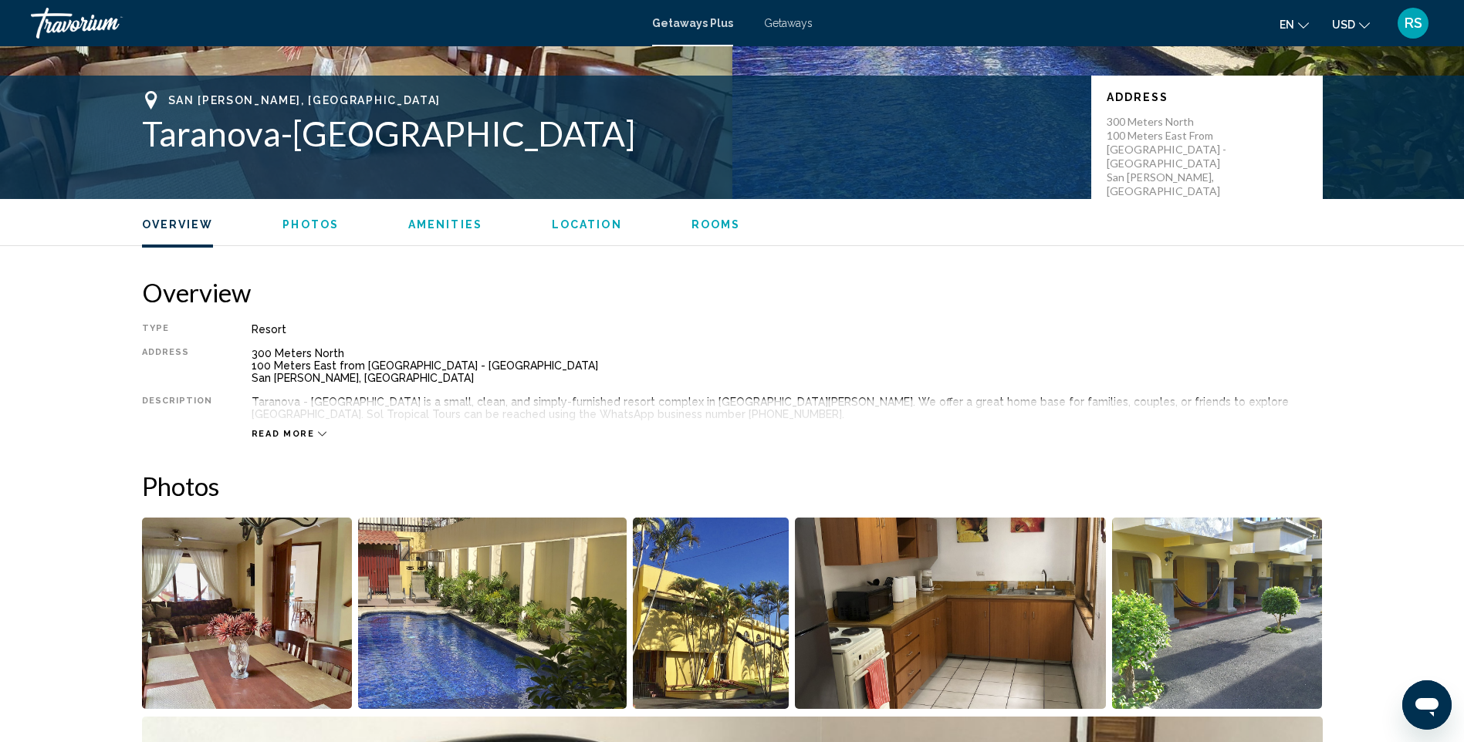
scroll to position [540, 0]
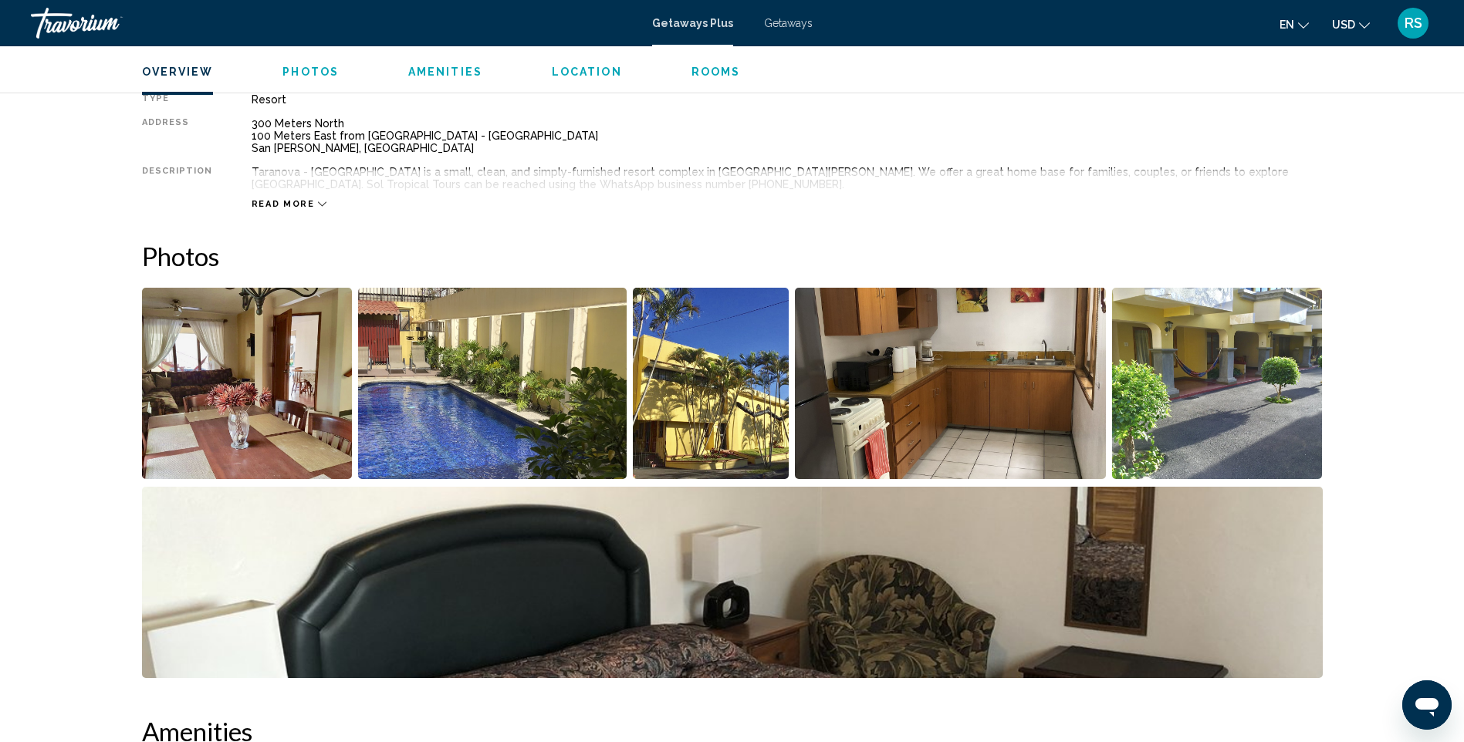
click at [245, 370] on img "Open full-screen image slider" at bounding box center [247, 383] width 211 height 191
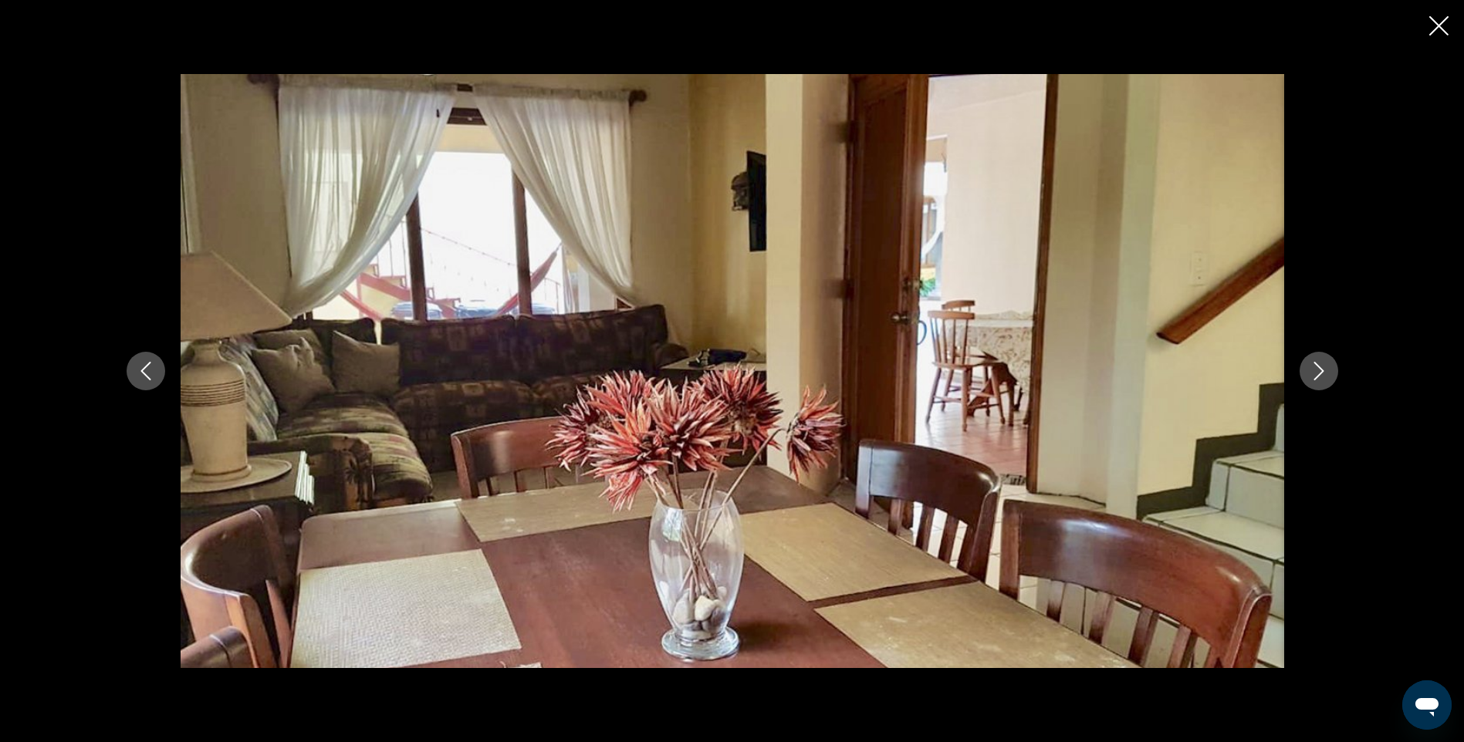
click at [1322, 370] on icon "Next image" at bounding box center [1318, 371] width 10 height 19
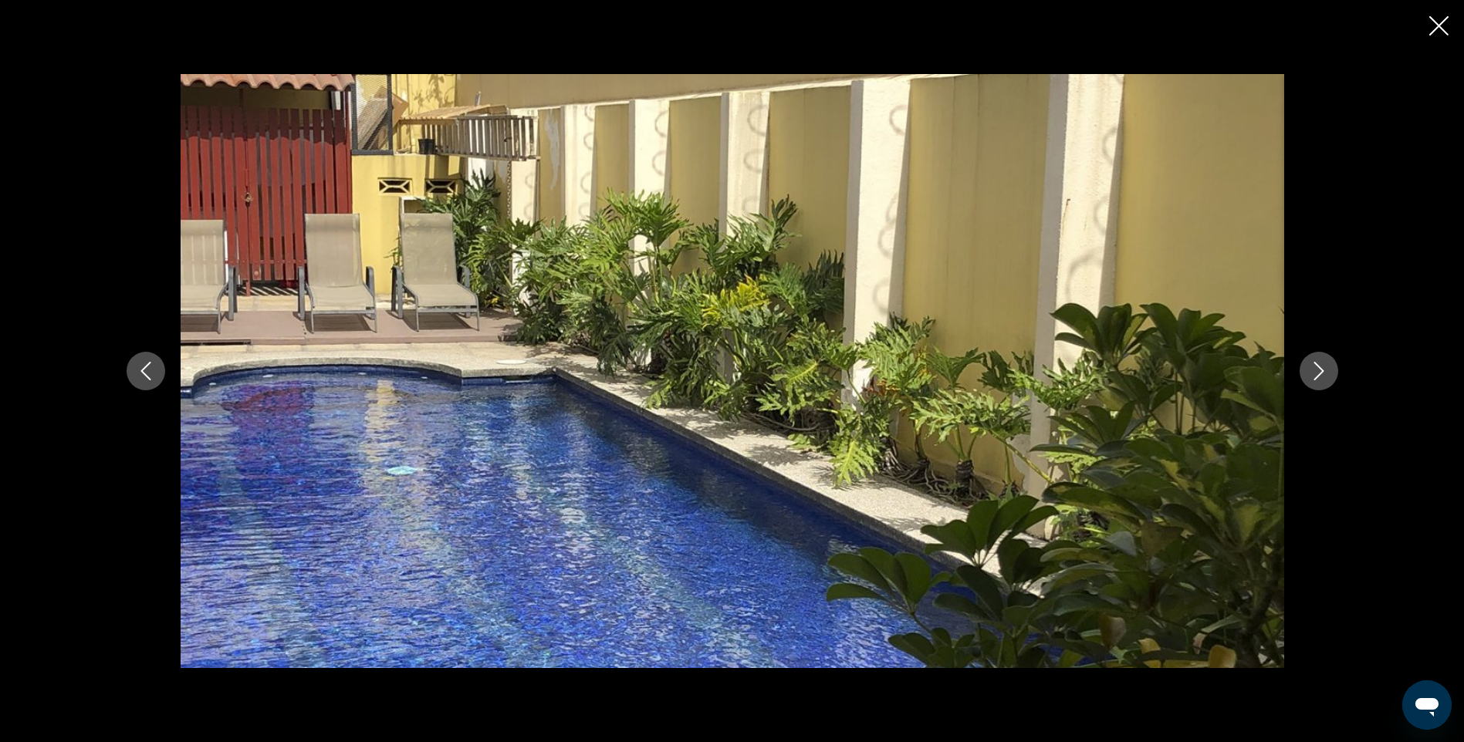
click at [1322, 370] on icon "Next image" at bounding box center [1318, 371] width 10 height 19
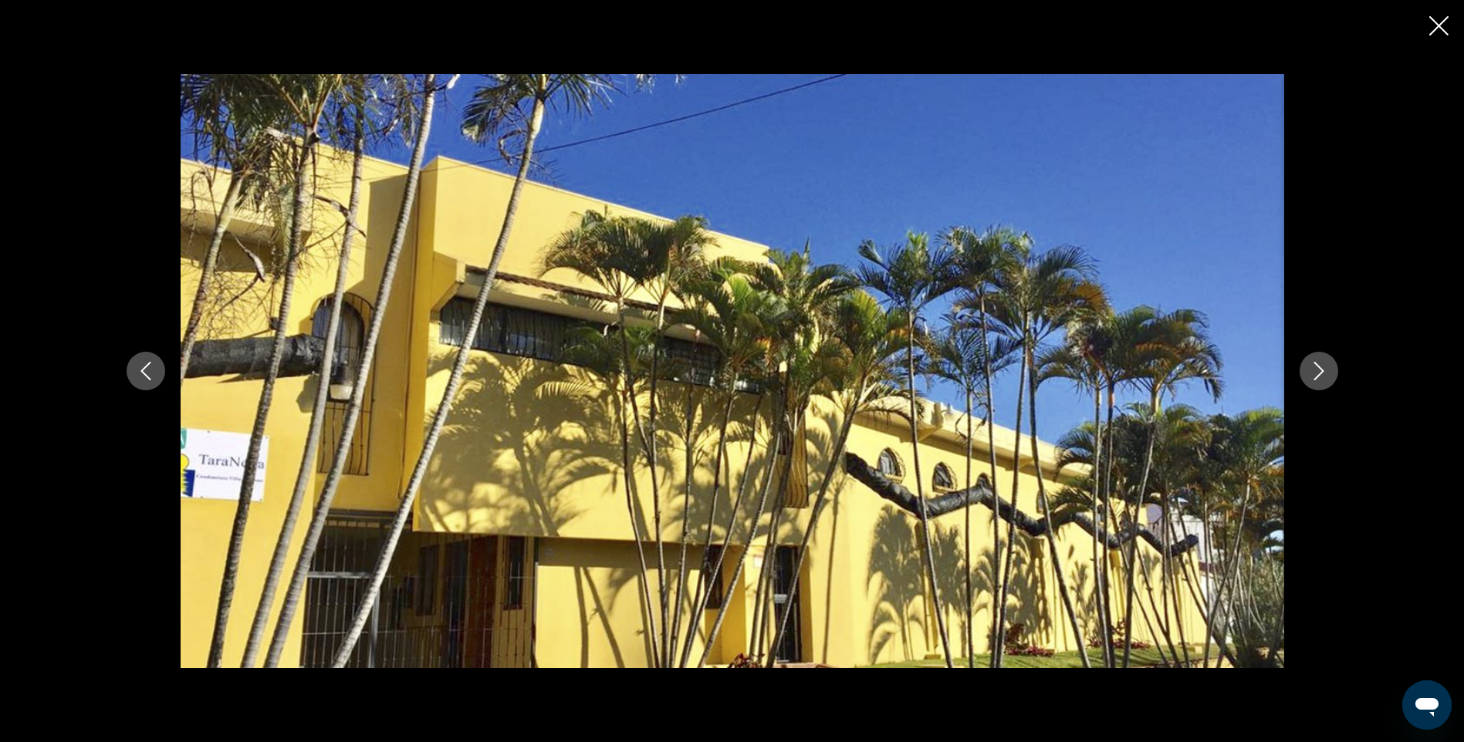
click at [1322, 370] on icon "Next image" at bounding box center [1318, 371] width 10 height 19
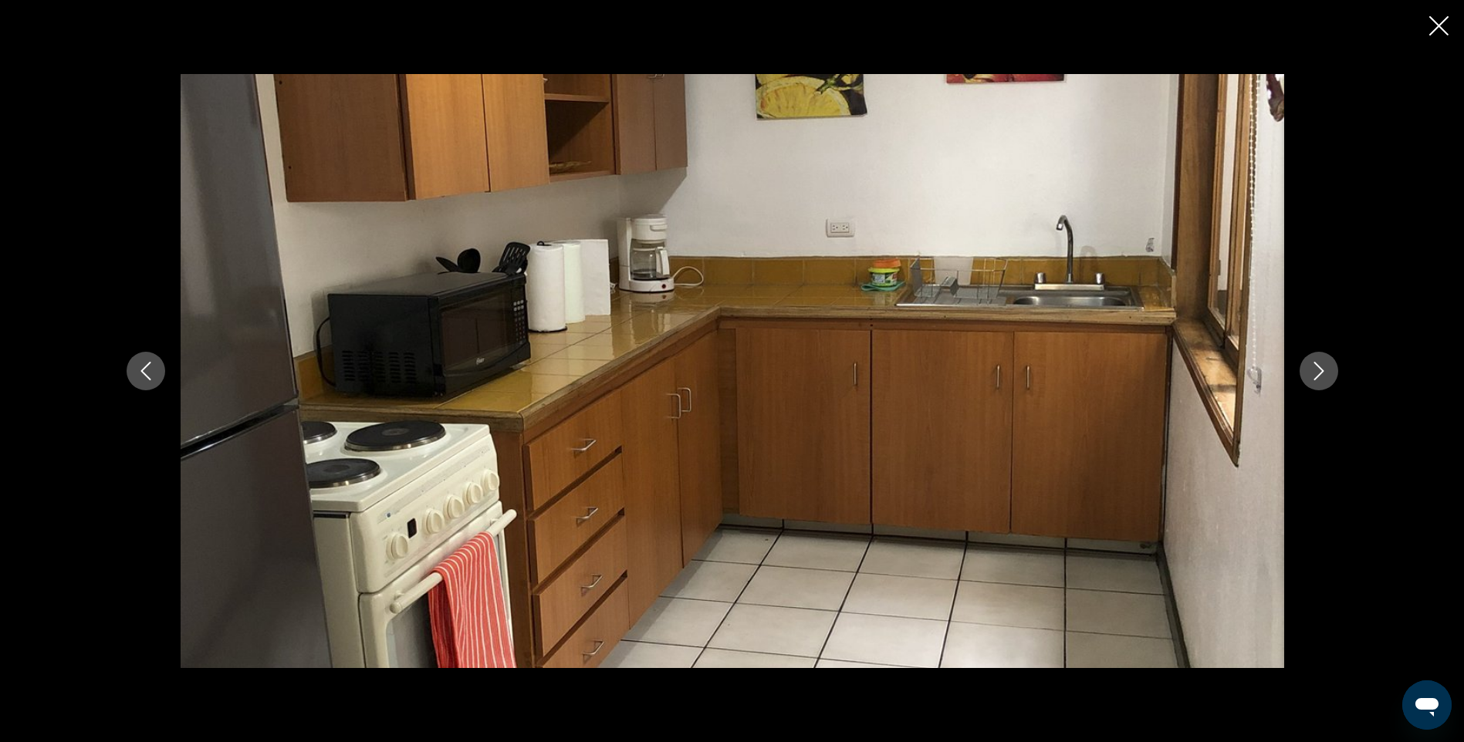
click at [1322, 369] on icon "Next image" at bounding box center [1318, 371] width 19 height 19
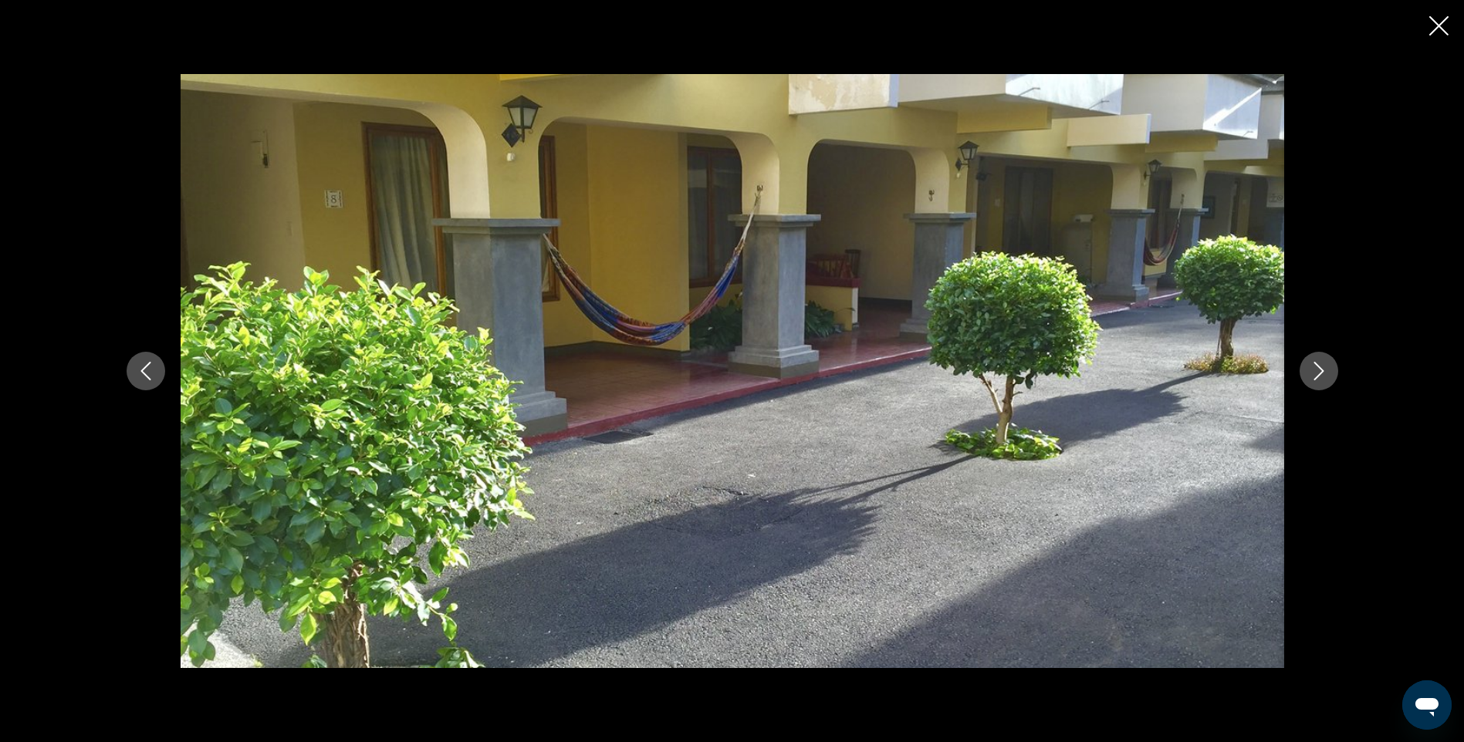
click at [1322, 369] on icon "Next image" at bounding box center [1318, 371] width 19 height 19
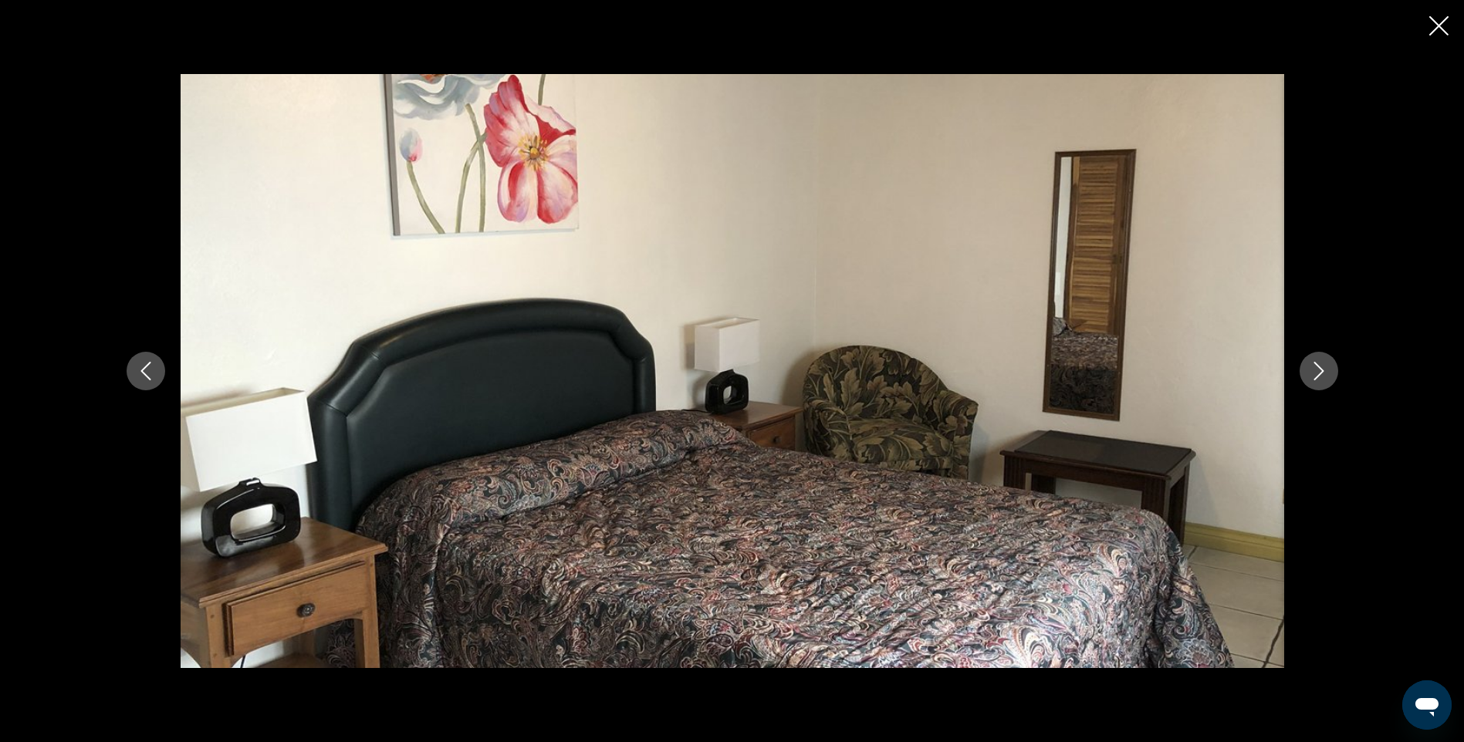
click at [1322, 369] on icon "Next image" at bounding box center [1318, 371] width 19 height 19
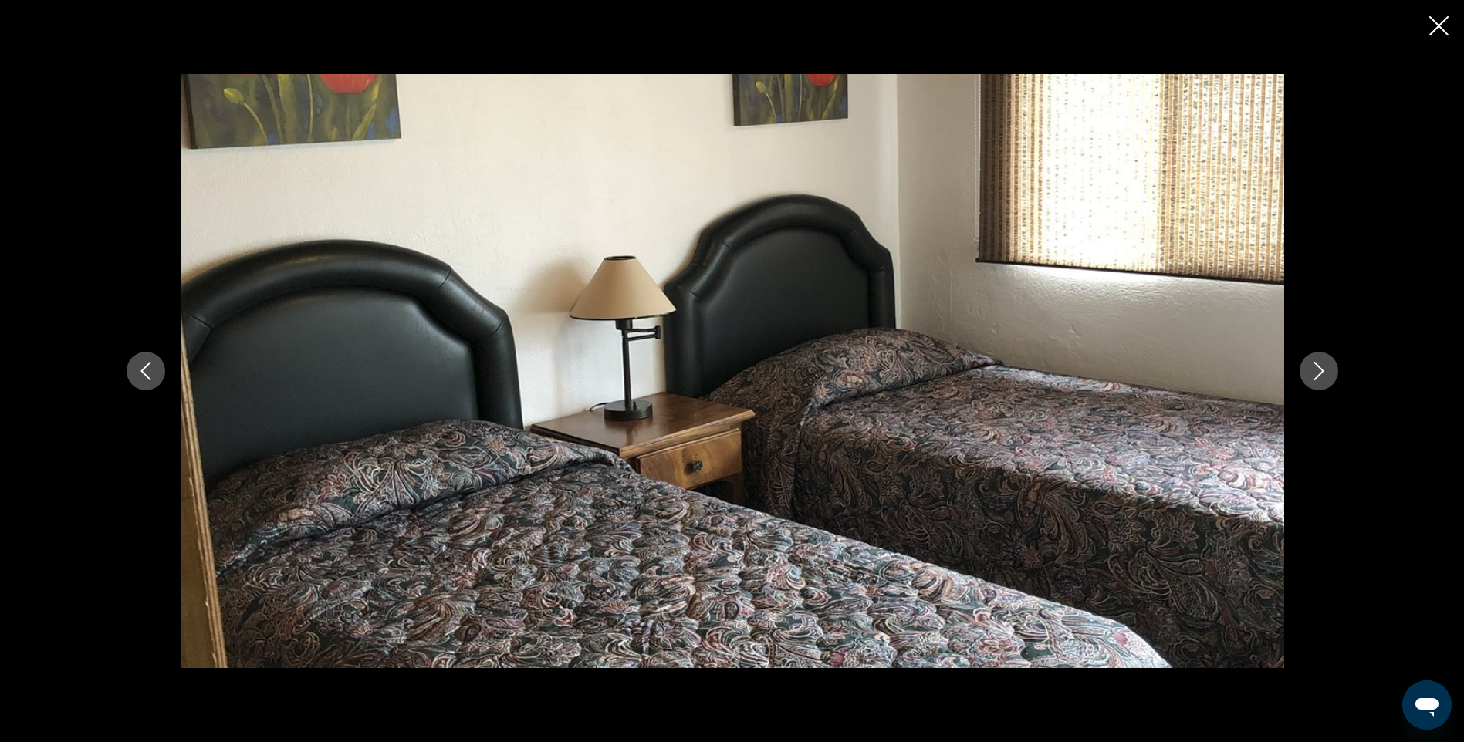
click at [1322, 369] on icon "Next image" at bounding box center [1318, 371] width 19 height 19
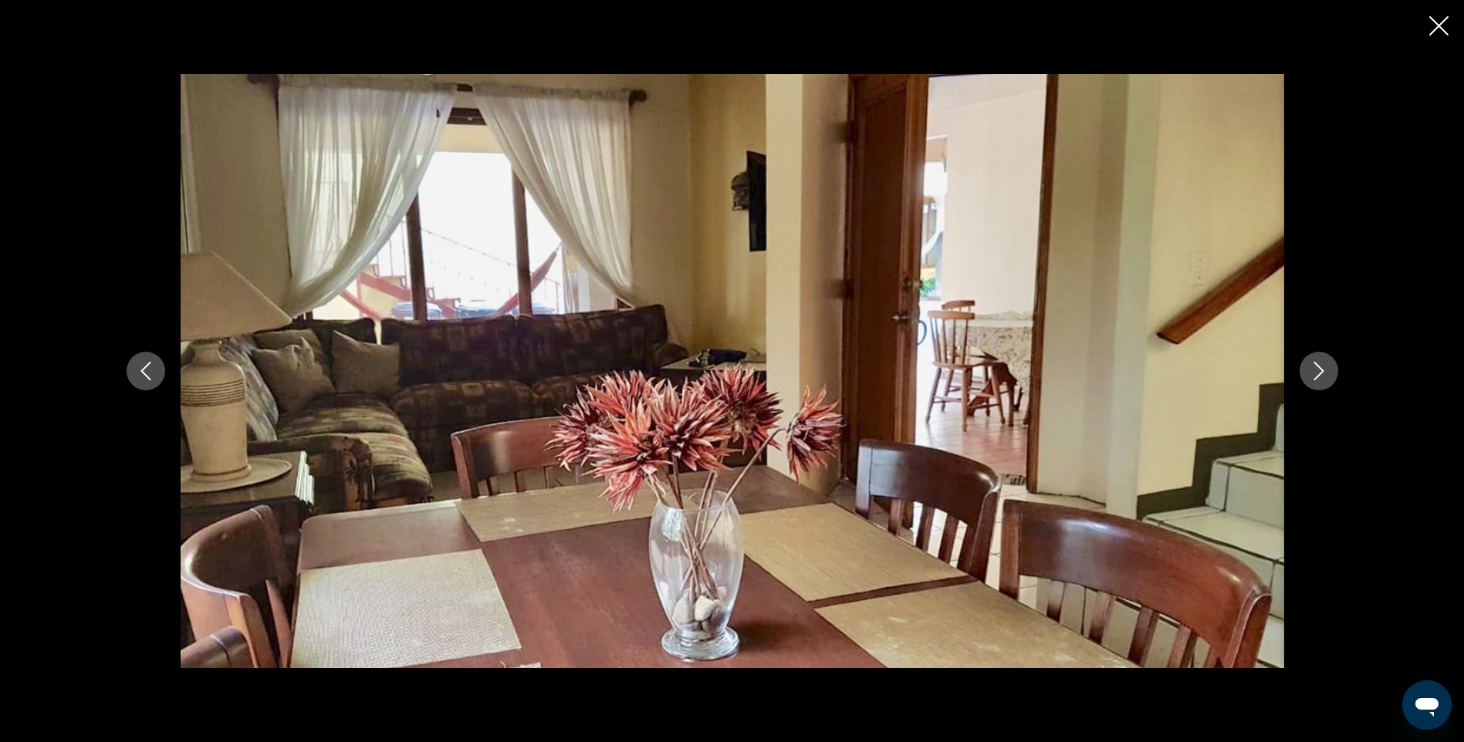
click at [1441, 24] on icon "Close slideshow" at bounding box center [1438, 25] width 19 height 19
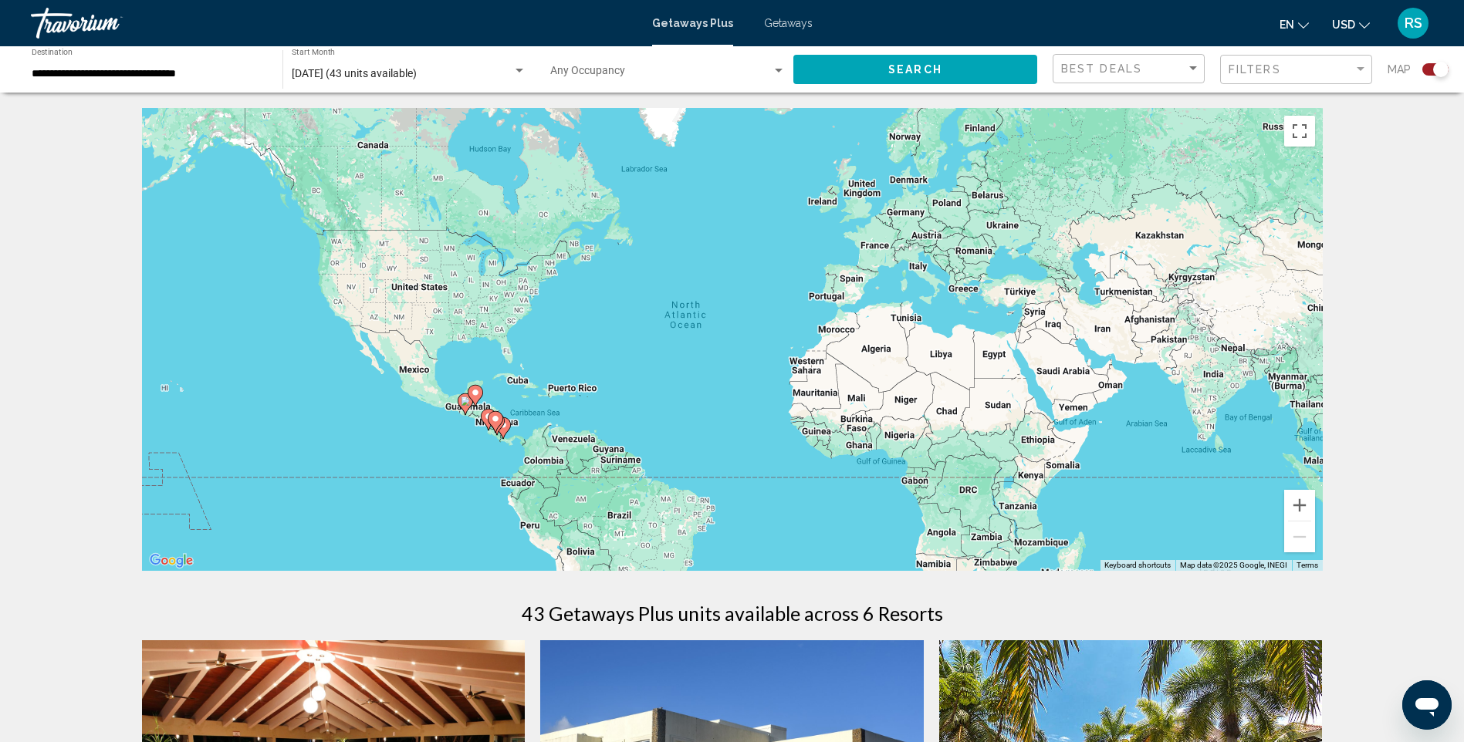
click at [211, 66] on div "**********" at bounding box center [149, 70] width 235 height 42
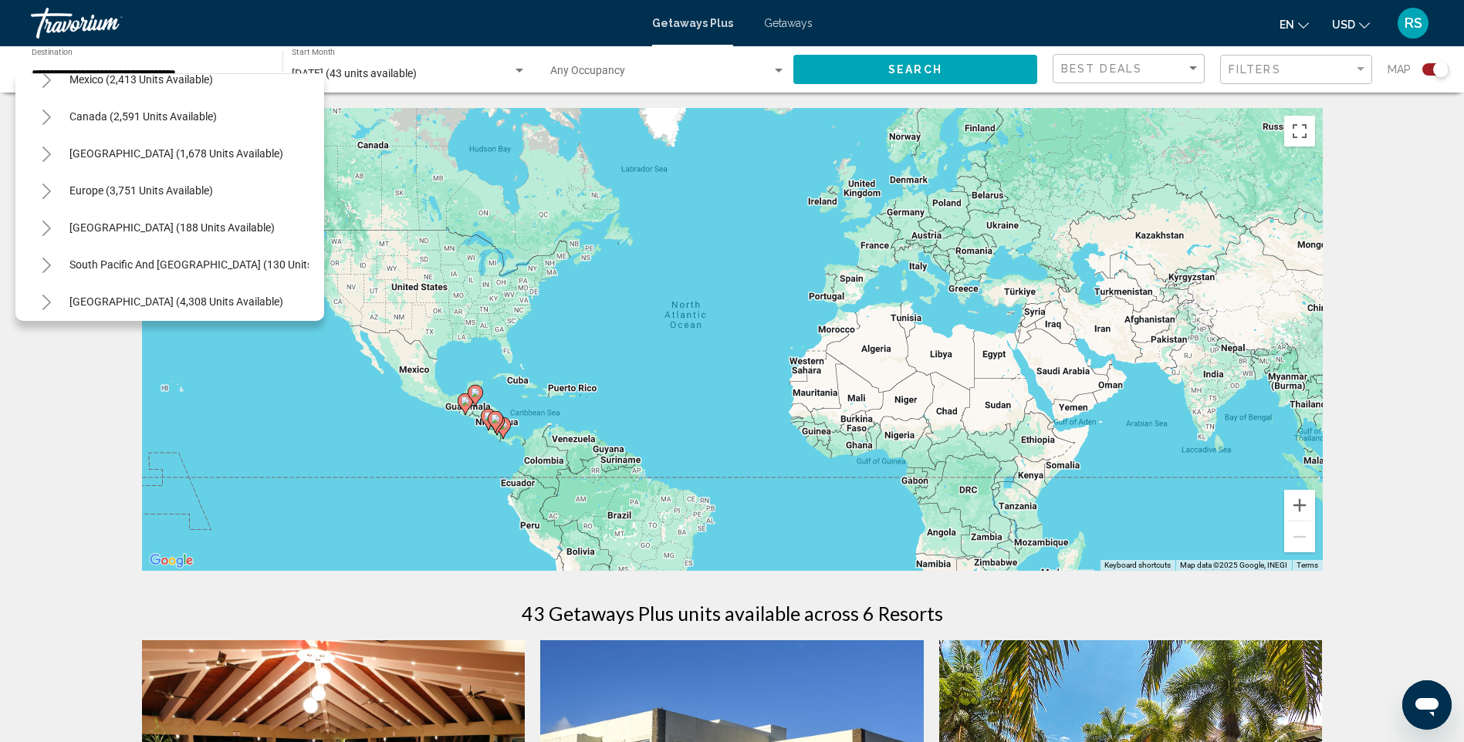
scroll to position [64, 0]
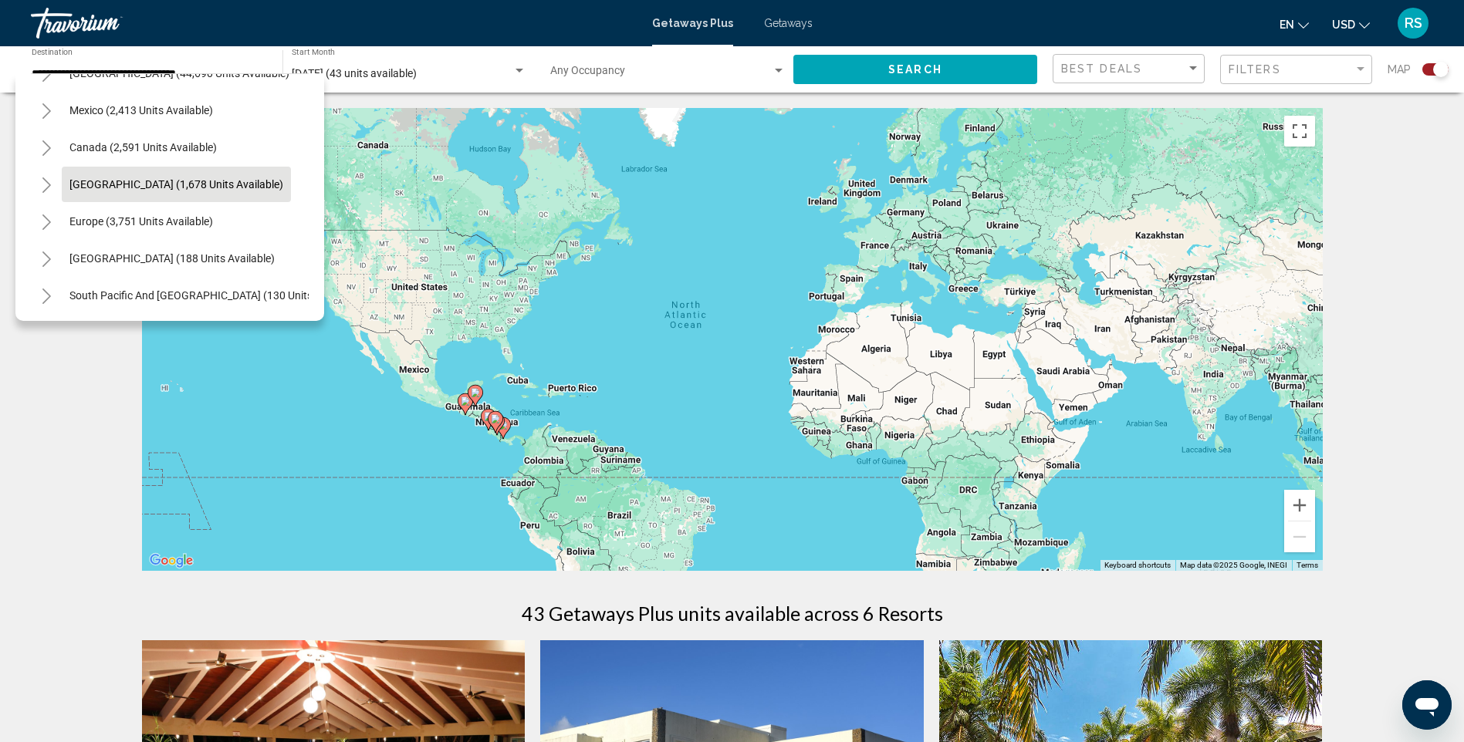
click at [167, 180] on span "[GEOGRAPHIC_DATA] (1,678 units available)" at bounding box center [176, 184] width 214 height 12
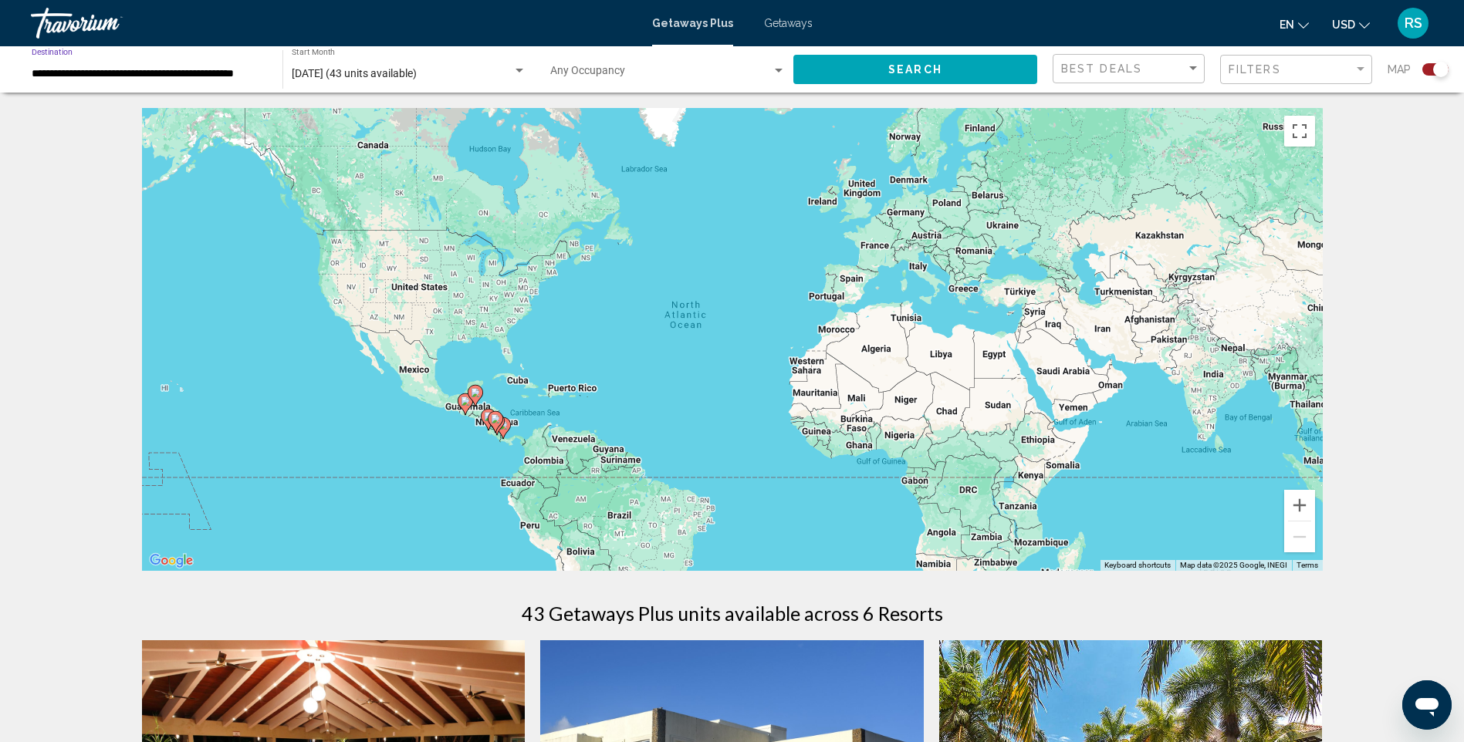
click at [918, 61] on button "Search" at bounding box center [915, 69] width 244 height 29
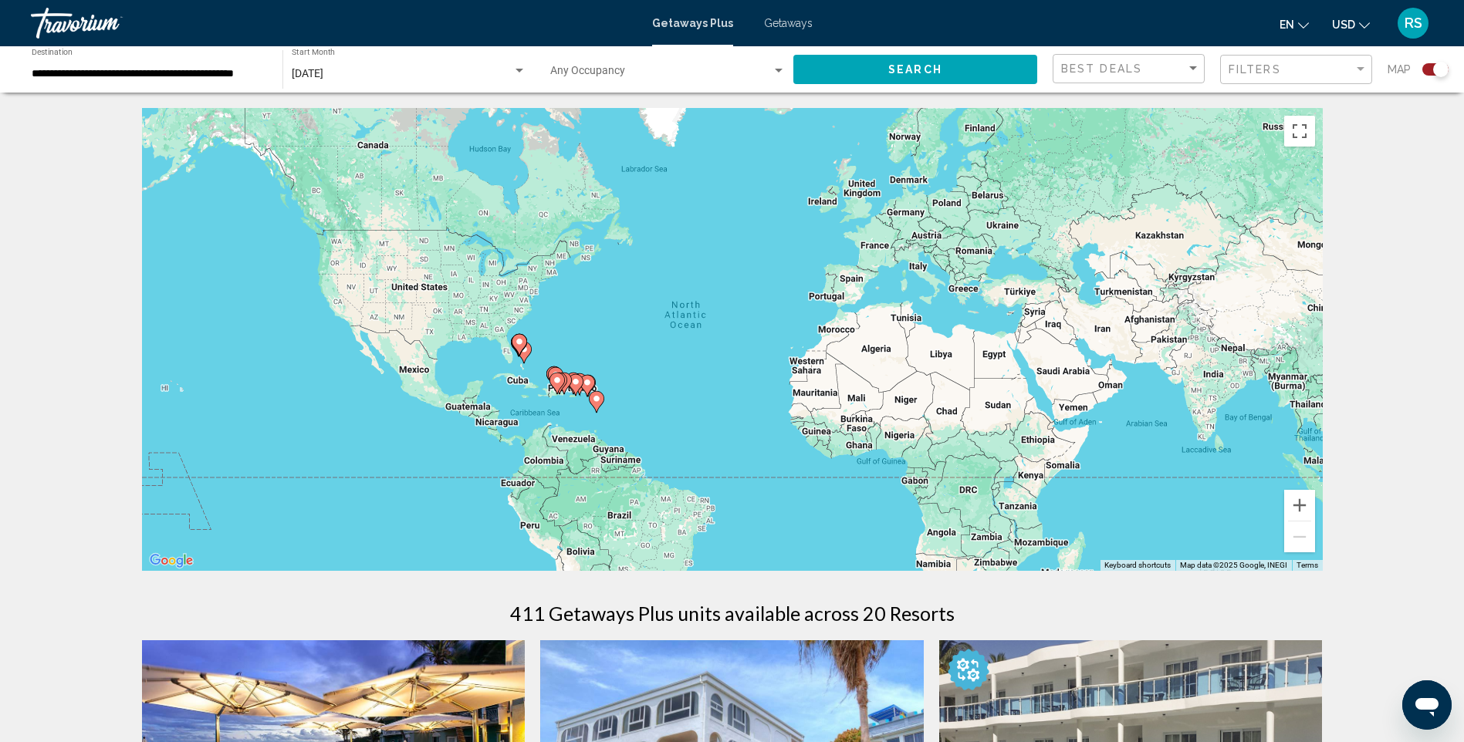
click at [594, 397] on image "Main content" at bounding box center [596, 398] width 9 height 9
type input "**********"
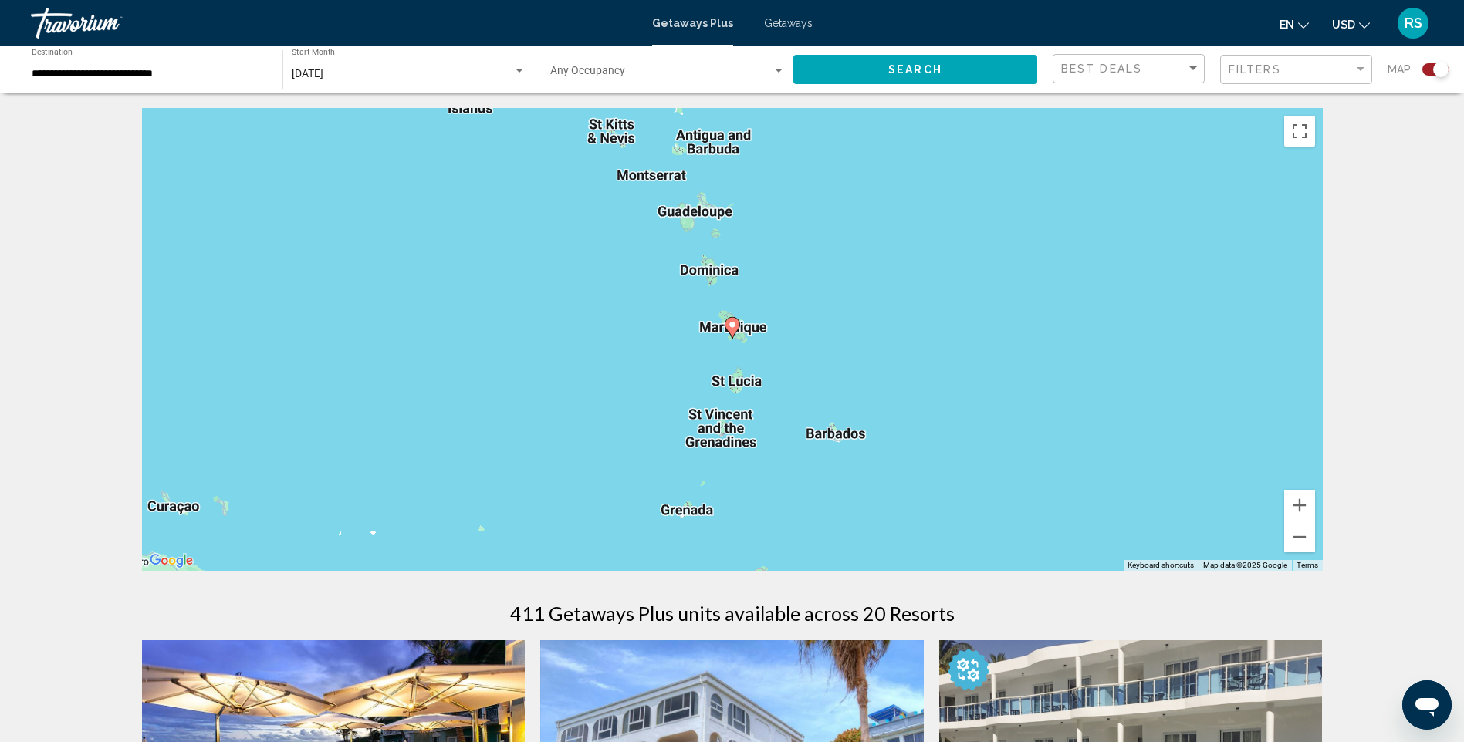
click at [732, 327] on image "Main content" at bounding box center [732, 324] width 9 height 9
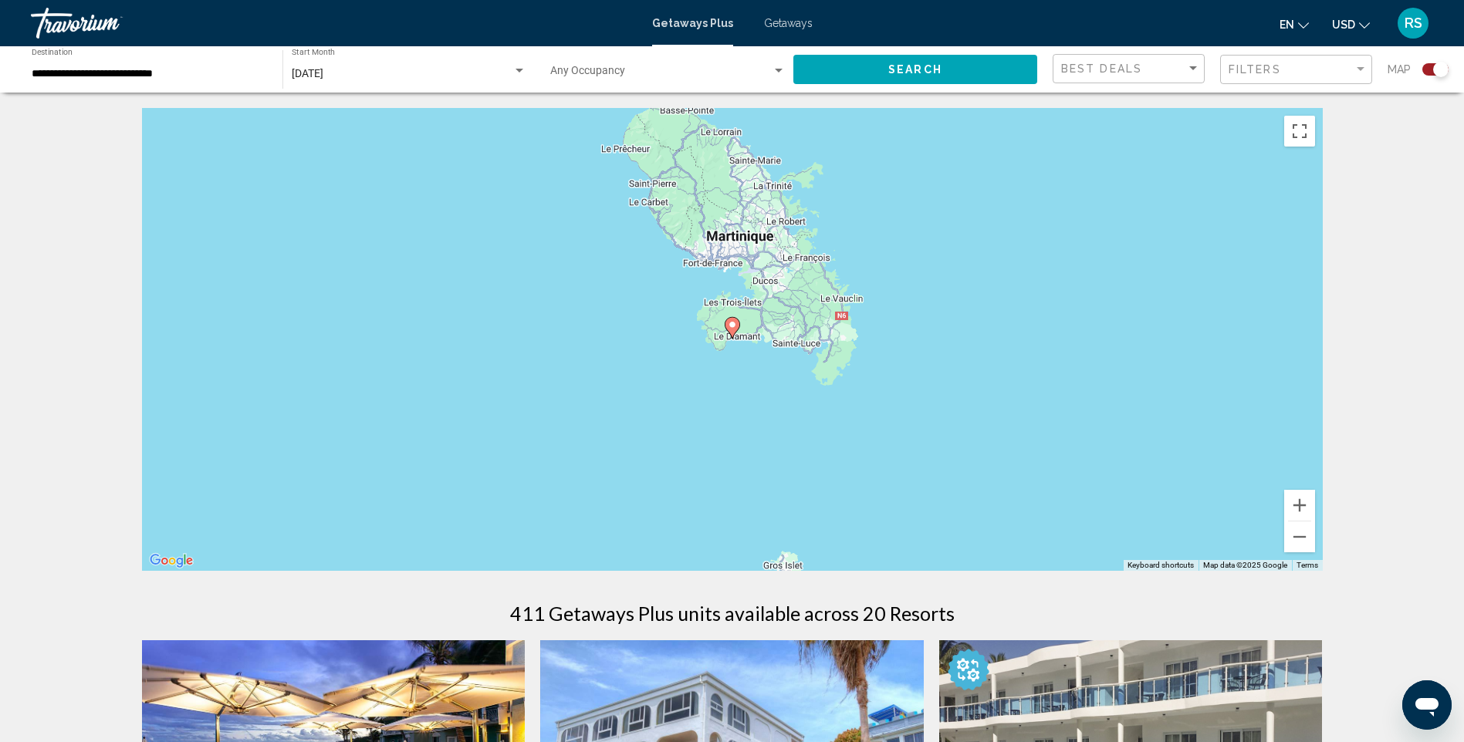
click at [731, 319] on icon "Main content" at bounding box center [731, 328] width 14 height 20
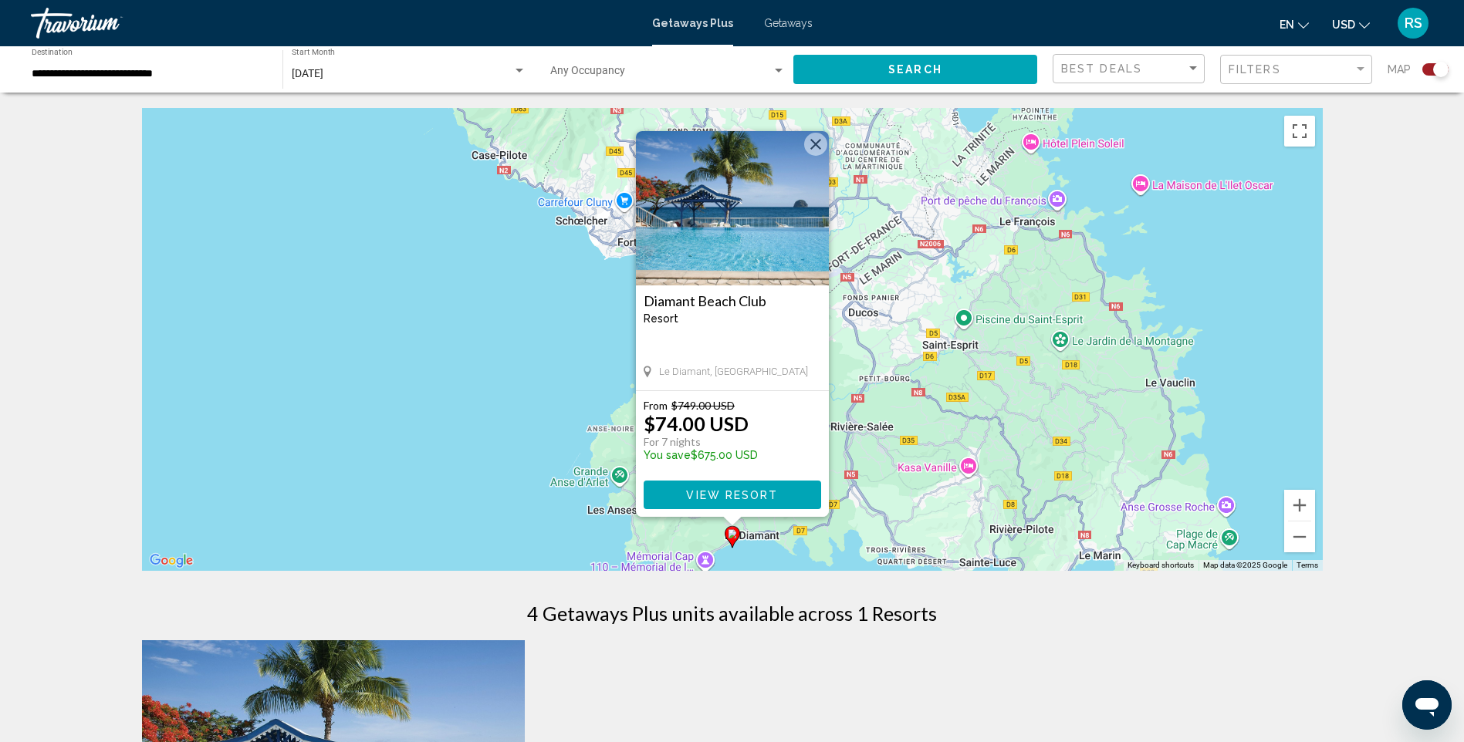
click at [704, 491] on span "View Resort" at bounding box center [732, 495] width 92 height 12
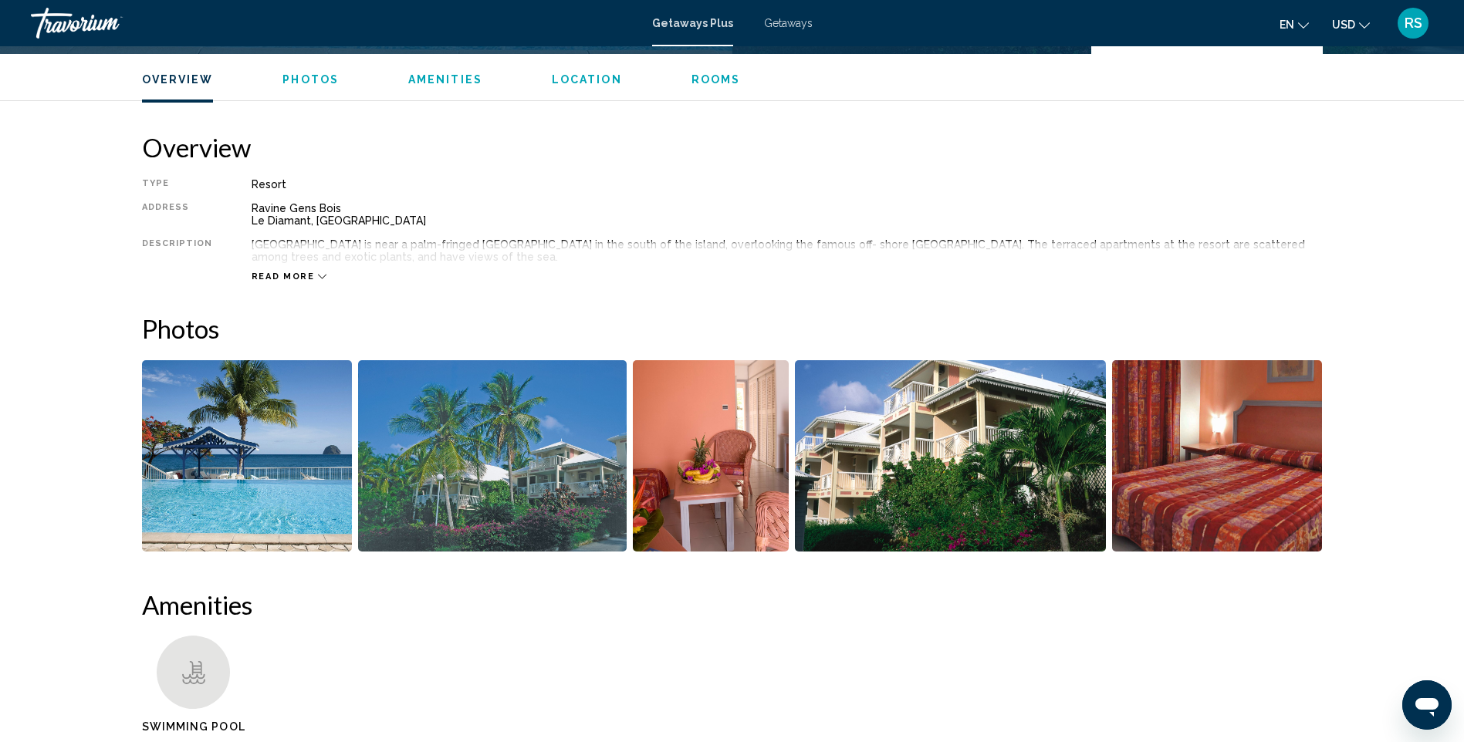
scroll to position [463, 0]
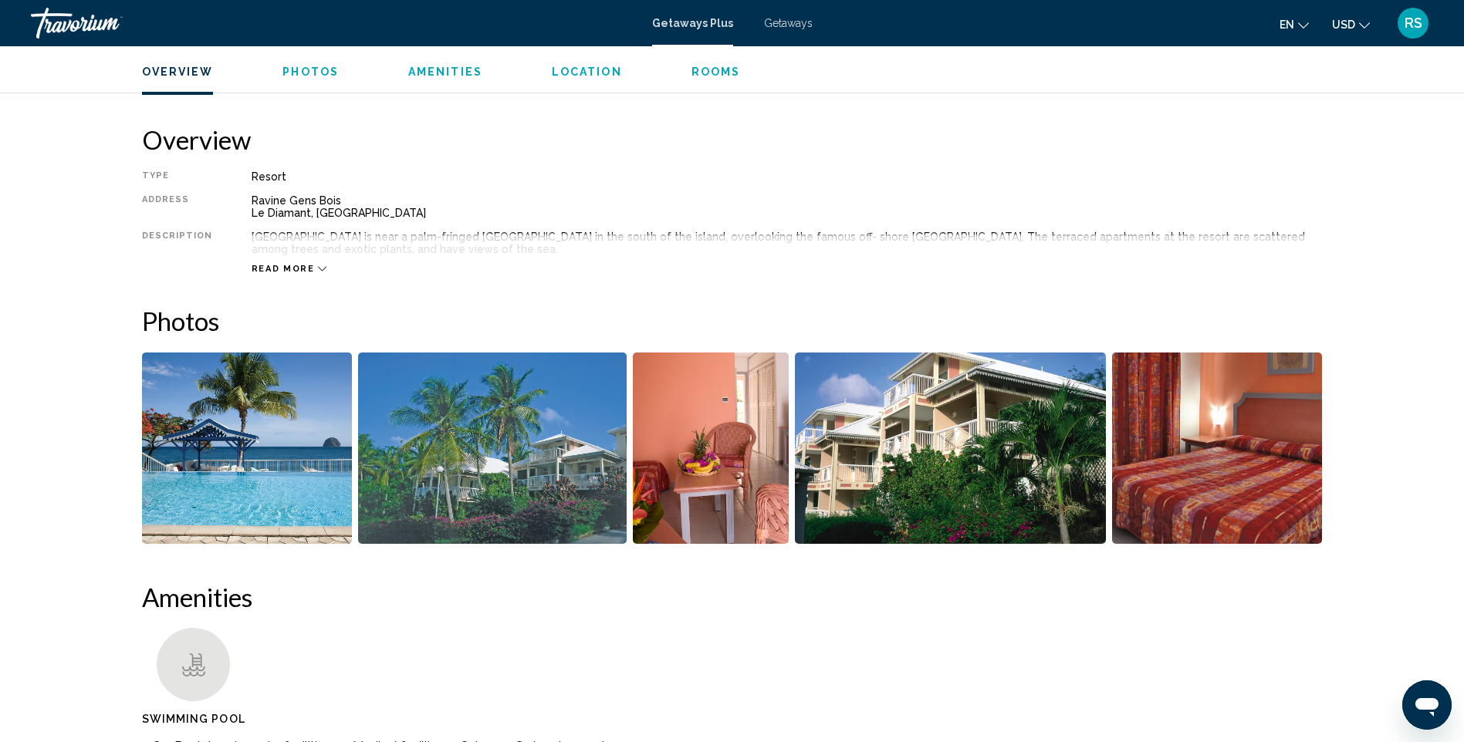
click at [271, 437] on img "Open full-screen image slider" at bounding box center [247, 448] width 211 height 191
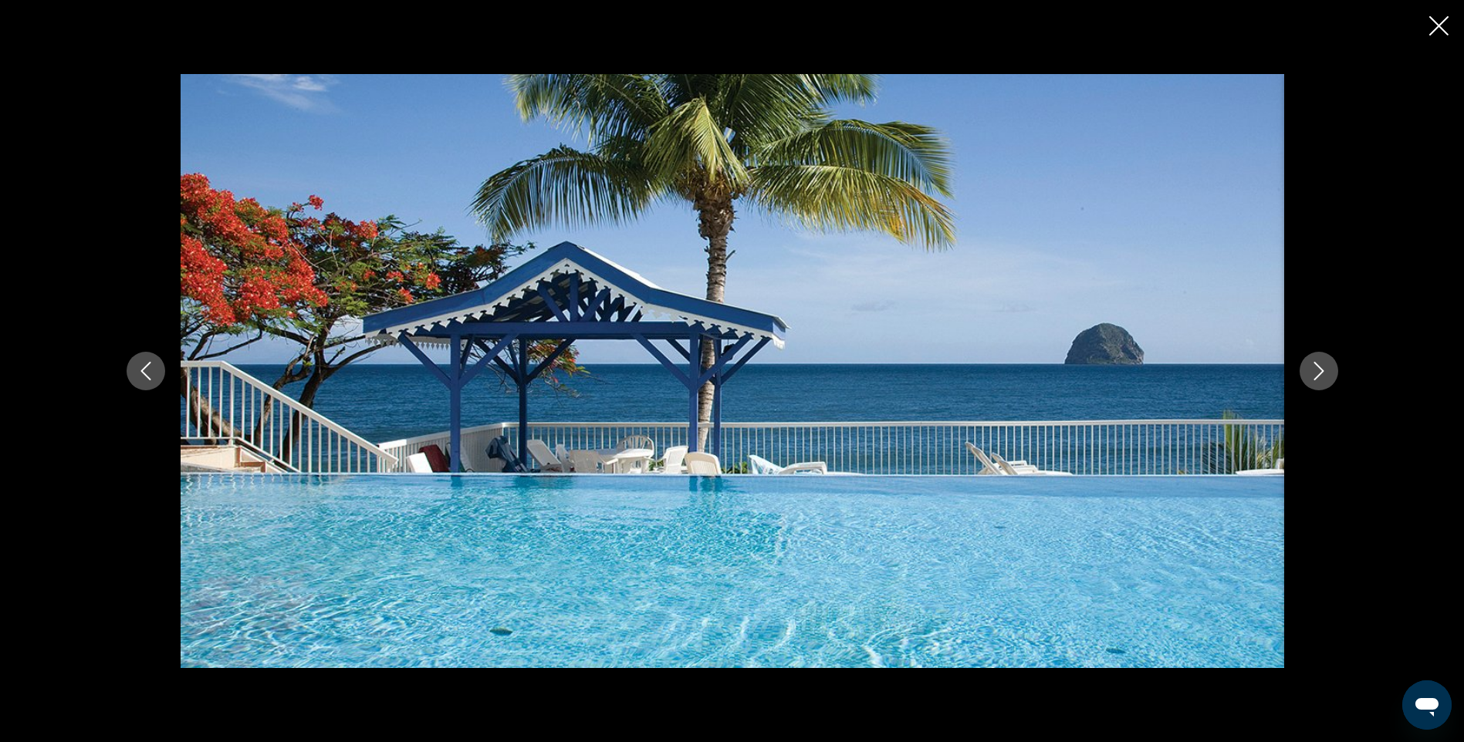
click at [1320, 363] on icon "Next image" at bounding box center [1318, 371] width 19 height 19
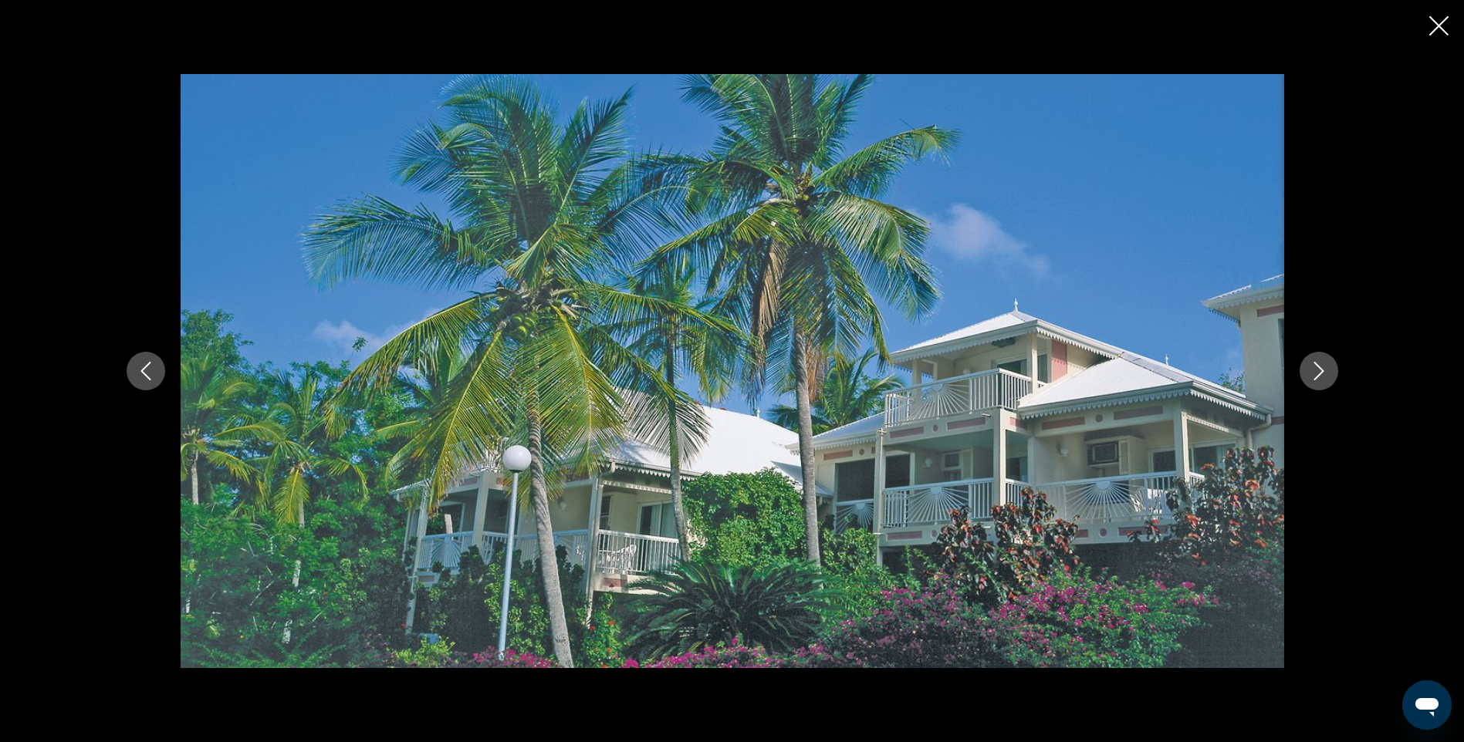
click at [1320, 363] on icon "Next image" at bounding box center [1318, 371] width 19 height 19
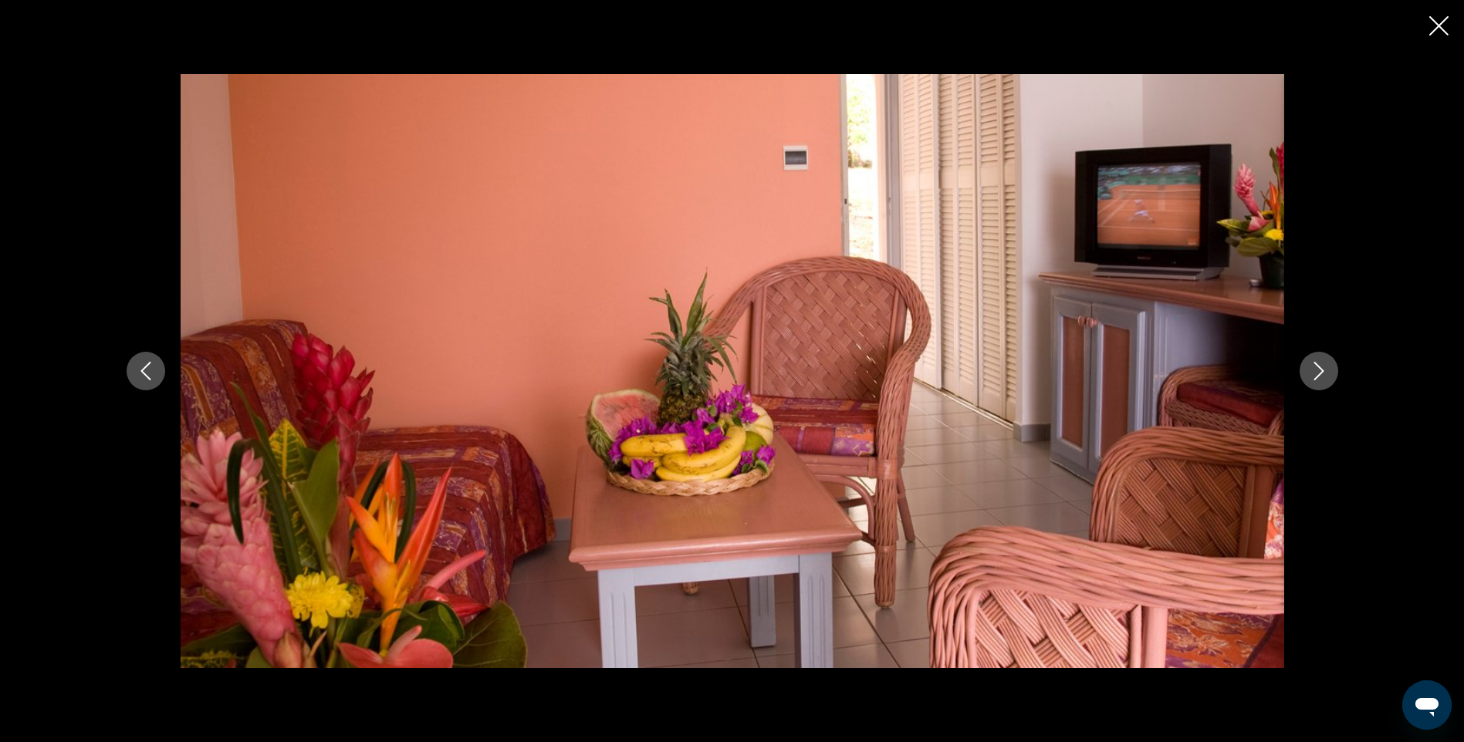
click at [1320, 363] on icon "Next image" at bounding box center [1318, 371] width 19 height 19
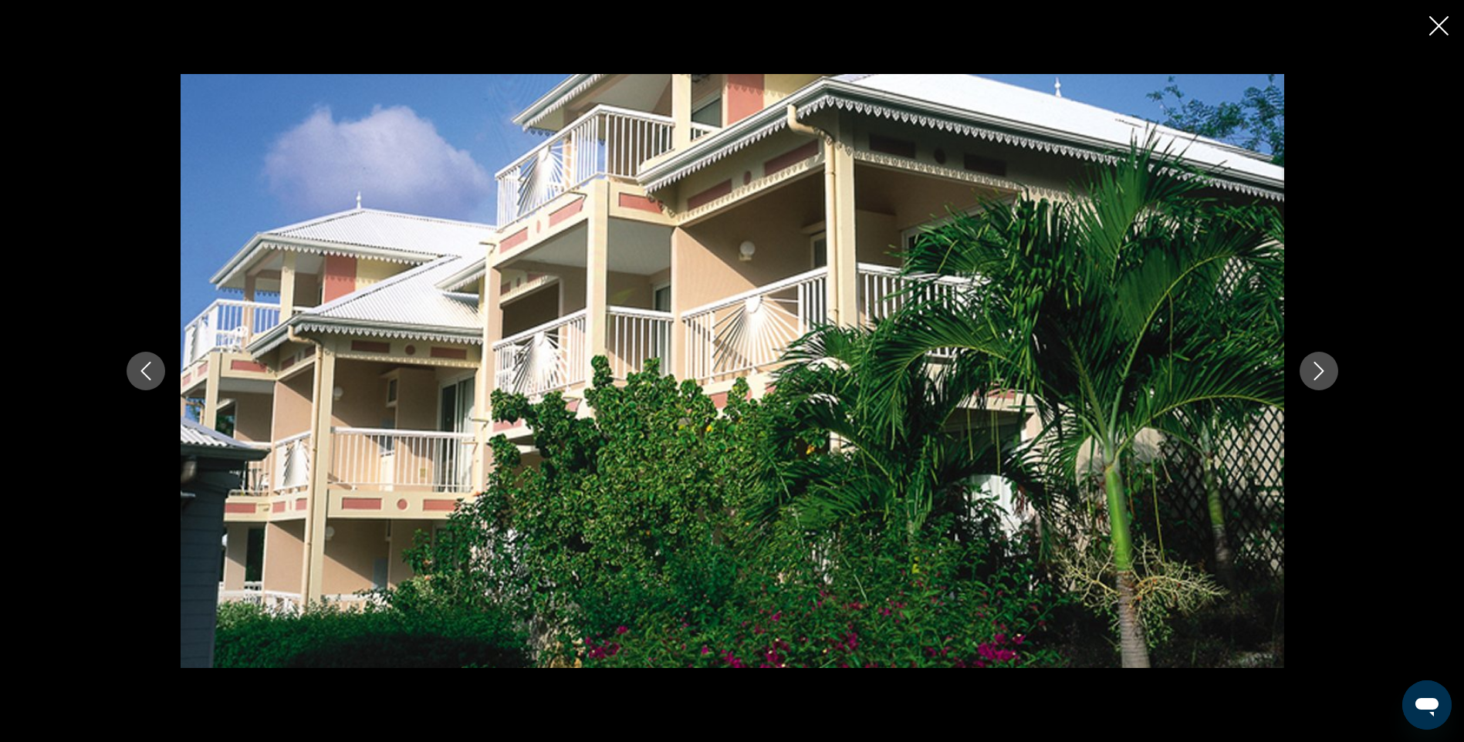
click at [1320, 363] on icon "Next image" at bounding box center [1318, 371] width 19 height 19
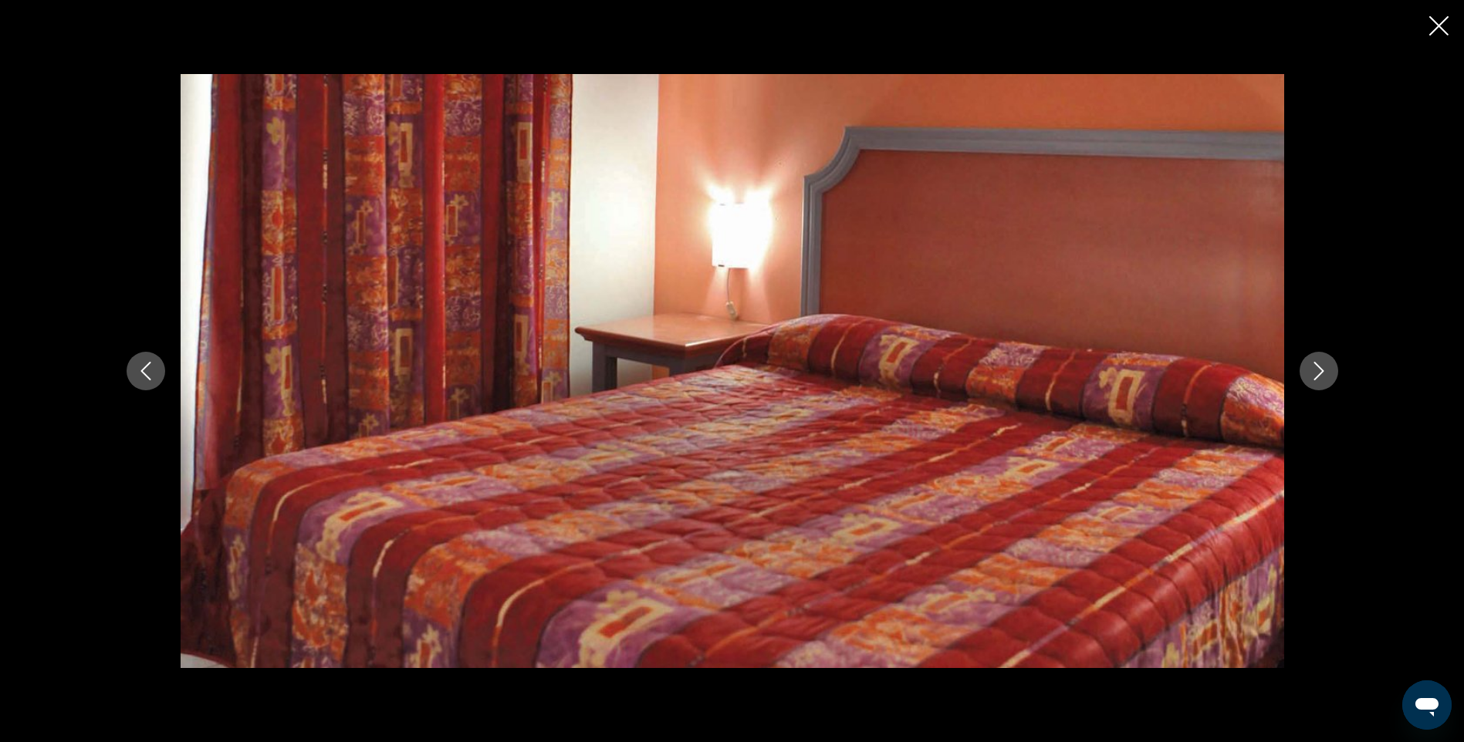
click at [1320, 363] on icon "Next image" at bounding box center [1318, 371] width 19 height 19
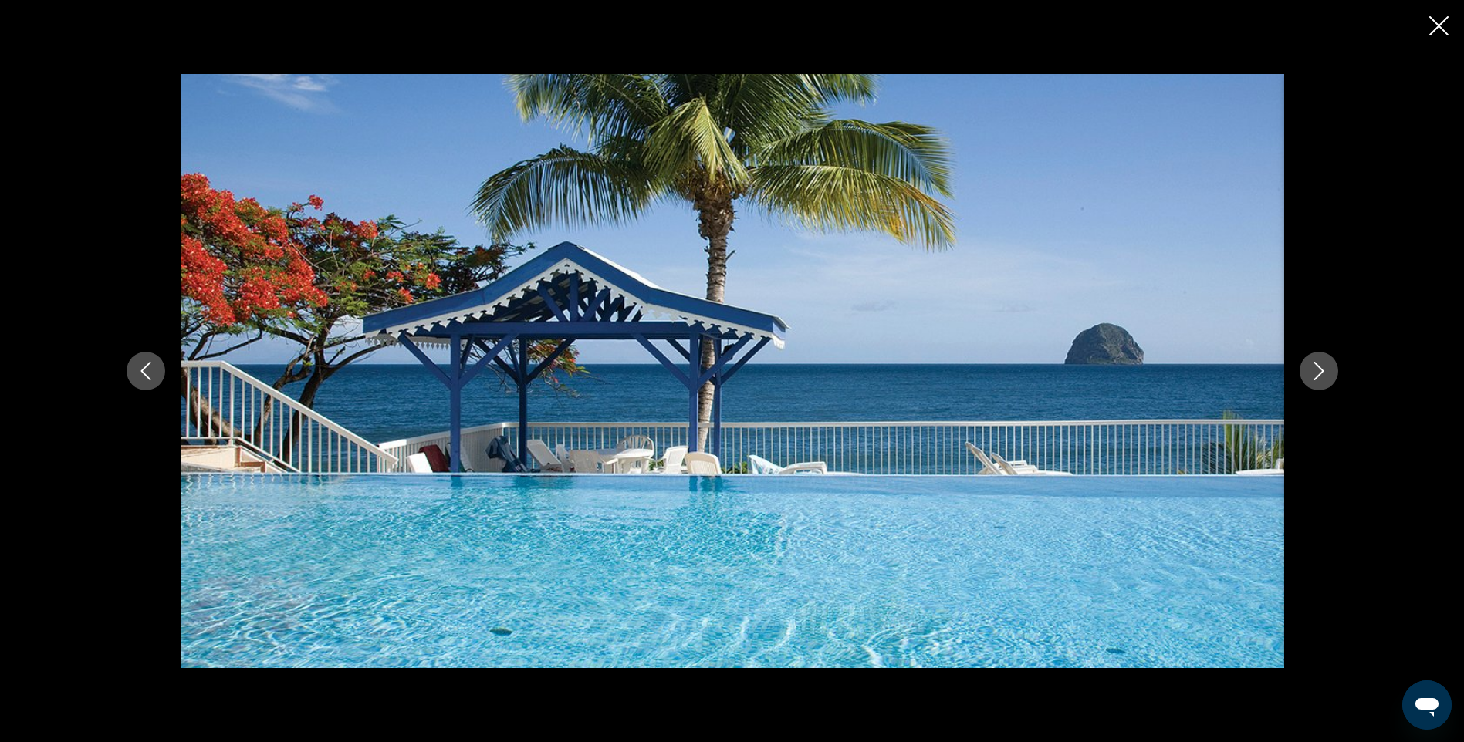
click at [1434, 21] on icon "Close slideshow" at bounding box center [1438, 25] width 19 height 19
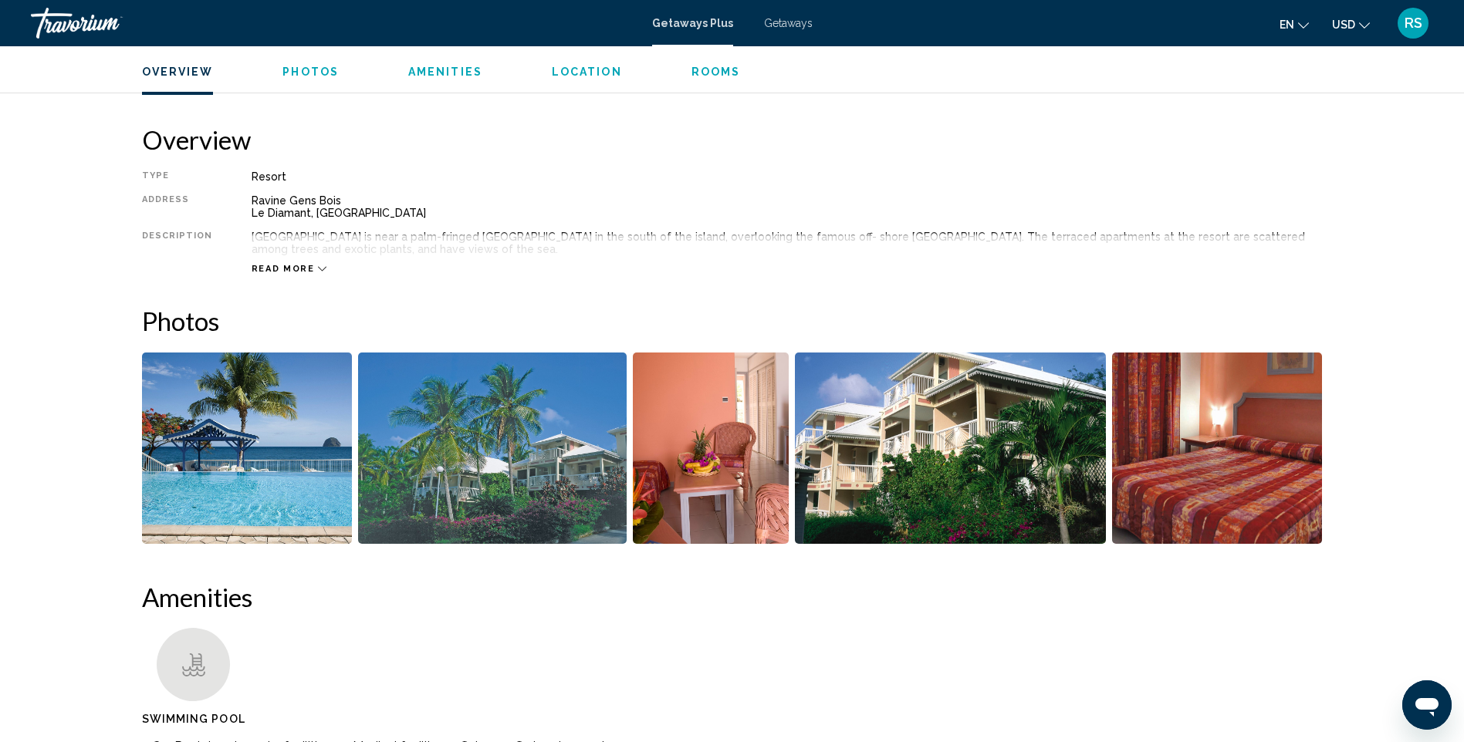
click at [318, 265] on icon "Main content" at bounding box center [322, 269] width 8 height 8
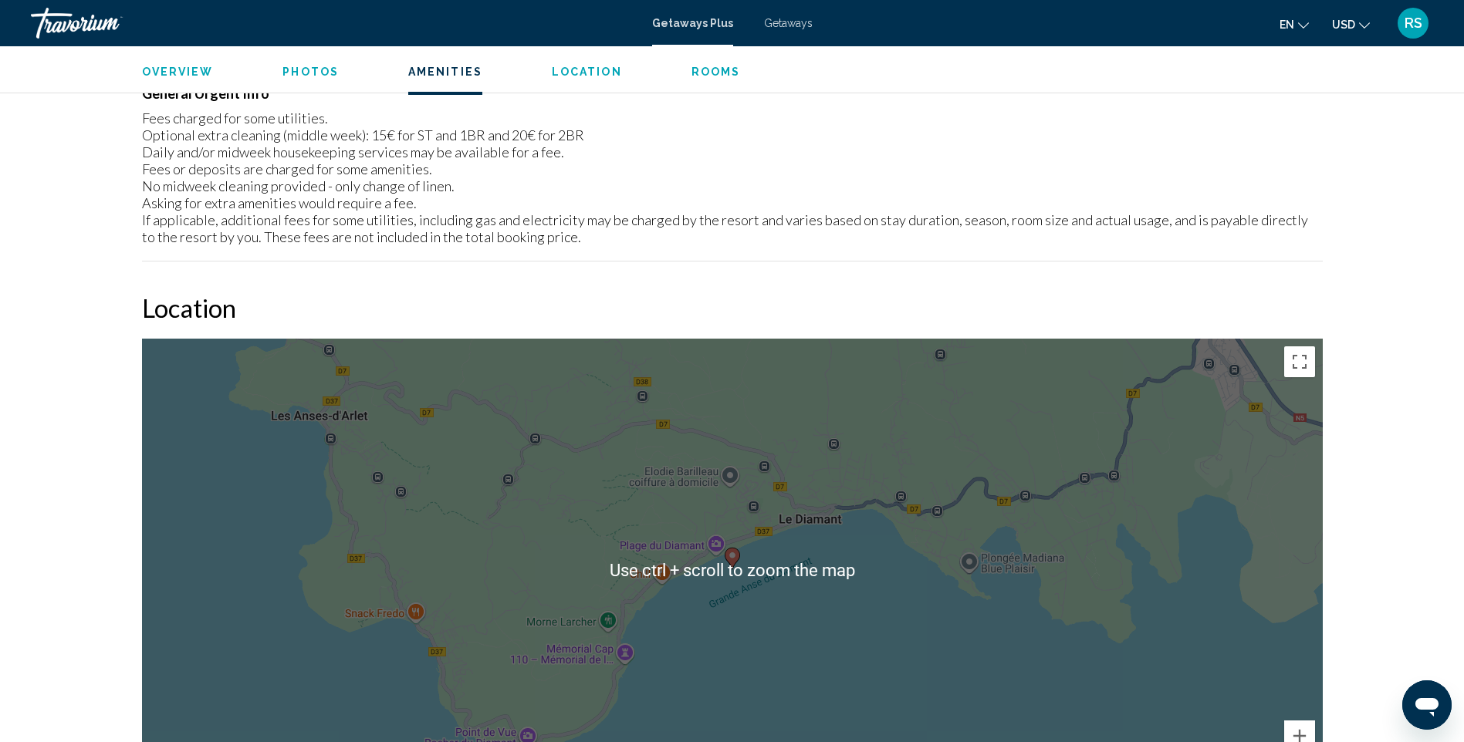
scroll to position [1697, 0]
